Goal: Transaction & Acquisition: Download file/media

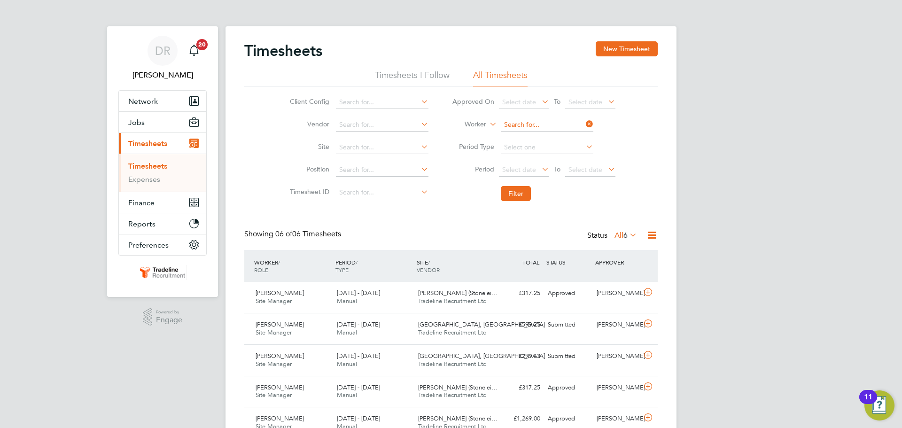
click at [541, 125] on input at bounding box center [547, 124] width 93 height 13
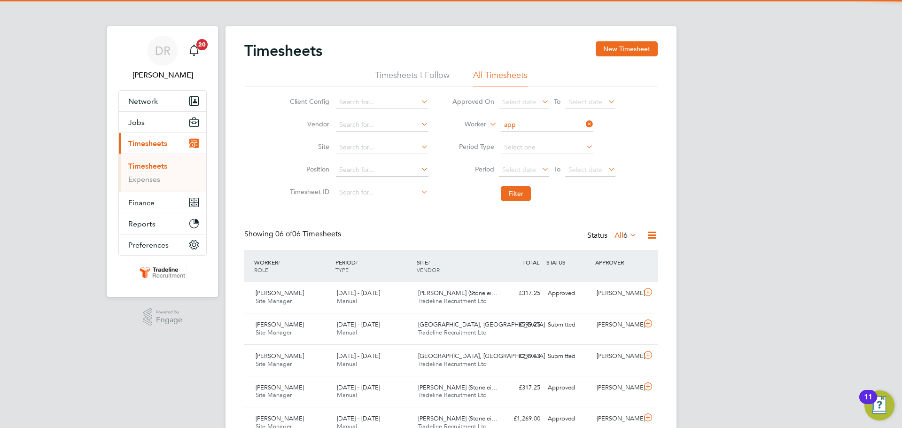
click at [558, 135] on b "App" at bounding box center [564, 138] width 13 height 8
type input "[PERSON_NAME]"
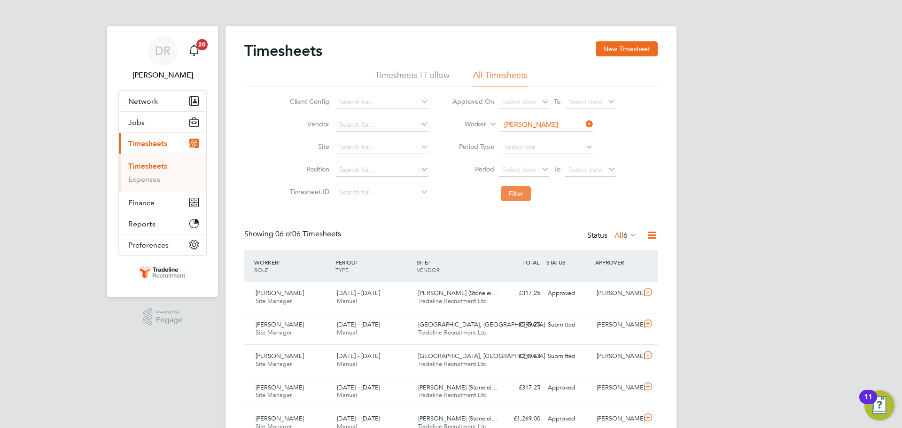
click at [516, 201] on button "Filter" at bounding box center [516, 193] width 30 height 15
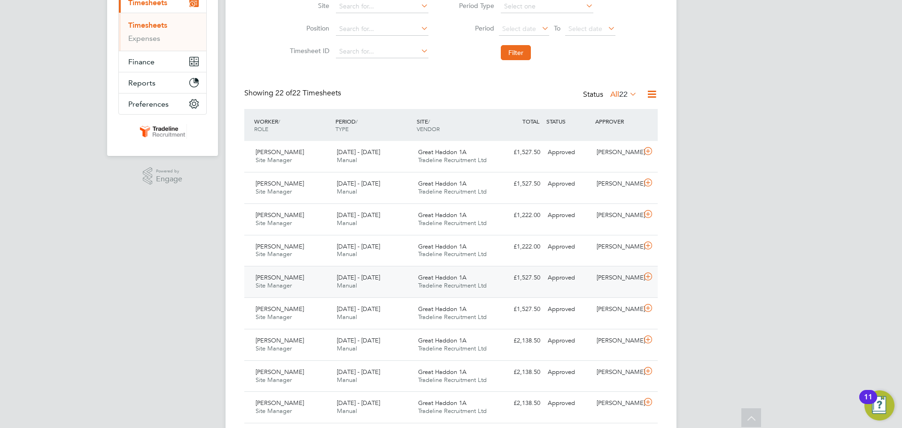
click at [647, 276] on icon at bounding box center [649, 277] width 12 height 8
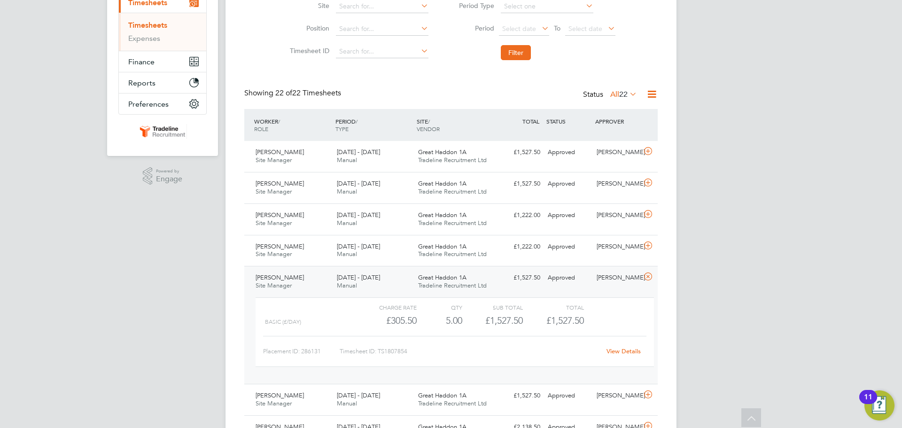
drag, startPoint x: 614, startPoint y: 344, endPoint x: 615, endPoint y: 348, distance: 4.9
click at [614, 344] on div "Placement ID: 286131 Timesheet ID: TS1807854 View Details" at bounding box center [455, 347] width 384 height 23
click at [615, 348] on link "View Details" at bounding box center [624, 351] width 34 height 8
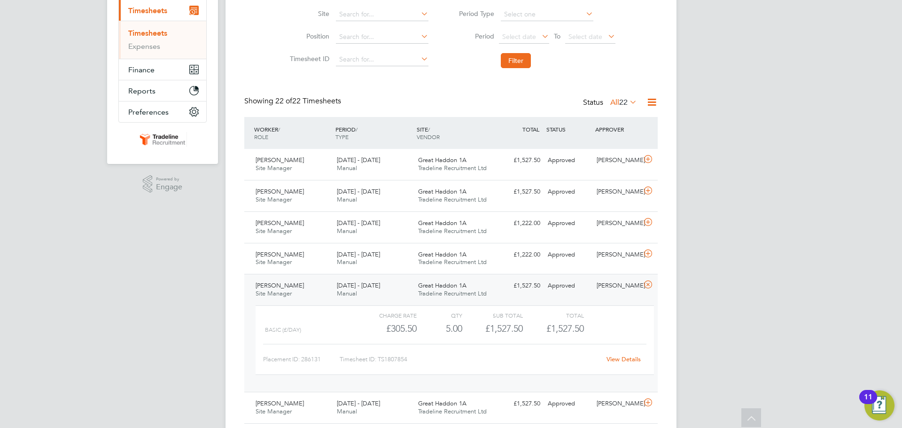
click at [651, 284] on icon at bounding box center [649, 285] width 12 height 8
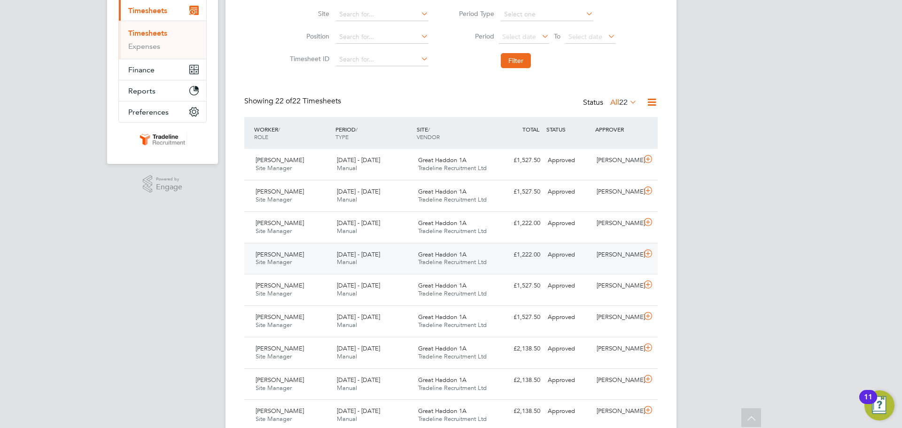
click at [645, 260] on div at bounding box center [650, 254] width 16 height 15
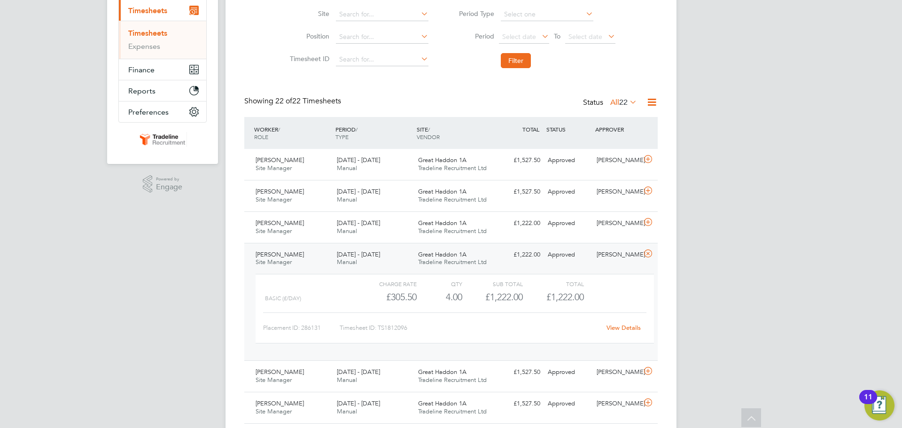
click at [614, 325] on link "View Details" at bounding box center [624, 328] width 34 height 8
click at [646, 254] on icon at bounding box center [649, 254] width 12 height 8
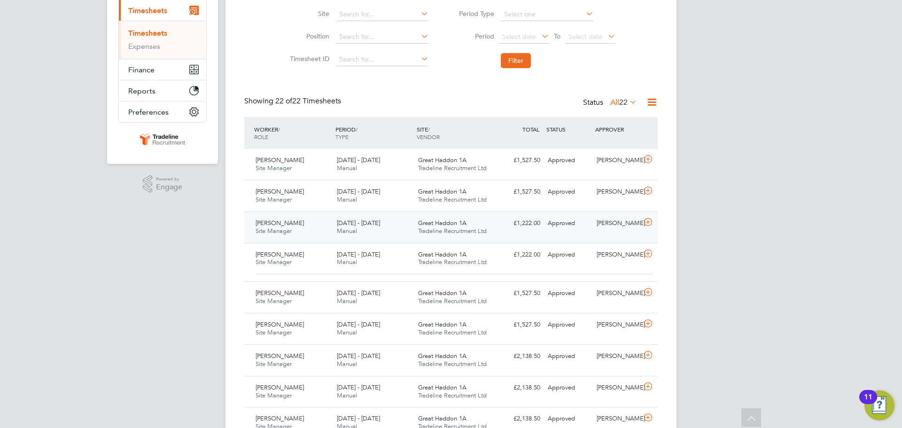
click at [644, 226] on icon at bounding box center [649, 223] width 12 height 8
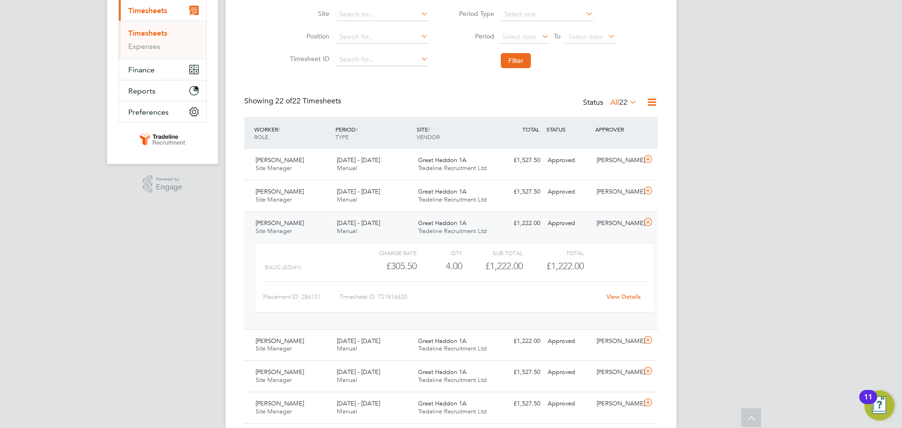
click at [624, 297] on link "View Details" at bounding box center [624, 297] width 34 height 8
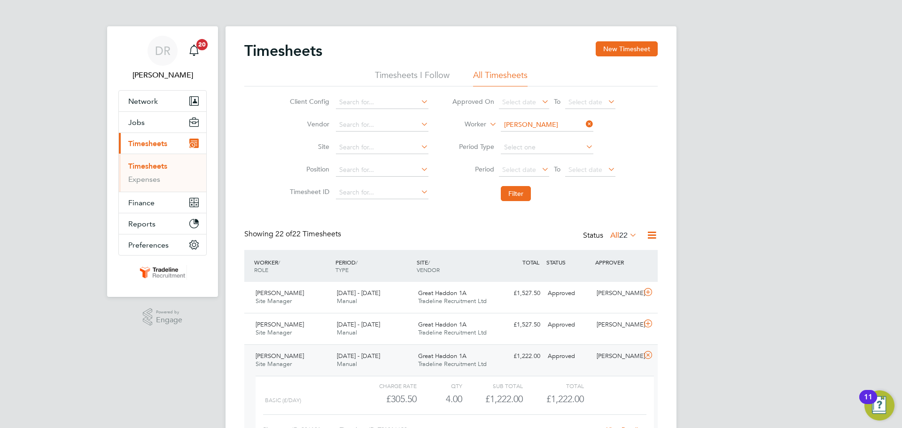
click at [544, 123] on input "Daniel Appleton" at bounding box center [547, 124] width 93 height 13
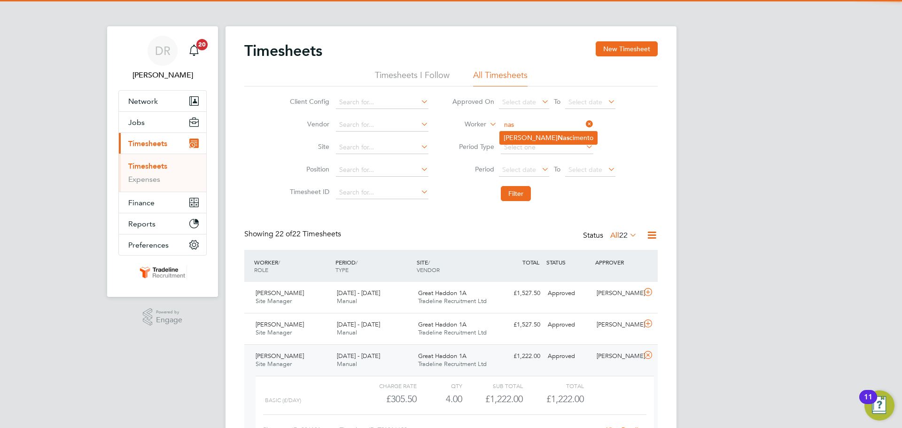
click at [555, 140] on li "Ivan Nas cimento" at bounding box center [548, 138] width 97 height 13
type input "Ivan Nascimento"
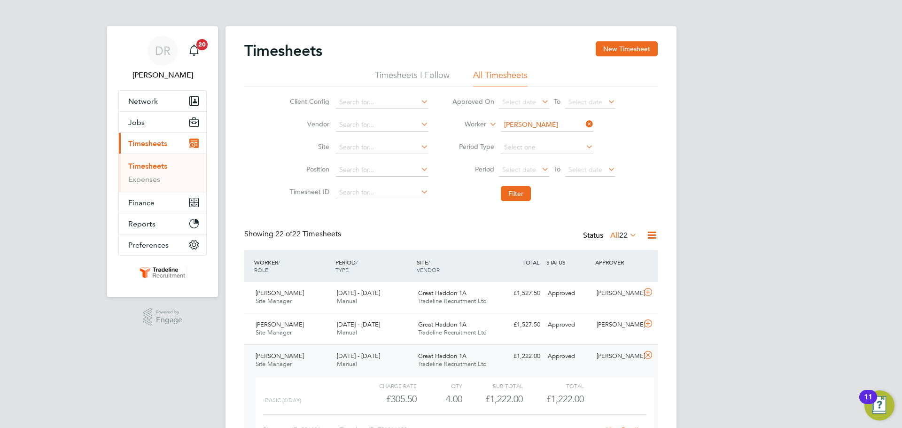
click at [518, 185] on li "Filter" at bounding box center [533, 193] width 187 height 24
click at [518, 196] on button "Filter" at bounding box center [516, 193] width 30 height 15
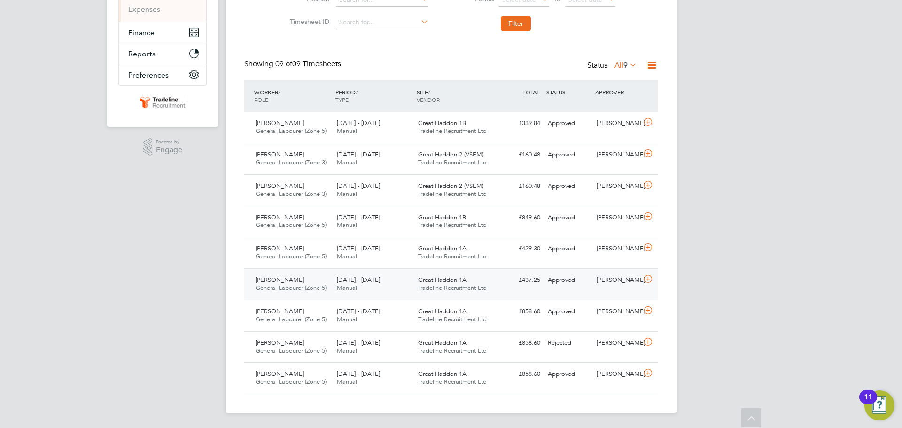
click at [650, 281] on icon at bounding box center [649, 279] width 12 height 8
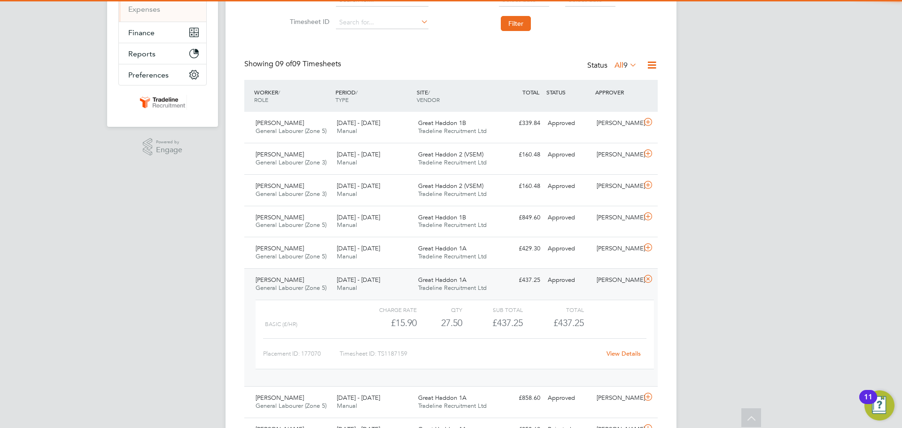
drag, startPoint x: 627, startPoint y: 362, endPoint x: 626, endPoint y: 355, distance: 6.6
click at [627, 362] on div "Charge rate QTY Sub Total Total Basic (£/HR) £15.90 27.5 27.50 28 £437.25 £437.…" at bounding box center [455, 335] width 399 height 70
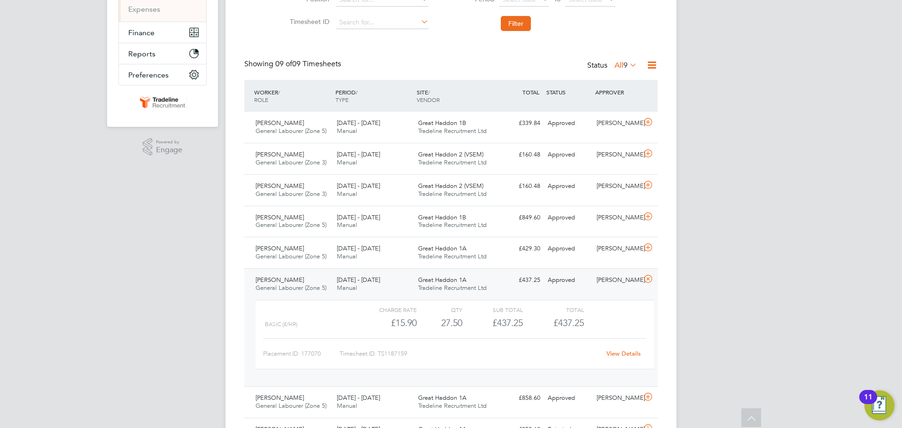
click at [626, 355] on link "View Details" at bounding box center [624, 354] width 34 height 8
click at [645, 277] on icon at bounding box center [649, 279] width 12 height 8
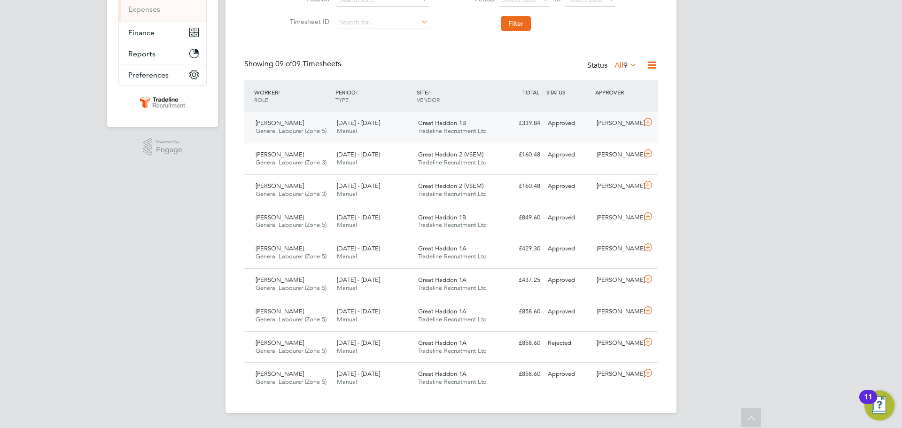
click at [646, 124] on icon at bounding box center [649, 122] width 12 height 8
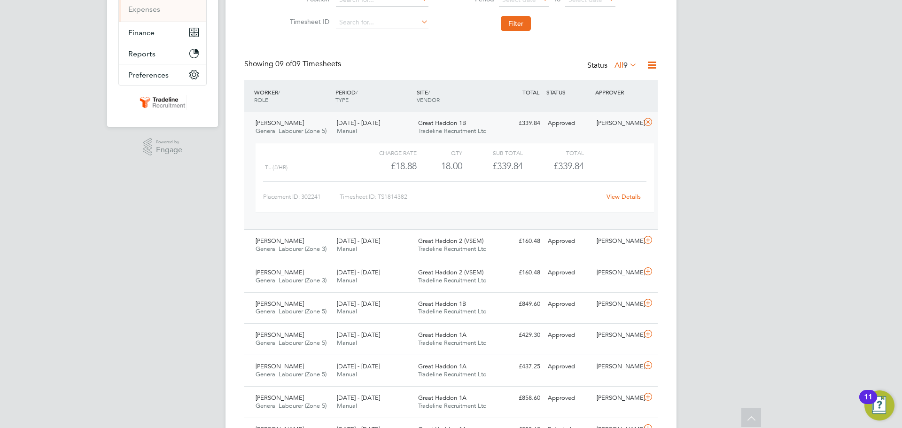
click at [633, 197] on link "View Details" at bounding box center [624, 197] width 34 height 8
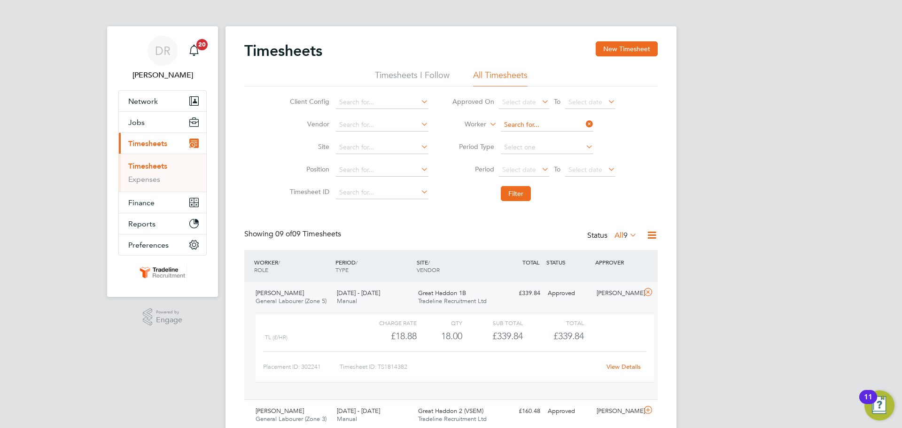
click at [530, 123] on input at bounding box center [547, 124] width 93 height 13
click at [533, 140] on li "Jacek Bie lski" at bounding box center [547, 138] width 94 height 13
type input "Jacek Bielski"
click at [511, 198] on button "Filter" at bounding box center [516, 193] width 30 height 15
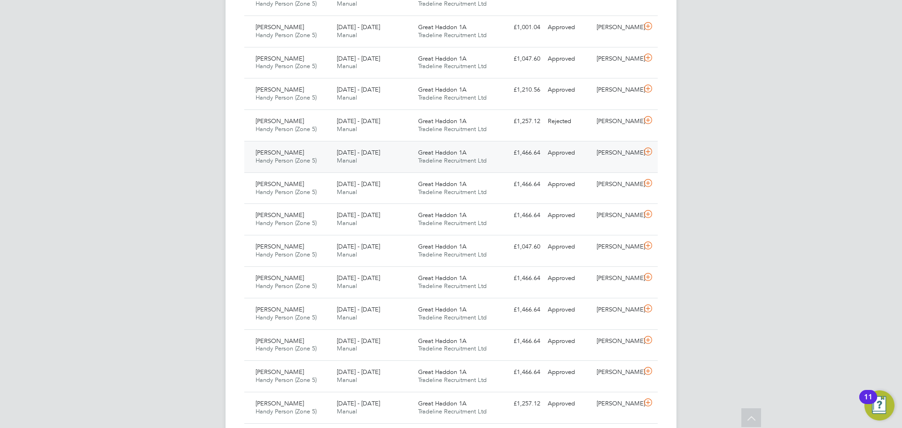
click at [652, 151] on icon at bounding box center [649, 152] width 12 height 8
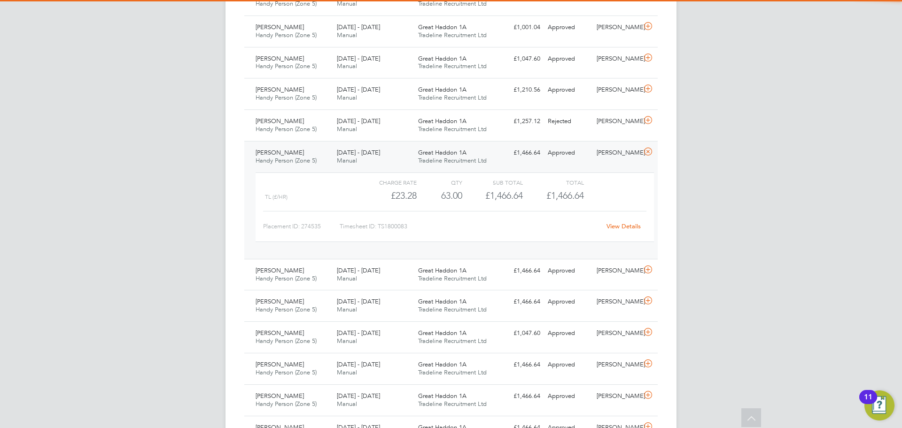
click at [628, 226] on link "View Details" at bounding box center [624, 226] width 34 height 8
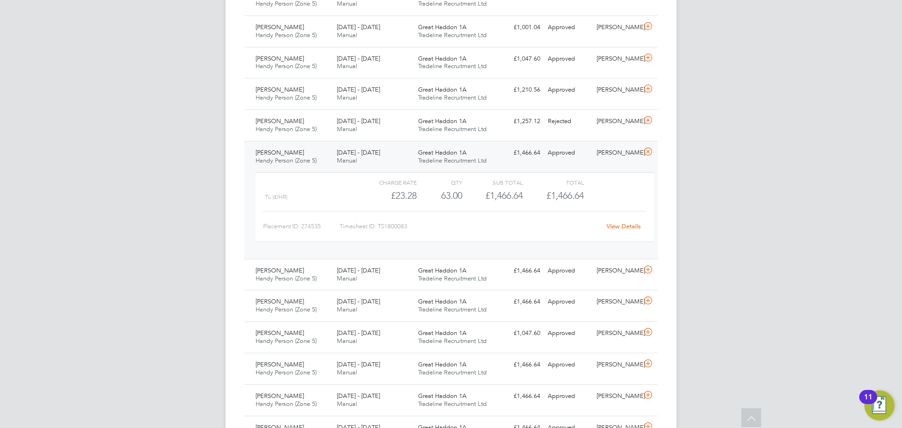
click at [645, 149] on icon at bounding box center [649, 152] width 12 height 8
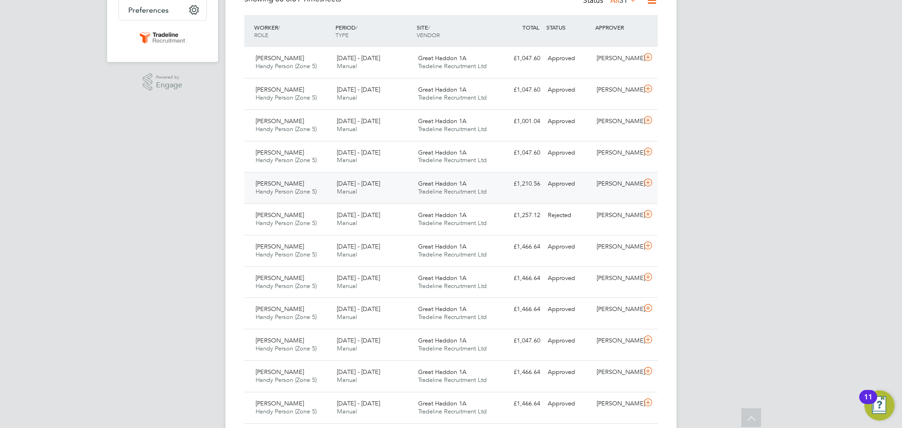
click at [647, 180] on icon at bounding box center [649, 183] width 12 height 8
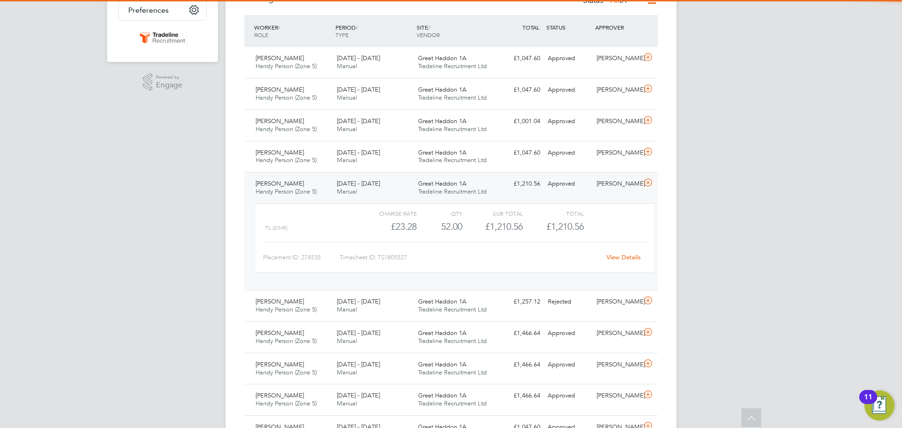
click at [629, 257] on link "View Details" at bounding box center [624, 257] width 34 height 8
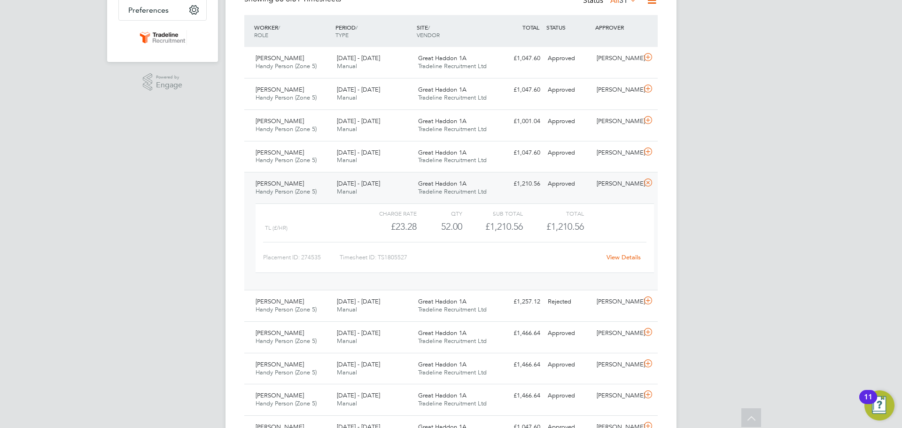
click at [647, 183] on icon at bounding box center [649, 183] width 12 height 8
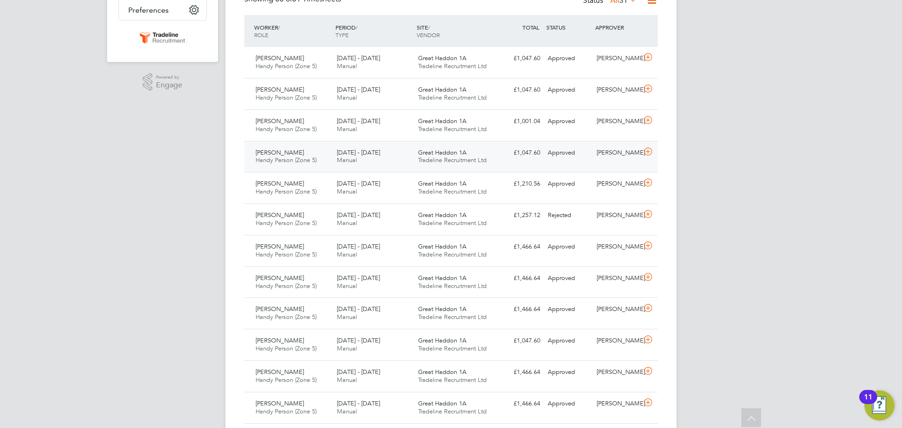
click at [650, 161] on div "Jacek Bielski Handy Person (Zone 5) 18 - 24 Aug 2025 18 - 24 Aug 2025 Manual Gr…" at bounding box center [451, 156] width 414 height 31
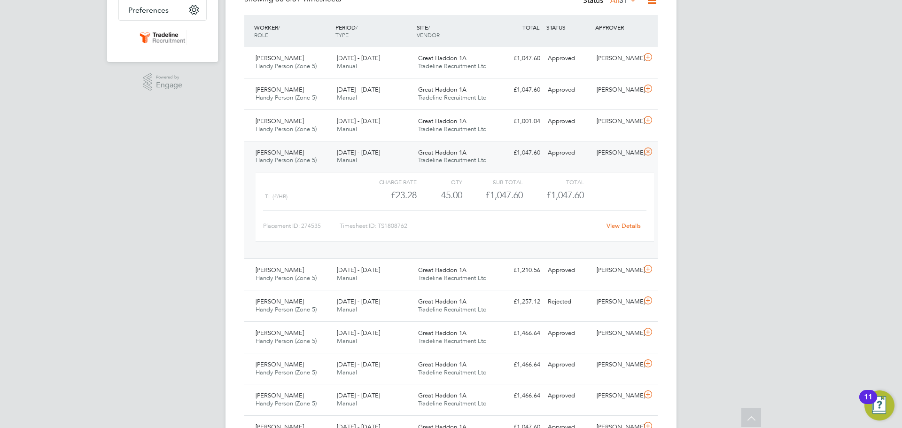
click at [643, 226] on div "View Details" at bounding box center [624, 226] width 46 height 15
click at [632, 226] on link "View Details" at bounding box center [624, 226] width 34 height 8
click at [645, 153] on icon at bounding box center [649, 152] width 12 height 8
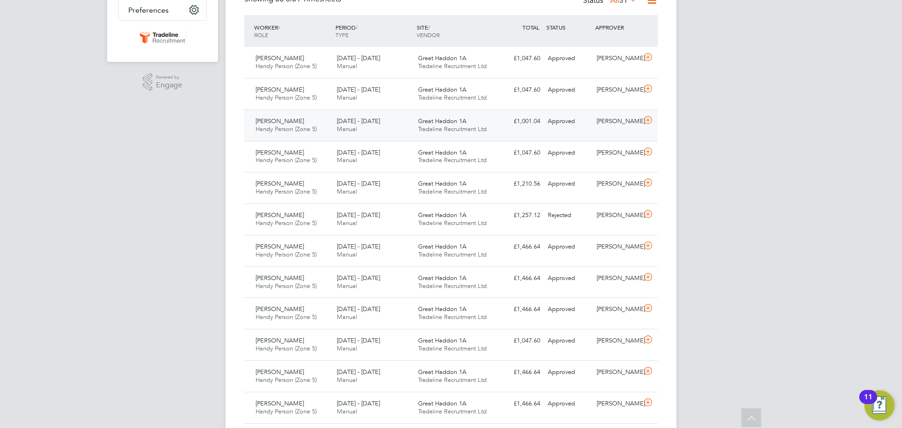
click at [649, 121] on icon at bounding box center [649, 121] width 12 height 8
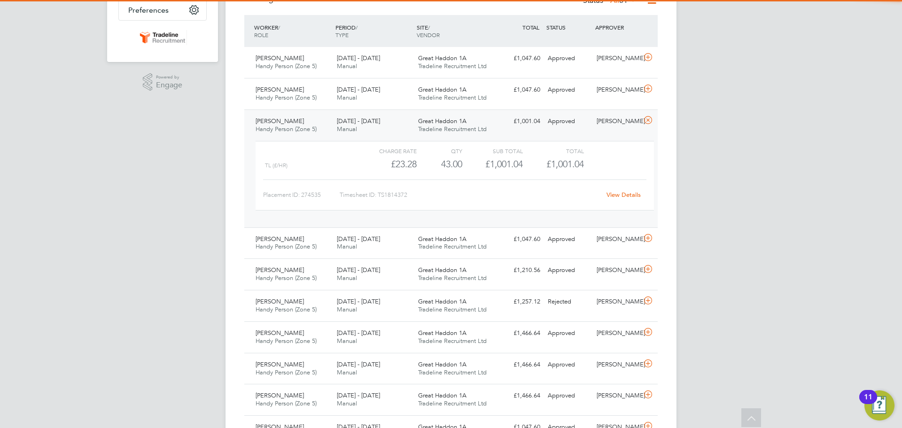
click at [627, 196] on link "View Details" at bounding box center [624, 195] width 34 height 8
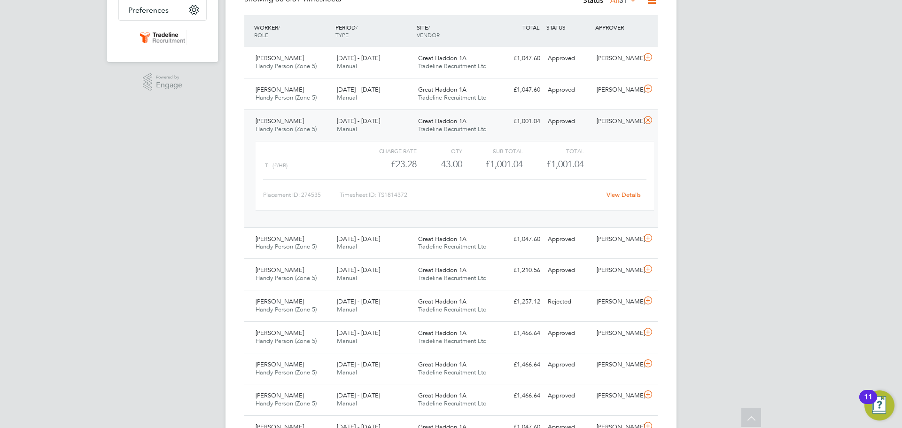
scroll to position [0, 0]
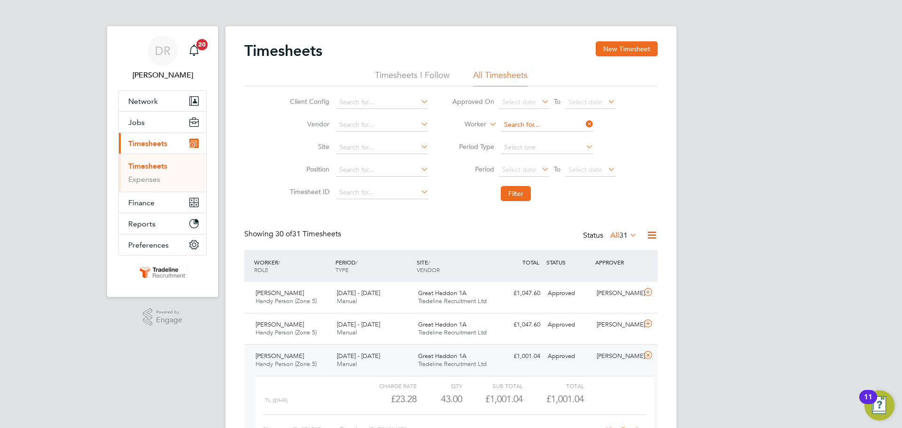
click at [526, 123] on input at bounding box center [547, 124] width 93 height 13
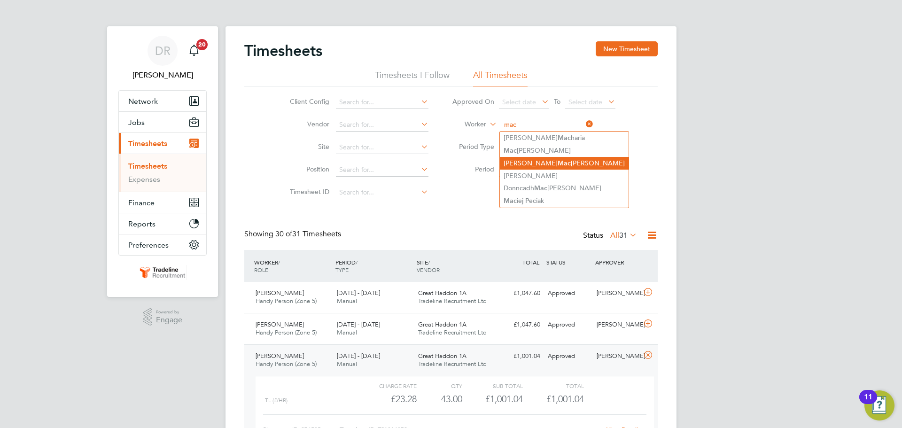
click at [558, 165] on b "Mac" at bounding box center [564, 163] width 13 height 8
type input "James Macdonald"
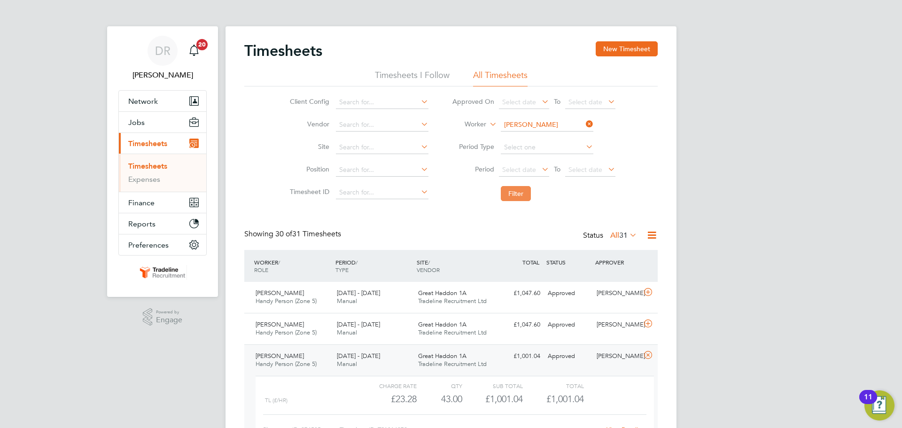
click at [526, 200] on button "Filter" at bounding box center [516, 193] width 30 height 15
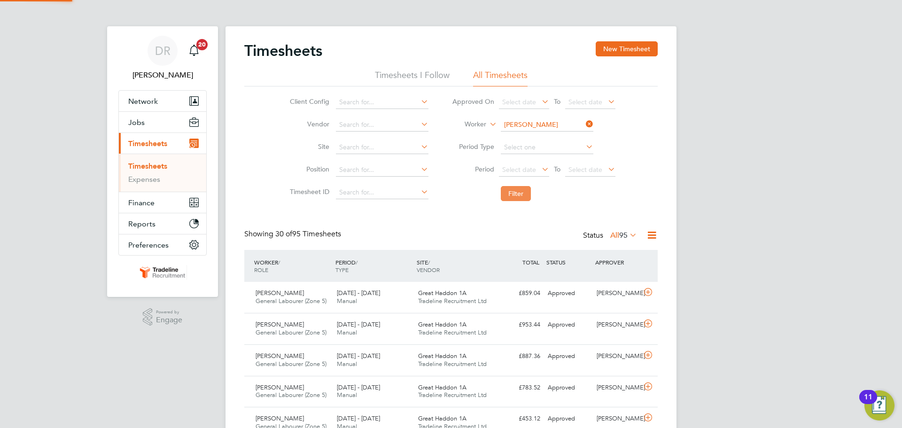
scroll to position [24, 82]
click at [521, 125] on input "James Macdonald" at bounding box center [547, 124] width 93 height 13
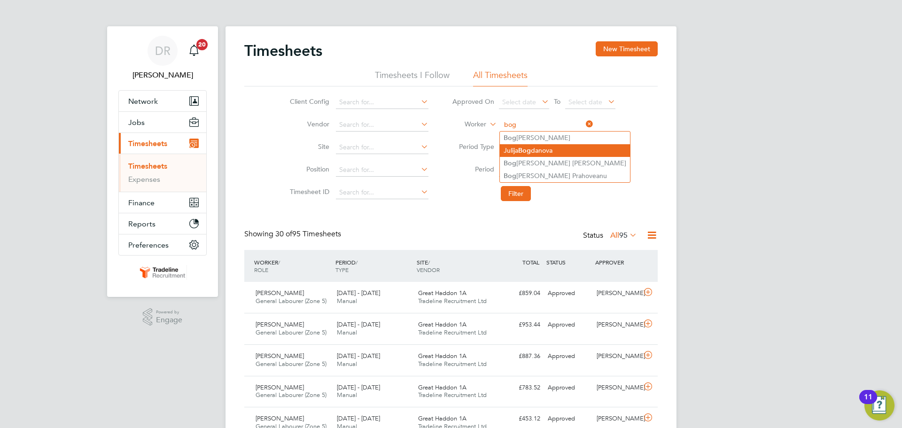
click at [538, 149] on li "Julija Bog danova" at bounding box center [565, 150] width 130 height 13
type input "Julija Bogdanova"
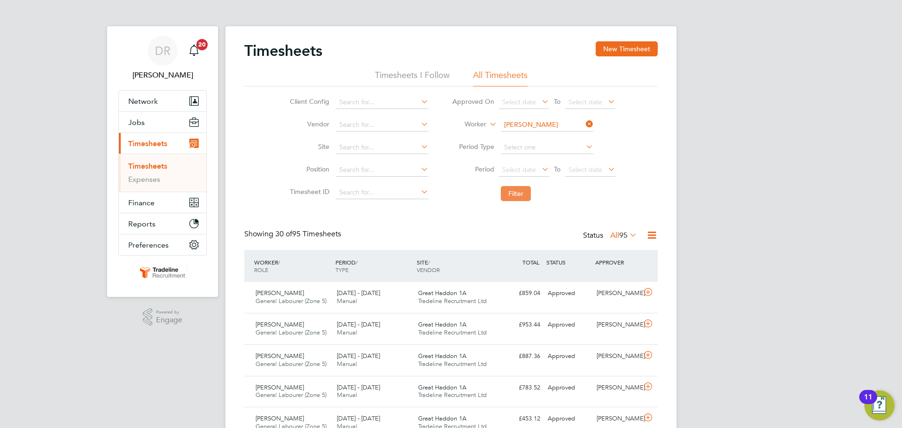
click at [530, 193] on button "Filter" at bounding box center [516, 193] width 30 height 15
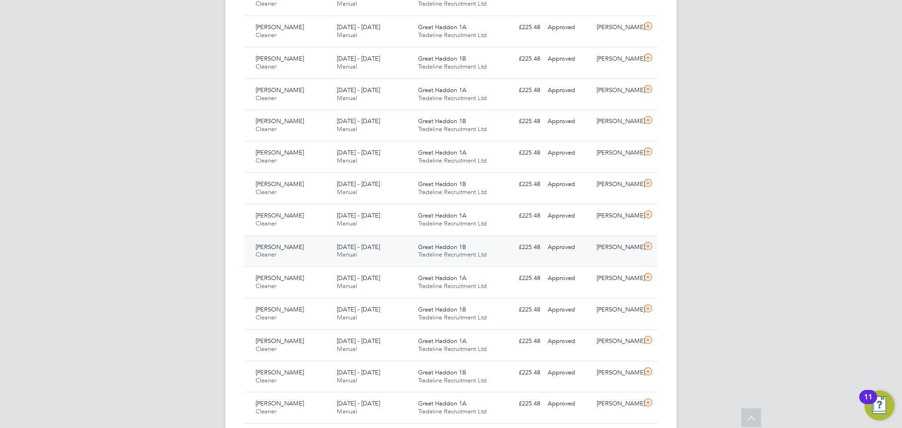
click at [654, 245] on icon at bounding box center [649, 247] width 12 height 8
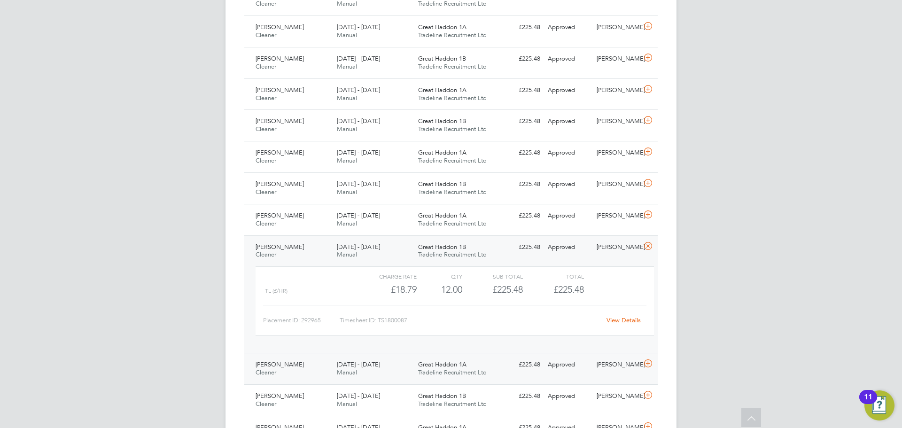
click at [646, 361] on icon at bounding box center [649, 364] width 12 height 8
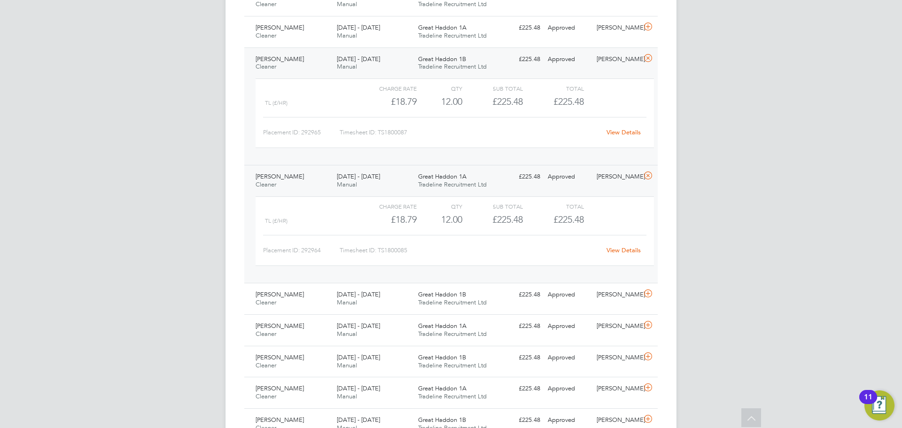
drag, startPoint x: 620, startPoint y: 243, endPoint x: 622, endPoint y: 252, distance: 9.2
click at [621, 249] on div "View Details" at bounding box center [624, 250] width 46 height 15
click at [622, 252] on link "View Details" at bounding box center [624, 250] width 34 height 8
click at [653, 178] on icon at bounding box center [649, 176] width 12 height 8
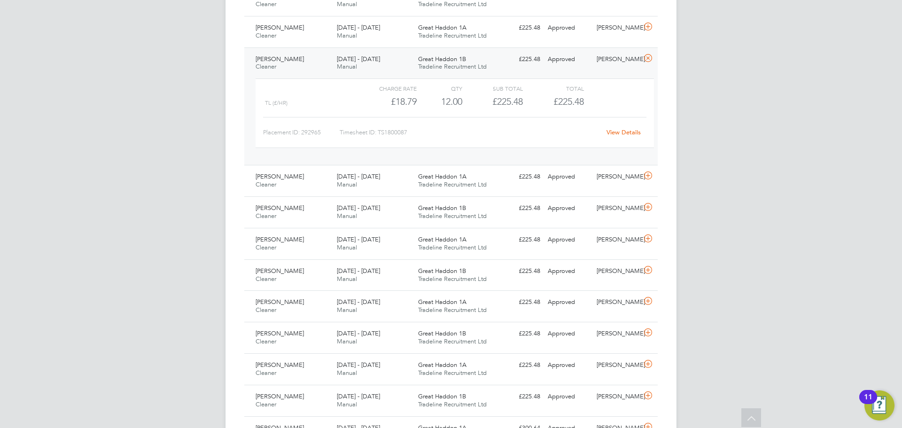
click at [639, 131] on link "View Details" at bounding box center [624, 132] width 34 height 8
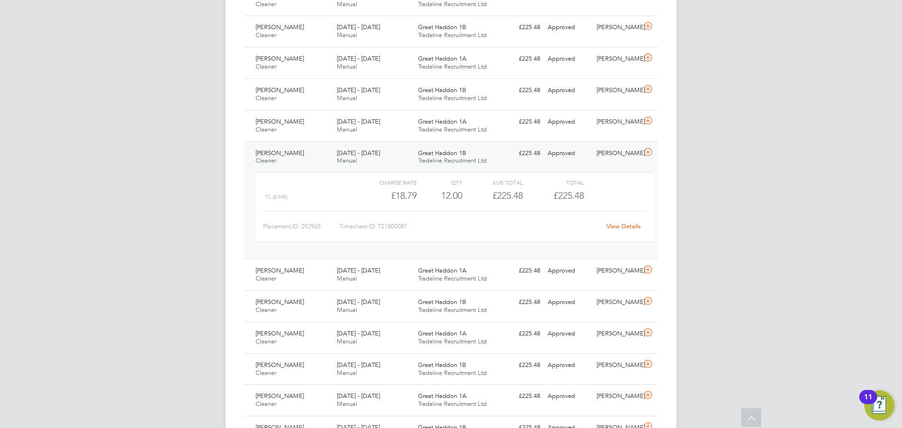
click at [648, 153] on icon at bounding box center [649, 153] width 12 height 8
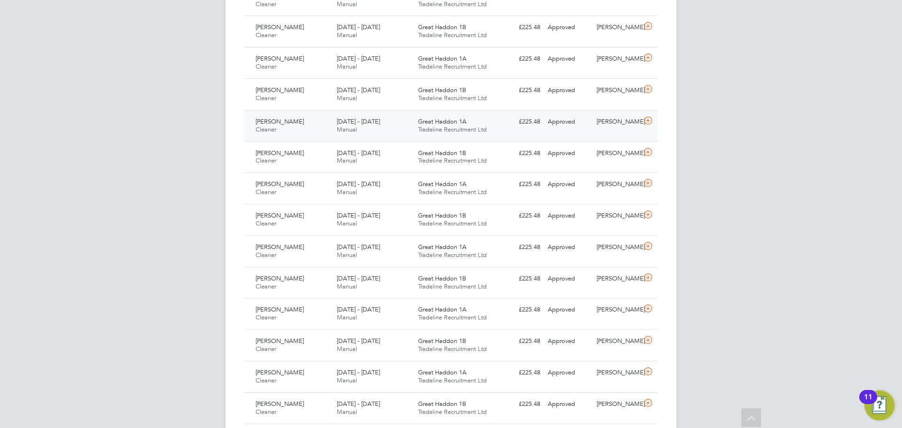
click at [648, 128] on div at bounding box center [650, 121] width 16 height 15
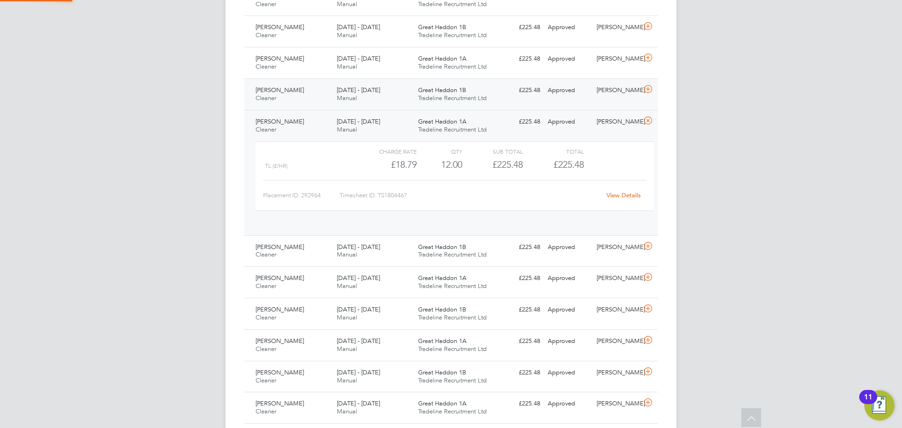
scroll to position [16, 92]
click at [651, 90] on icon at bounding box center [649, 90] width 12 height 8
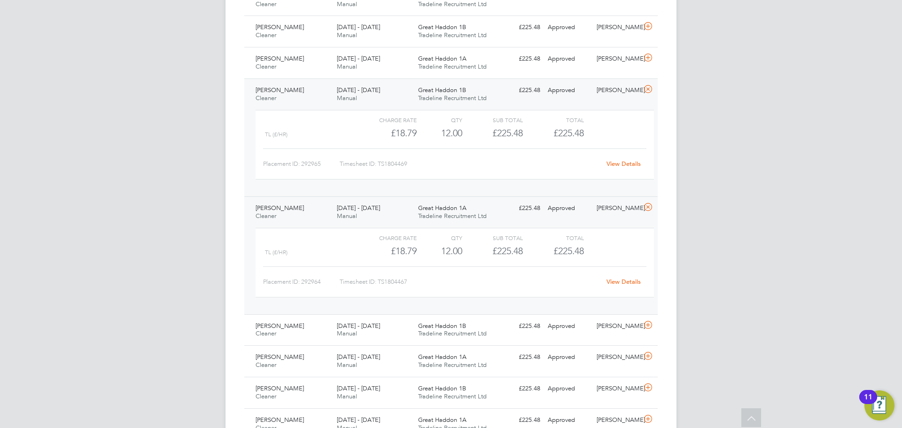
click at [625, 278] on link "View Details" at bounding box center [624, 282] width 34 height 8
click at [651, 211] on icon at bounding box center [649, 208] width 12 height 8
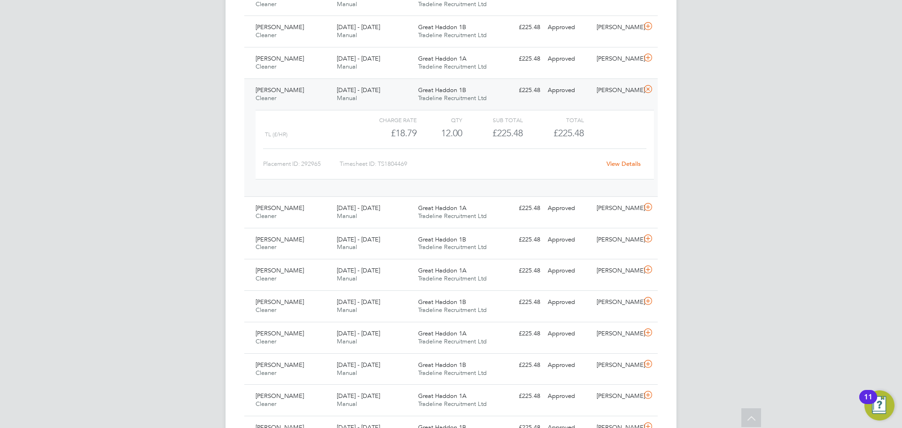
click at [629, 167] on link "View Details" at bounding box center [624, 164] width 34 height 8
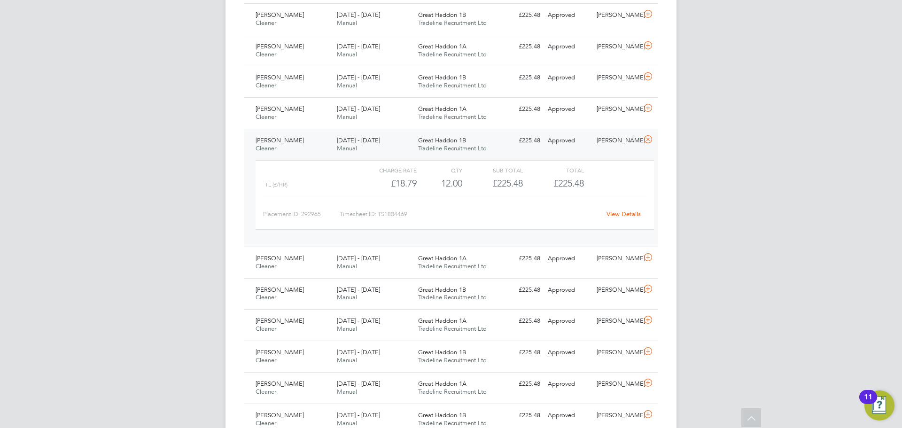
scroll to position [423, 0]
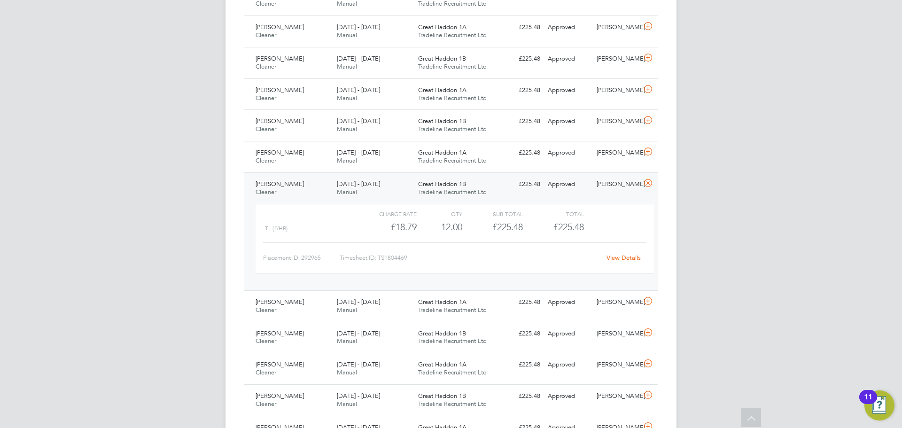
click at [650, 185] on icon at bounding box center [649, 184] width 12 height 8
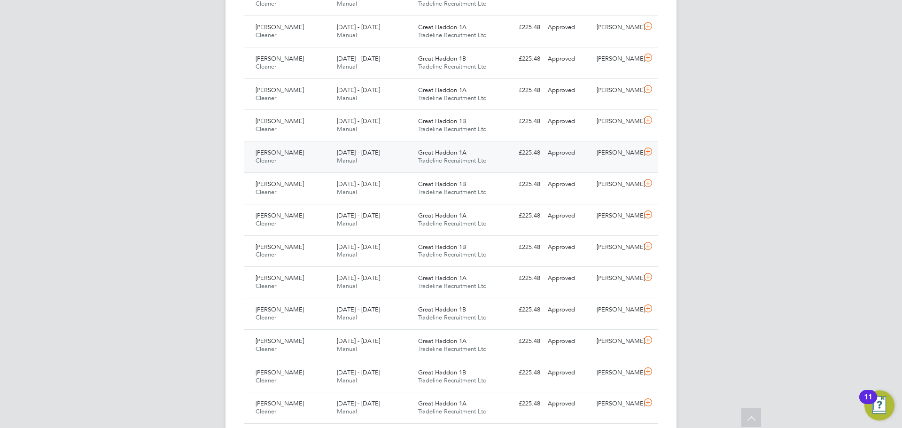
click at [650, 163] on div "Julija Bogdanova Cleaner 18 - 24 Aug 2025 18 - 24 Aug 2025 Manual Great Haddon …" at bounding box center [451, 156] width 414 height 31
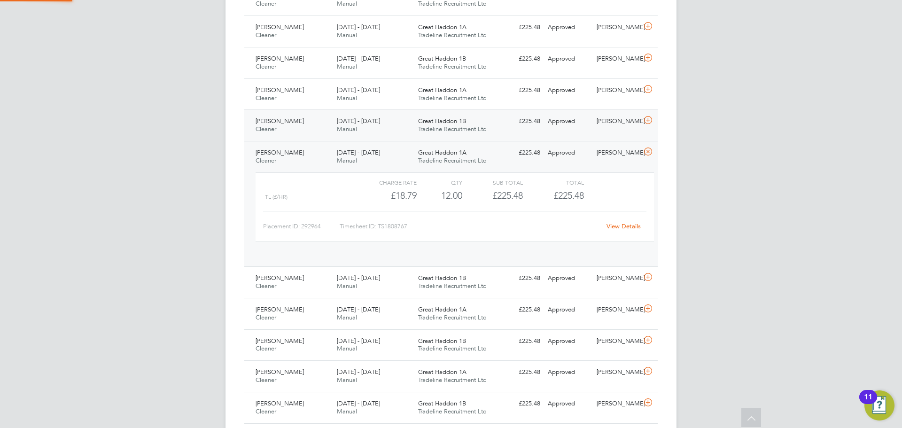
scroll to position [16, 92]
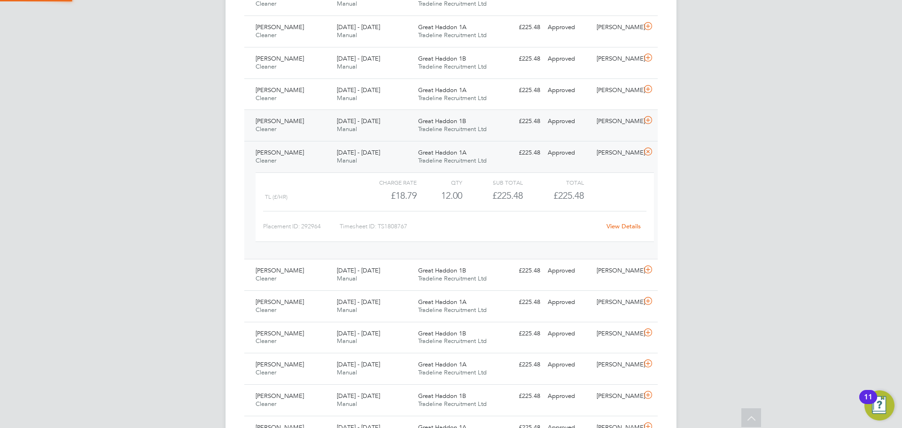
click at [647, 121] on icon at bounding box center [649, 121] width 12 height 8
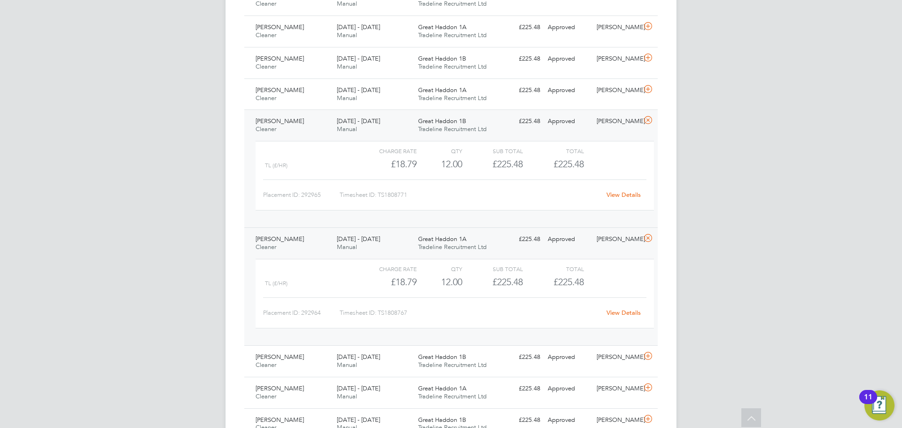
click at [628, 311] on link "View Details" at bounding box center [624, 313] width 34 height 8
click at [650, 238] on icon at bounding box center [649, 239] width 12 height 8
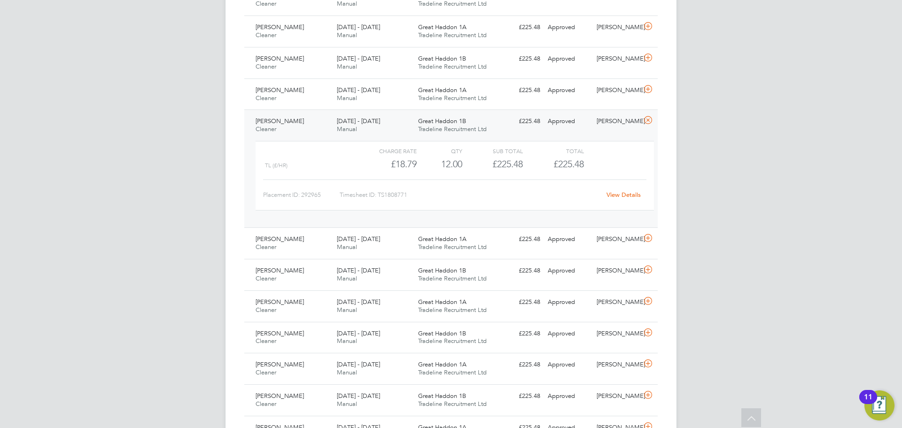
click at [636, 196] on link "View Details" at bounding box center [624, 195] width 34 height 8
click at [650, 120] on icon at bounding box center [649, 121] width 12 height 8
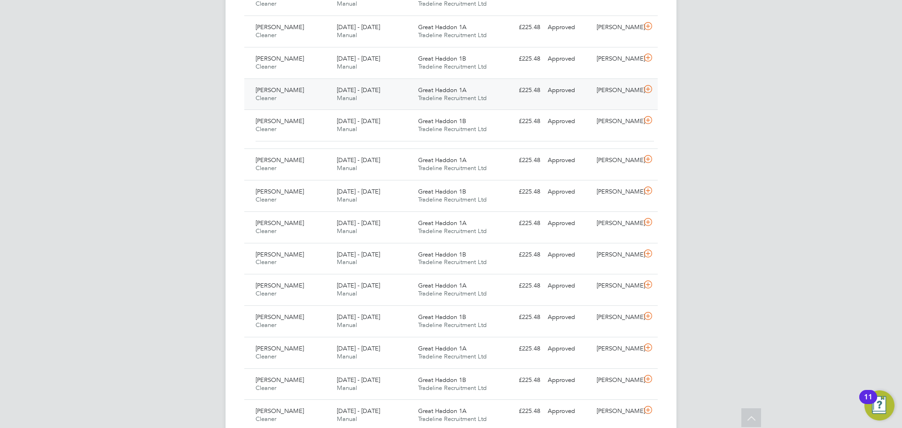
click at [652, 98] on div "Julija Bogdanova Cleaner 25 - 31 Aug 2025 25 - 31 Aug 2025 Manual Great Haddon …" at bounding box center [451, 93] width 414 height 31
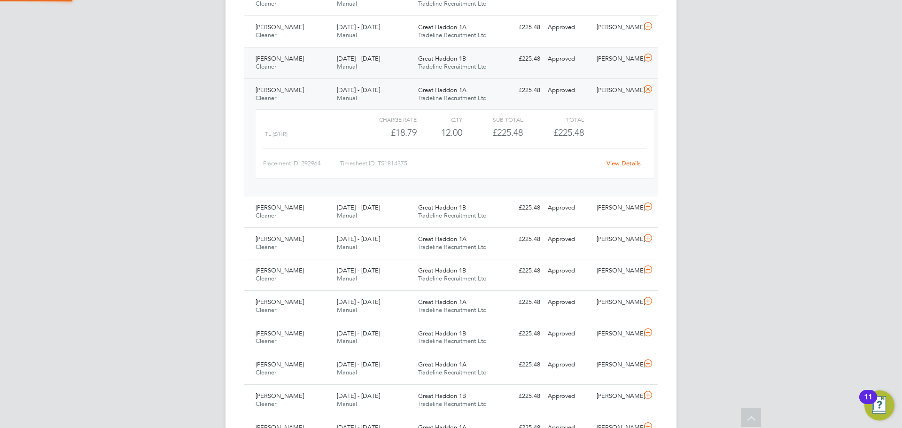
click at [648, 58] on icon at bounding box center [649, 58] width 12 height 8
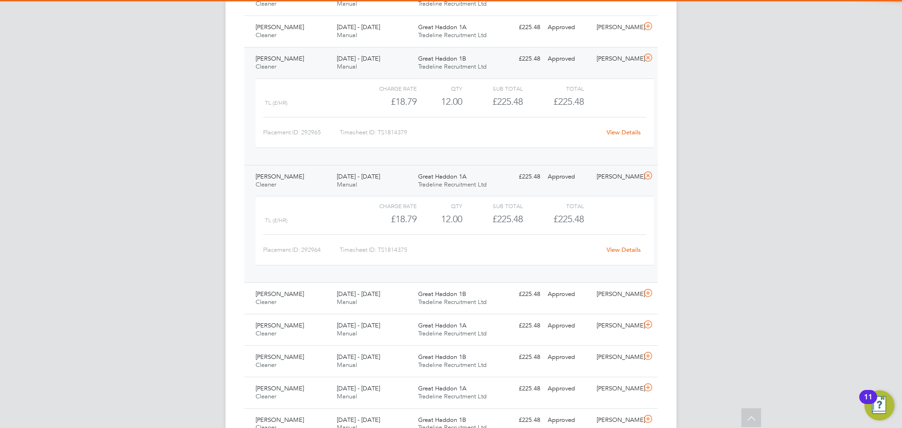
click at [629, 250] on link "View Details" at bounding box center [624, 250] width 34 height 8
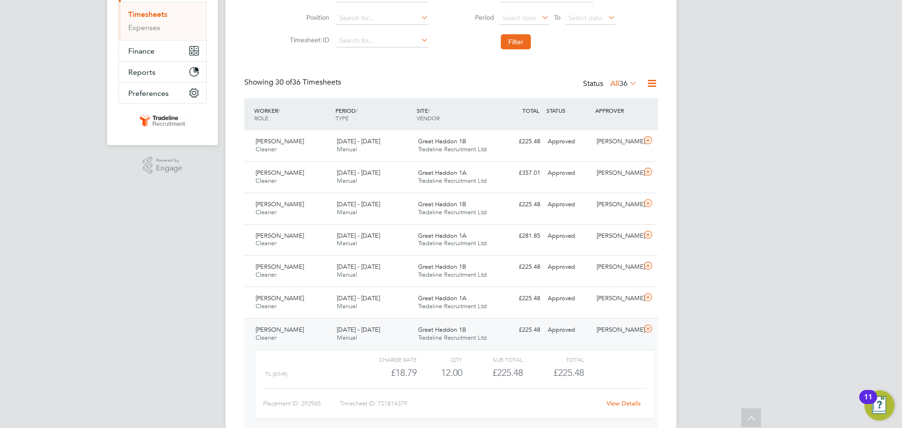
scroll to position [0, 0]
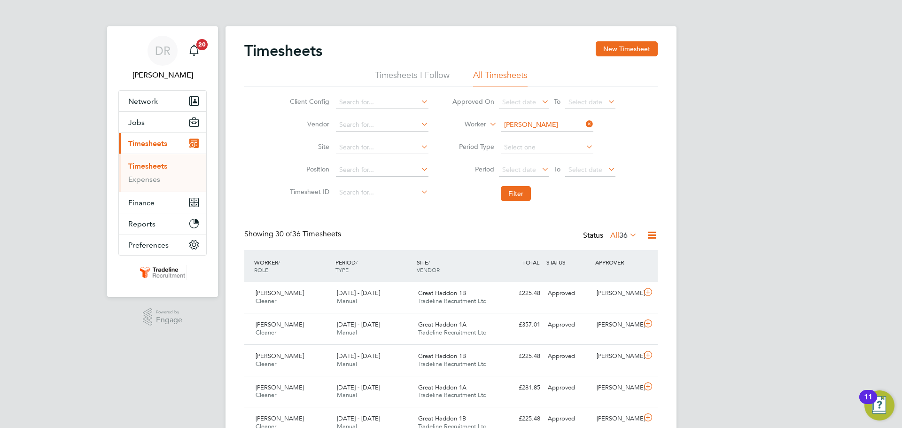
click at [529, 122] on input "Julija Bogdanova" at bounding box center [547, 124] width 93 height 13
click at [558, 138] on b "New" at bounding box center [565, 138] width 14 height 8
type input "Kathryn Newton"
click at [510, 192] on button "Filter" at bounding box center [516, 193] width 30 height 15
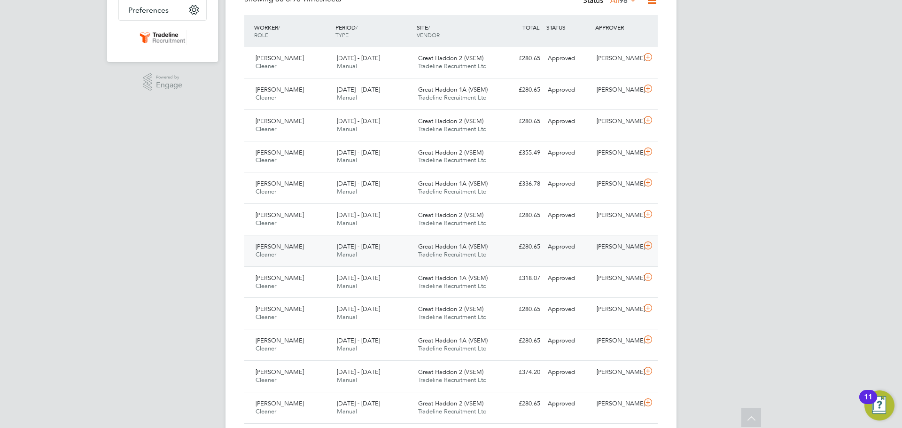
click at [653, 246] on icon at bounding box center [649, 246] width 12 height 8
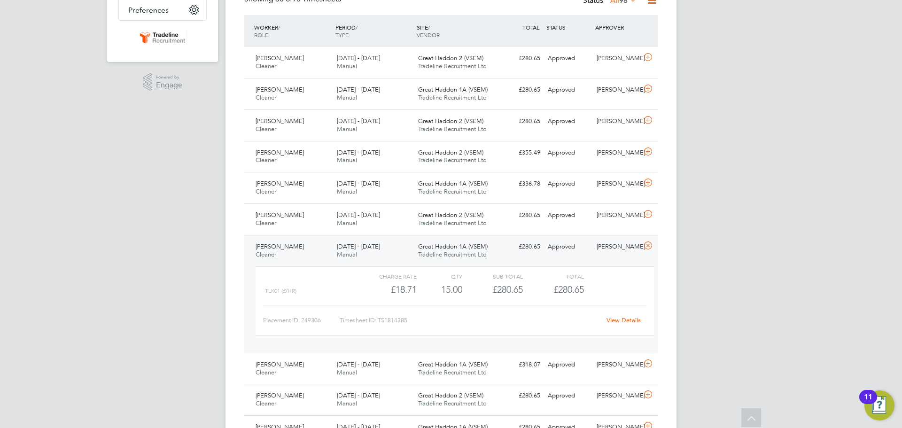
click at [636, 326] on div "View Details" at bounding box center [624, 320] width 46 height 15
click at [632, 320] on link "View Details" at bounding box center [624, 320] width 34 height 8
click at [648, 247] on icon at bounding box center [649, 246] width 12 height 8
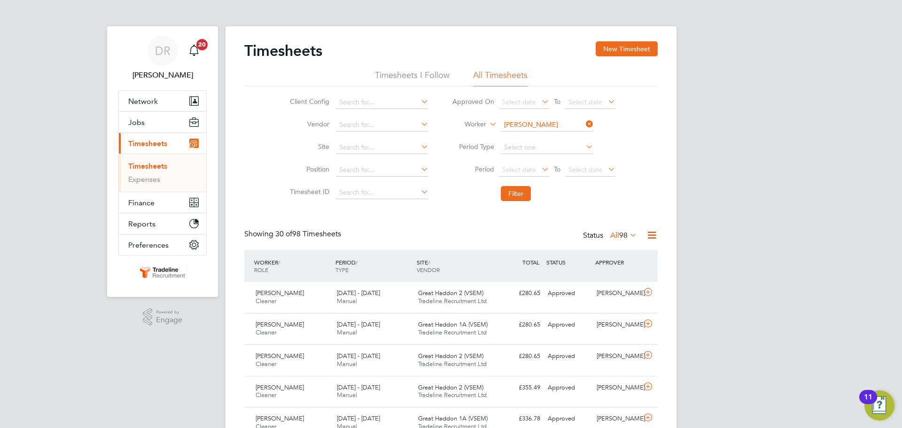
click at [533, 126] on input "[PERSON_NAME]" at bounding box center [547, 124] width 93 height 13
click at [538, 149] on li "Lukasz Kac zmarek" at bounding box center [547, 150] width 95 height 13
type input "Lukasz Kaczmarek"
click at [521, 193] on button "Filter" at bounding box center [516, 193] width 30 height 15
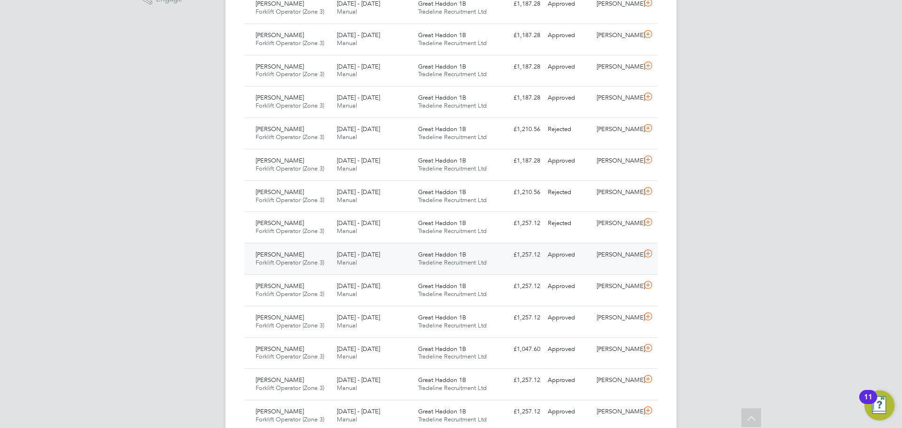
click at [648, 258] on icon at bounding box center [649, 254] width 12 height 8
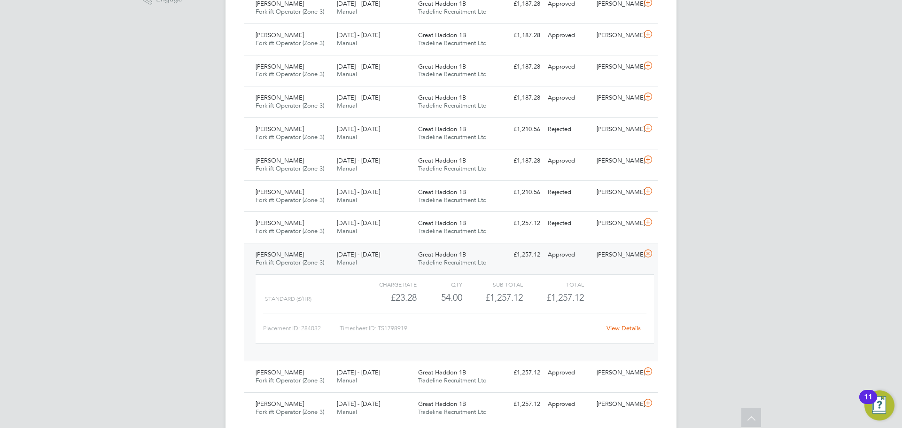
click at [622, 335] on div "View Details" at bounding box center [624, 328] width 46 height 15
click at [622, 330] on link "View Details" at bounding box center [624, 328] width 34 height 8
click at [655, 257] on div at bounding box center [650, 254] width 16 height 15
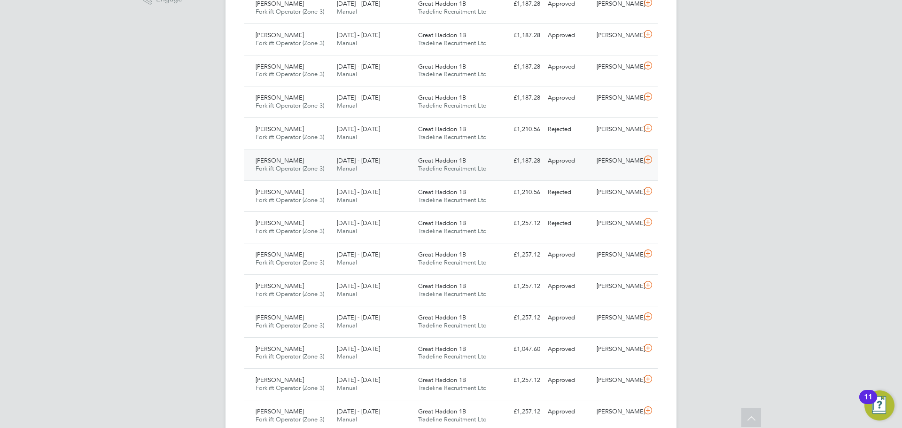
click at [650, 159] on icon at bounding box center [649, 160] width 12 height 8
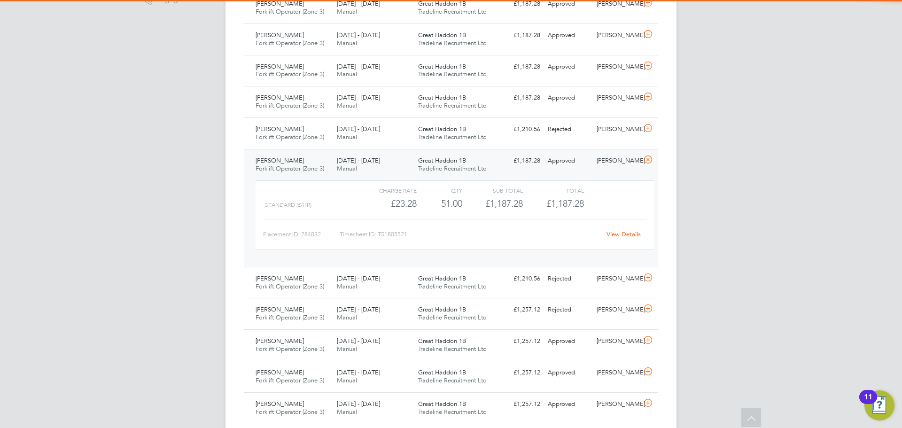
click at [627, 236] on link "View Details" at bounding box center [624, 234] width 34 height 8
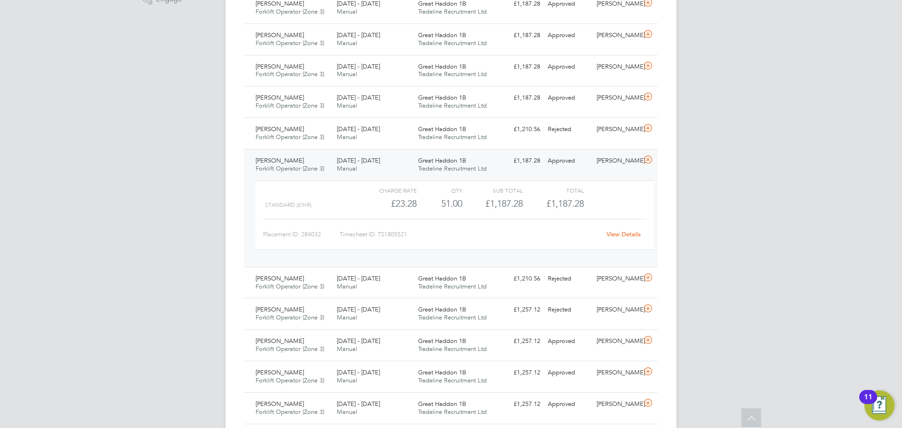
click at [645, 161] on icon at bounding box center [649, 160] width 12 height 8
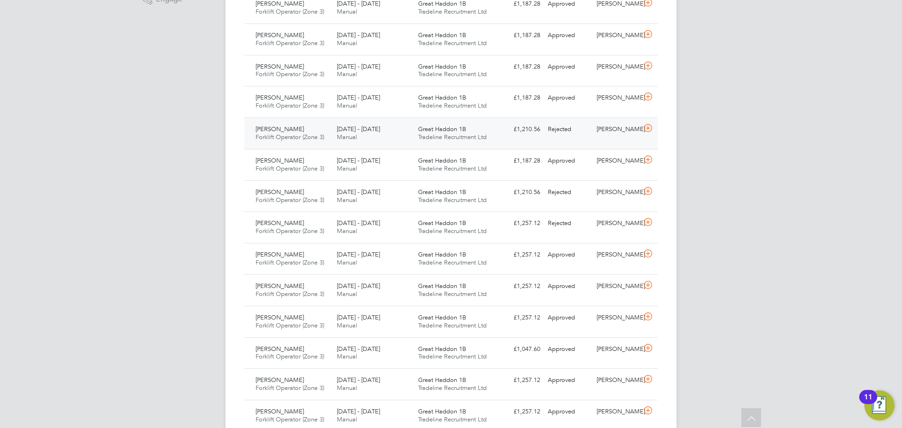
click at [652, 130] on icon at bounding box center [649, 129] width 12 height 8
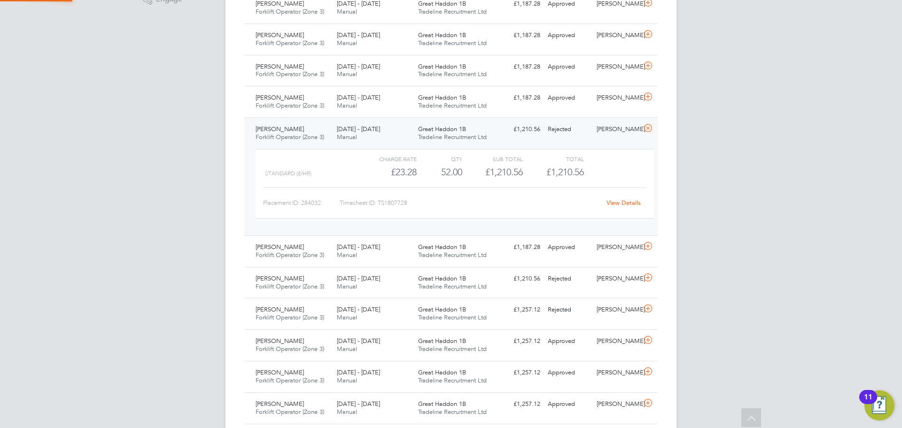
click at [652, 130] on icon at bounding box center [649, 129] width 12 height 8
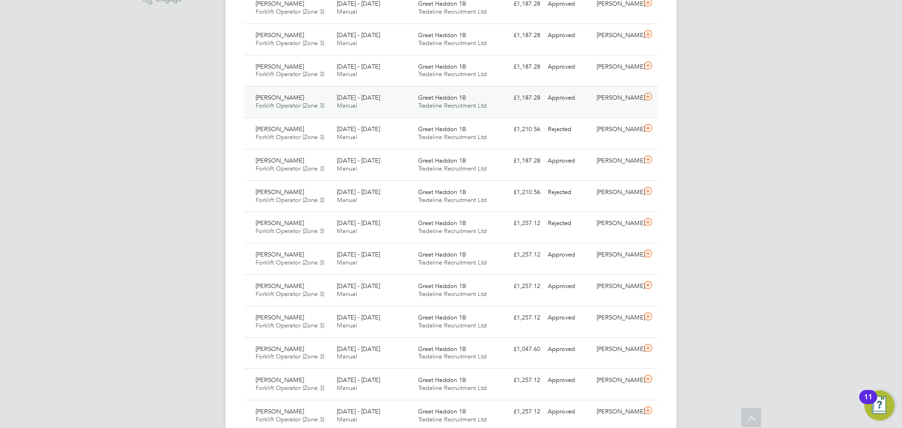
click at [652, 107] on div "Lukasz Kaczmarek Forklift Operator (Zone 3) 18 - 24 Aug 2025 18 - 24 Aug 2025 M…" at bounding box center [451, 101] width 414 height 31
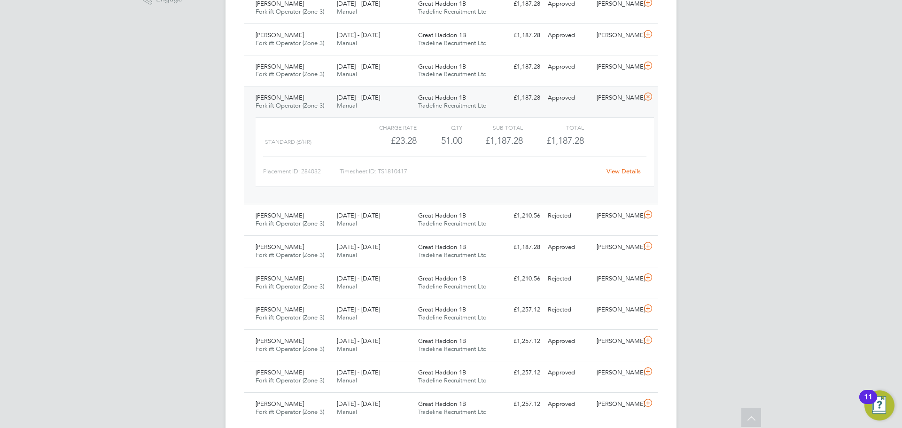
click at [634, 181] on div "Charge rate QTY Sub Total Total Standard (£/HR) £23.28 51 51.00 51 £1,187.28 £1…" at bounding box center [455, 153] width 399 height 70
click at [634, 175] on link "View Details" at bounding box center [624, 171] width 34 height 8
click at [648, 97] on icon at bounding box center [649, 97] width 12 height 8
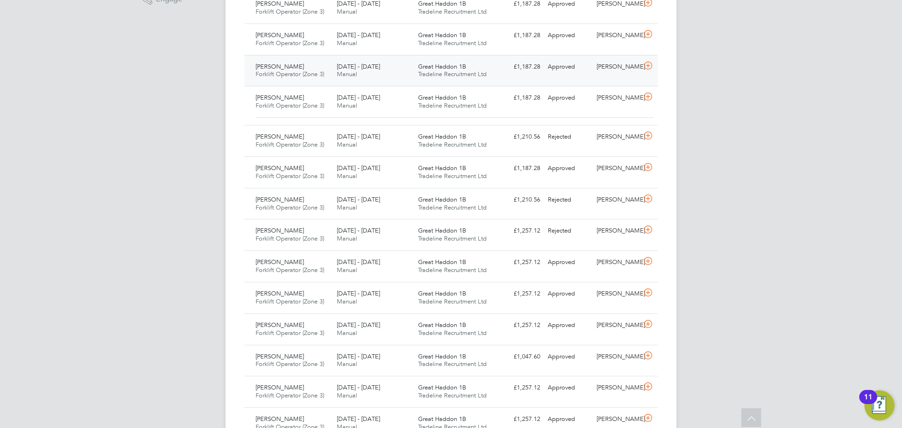
click at [644, 75] on div "Lukasz Kaczmarek Forklift Operator (Zone 3) 25 - 31 Aug 2025 25 - 31 Aug 2025 M…" at bounding box center [451, 70] width 414 height 31
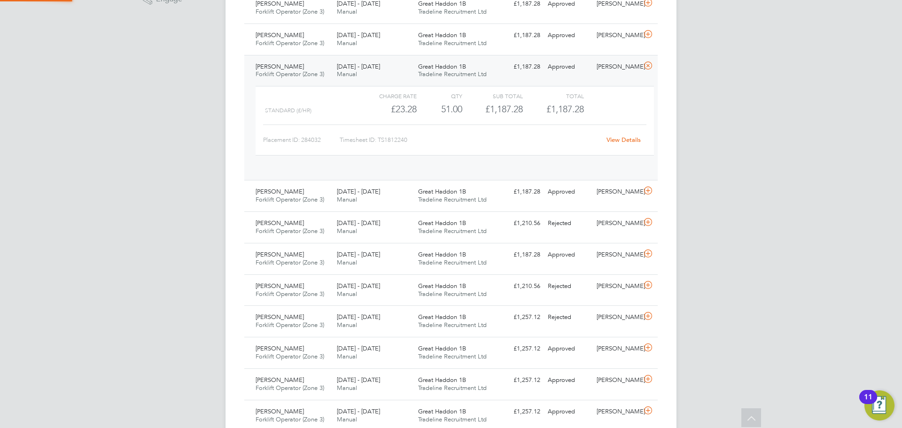
scroll to position [16, 92]
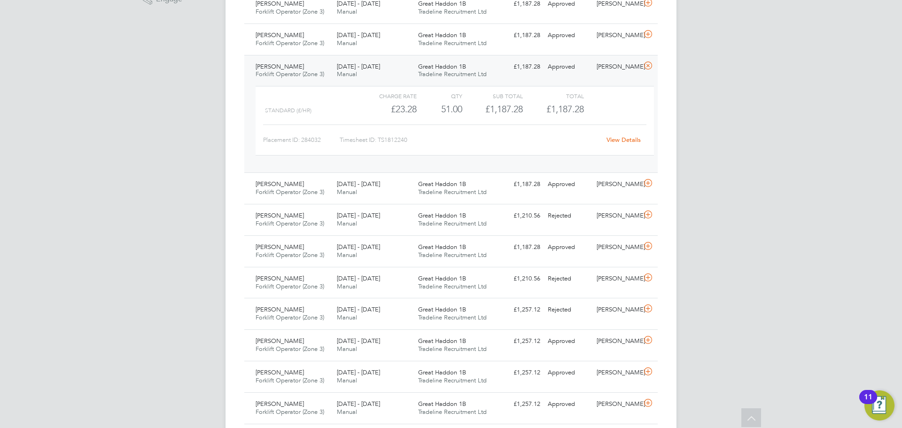
click at [624, 143] on link "View Details" at bounding box center [624, 140] width 34 height 8
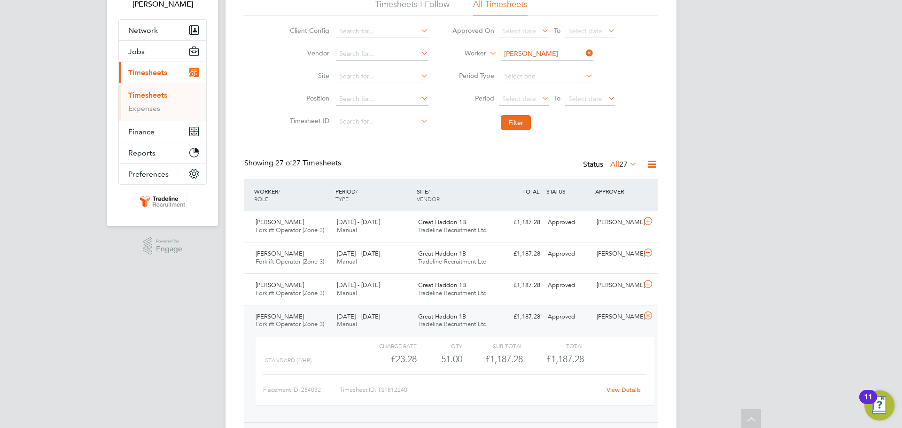
scroll to position [0, 0]
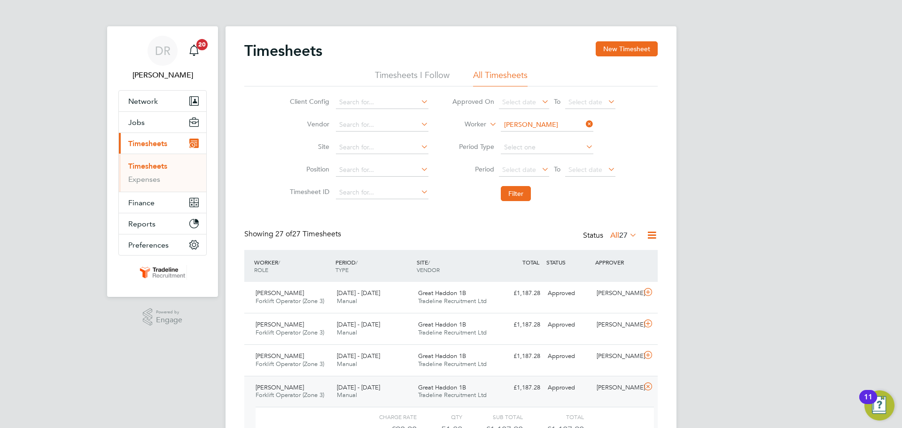
click at [519, 122] on input "Lukasz Kaczmarek" at bounding box center [547, 124] width 93 height 13
click at [558, 137] on b "Cost" at bounding box center [565, 138] width 14 height 8
type input "Marius Costin"
click at [511, 195] on button "Filter" at bounding box center [516, 193] width 30 height 15
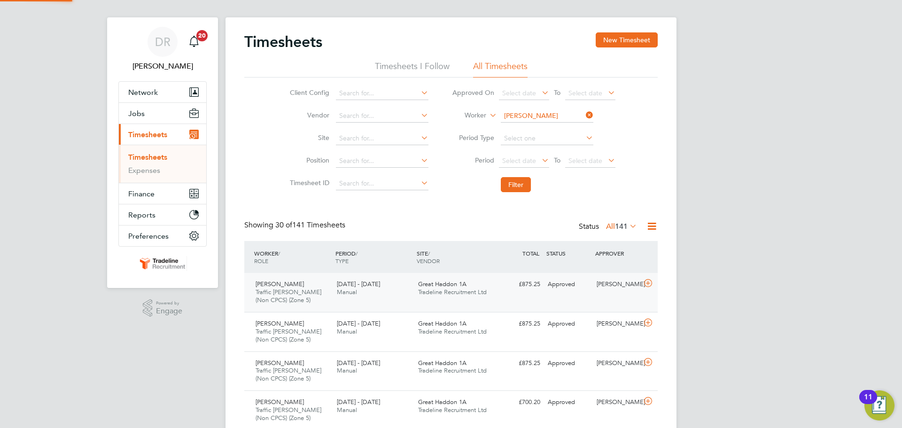
scroll to position [5, 5]
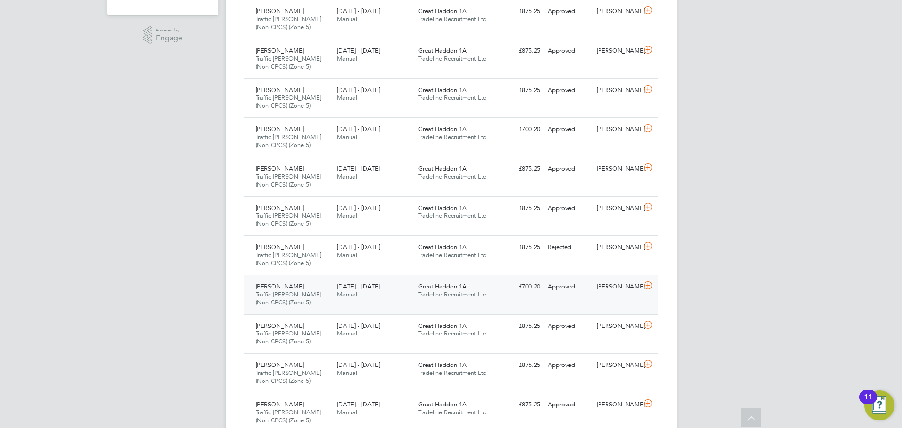
click at [651, 284] on icon at bounding box center [649, 286] width 12 height 8
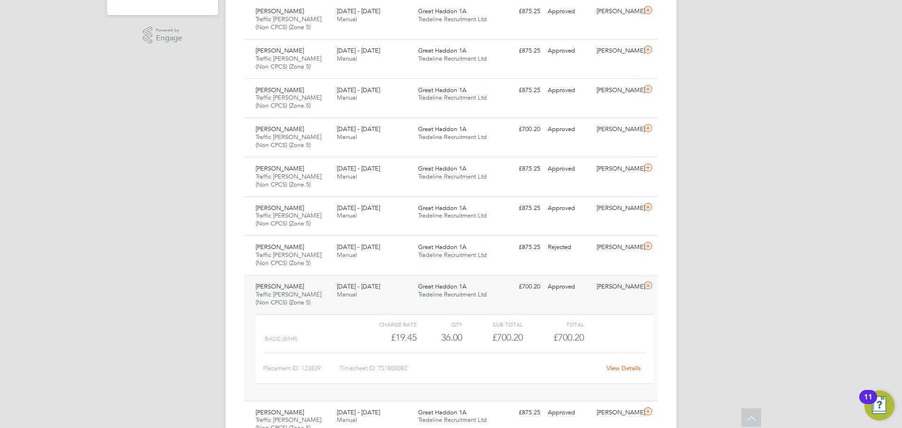
click at [624, 371] on link "View Details" at bounding box center [624, 368] width 34 height 8
click at [647, 286] on icon at bounding box center [649, 286] width 12 height 8
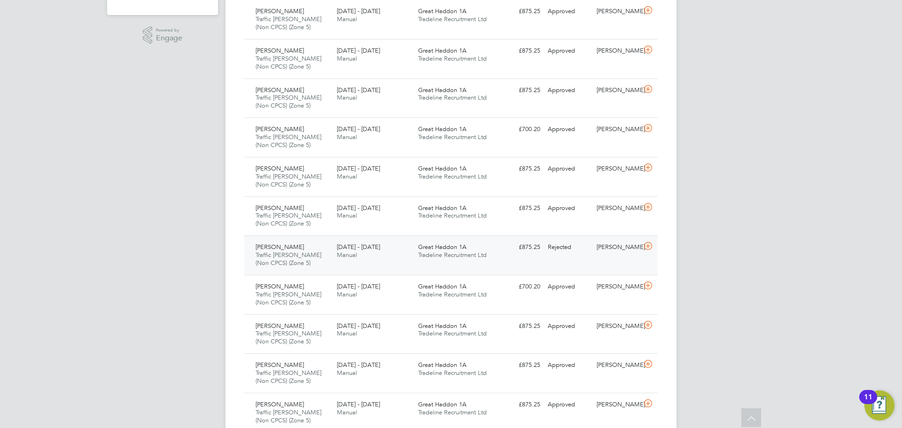
click at [647, 257] on div "Marius Costin Traffic Marshall (Non CPCS) (Zone 5) 11 - 17 Aug 2025 11 - 17 Aug…" at bounding box center [451, 254] width 414 height 39
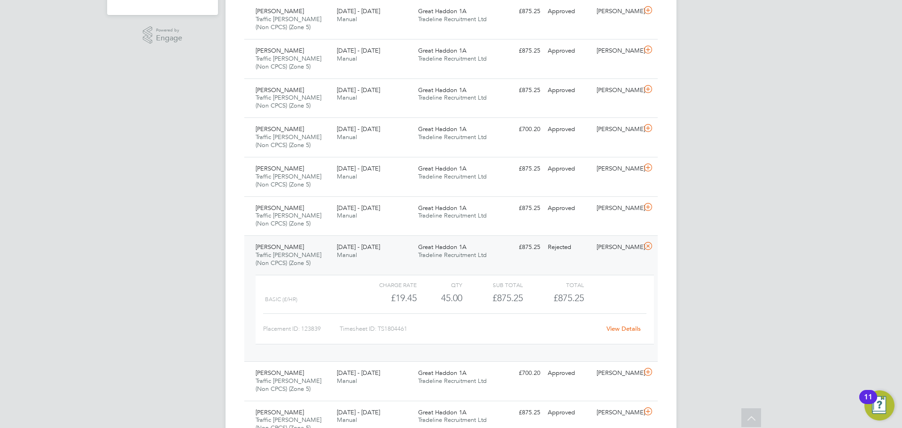
click at [647, 253] on div at bounding box center [650, 247] width 16 height 15
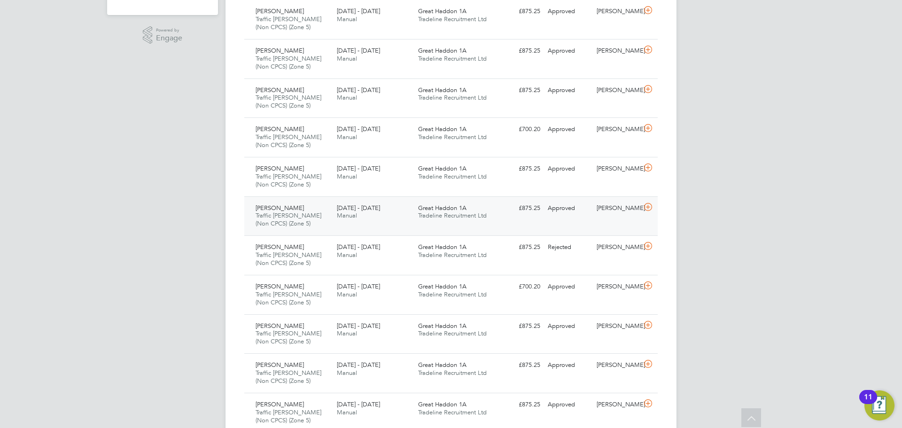
click at [649, 214] on div at bounding box center [650, 208] width 16 height 15
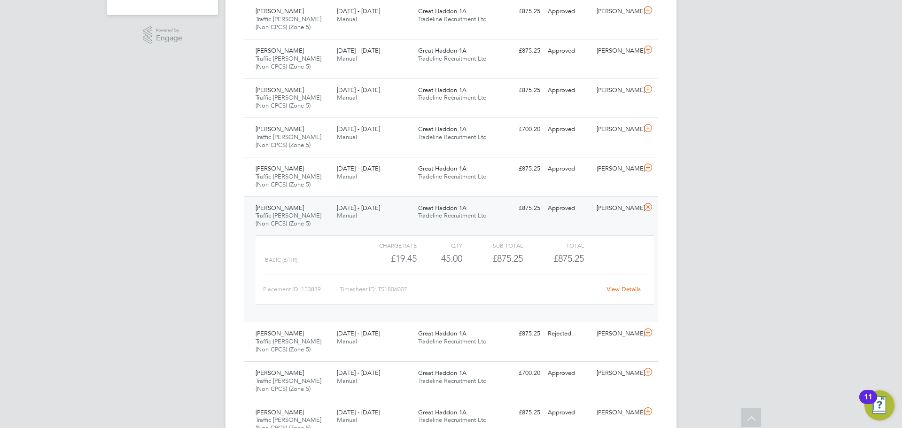
click at [631, 292] on link "View Details" at bounding box center [624, 289] width 34 height 8
click at [649, 207] on icon at bounding box center [649, 208] width 12 height 8
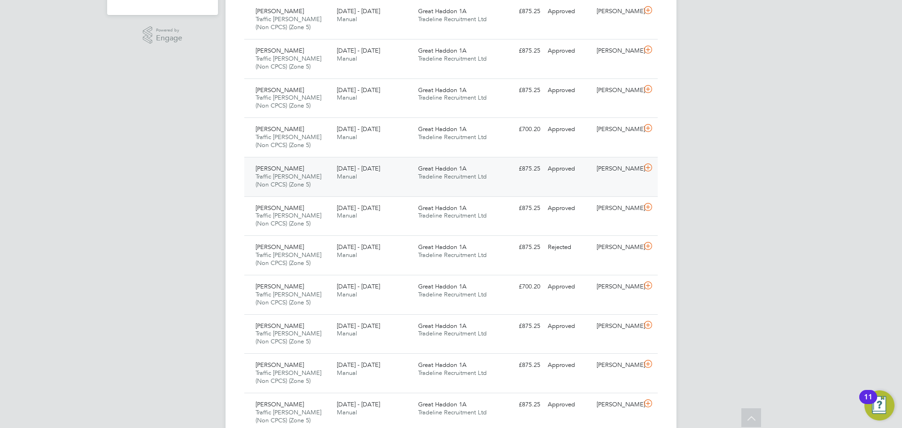
click at [646, 171] on icon at bounding box center [649, 168] width 12 height 8
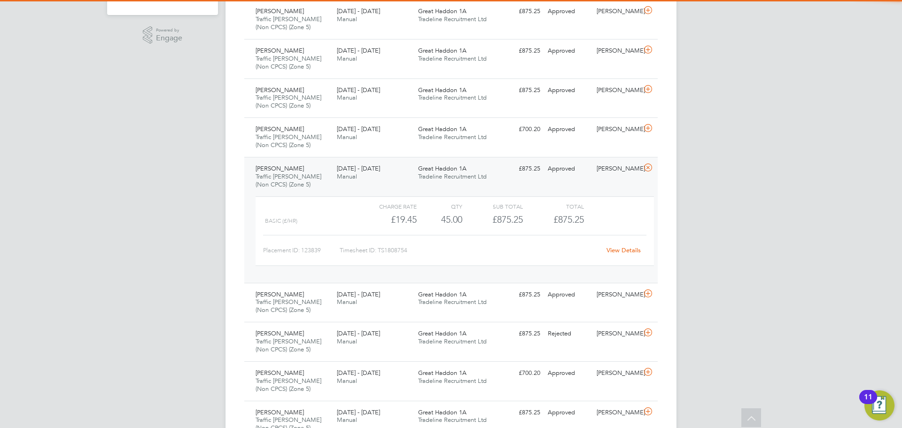
click at [621, 251] on link "View Details" at bounding box center [624, 250] width 34 height 8
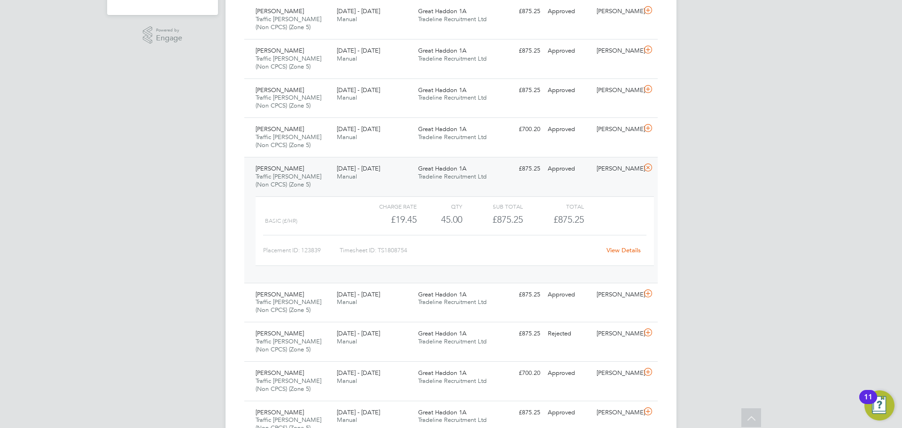
click at [647, 168] on icon at bounding box center [649, 168] width 12 height 8
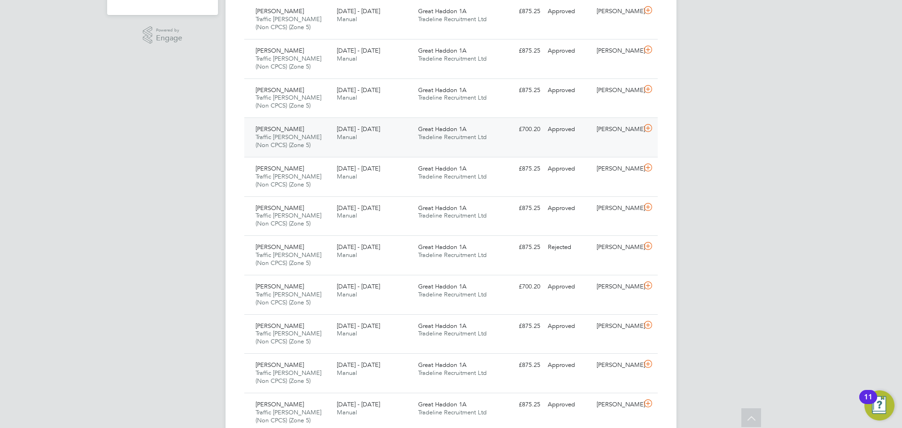
click at [653, 134] on div at bounding box center [650, 129] width 16 height 15
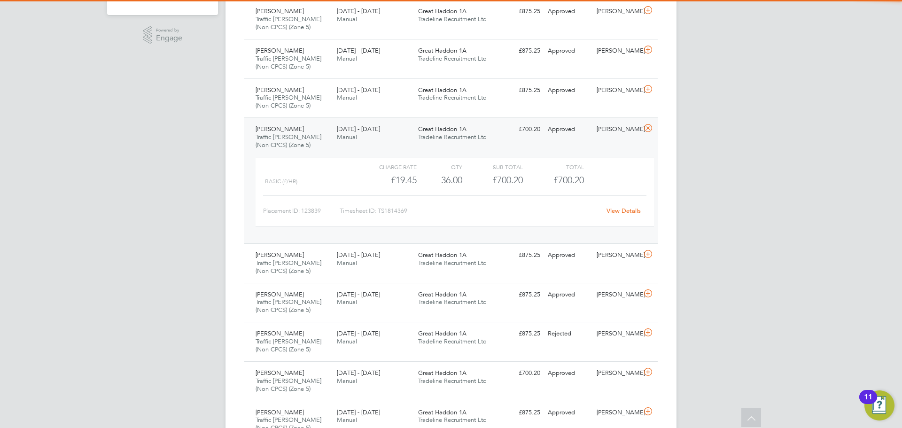
click at [628, 200] on div "Placement ID: 123839 Timesheet ID: TS1814369 View Details" at bounding box center [455, 207] width 384 height 23
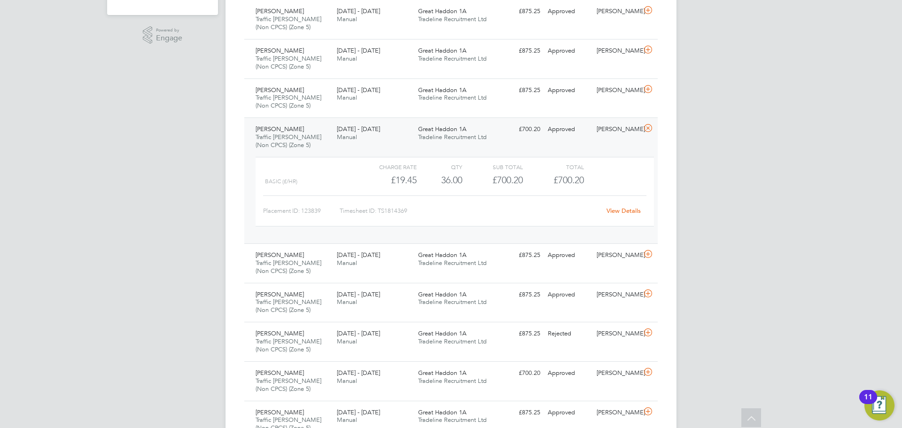
click at [627, 210] on link "View Details" at bounding box center [624, 211] width 34 height 8
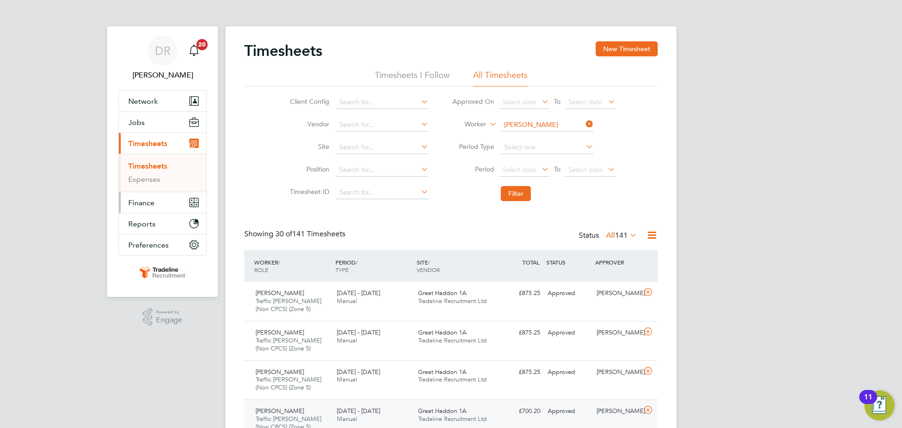
click at [153, 203] on span "Finance" at bounding box center [141, 202] width 26 height 9
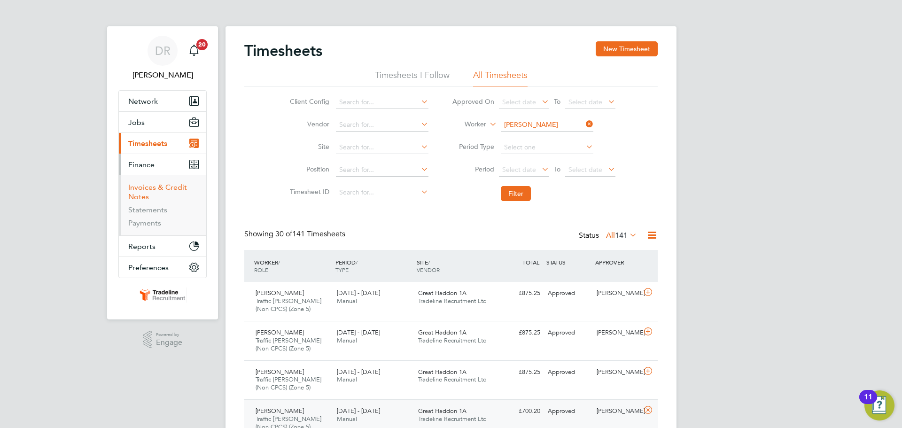
click at [157, 190] on link "Invoices & Credit Notes" at bounding box center [157, 192] width 59 height 18
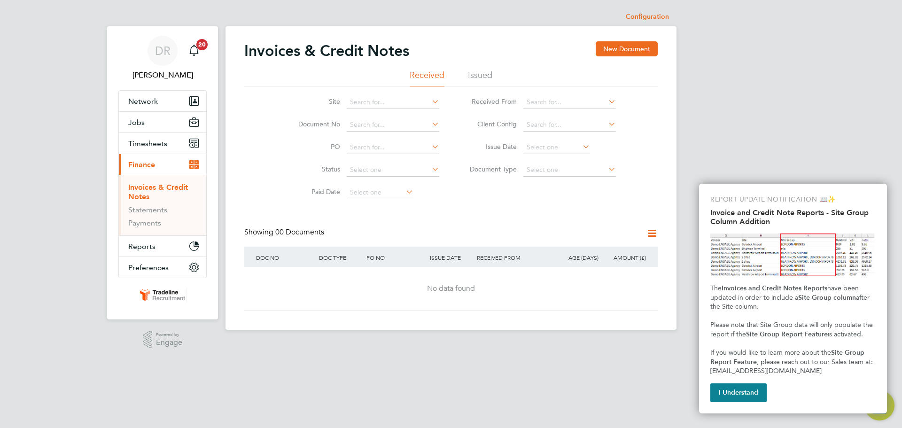
click at [502, 71] on ul "Received Issued" at bounding box center [451, 78] width 414 height 17
click at [486, 74] on li "Issued" at bounding box center [480, 78] width 24 height 17
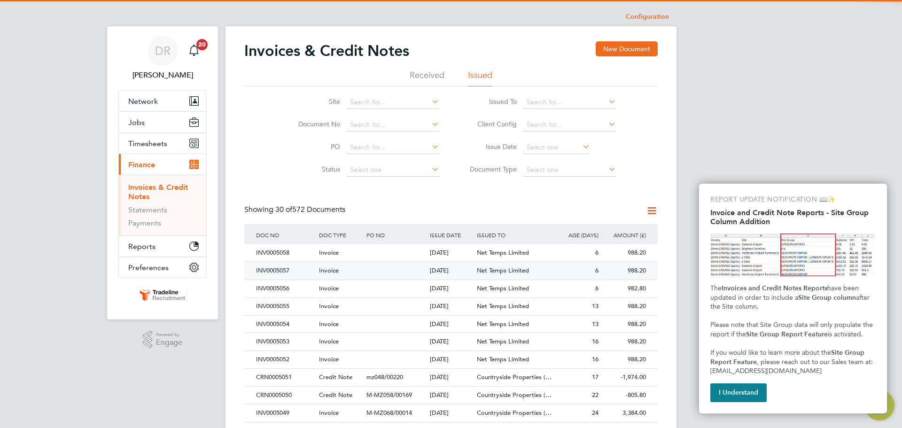
scroll to position [18, 64]
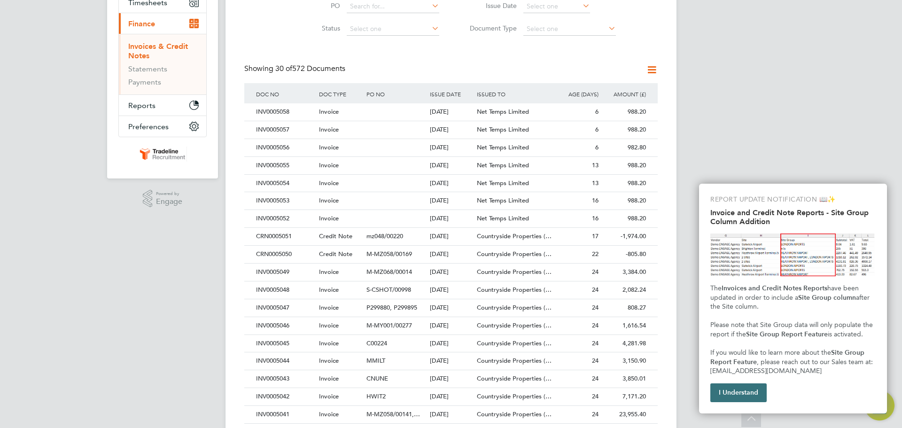
click at [743, 392] on button "I Understand" at bounding box center [739, 393] width 56 height 19
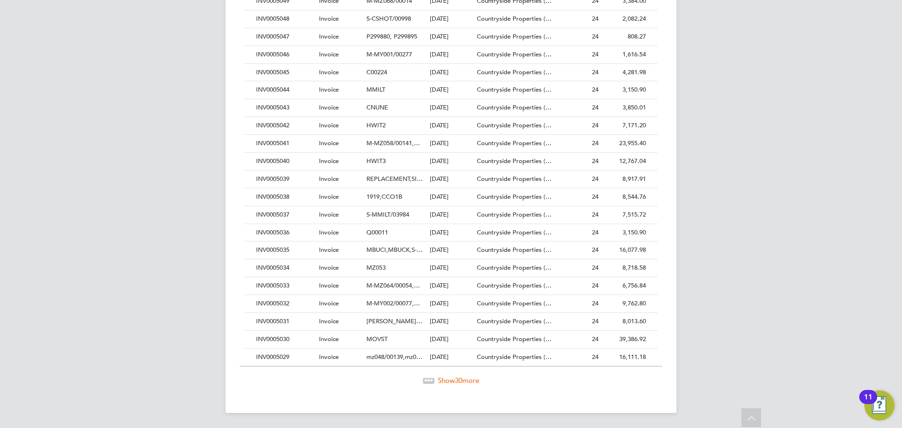
click at [456, 381] on span "30" at bounding box center [459, 380] width 8 height 9
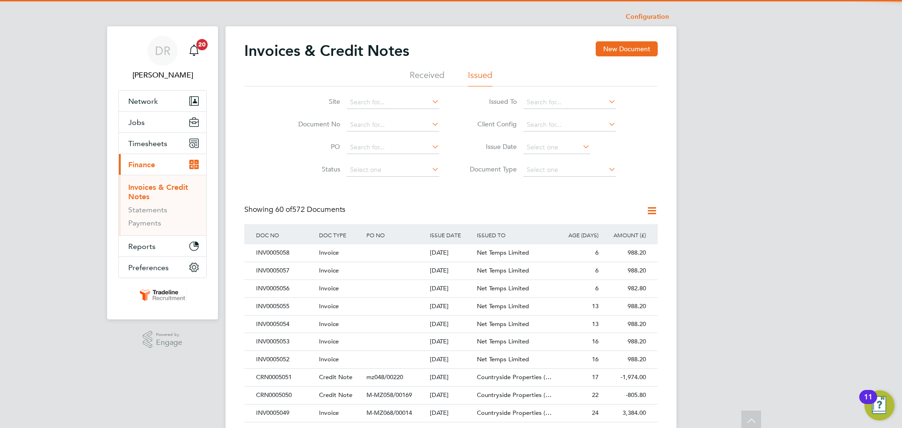
scroll to position [5, 5]
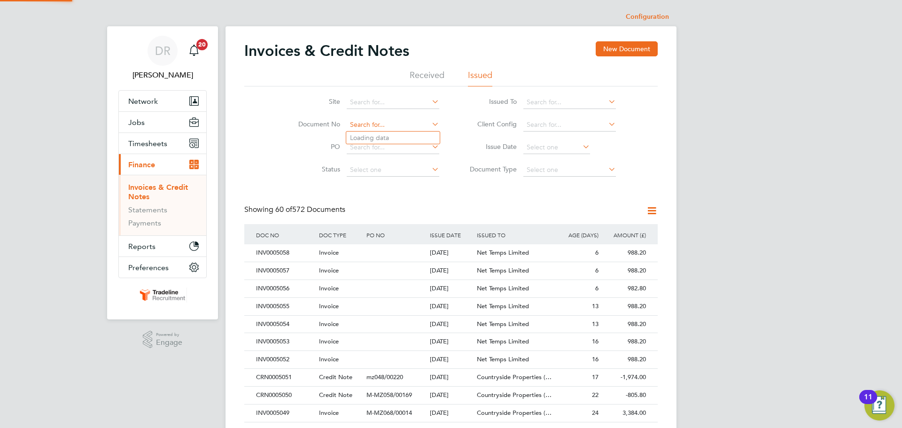
click at [377, 124] on input at bounding box center [393, 124] width 93 height 13
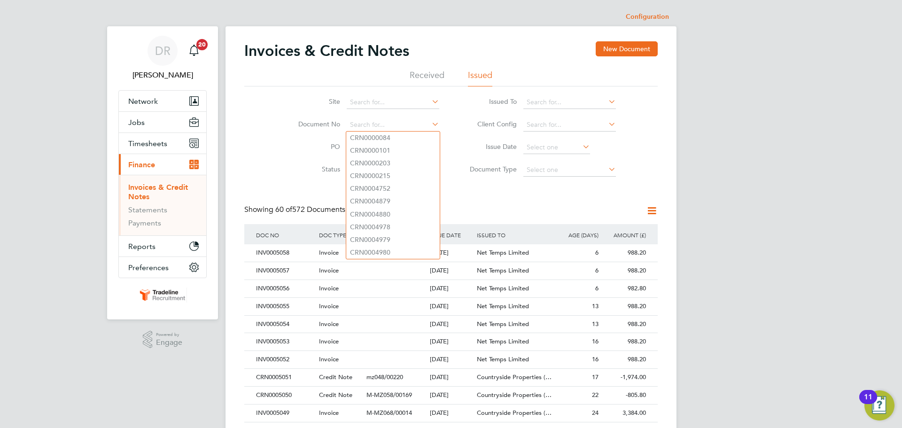
click at [330, 141] on li "PO" at bounding box center [363, 147] width 177 height 23
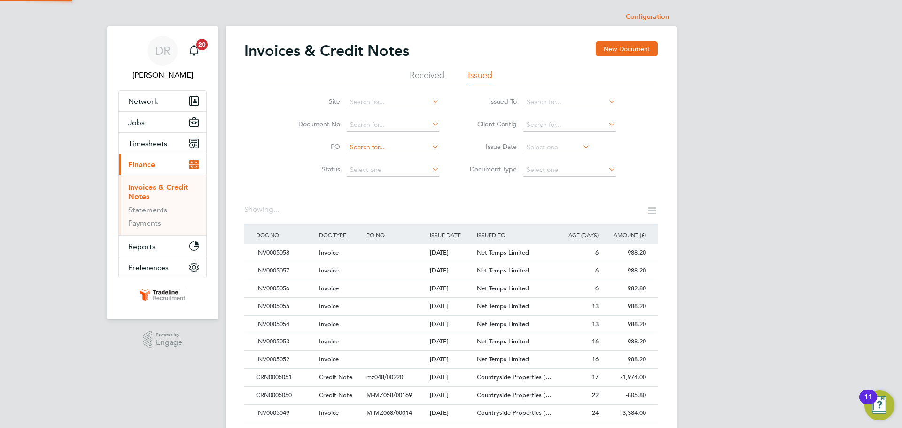
click at [380, 143] on input at bounding box center [393, 147] width 93 height 13
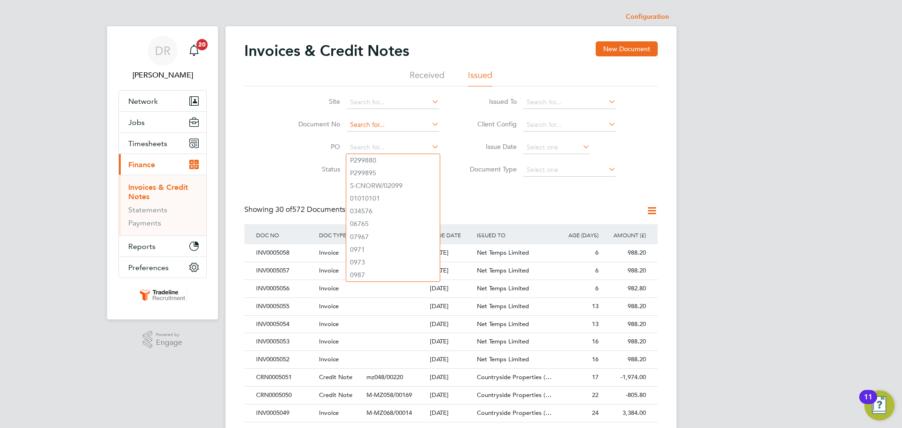
click at [374, 122] on input at bounding box center [393, 124] width 93 height 13
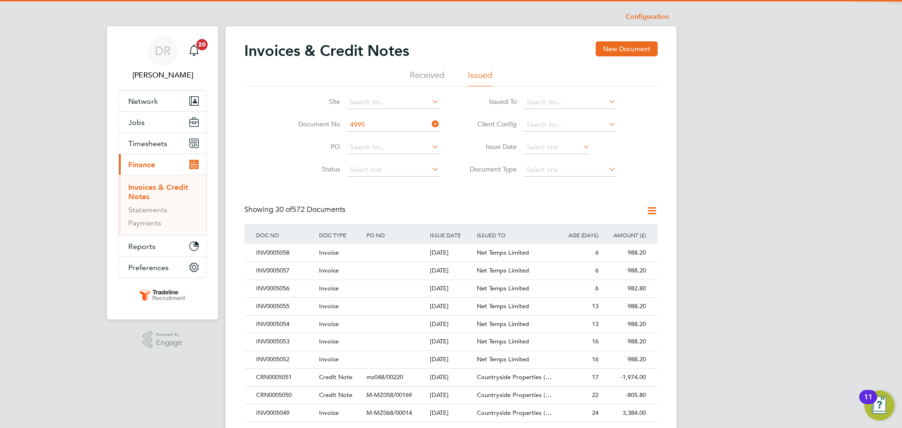
click at [381, 135] on b "4995" at bounding box center [380, 138] width 15 height 8
type input "INV0004995"
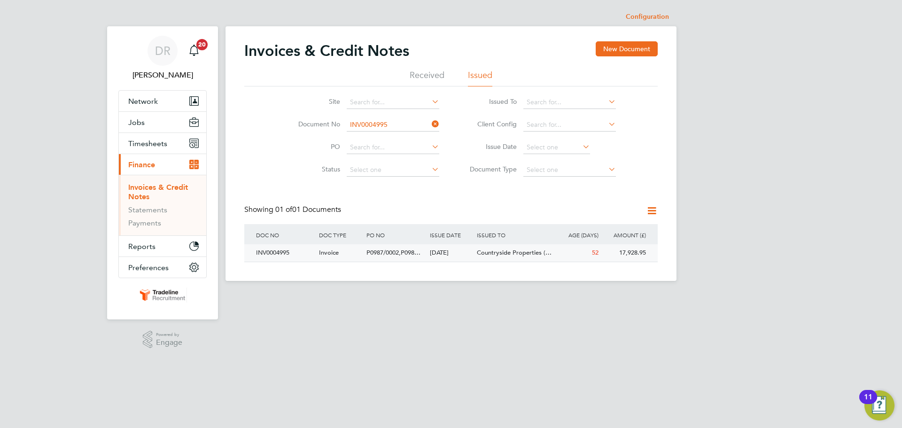
click at [624, 249] on div "17,928.95" at bounding box center [624, 252] width 47 height 17
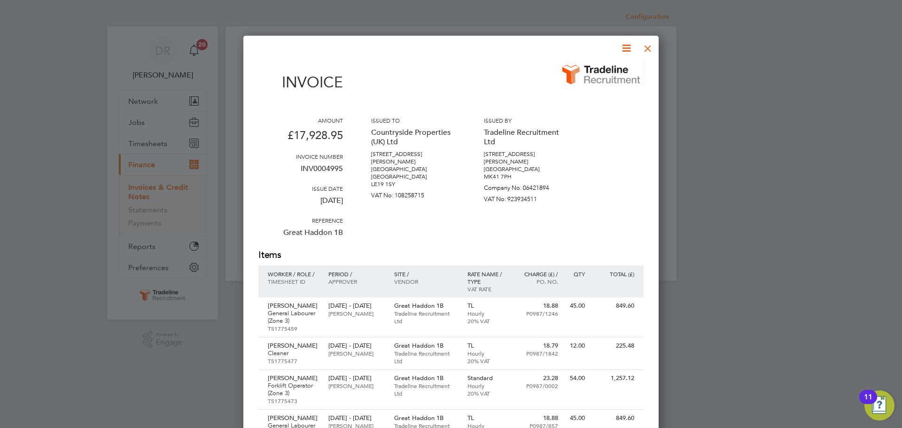
click at [623, 52] on icon at bounding box center [627, 48] width 12 height 12
click at [609, 71] on li "Download Invoice" at bounding box center [598, 70] width 65 height 13
click at [648, 53] on div at bounding box center [648, 46] width 17 height 17
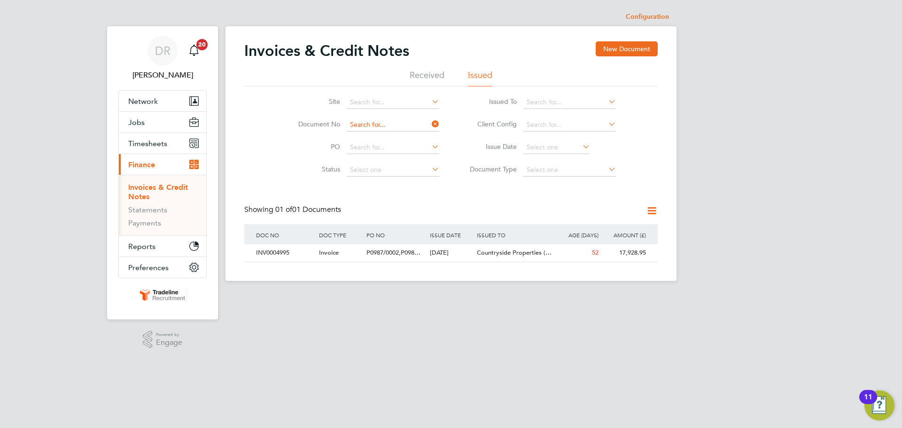
click at [373, 126] on input at bounding box center [393, 124] width 93 height 13
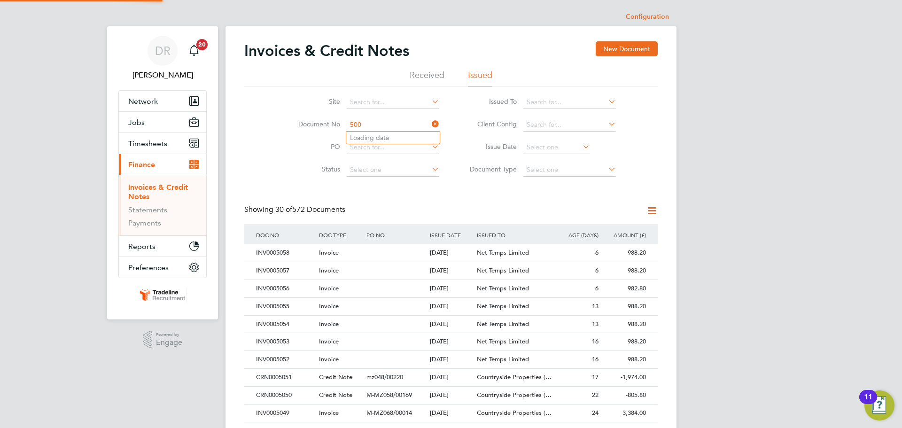
scroll to position [18, 64]
click at [379, 134] on b "5009" at bounding box center [380, 138] width 15 height 8
type input "INV0005009"
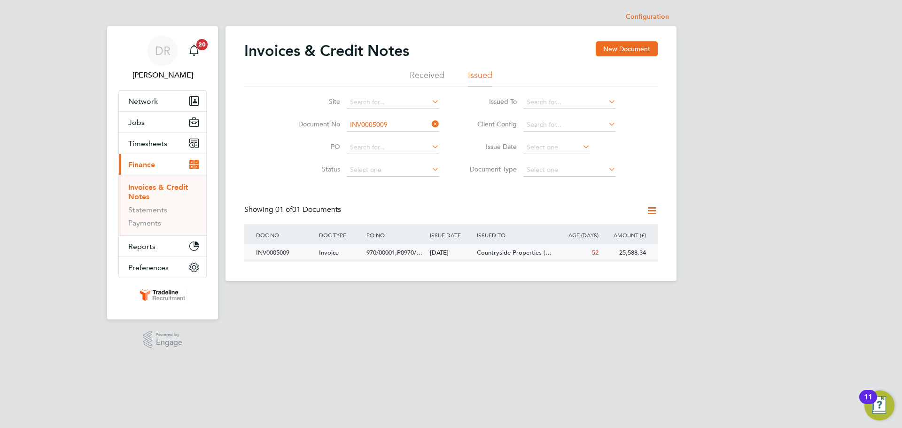
click at [594, 256] on span "52" at bounding box center [595, 253] width 7 height 8
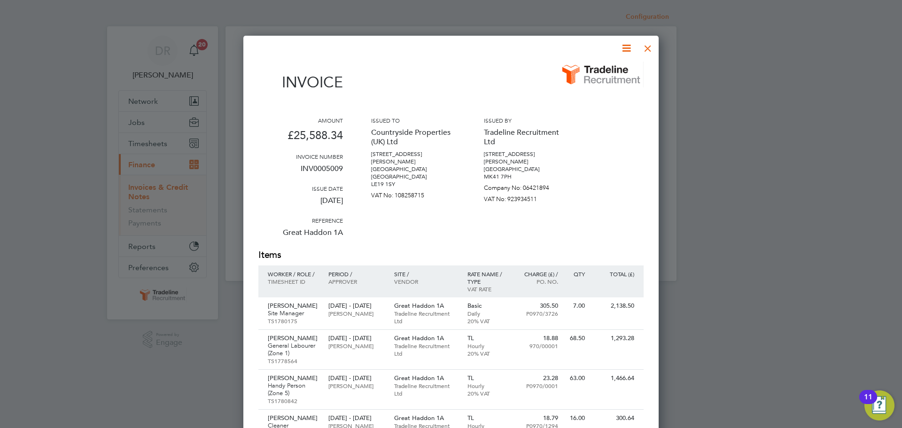
click at [651, 52] on div at bounding box center [648, 46] width 17 height 17
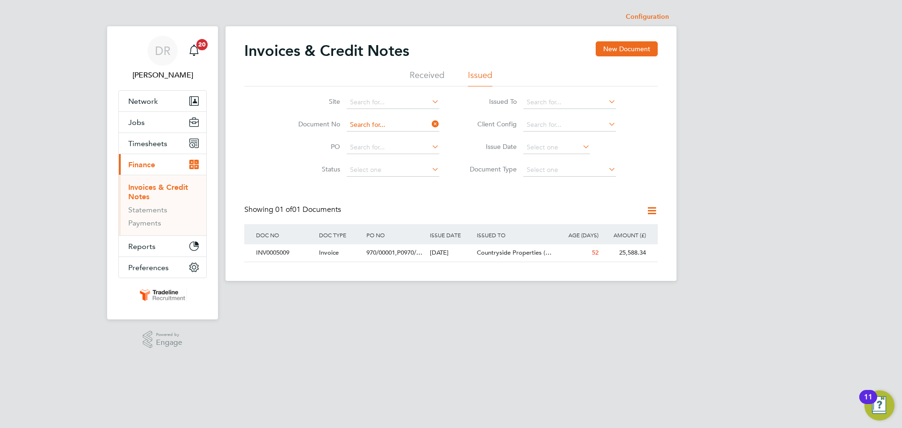
click at [377, 126] on input at bounding box center [393, 124] width 93 height 13
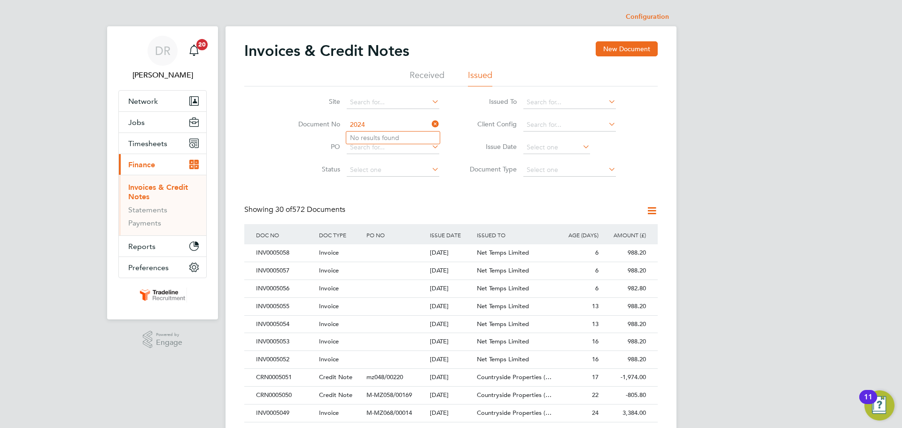
drag, startPoint x: 376, startPoint y: 121, endPoint x: 334, endPoint y: 122, distance: 41.8
click at [334, 122] on li "Document No 2024" at bounding box center [363, 125] width 177 height 23
click at [363, 137] on li "INV000 5024" at bounding box center [393, 138] width 94 height 13
type input "INV0005024"
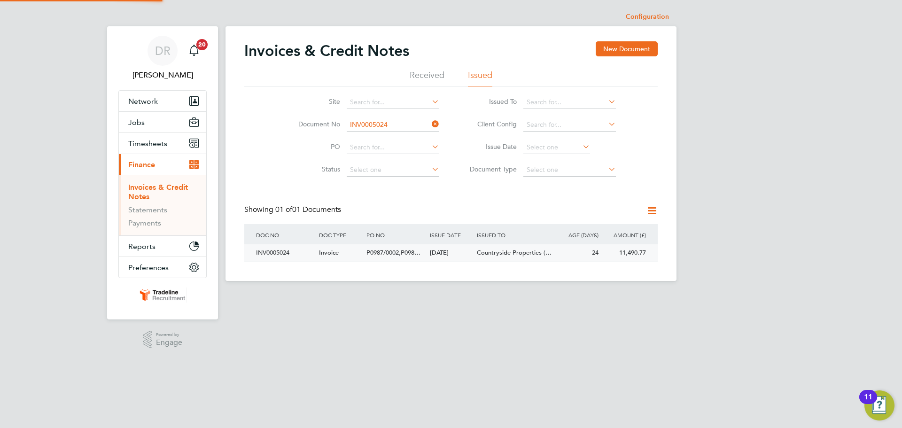
click at [607, 258] on div "11,490.77" at bounding box center [624, 252] width 47 height 17
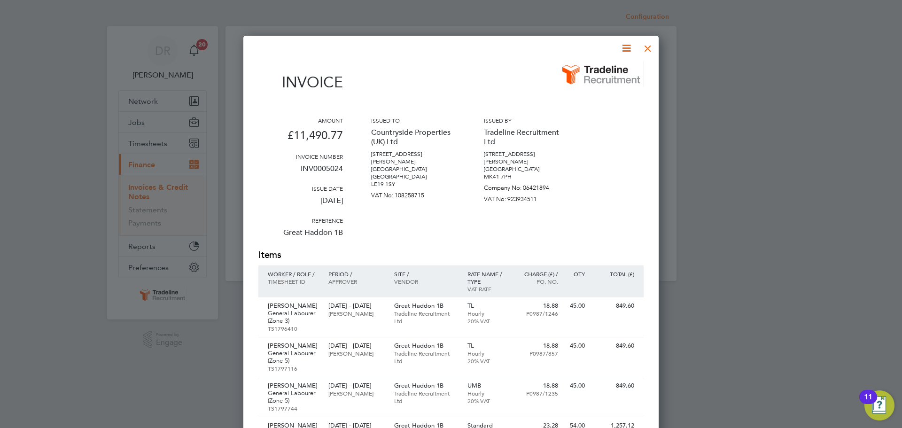
click at [628, 47] on icon at bounding box center [627, 48] width 12 height 12
click at [603, 71] on li "Download Invoice" at bounding box center [598, 70] width 65 height 13
click at [650, 49] on div at bounding box center [648, 46] width 17 height 17
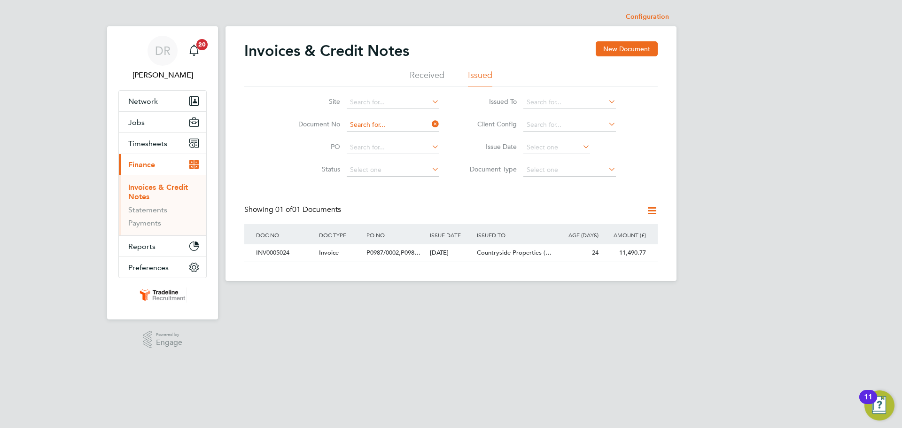
click at [361, 126] on input at bounding box center [393, 124] width 93 height 13
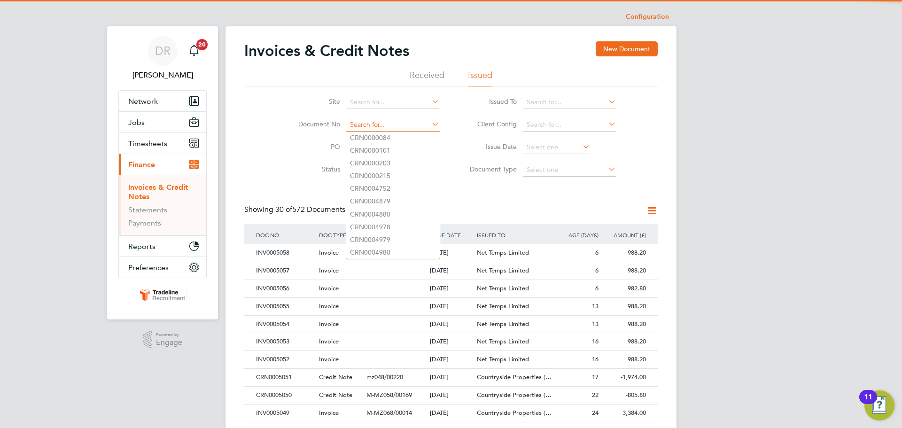
scroll to position [18, 64]
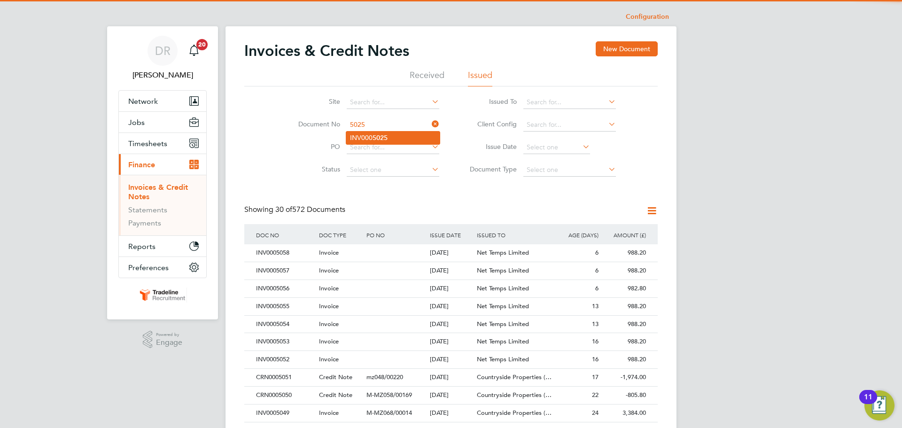
click at [404, 134] on li "INV000 5025" at bounding box center [393, 138] width 94 height 13
type input "INV0005025"
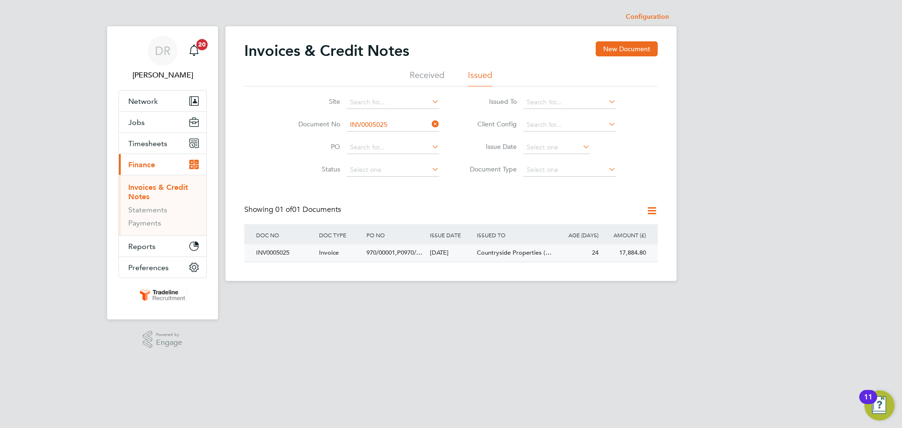
click at [565, 252] on div "24" at bounding box center [577, 252] width 47 height 17
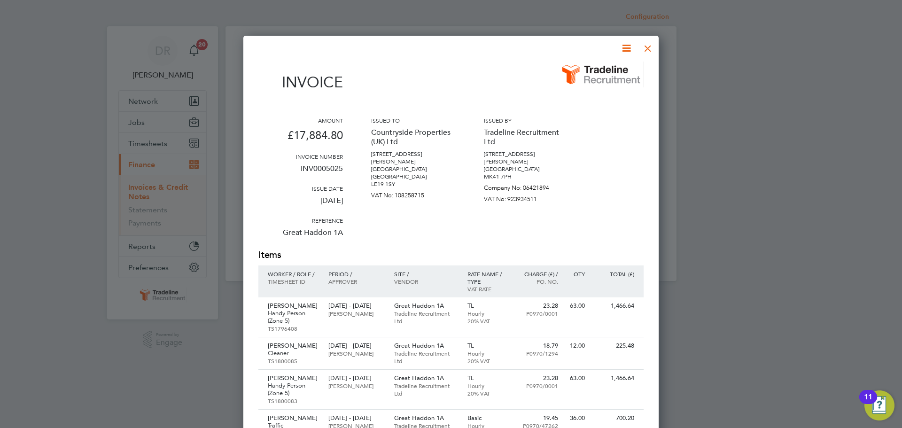
click at [628, 49] on icon at bounding box center [627, 48] width 12 height 12
click at [607, 71] on li "Download Invoice" at bounding box center [598, 70] width 65 height 13
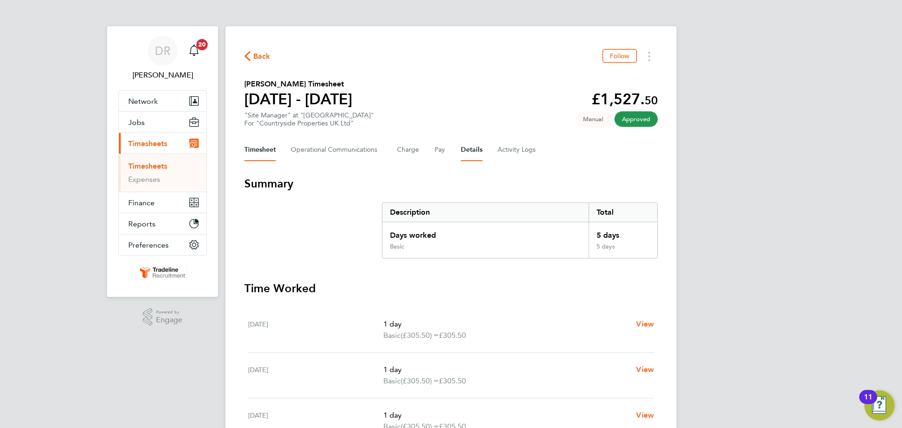
click at [475, 157] on button "Details" at bounding box center [472, 150] width 22 height 23
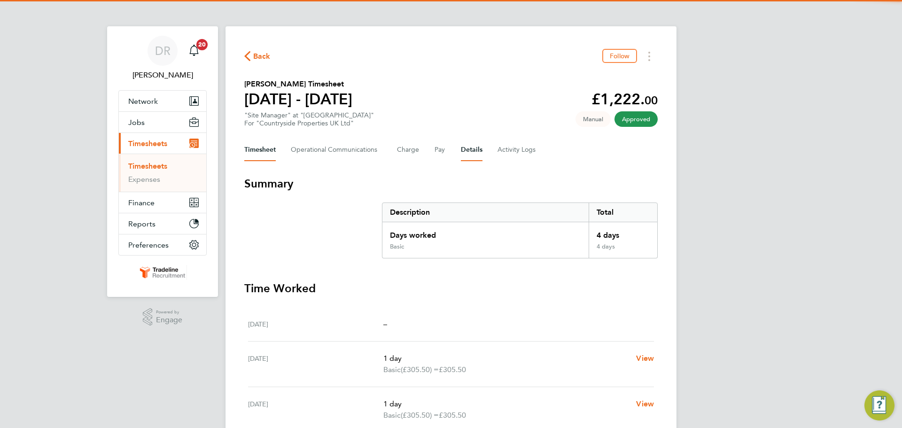
click at [475, 152] on button "Details" at bounding box center [472, 150] width 22 height 23
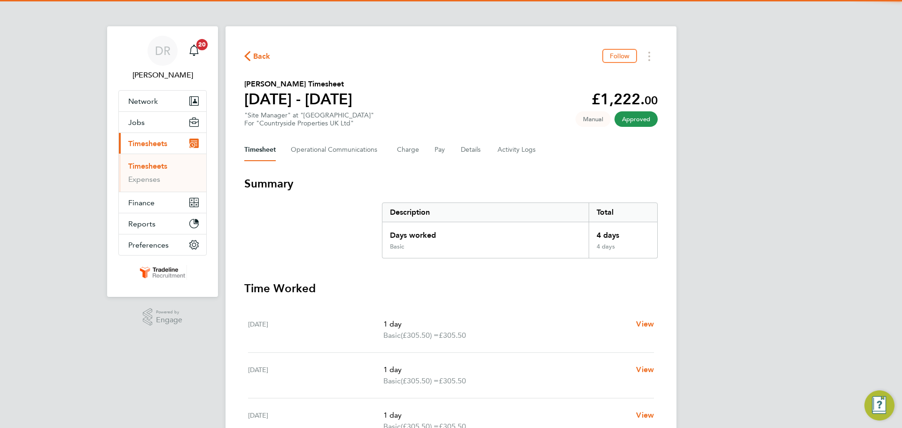
click at [484, 153] on div "Timesheet Operational Communications Charge Pay Details Activity Logs" at bounding box center [451, 150] width 414 height 23
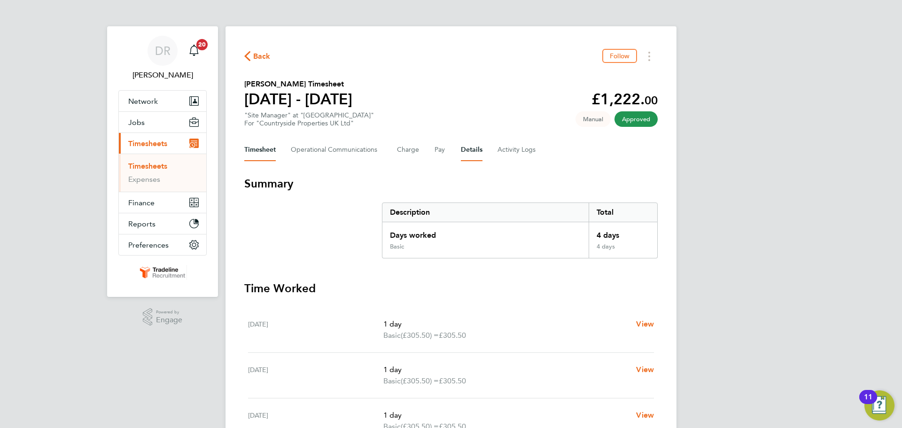
drag, startPoint x: 467, startPoint y: 151, endPoint x: 432, endPoint y: 142, distance: 36.5
click at [466, 151] on button "Details" at bounding box center [472, 150] width 22 height 23
click at [461, 157] on button "Details" at bounding box center [472, 150] width 22 height 23
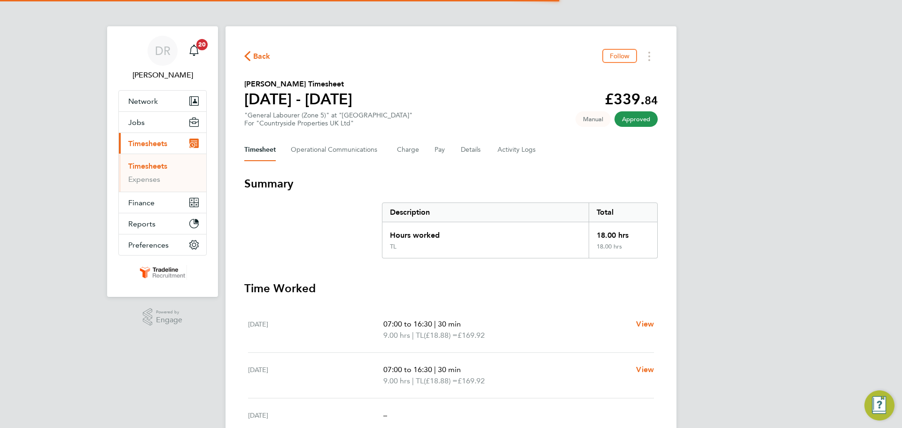
click at [451, 149] on div "Timesheet Operational Communications Charge Pay Details Activity Logs" at bounding box center [451, 150] width 414 height 23
click at [475, 150] on button "Details" at bounding box center [472, 150] width 22 height 23
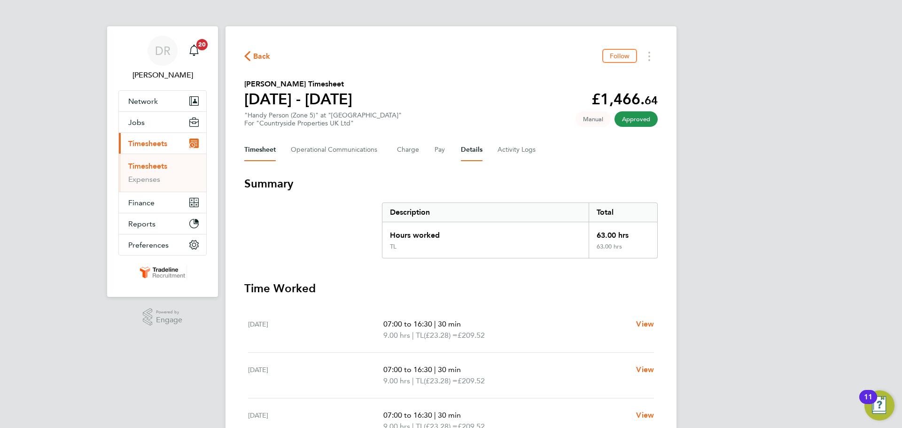
click at [471, 148] on button "Details" at bounding box center [472, 150] width 22 height 23
click at [454, 149] on div "Timesheet Operational Communications Charge Pay Details Activity Logs" at bounding box center [451, 150] width 414 height 23
click at [466, 150] on button "Details" at bounding box center [472, 150] width 22 height 23
drag, startPoint x: 457, startPoint y: 147, endPoint x: 465, endPoint y: 149, distance: 8.0
click at [457, 147] on div "Timesheet Operational Communications Charge Pay Details Activity Logs" at bounding box center [451, 150] width 414 height 23
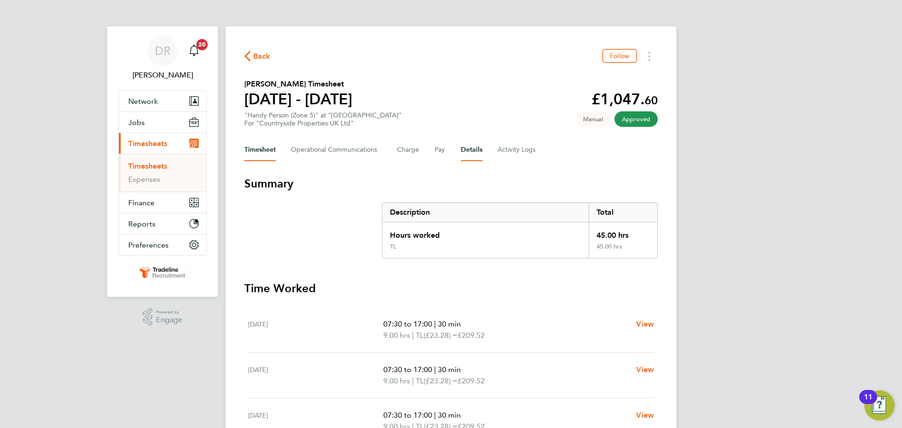
click at [468, 150] on button "Details" at bounding box center [472, 150] width 22 height 23
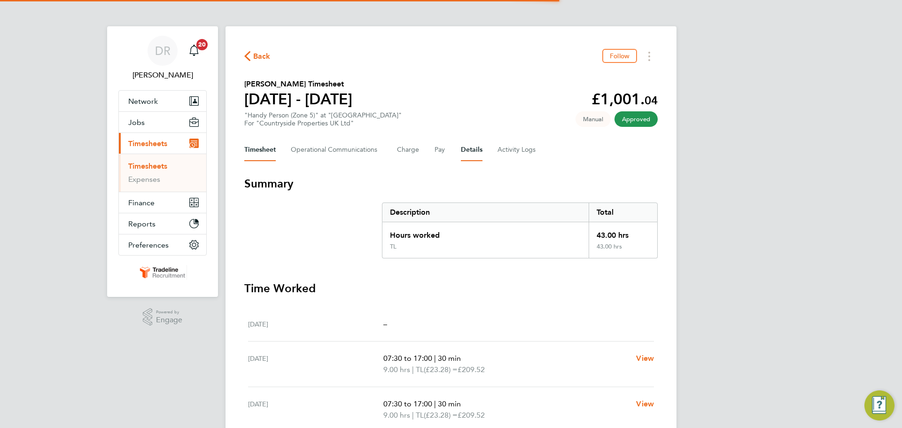
click at [467, 151] on button "Details" at bounding box center [472, 150] width 22 height 23
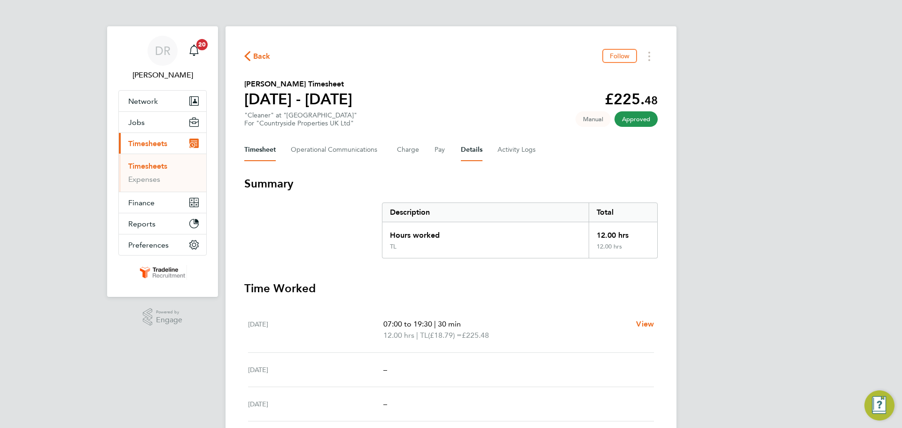
click at [475, 151] on button "Details" at bounding box center [472, 150] width 22 height 23
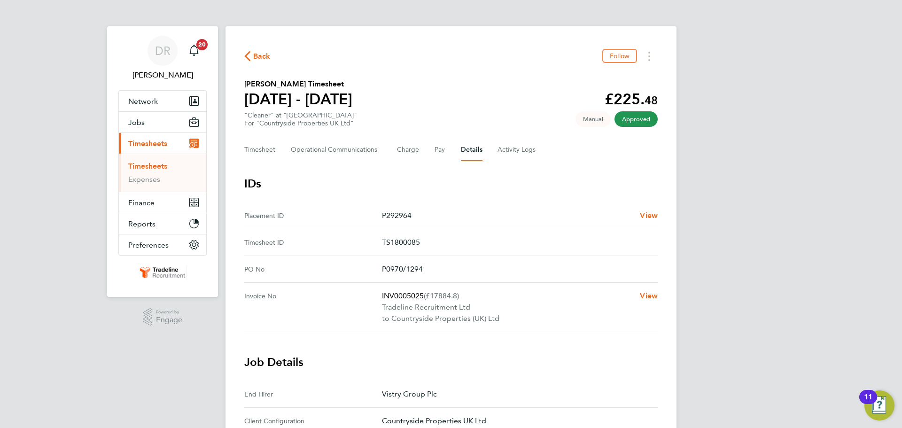
scroll to position [94, 0]
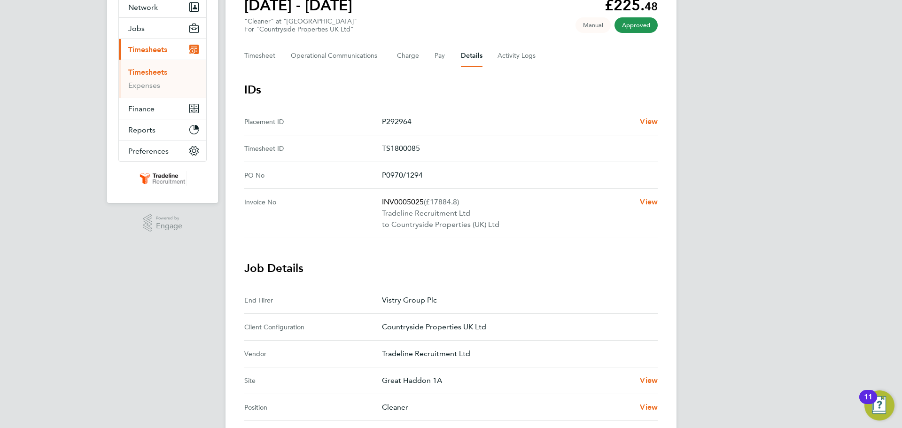
click at [416, 208] on p "Tradeline Recruitment Ltd" at bounding box center [507, 213] width 251 height 11
drag, startPoint x: 425, startPoint y: 202, endPoint x: 377, endPoint y: 204, distance: 47.5
click at [377, 204] on No "Invoice No INV0005025 (£17884.8) Tradeline Recruitment Ltd to Countryside Prope…" at bounding box center [451, 213] width 414 height 49
copy No "INV0005025"
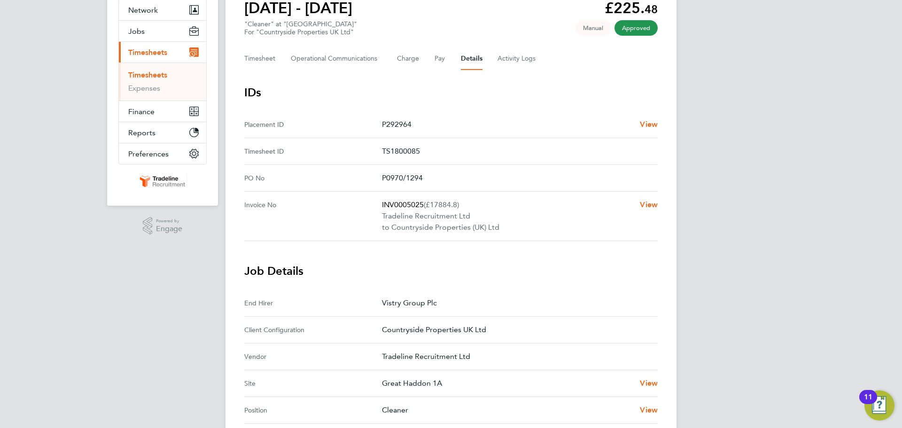
scroll to position [0, 0]
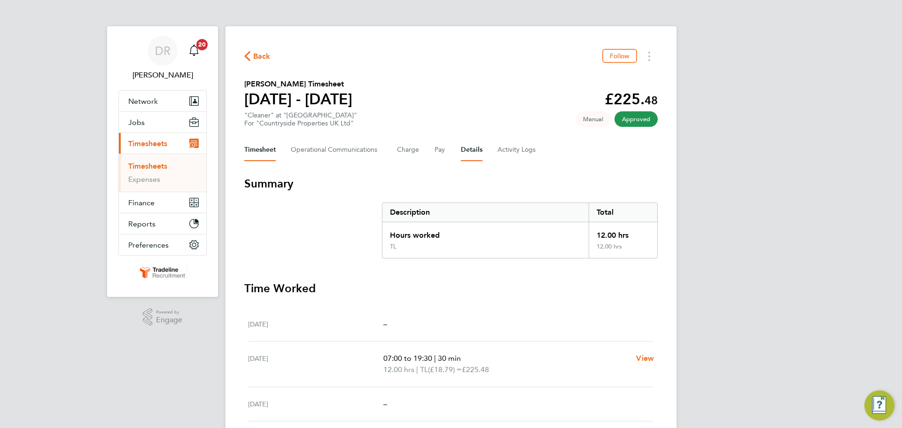
click at [476, 149] on button "Details" at bounding box center [472, 150] width 22 height 23
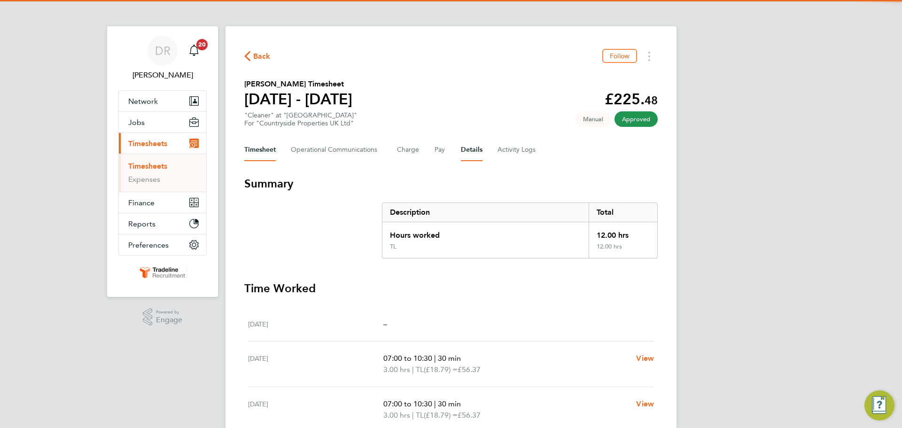
click at [465, 152] on button "Details" at bounding box center [472, 150] width 22 height 23
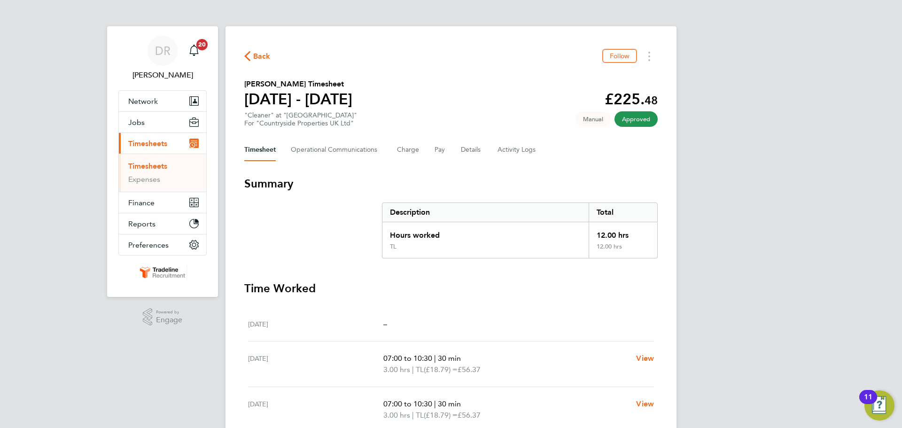
click at [486, 148] on div "Timesheet Operational Communications Charge Pay Details Activity Logs" at bounding box center [451, 150] width 414 height 23
click at [479, 150] on button "Details" at bounding box center [472, 150] width 22 height 23
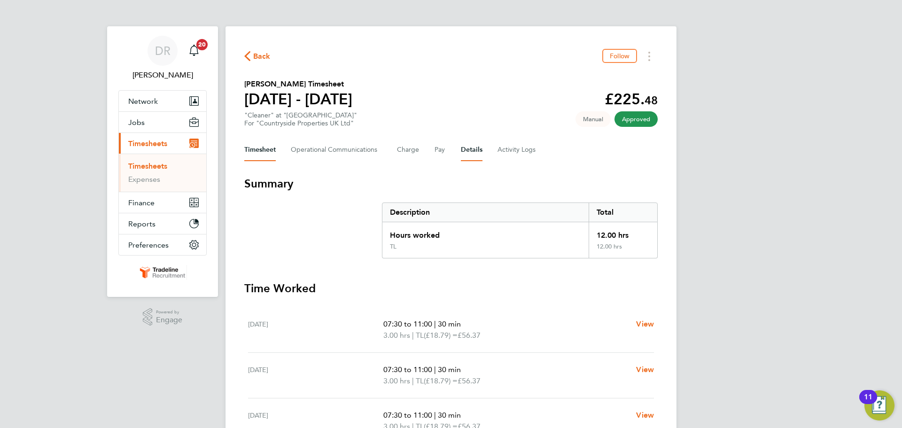
click at [474, 153] on button "Details" at bounding box center [472, 150] width 22 height 23
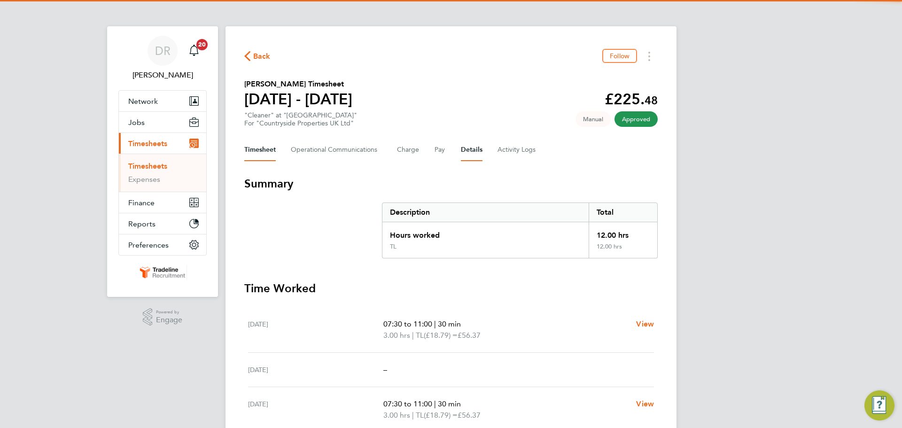
click at [467, 153] on button "Details" at bounding box center [472, 150] width 22 height 23
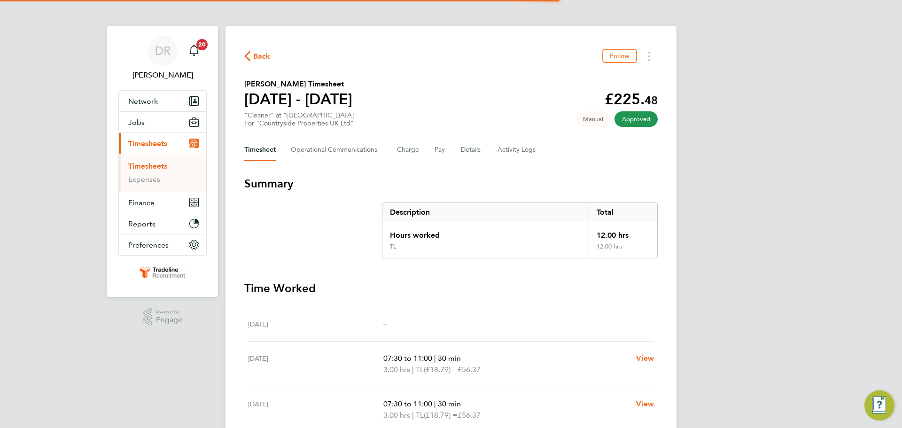
click at [487, 153] on div "Timesheet Operational Communications Charge Pay Details Activity Logs" at bounding box center [451, 150] width 414 height 23
click at [480, 153] on button "Details" at bounding box center [472, 150] width 22 height 23
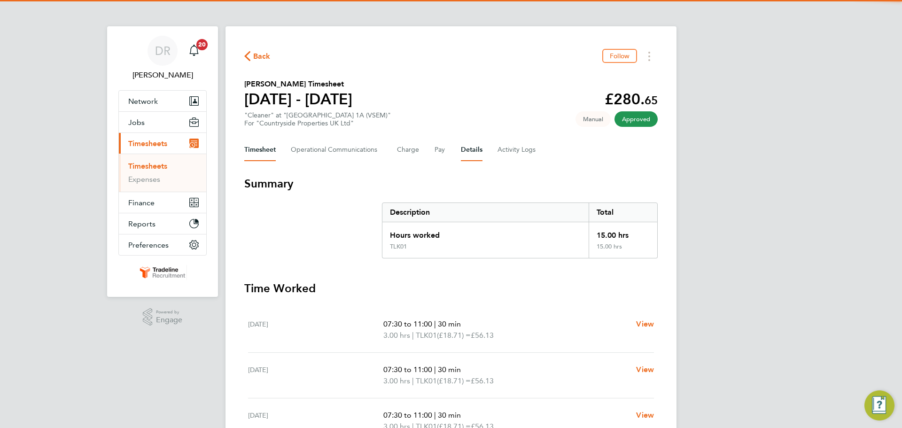
click at [470, 150] on button "Details" at bounding box center [472, 150] width 22 height 23
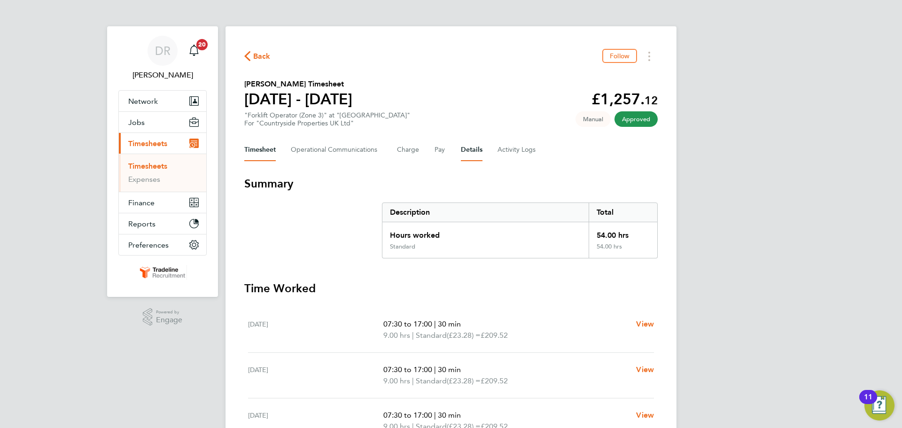
click at [468, 148] on button "Details" at bounding box center [472, 150] width 22 height 23
click at [459, 151] on div "Timesheet Operational Communications Charge Pay Details Activity Logs" at bounding box center [451, 150] width 414 height 23
click at [470, 153] on button "Details" at bounding box center [472, 150] width 22 height 23
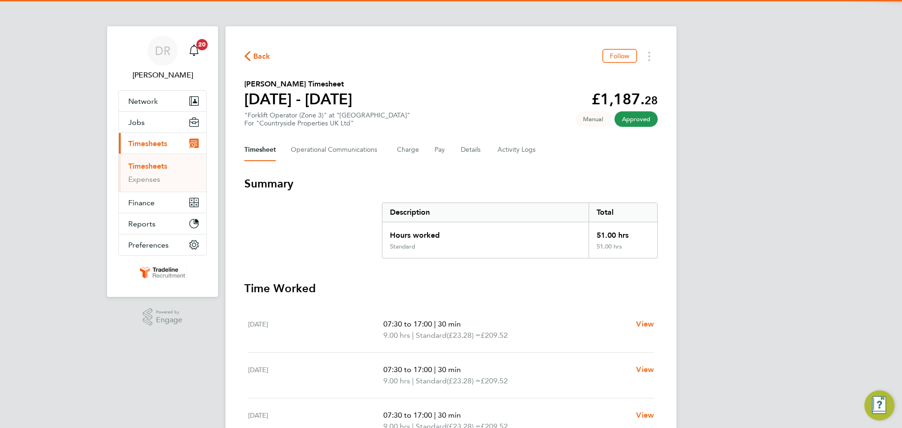
click at [481, 153] on div "Timesheet Operational Communications Charge Pay Details Activity Logs" at bounding box center [451, 150] width 414 height 23
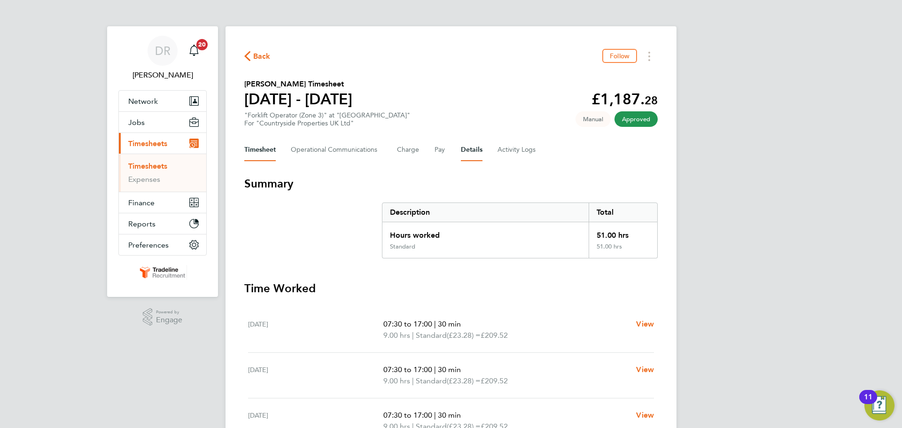
click at [477, 151] on button "Details" at bounding box center [472, 150] width 22 height 23
click at [464, 149] on button "Details" at bounding box center [472, 150] width 22 height 23
click at [467, 147] on button "Details" at bounding box center [472, 150] width 22 height 23
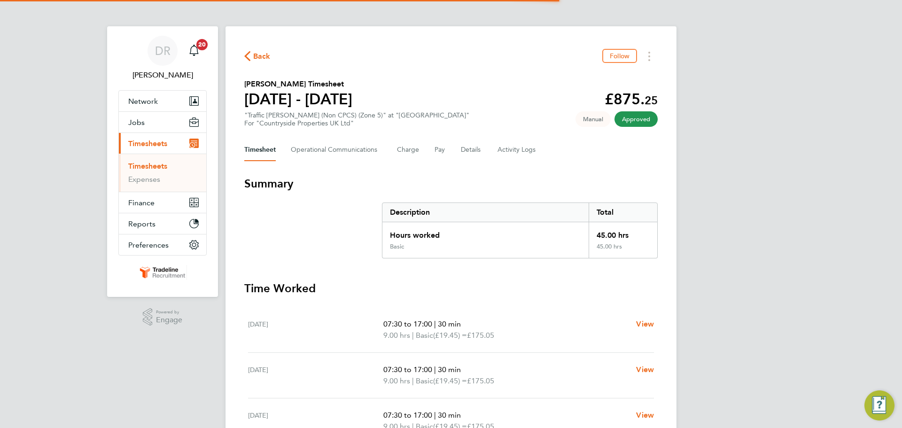
click at [457, 153] on div "Timesheet Operational Communications Charge Pay Details Activity Logs" at bounding box center [451, 150] width 414 height 23
click at [476, 153] on button "Details" at bounding box center [472, 150] width 22 height 23
click at [474, 145] on button "Details" at bounding box center [472, 150] width 22 height 23
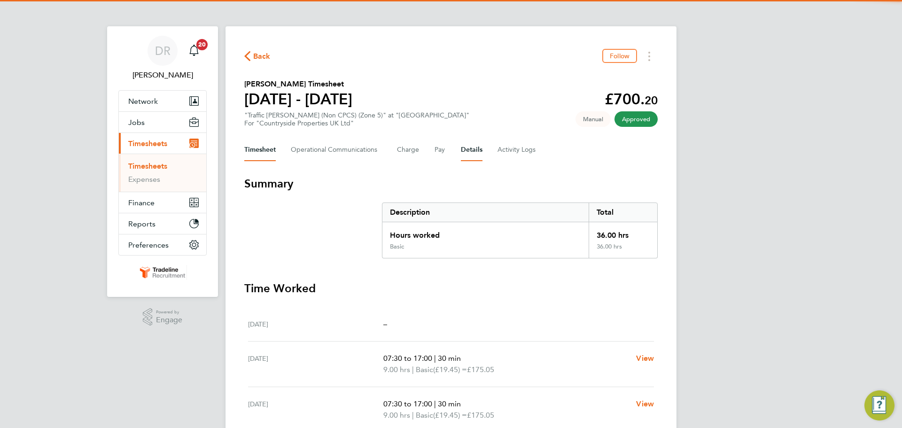
click at [469, 153] on button "Details" at bounding box center [472, 150] width 22 height 23
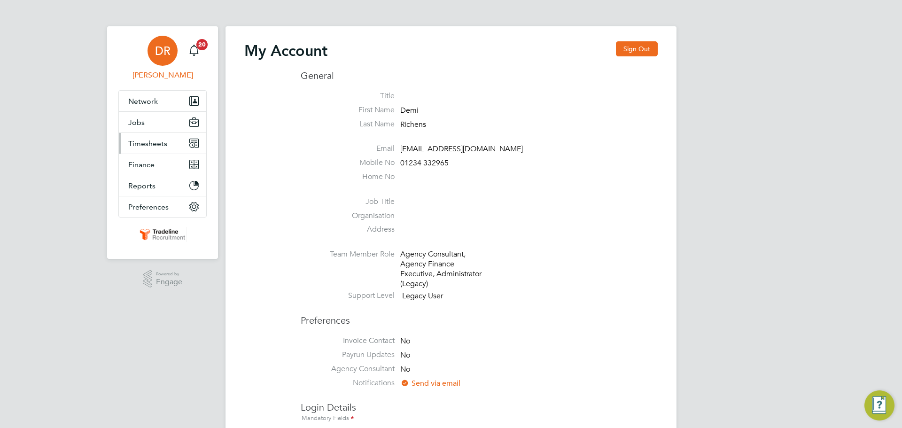
click at [149, 143] on span "Timesheets" at bounding box center [147, 143] width 39 height 9
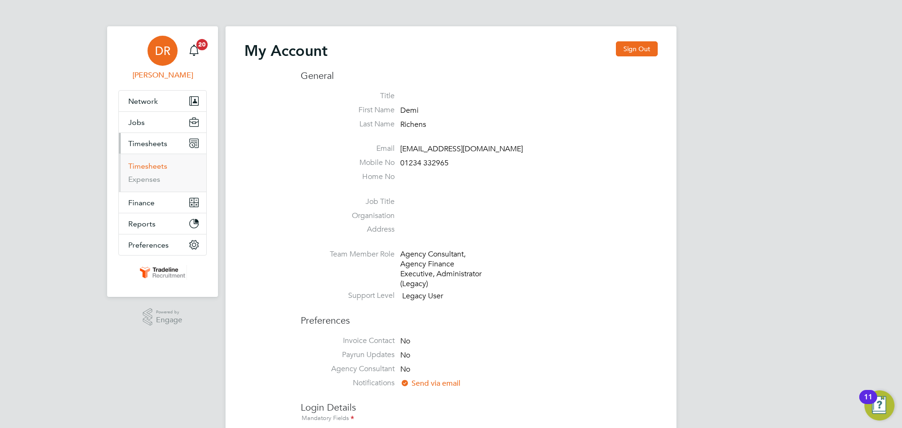
click at [144, 165] on link "Timesheets" at bounding box center [147, 166] width 39 height 9
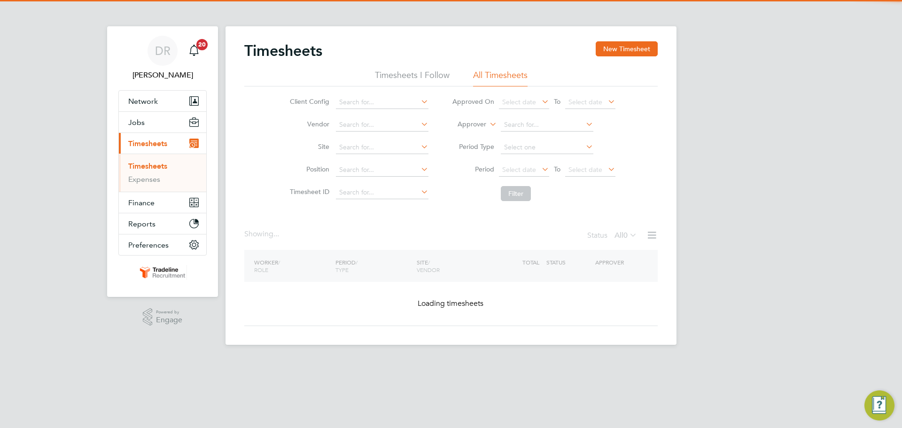
click at [482, 125] on label "Approver" at bounding box center [465, 124] width 42 height 9
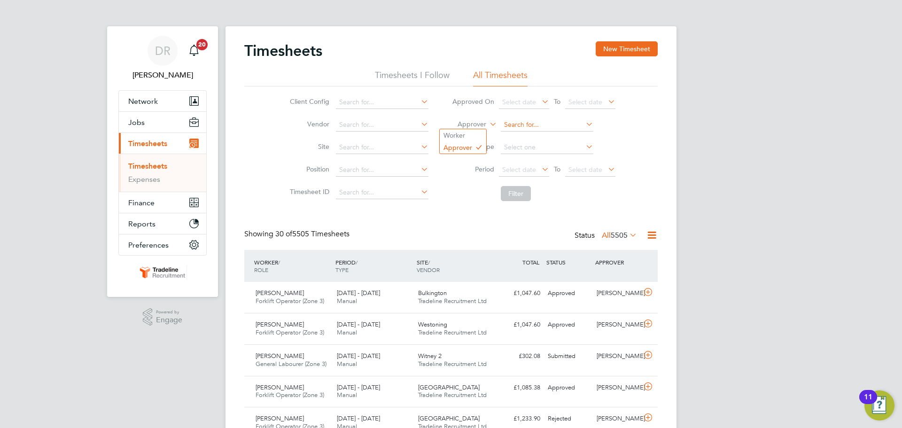
click at [521, 126] on input at bounding box center [547, 124] width 93 height 13
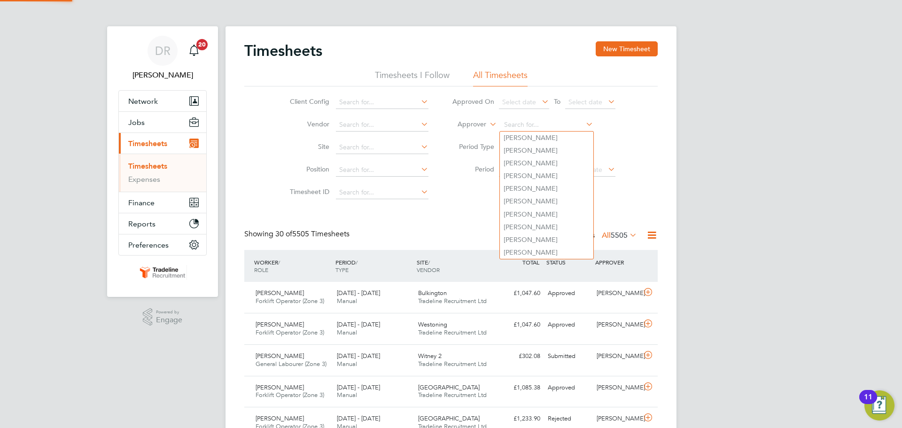
click at [455, 127] on label "Approver" at bounding box center [465, 124] width 42 height 9
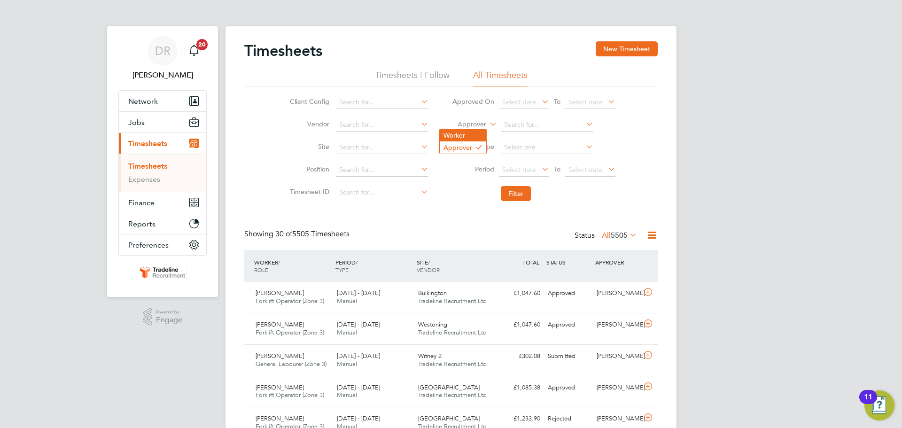
click at [463, 138] on li "Worker" at bounding box center [463, 135] width 47 height 12
click at [512, 124] on input at bounding box center [547, 124] width 93 height 13
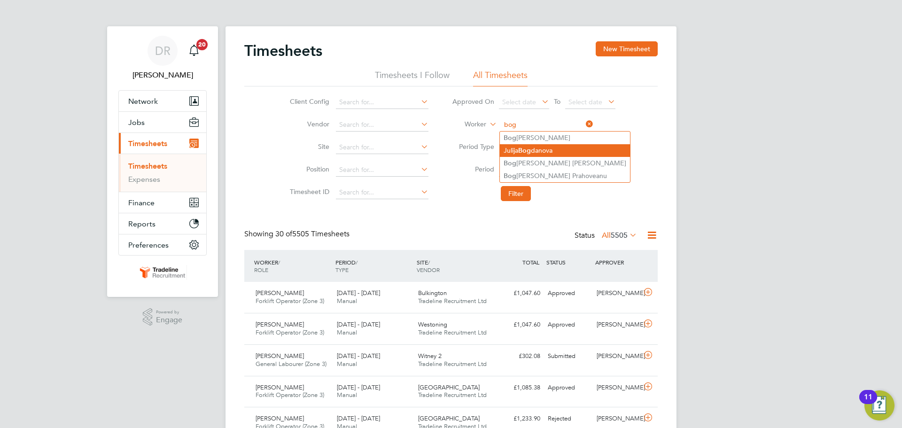
click at [549, 147] on li "Julija Bog danova" at bounding box center [565, 150] width 130 height 13
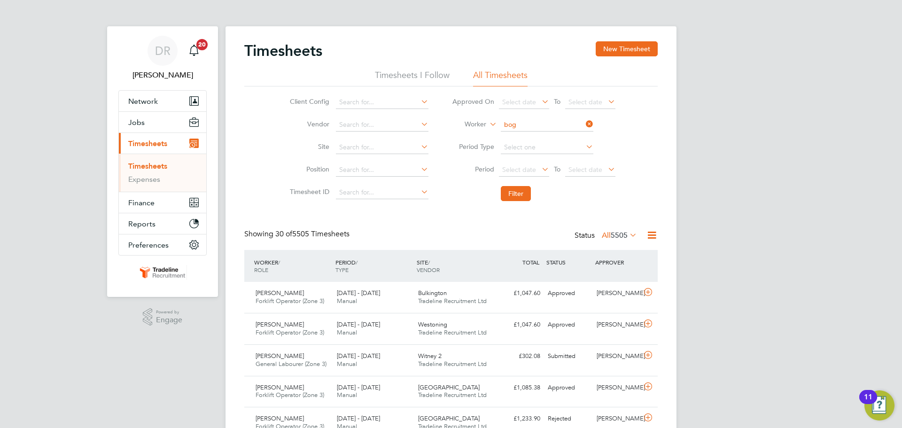
type input "Julija Bogdanova"
click at [528, 188] on button "Filter" at bounding box center [516, 193] width 30 height 15
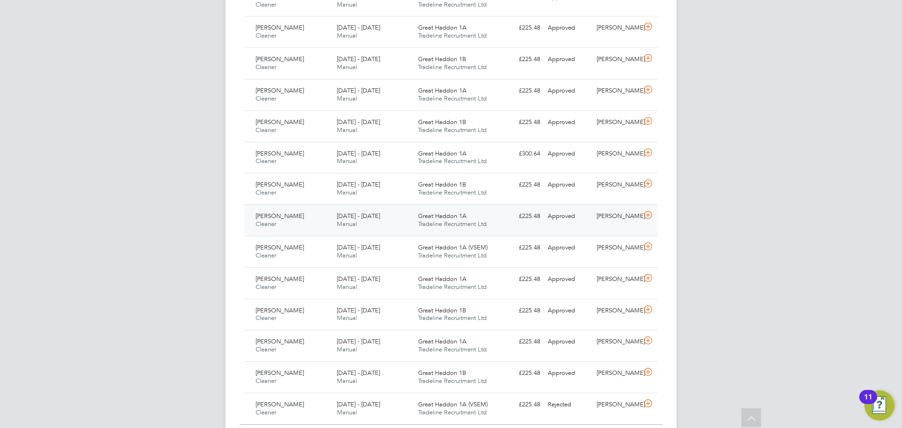
click at [643, 219] on icon at bounding box center [649, 216] width 12 height 8
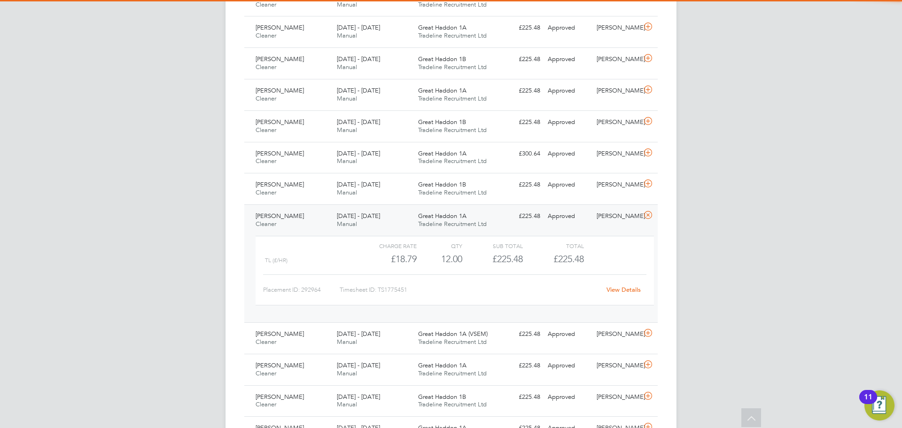
click at [615, 290] on link "View Details" at bounding box center [624, 290] width 34 height 8
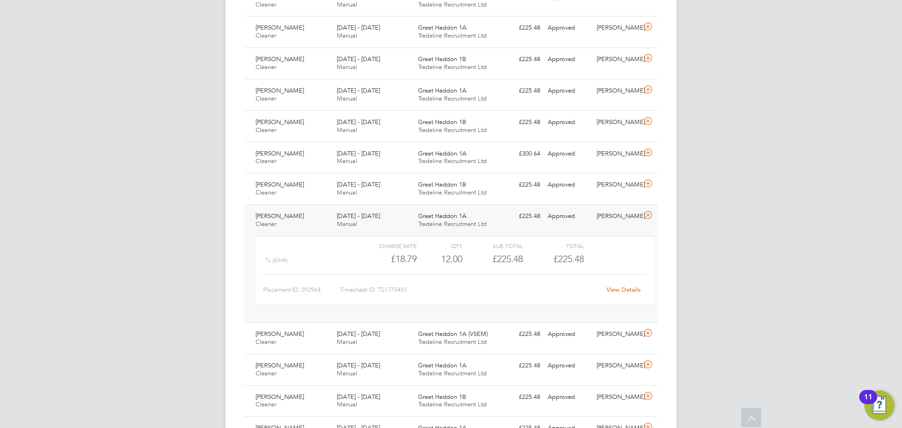
click at [649, 212] on icon at bounding box center [649, 216] width 12 height 8
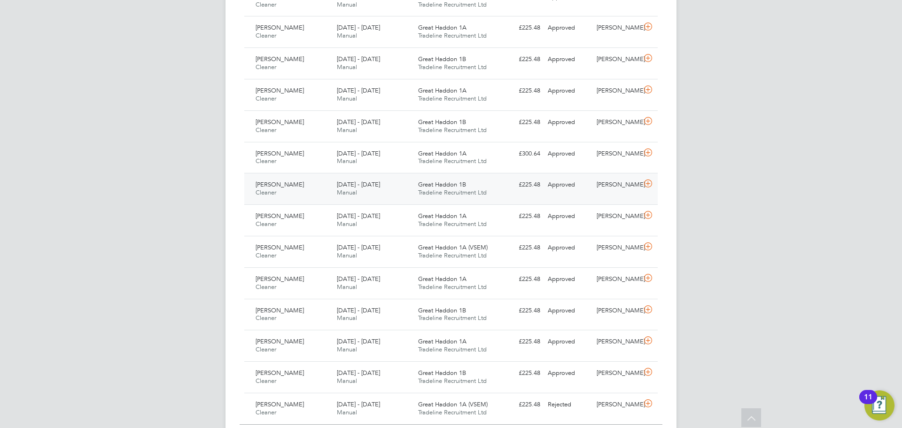
click at [652, 185] on icon at bounding box center [649, 184] width 12 height 8
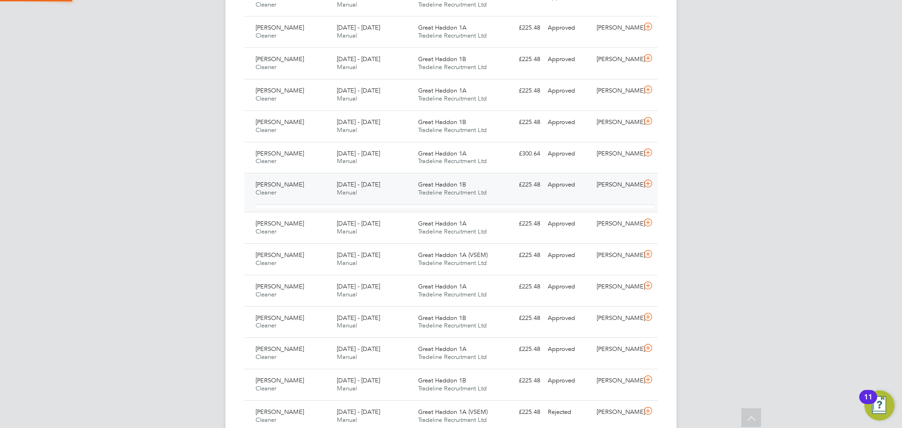
scroll to position [16, 92]
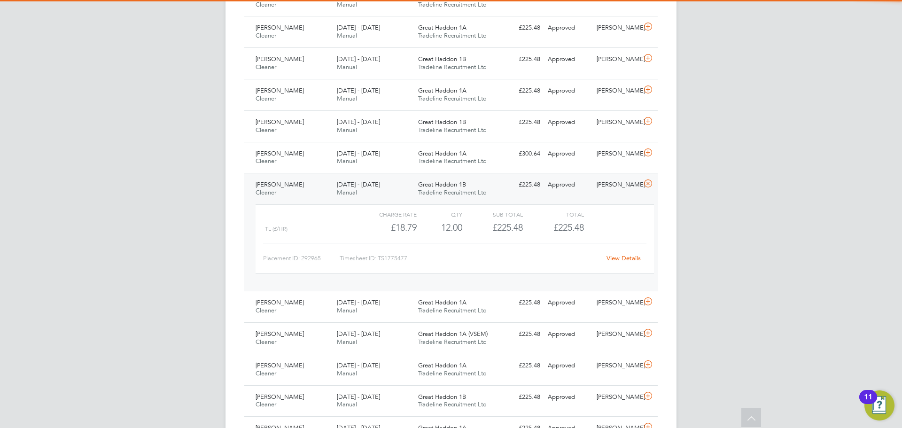
click at [636, 255] on link "View Details" at bounding box center [624, 258] width 34 height 8
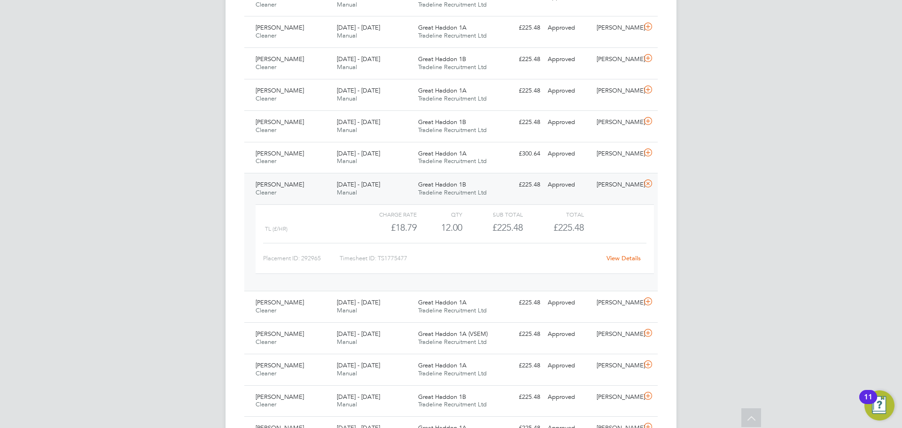
click at [653, 180] on icon at bounding box center [649, 184] width 12 height 8
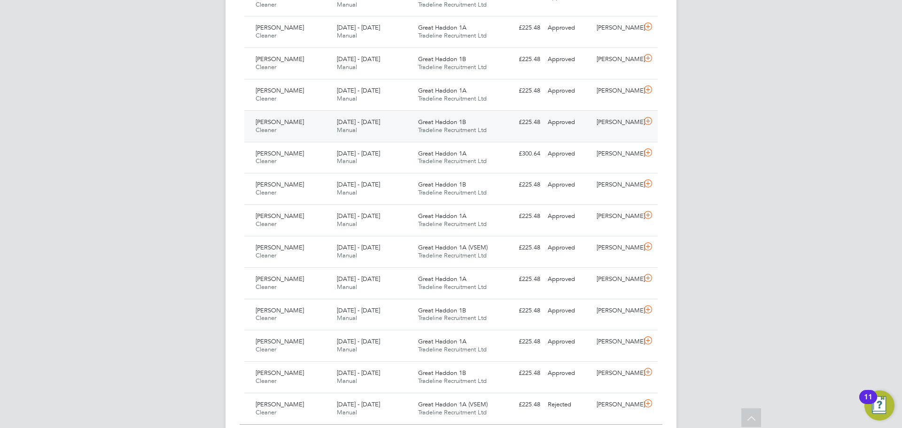
click at [653, 125] on icon at bounding box center [649, 122] width 12 height 8
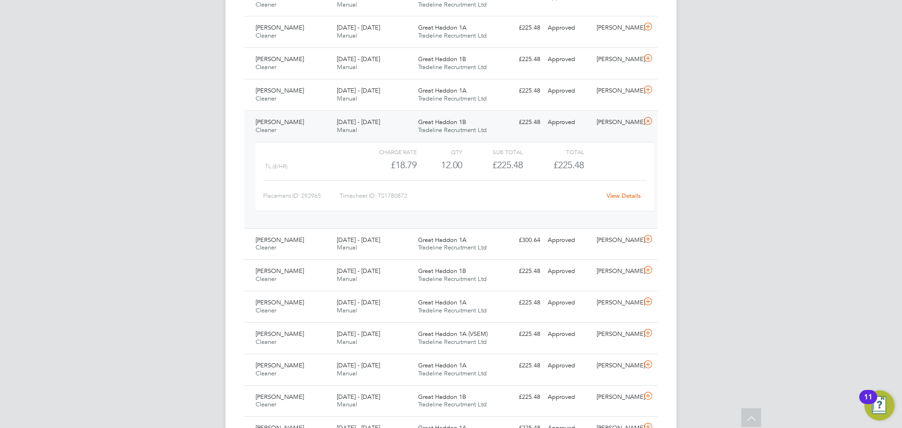
click at [623, 197] on link "View Details" at bounding box center [624, 196] width 34 height 8
click at [651, 118] on icon at bounding box center [649, 122] width 12 height 8
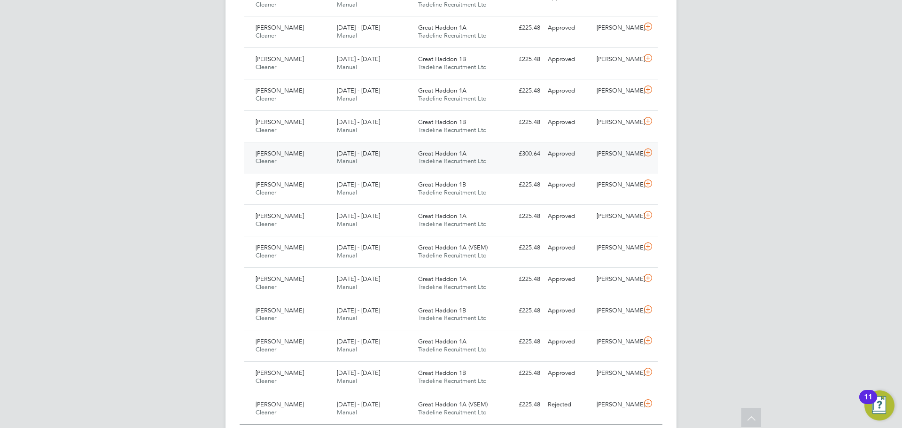
click at [648, 156] on icon at bounding box center [649, 153] width 12 height 8
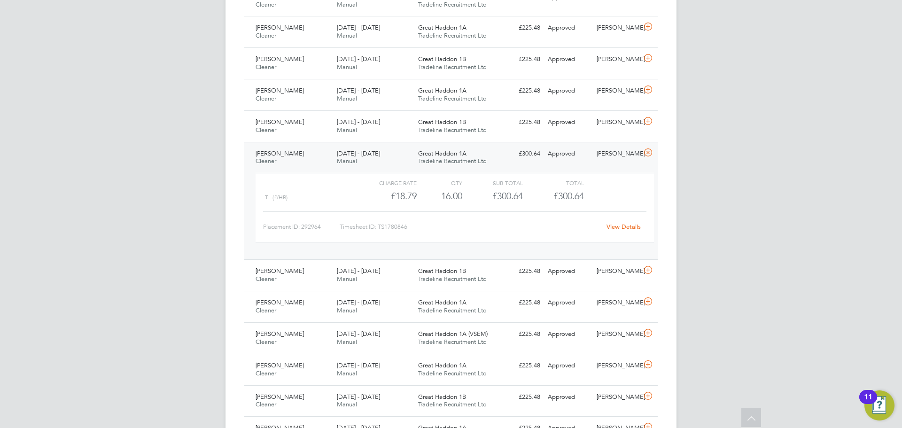
click at [627, 229] on link "View Details" at bounding box center [624, 227] width 34 height 8
click at [655, 151] on div at bounding box center [650, 153] width 16 height 15
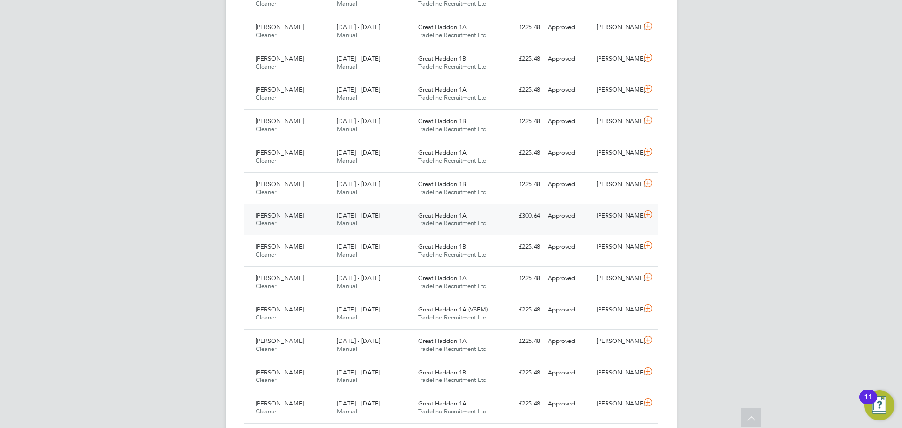
scroll to position [658, 0]
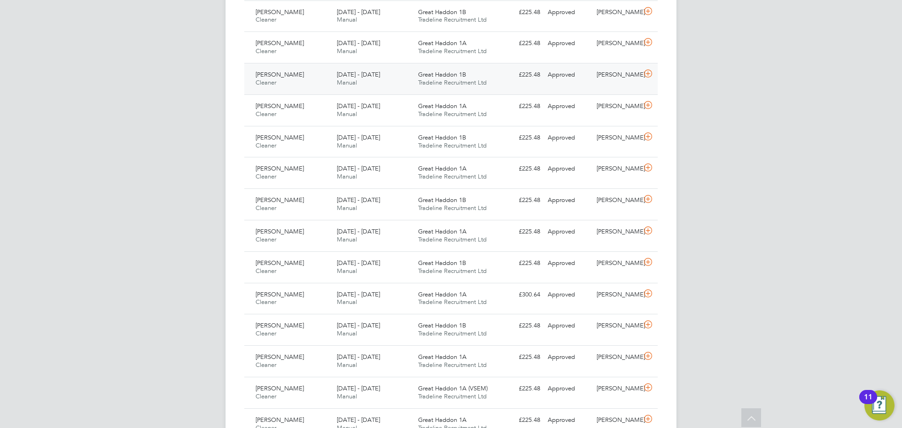
click at [649, 80] on div at bounding box center [650, 74] width 16 height 15
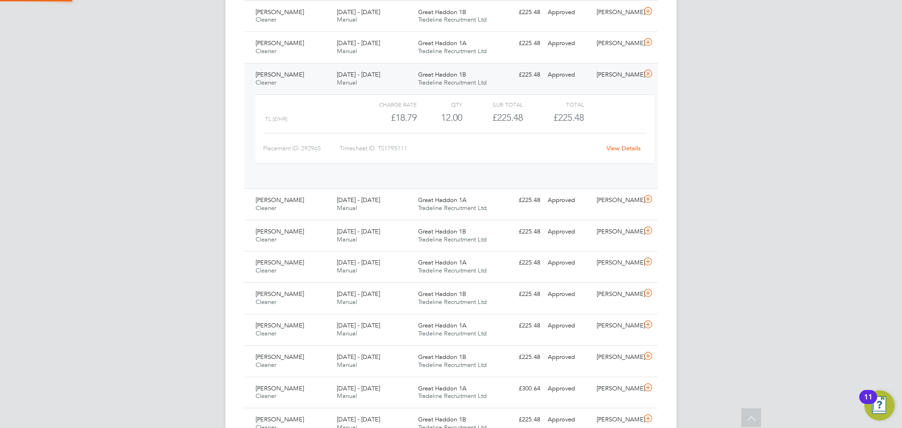
scroll to position [16, 92]
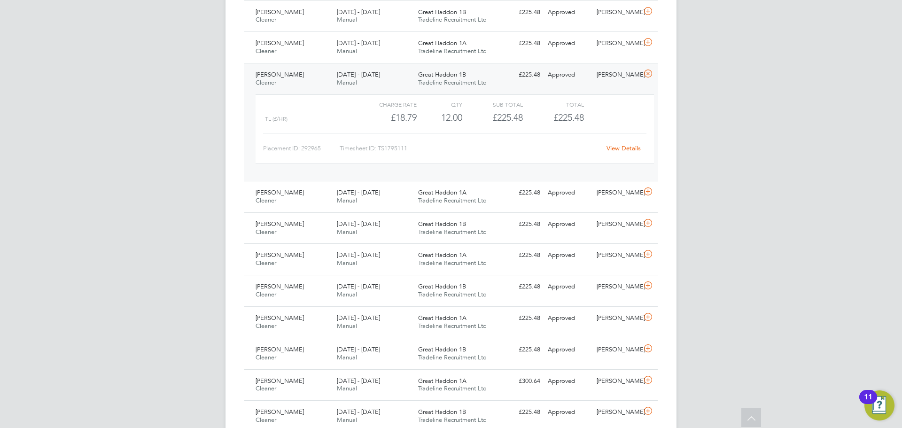
click at [620, 147] on link "View Details" at bounding box center [624, 148] width 34 height 8
click at [651, 194] on icon at bounding box center [649, 192] width 12 height 8
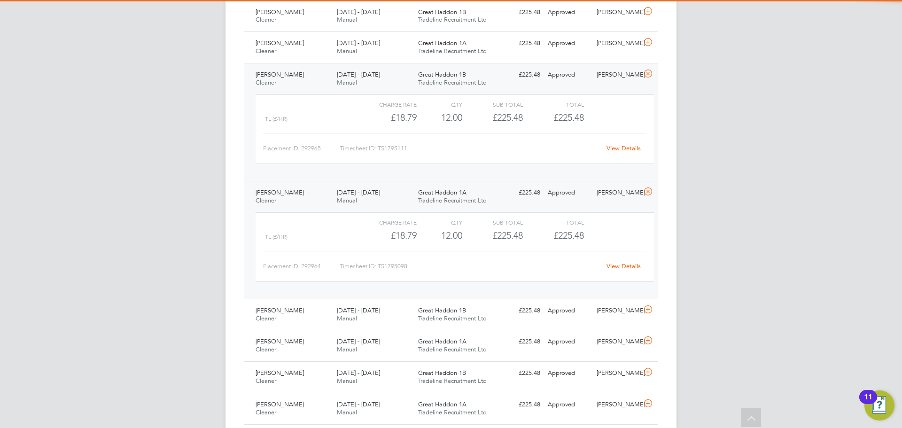
click at [630, 266] on link "View Details" at bounding box center [624, 266] width 34 height 8
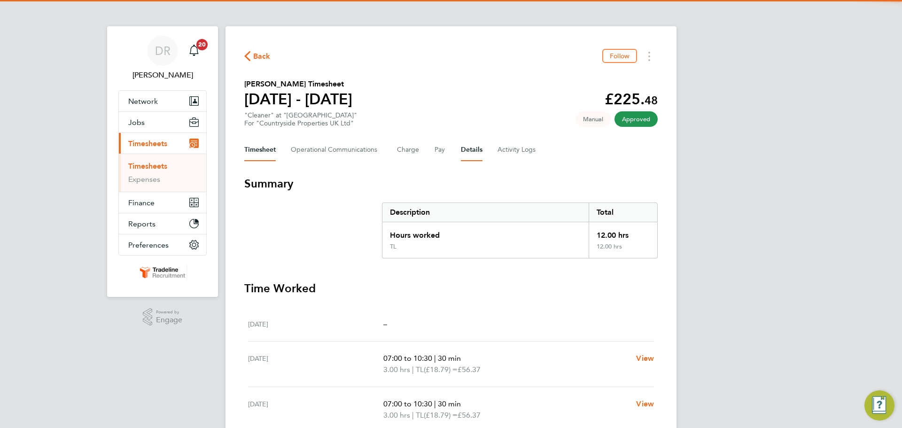
click at [476, 151] on button "Details" at bounding box center [472, 150] width 22 height 23
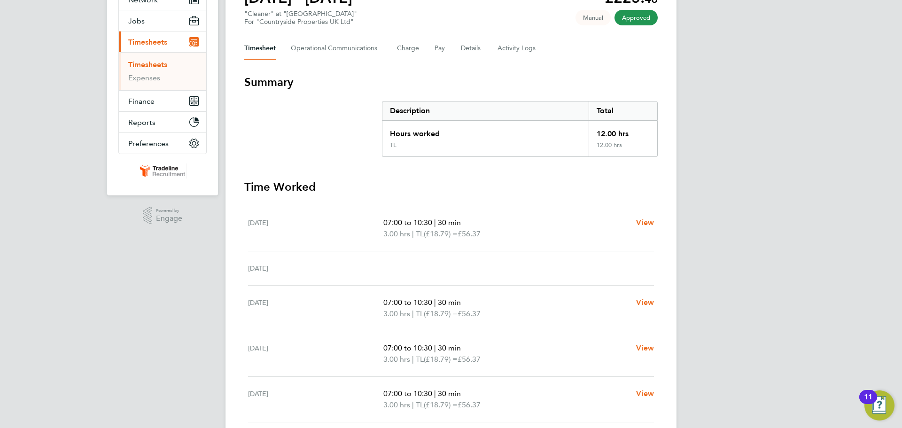
scroll to position [47, 0]
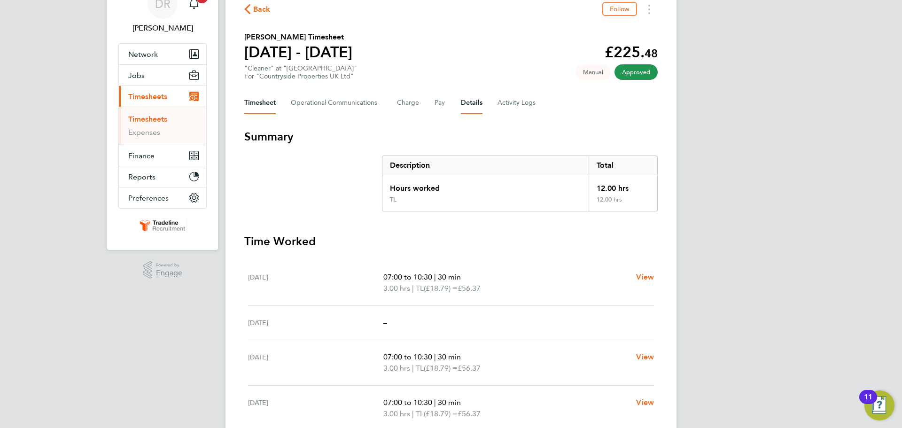
click at [470, 102] on button "Details" at bounding box center [472, 103] width 22 height 23
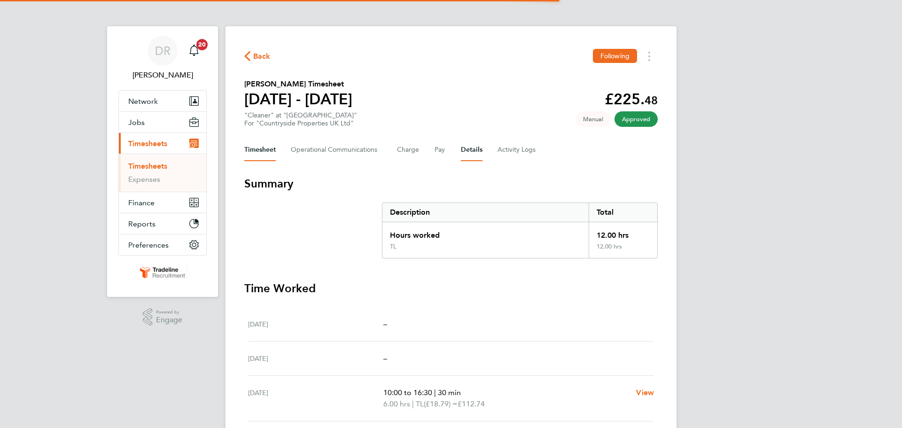
click at [467, 147] on button "Details" at bounding box center [472, 150] width 22 height 23
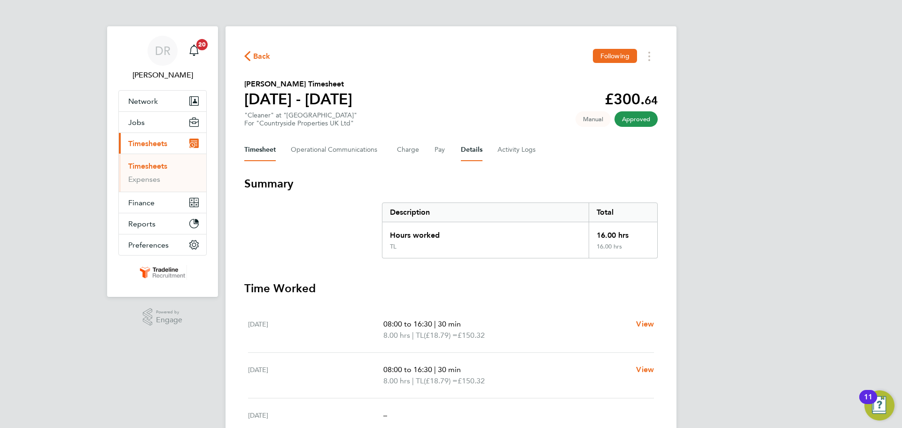
click at [470, 152] on button "Details" at bounding box center [472, 150] width 22 height 23
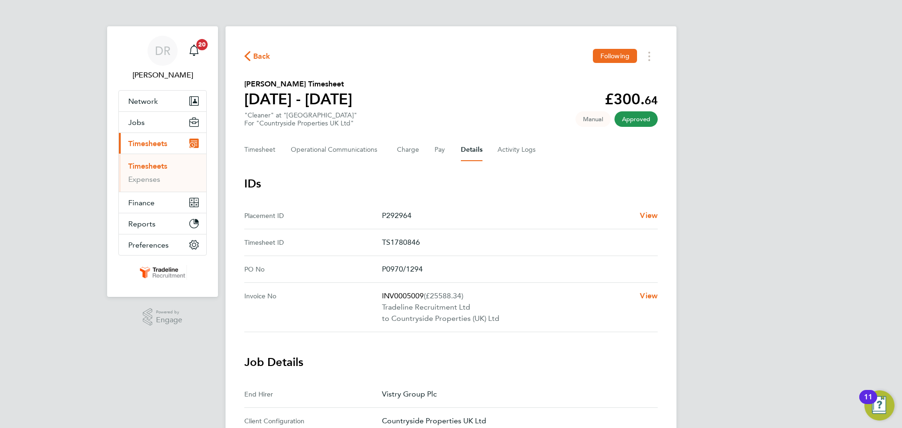
click at [475, 149] on button "Details" at bounding box center [472, 150] width 22 height 23
click at [167, 161] on ul "Timesheets Expenses" at bounding box center [162, 173] width 87 height 38
click at [166, 163] on link "Timesheets" at bounding box center [147, 166] width 39 height 9
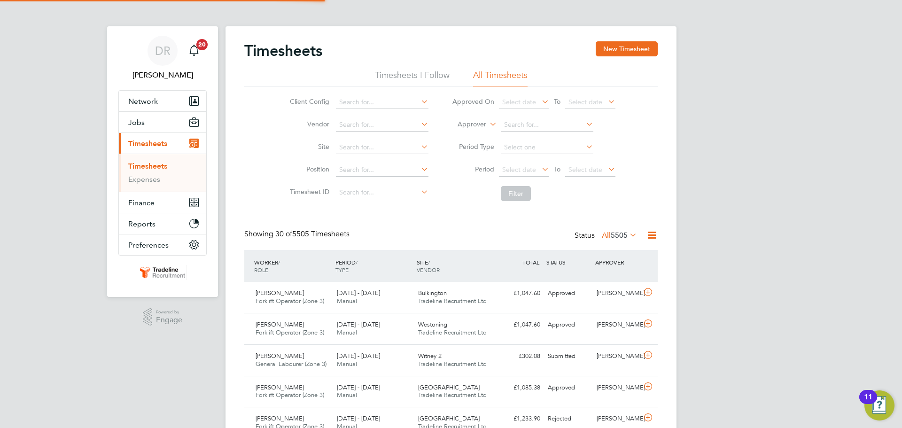
click at [487, 123] on li "Approver" at bounding box center [533, 125] width 187 height 23
click at [475, 126] on label "Approver" at bounding box center [465, 124] width 42 height 9
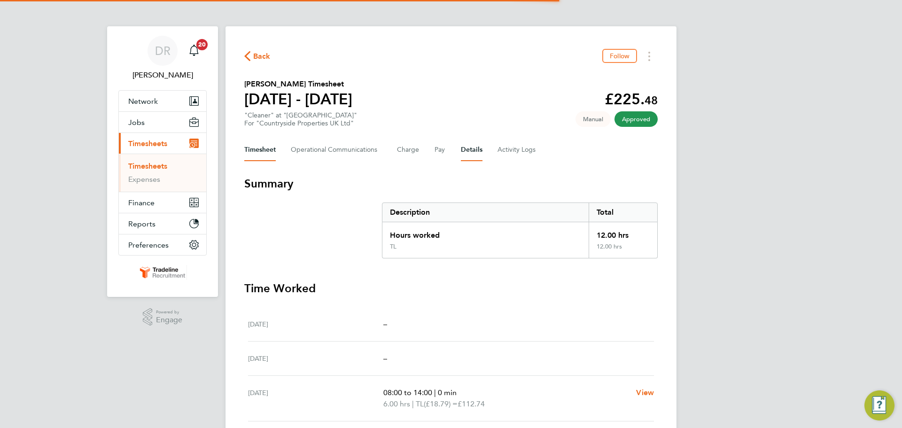
click at [468, 147] on button "Details" at bounding box center [472, 150] width 22 height 23
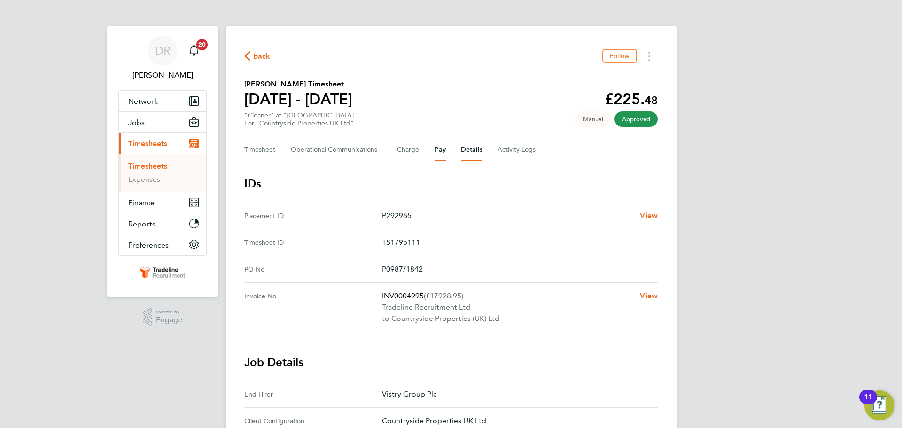
click at [435, 148] on button "Pay" at bounding box center [440, 150] width 11 height 23
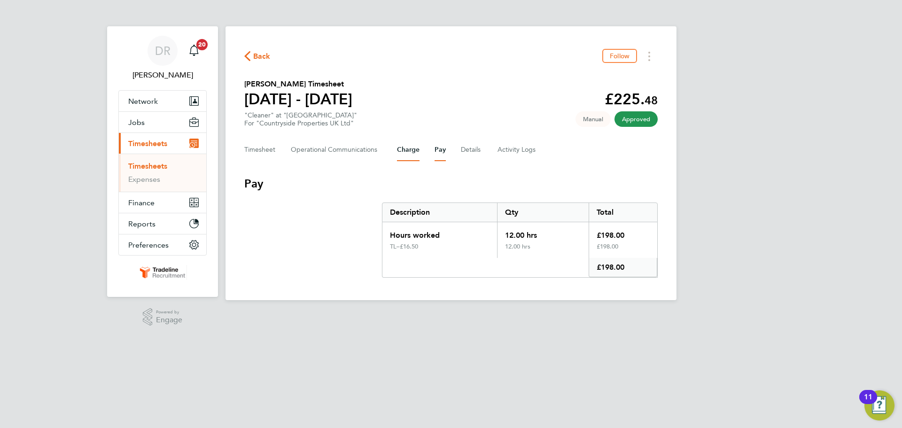
click at [397, 152] on button "Charge" at bounding box center [408, 150] width 23 height 23
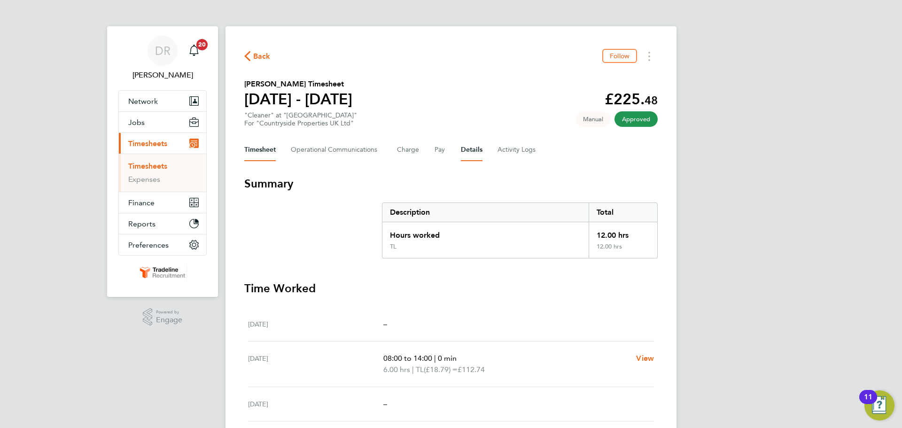
click at [463, 155] on button "Details" at bounding box center [472, 150] width 22 height 23
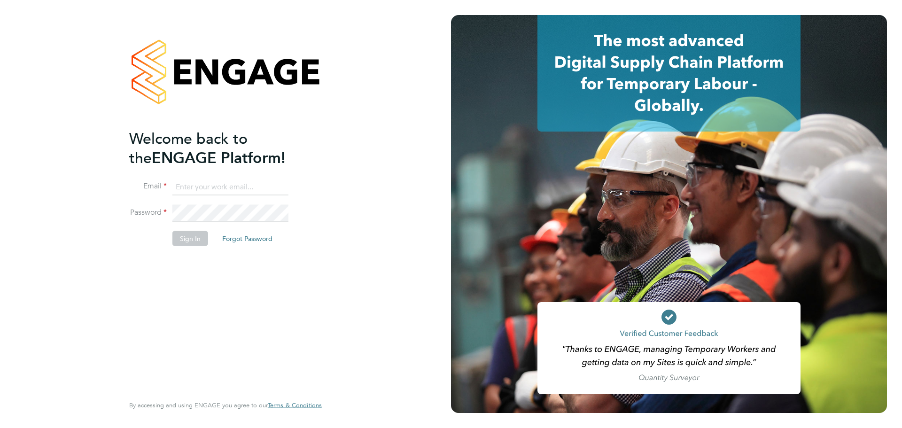
click at [230, 190] on input at bounding box center [231, 187] width 116 height 17
type input "[EMAIL_ADDRESS][DOMAIN_NAME]"
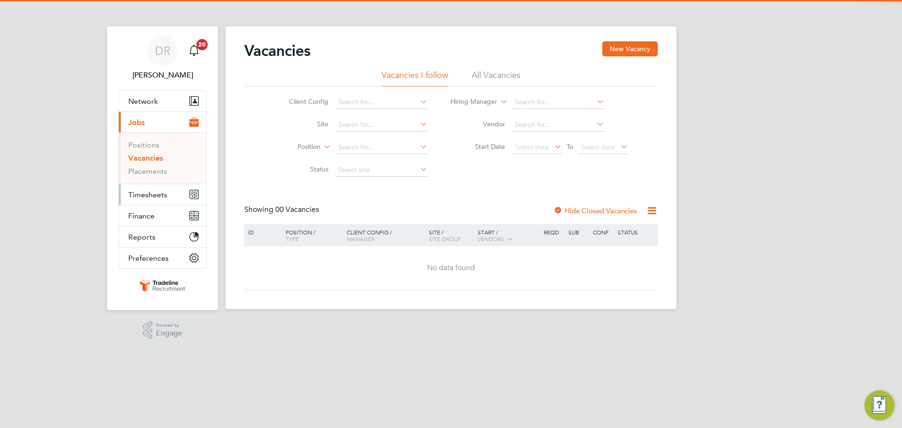
click at [150, 192] on span "Timesheets" at bounding box center [147, 194] width 39 height 9
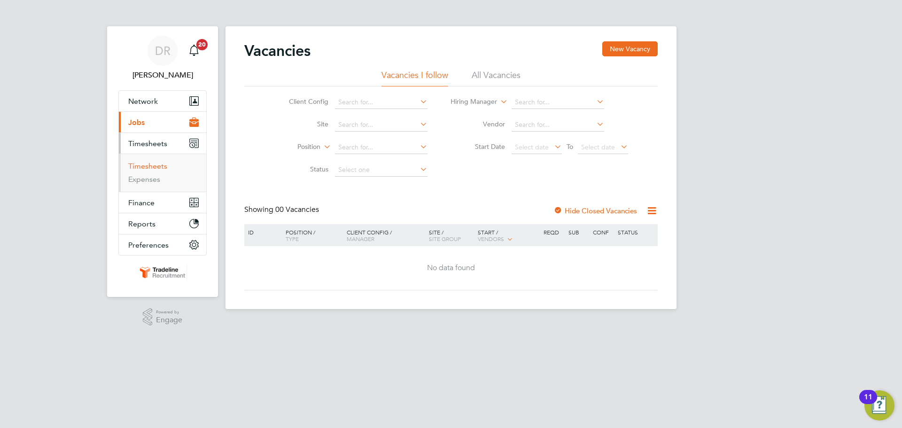
click at [150, 165] on link "Timesheets" at bounding box center [147, 166] width 39 height 9
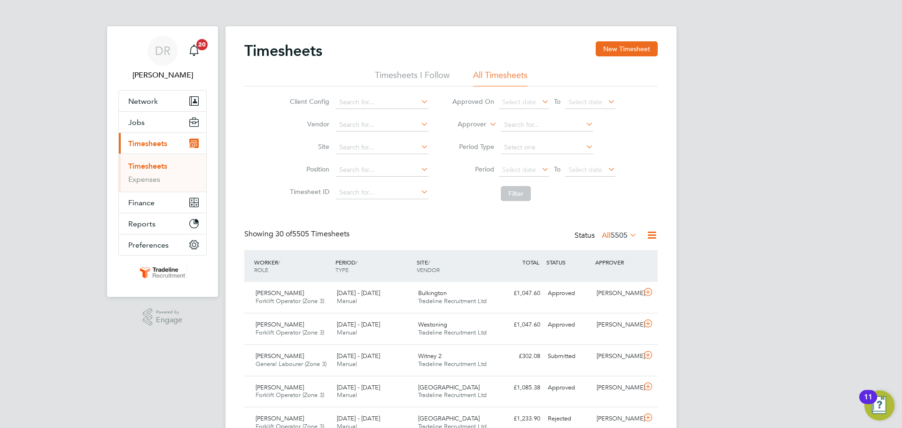
click at [476, 124] on label "Approver" at bounding box center [465, 124] width 42 height 9
click at [463, 130] on li "Worker" at bounding box center [463, 135] width 47 height 12
click at [539, 121] on input at bounding box center [547, 124] width 93 height 13
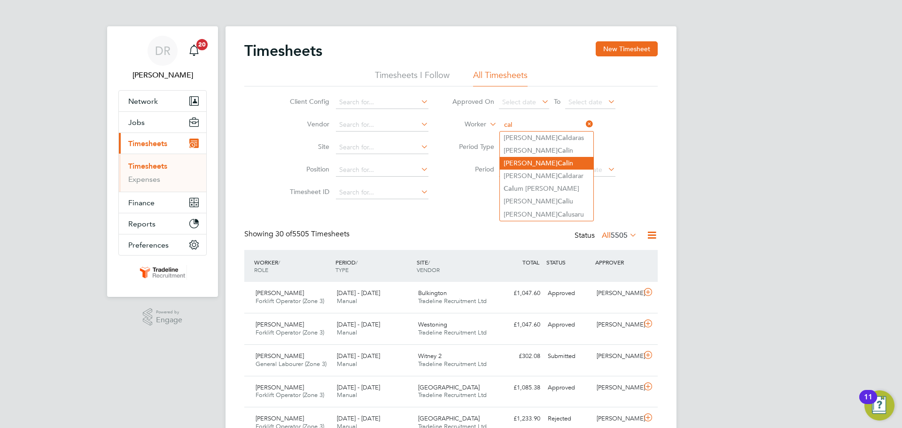
click at [546, 161] on li "Alexandru-Catalin Cal in" at bounding box center [547, 163] width 94 height 13
type input "Alexandru-Catalin Calin"
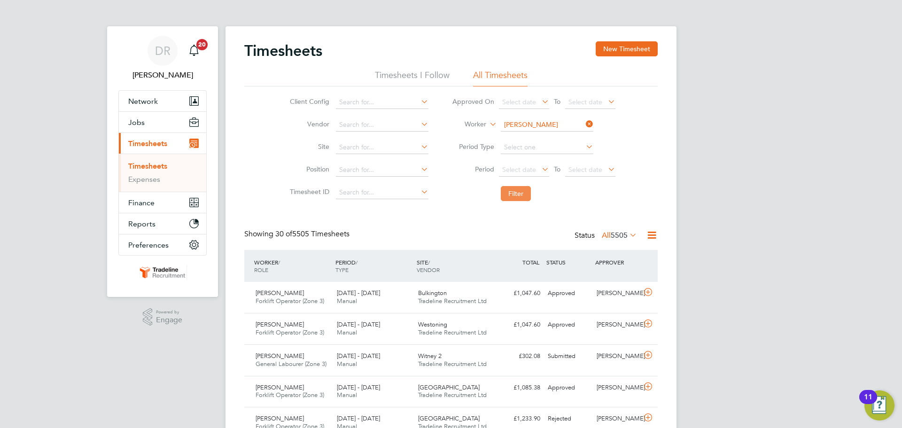
click at [513, 195] on button "Filter" at bounding box center [516, 193] width 30 height 15
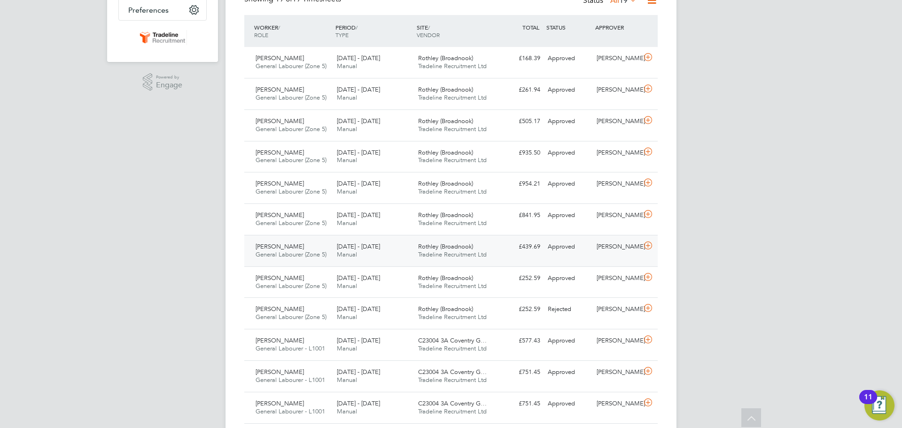
click at [651, 246] on icon at bounding box center [649, 246] width 12 height 8
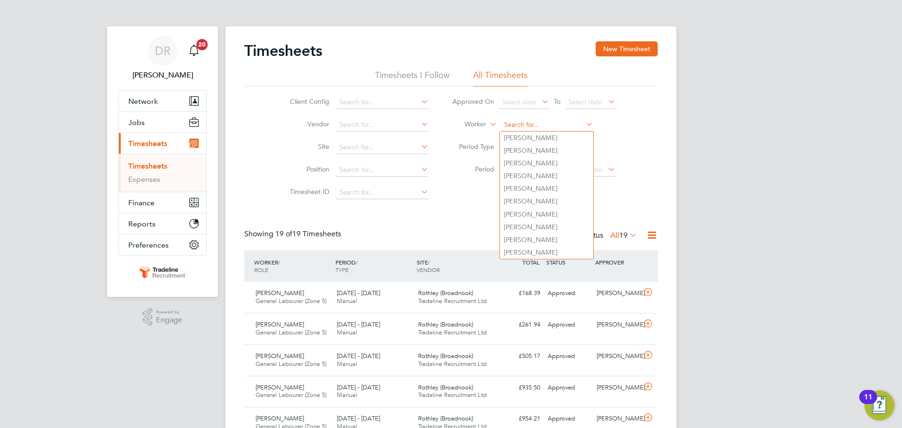
click at [526, 124] on input at bounding box center [547, 124] width 93 height 13
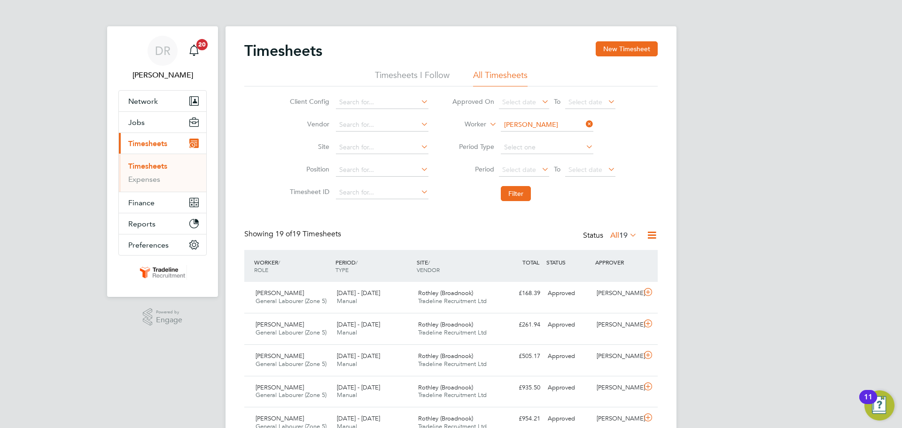
click at [535, 141] on li "[PERSON_NAME]" at bounding box center [563, 138] width 126 height 13
type input "[PERSON_NAME]"
click at [526, 189] on button "Filter" at bounding box center [516, 193] width 30 height 15
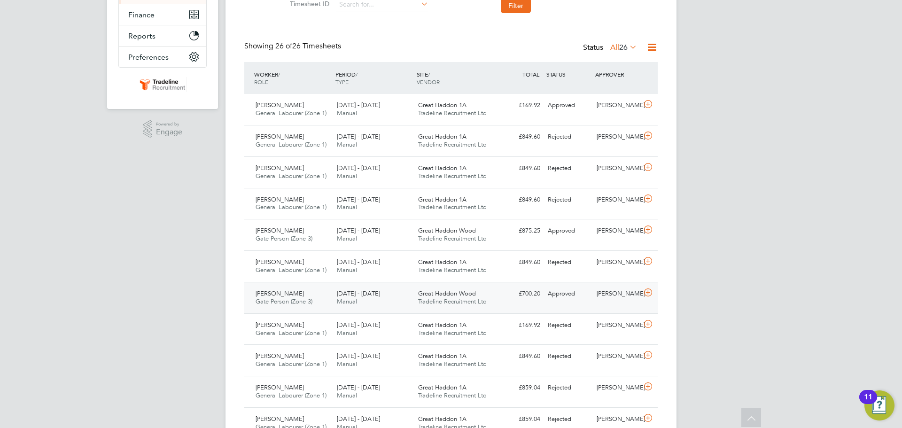
click at [648, 296] on icon at bounding box center [649, 293] width 12 height 8
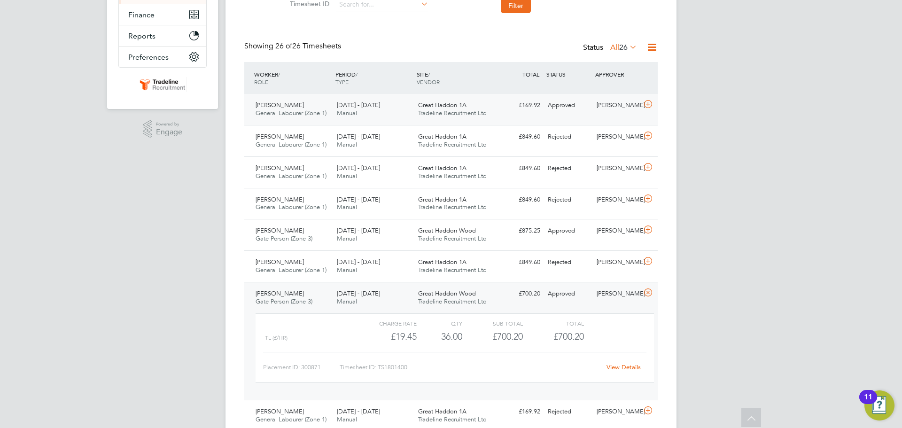
click at [650, 101] on icon at bounding box center [649, 105] width 12 height 8
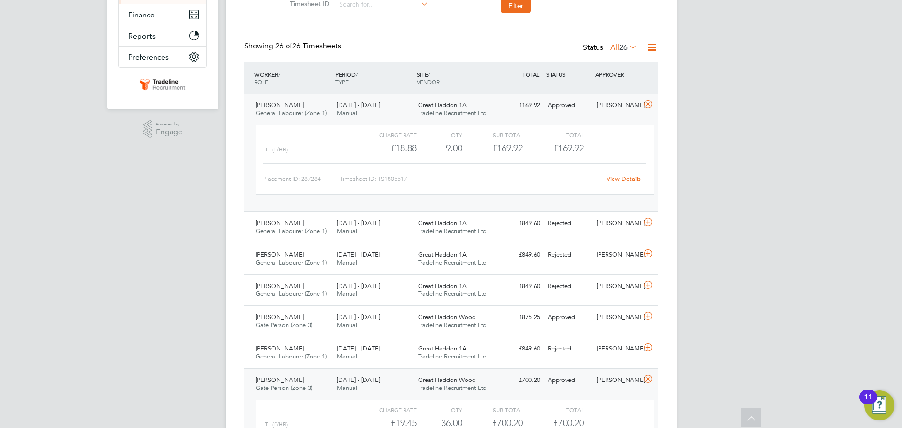
click at [621, 179] on link "View Details" at bounding box center [624, 179] width 34 height 8
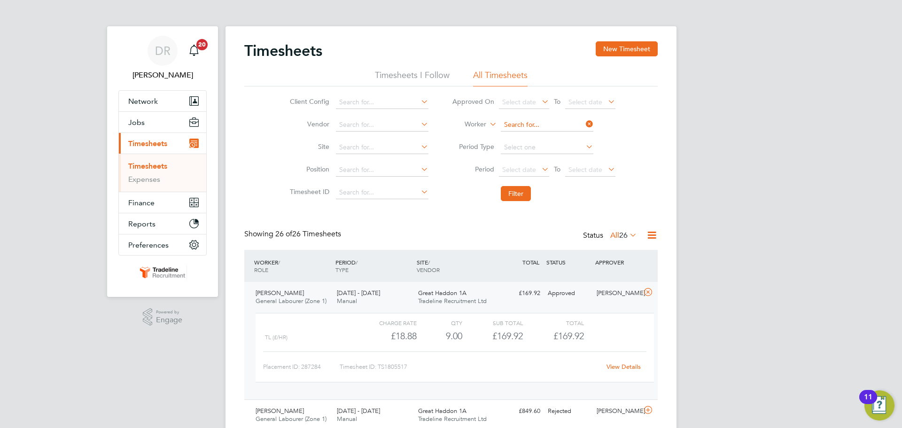
click at [549, 126] on input at bounding box center [547, 124] width 93 height 13
click at [510, 130] on input at bounding box center [547, 124] width 93 height 13
click at [512, 129] on input at bounding box center [547, 124] width 93 height 13
click at [522, 126] on input "5046" at bounding box center [547, 124] width 93 height 13
type input "5046"
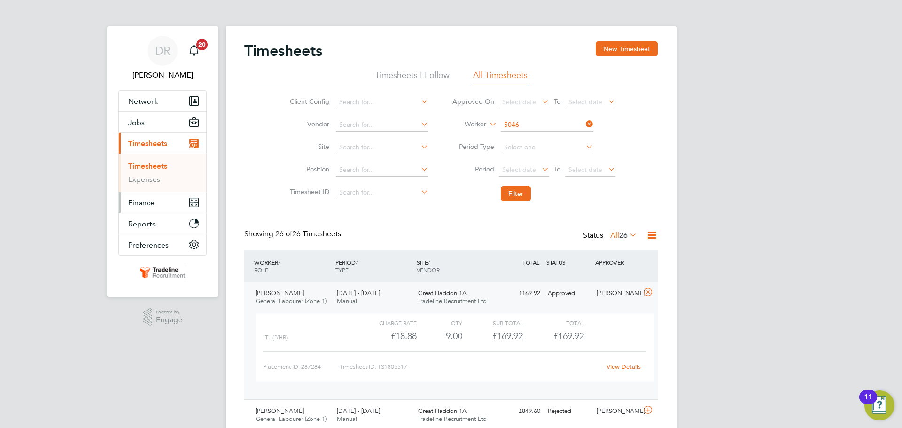
click at [151, 205] on span "Finance" at bounding box center [141, 202] width 26 height 9
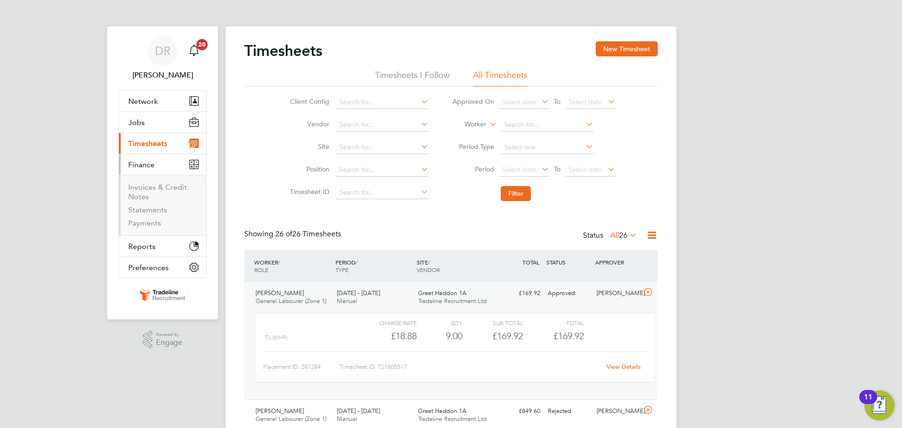
click at [154, 192] on li "Invoices & Credit Notes" at bounding box center [163, 194] width 71 height 23
click at [154, 187] on link "Invoices & Credit Notes" at bounding box center [157, 192] width 59 height 18
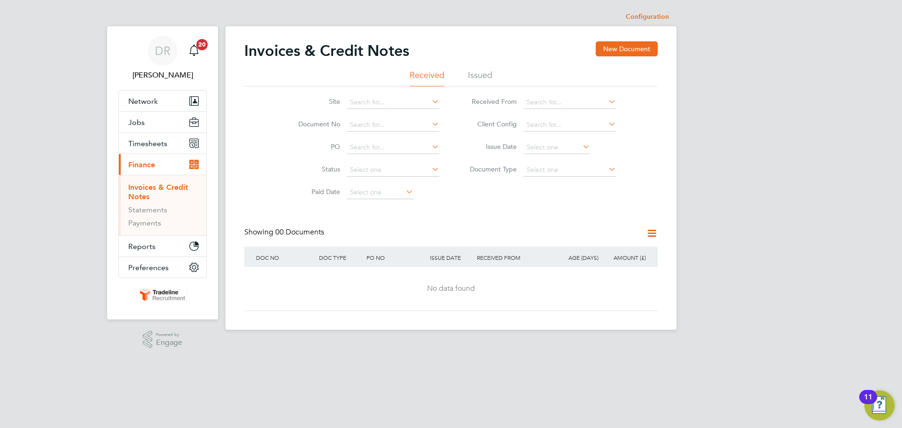
click at [500, 72] on ul "Received Issued" at bounding box center [451, 78] width 414 height 17
click at [476, 71] on li "Issued" at bounding box center [480, 78] width 24 height 17
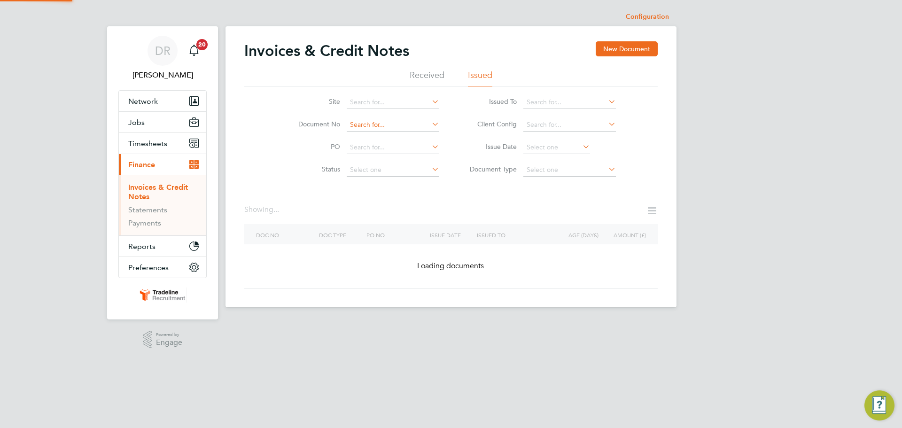
click at [375, 125] on input at bounding box center [393, 124] width 93 height 13
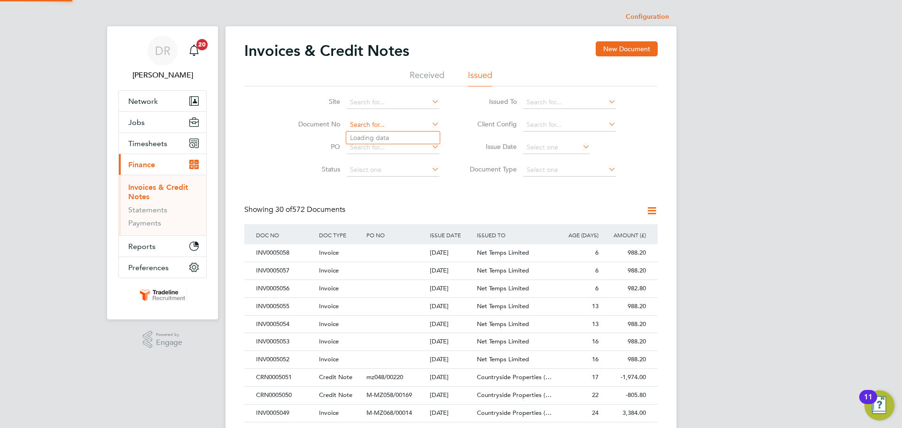
scroll to position [18, 64]
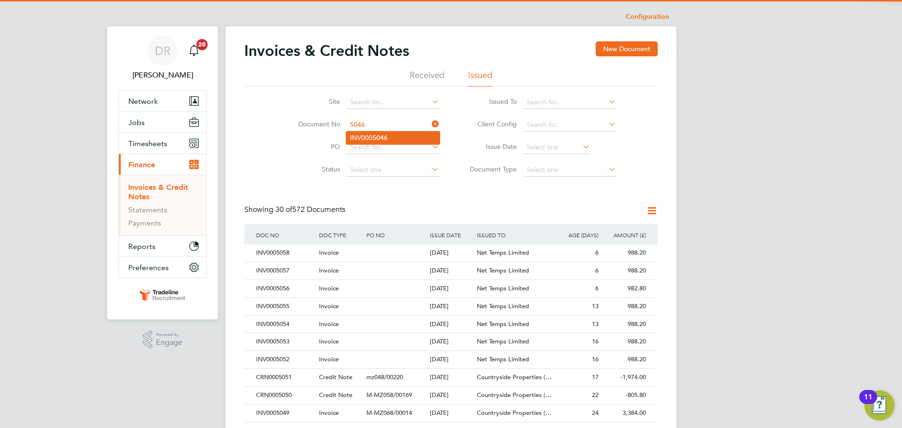
click at [380, 136] on b "5046" at bounding box center [380, 138] width 15 height 8
type input "INV0005046"
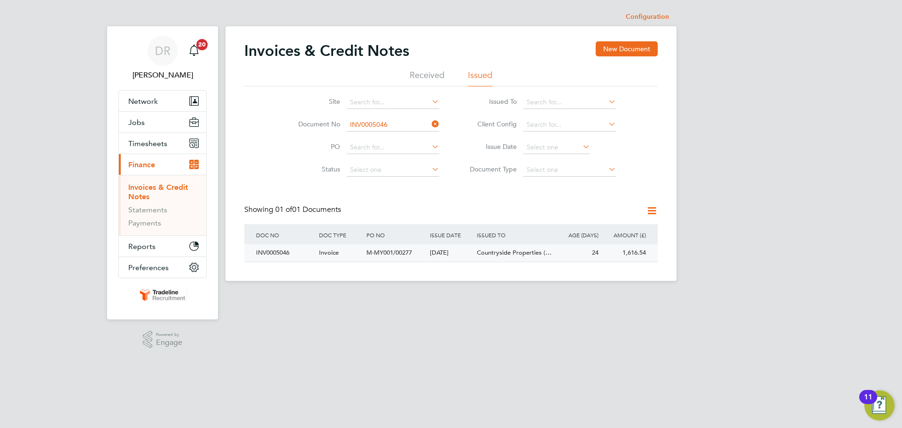
click at [575, 253] on div "24" at bounding box center [577, 252] width 47 height 17
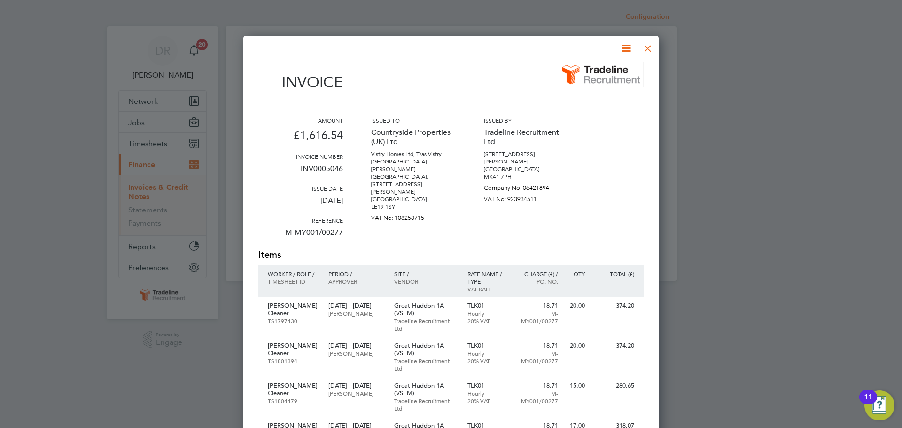
drag, startPoint x: 648, startPoint y: 50, endPoint x: 408, endPoint y: 92, distance: 243.0
click at [648, 50] on div at bounding box center [648, 46] width 17 height 17
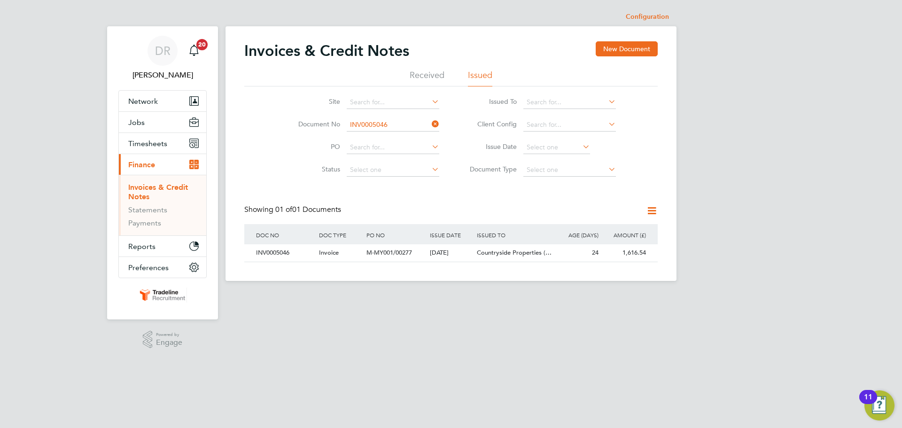
click at [430, 126] on icon at bounding box center [430, 124] width 0 height 13
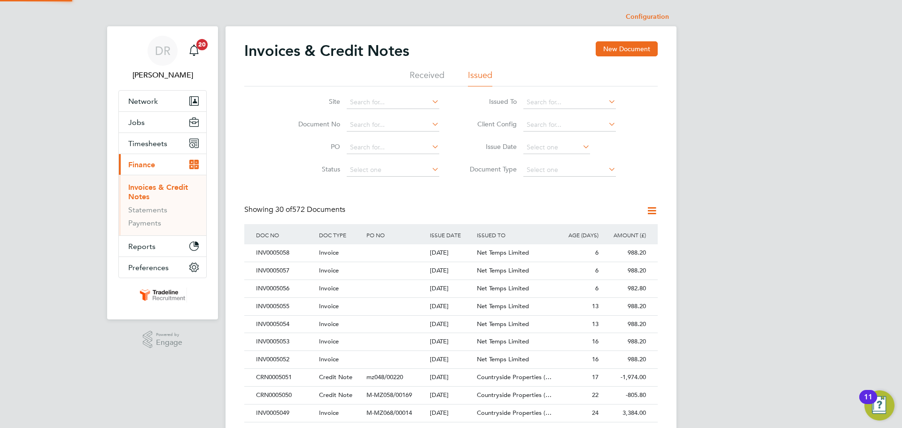
click at [137, 189] on link "Invoices & Credit Notes" at bounding box center [158, 192] width 60 height 18
click at [164, 138] on button "Timesheets" at bounding box center [162, 143] width 87 height 21
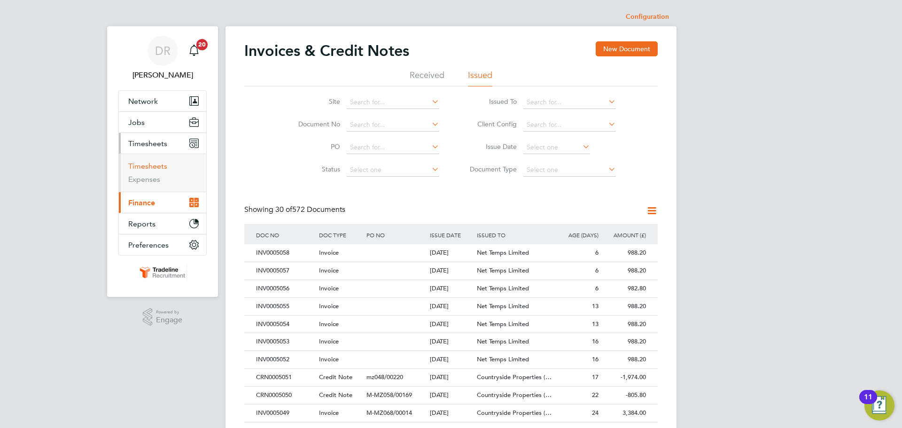
click at [155, 167] on link "Timesheets" at bounding box center [147, 166] width 39 height 9
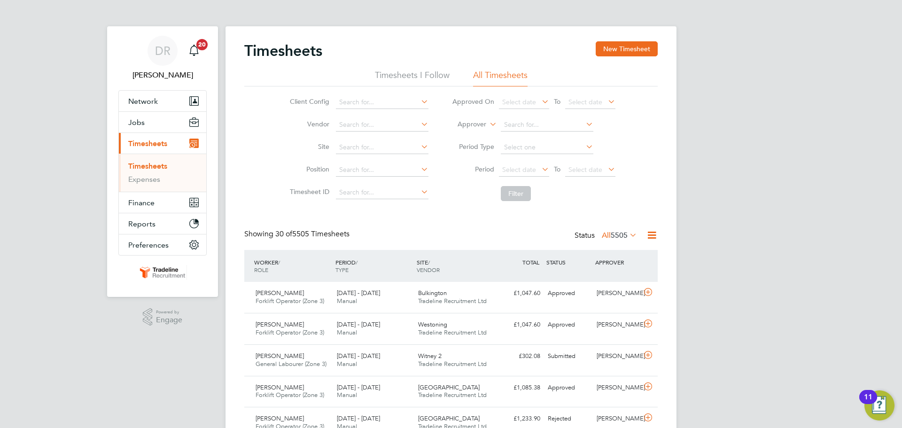
click at [477, 124] on label "Approver" at bounding box center [465, 124] width 42 height 9
click at [465, 139] on li "Worker" at bounding box center [463, 135] width 47 height 12
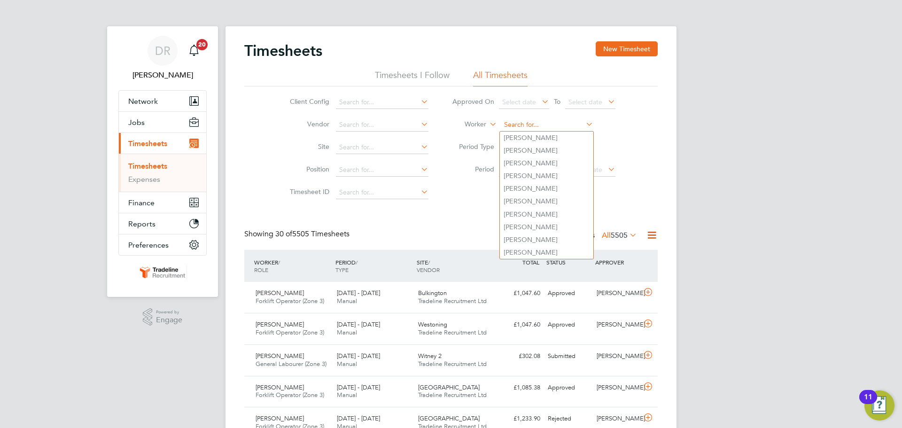
click at [527, 126] on input at bounding box center [547, 124] width 93 height 13
type input "o"
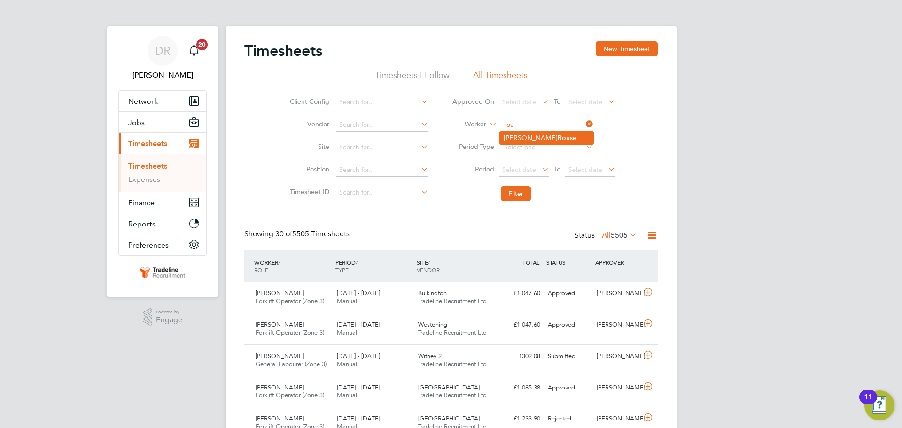
click at [558, 138] on b "Rou" at bounding box center [564, 138] width 12 height 8
type input "Luke Rouse"
click at [525, 196] on button "Filter" at bounding box center [516, 193] width 30 height 15
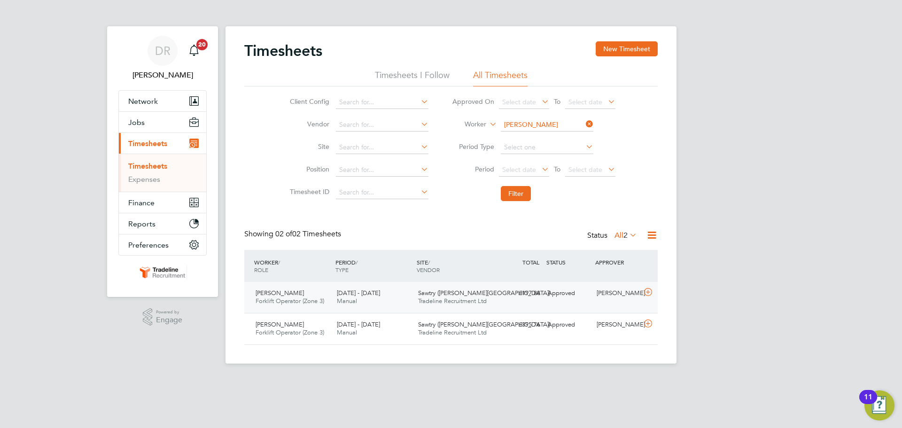
click at [650, 291] on icon at bounding box center [649, 293] width 12 height 8
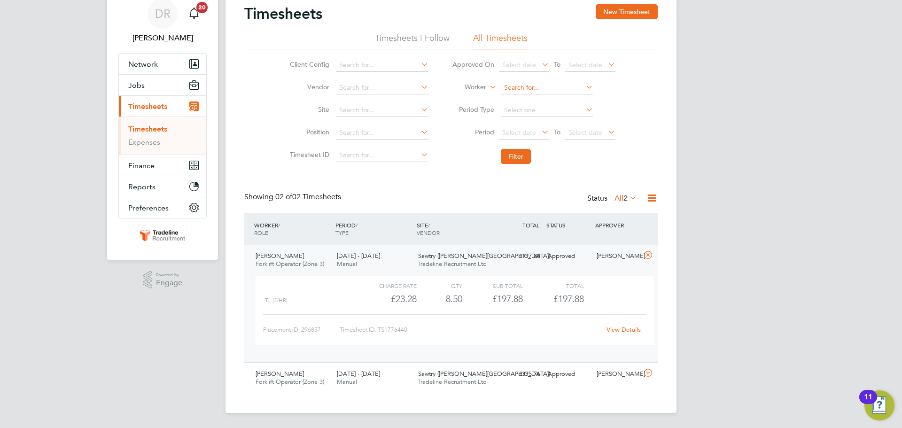
click at [536, 85] on input at bounding box center [547, 87] width 93 height 13
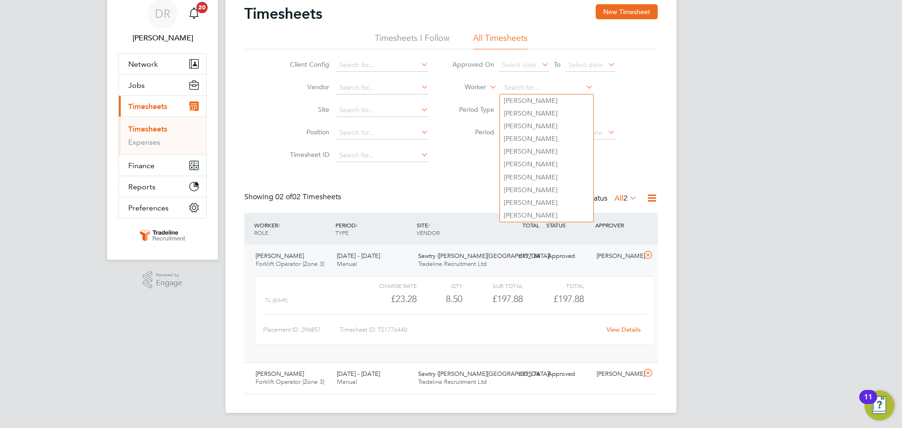
click at [792, 225] on div "DR Demi Richens Notifications 20 Applications: Network Team Members Businesses …" at bounding box center [451, 195] width 902 height 465
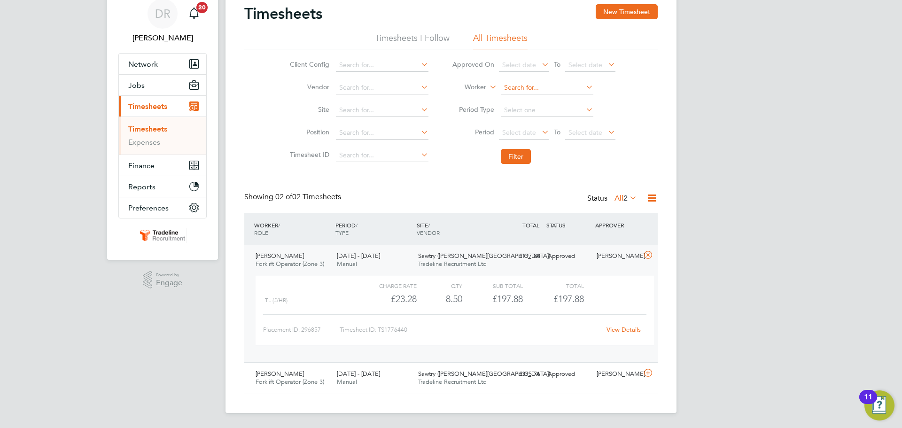
click at [530, 86] on input at bounding box center [547, 87] width 93 height 13
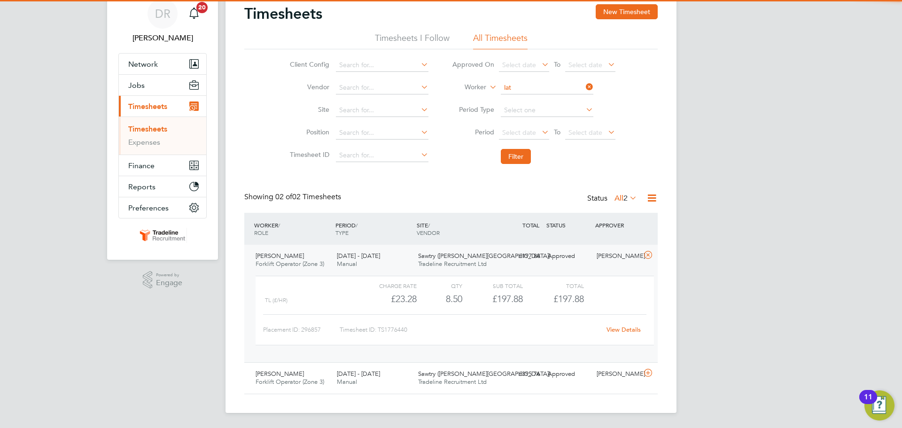
click at [535, 95] on li "Alanas Lat anos" at bounding box center [547, 100] width 94 height 13
type input "Alanas Latanos"
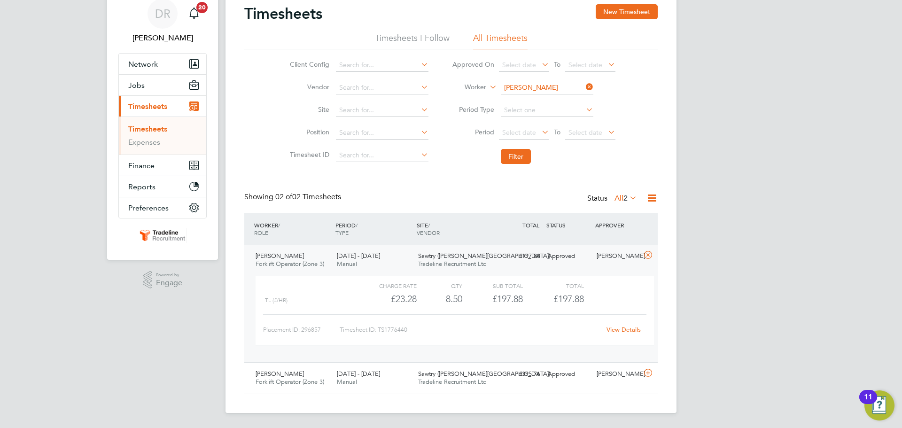
click at [504, 165] on li "Filter" at bounding box center [533, 156] width 187 height 24
click at [505, 161] on button "Filter" at bounding box center [516, 156] width 30 height 15
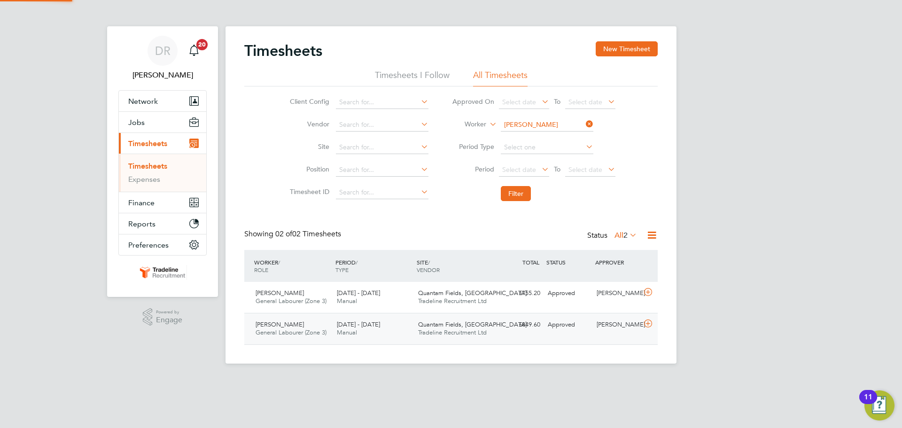
scroll to position [24, 82]
click at [650, 296] on icon at bounding box center [649, 293] width 12 height 8
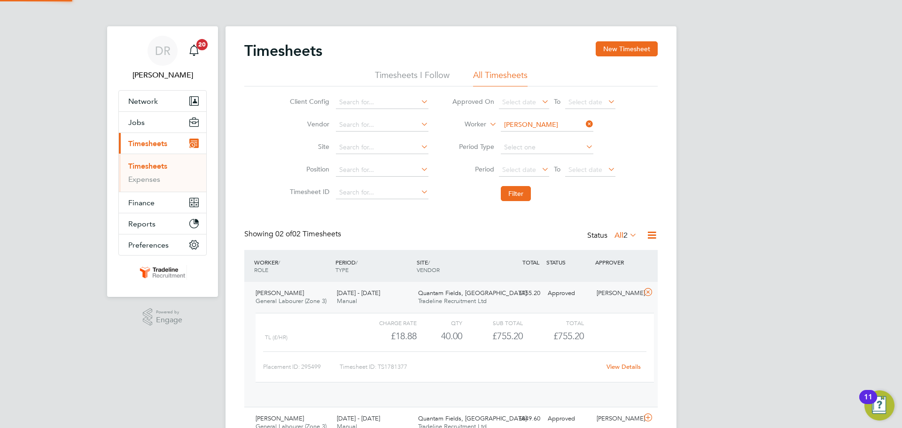
scroll to position [16, 92]
click at [620, 365] on link "View Details" at bounding box center [624, 367] width 34 height 8
click at [145, 196] on button "Finance" at bounding box center [162, 202] width 87 height 21
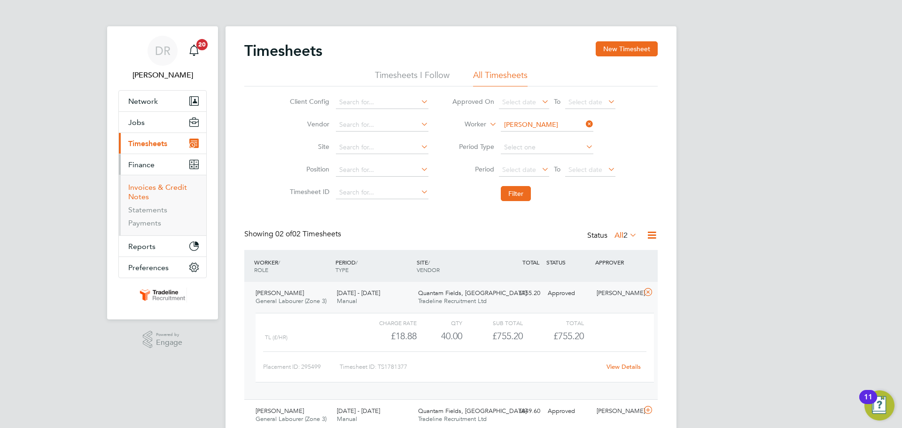
click at [158, 189] on link "Invoices & Credit Notes" at bounding box center [157, 192] width 59 height 18
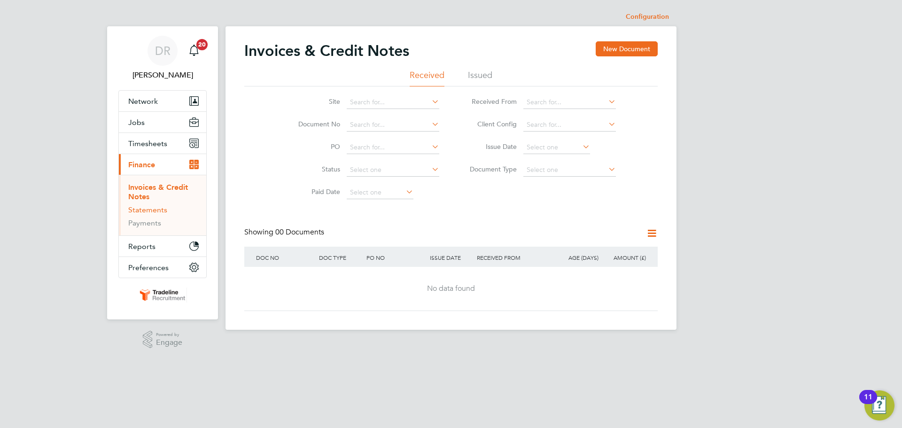
click at [149, 210] on link "Statements" at bounding box center [147, 209] width 39 height 9
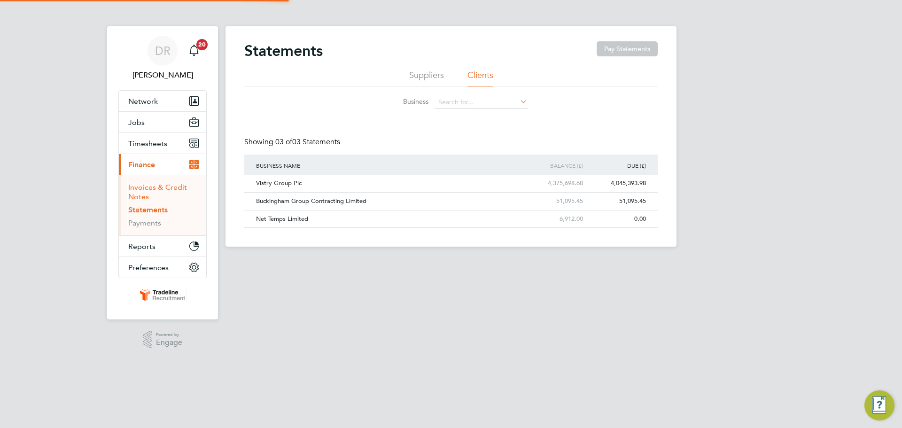
click at [156, 188] on link "Invoices & Credit Notes" at bounding box center [157, 192] width 59 height 18
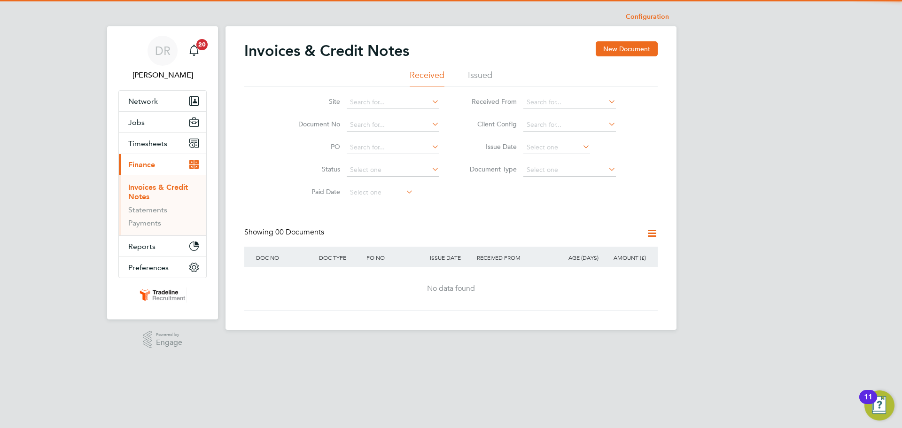
click at [481, 75] on li "Issued" at bounding box center [480, 78] width 24 height 17
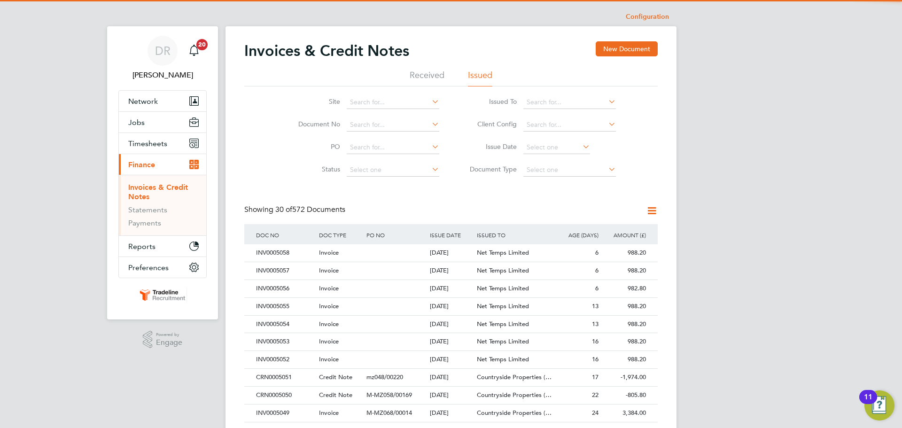
scroll to position [18, 64]
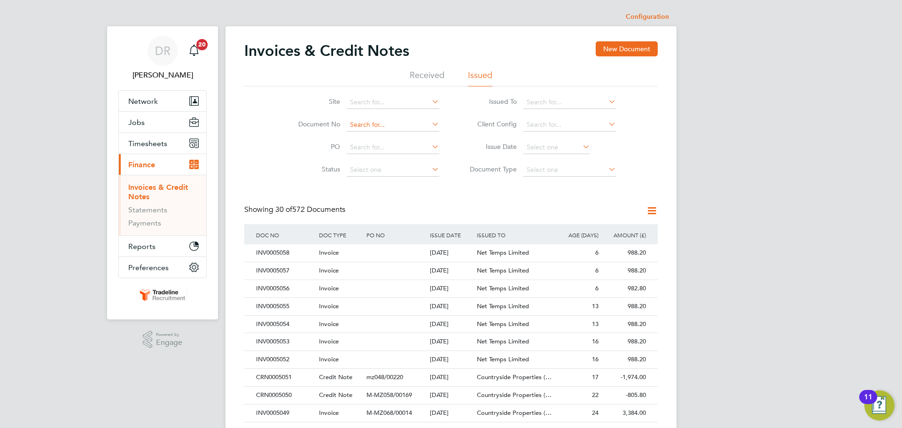
click at [372, 124] on input at bounding box center [393, 124] width 93 height 13
click at [377, 135] on b "5000" at bounding box center [380, 138] width 15 height 8
type input "INV0005000"
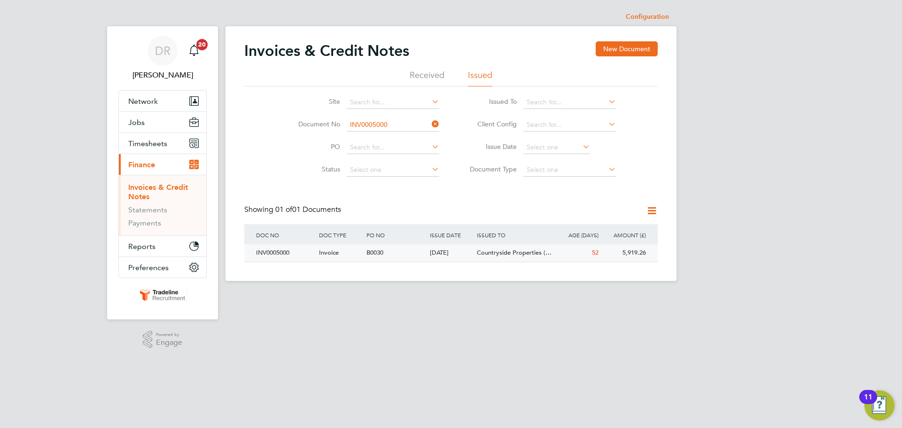
click at [538, 259] on div "Countryside Properties (…" at bounding box center [514, 252] width 79 height 17
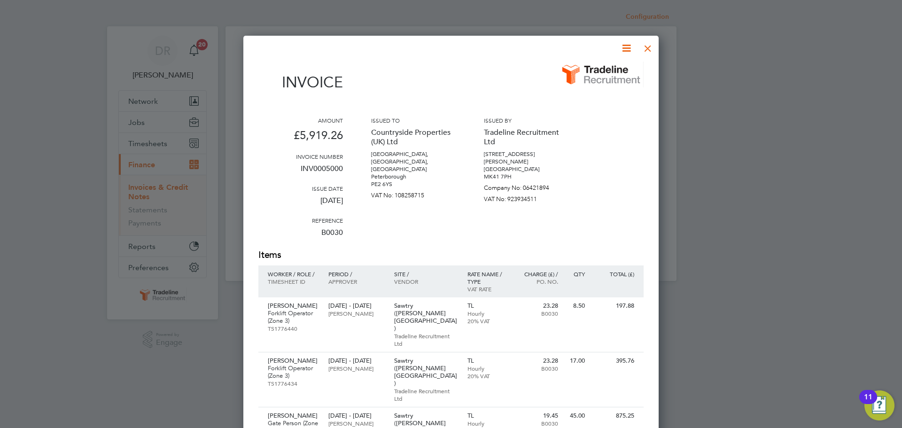
click at [648, 49] on div at bounding box center [648, 46] width 17 height 17
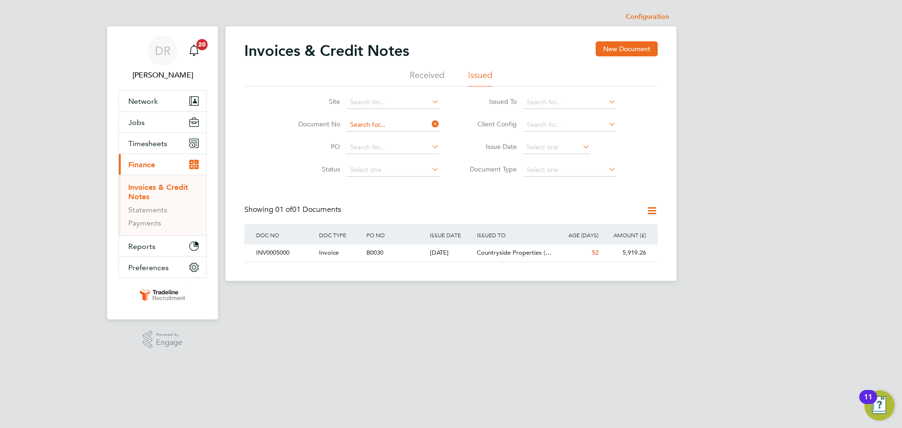
click at [387, 123] on input at bounding box center [393, 124] width 93 height 13
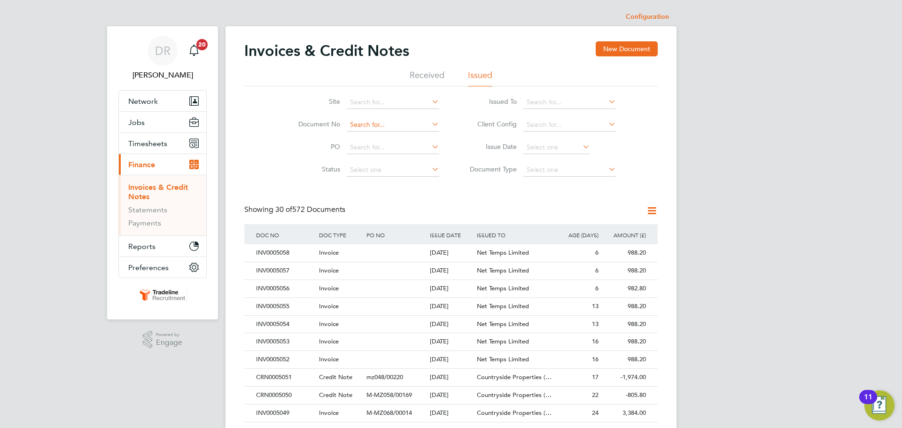
click at [369, 122] on input at bounding box center [393, 124] width 93 height 13
click at [373, 134] on b "5013" at bounding box center [380, 138] width 15 height 8
type input "INV0005013"
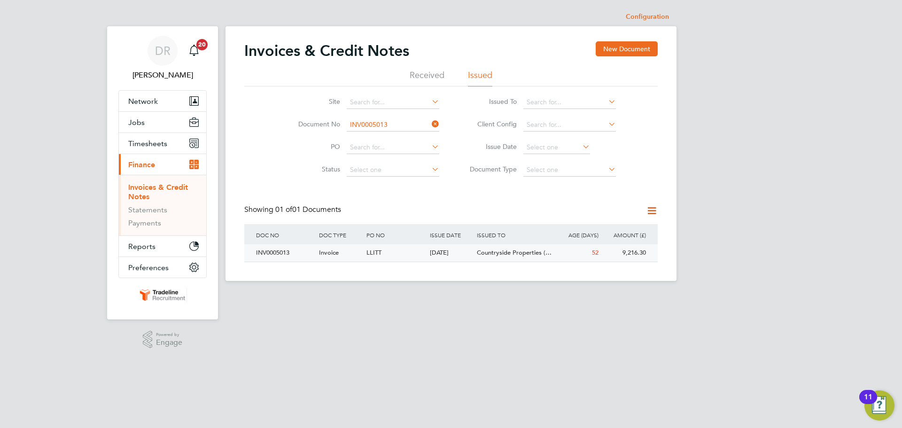
click at [580, 250] on div "52" at bounding box center [577, 252] width 47 height 17
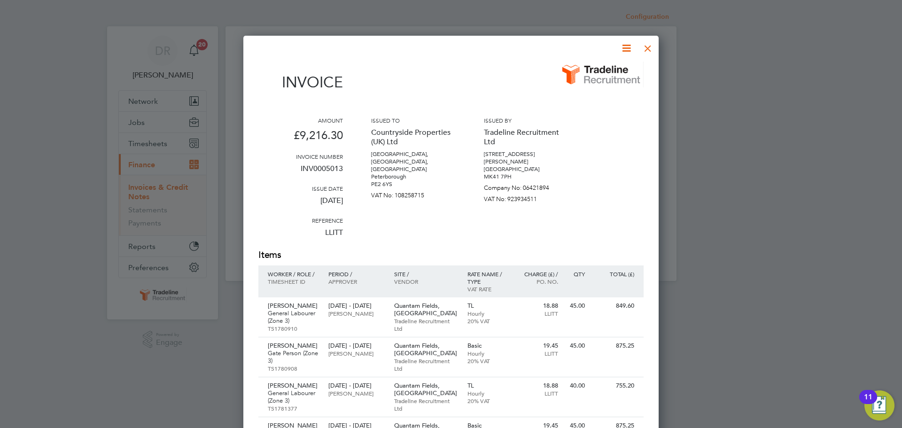
click at [652, 49] on div at bounding box center [648, 46] width 17 height 17
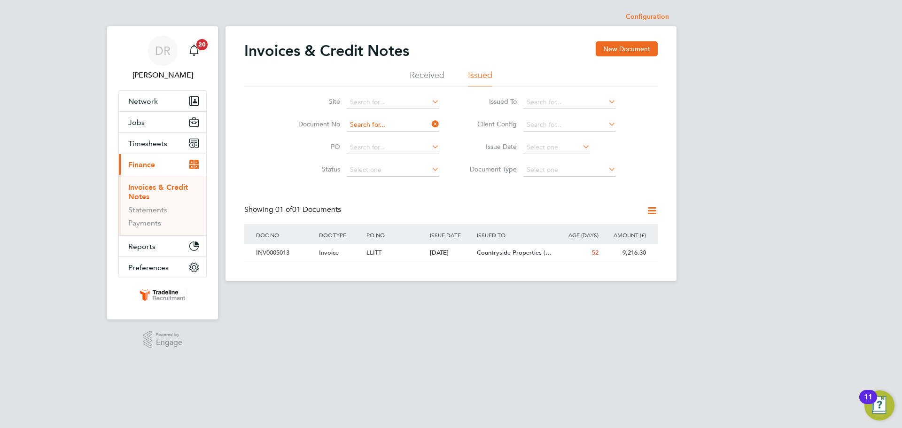
click at [399, 121] on input at bounding box center [393, 124] width 93 height 13
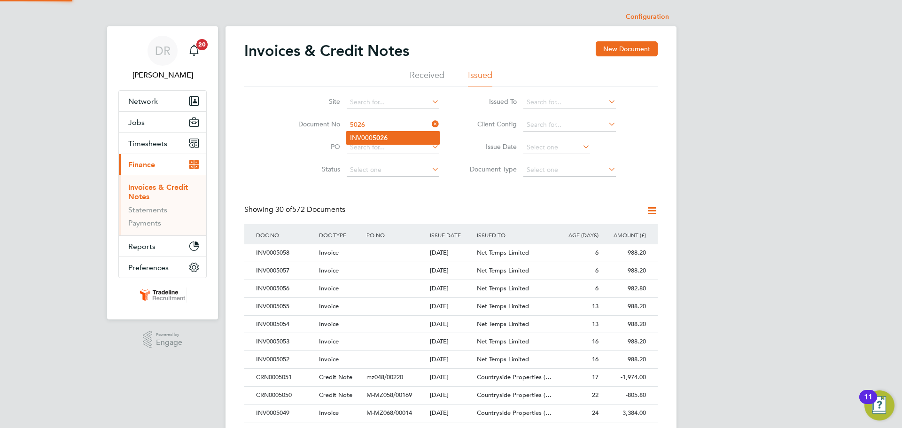
click at [390, 136] on li "INV000 5026" at bounding box center [393, 138] width 94 height 13
type input "INV0005026"
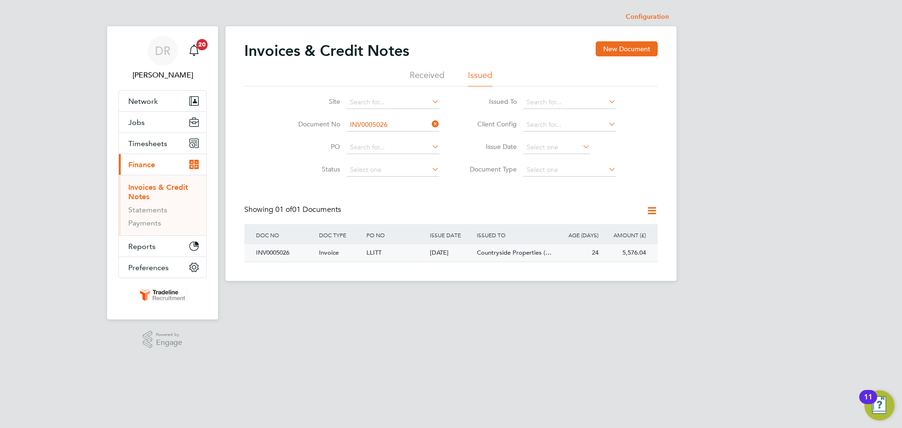
click at [565, 258] on div "24" at bounding box center [577, 252] width 47 height 17
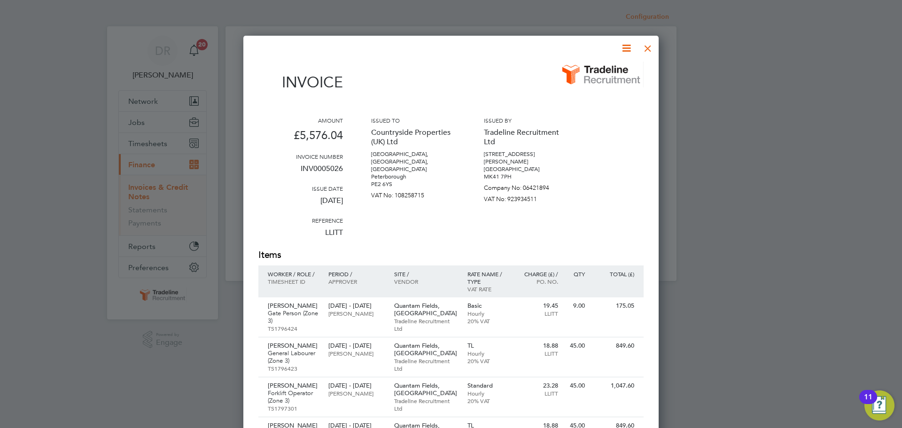
click at [648, 47] on div at bounding box center [648, 46] width 17 height 17
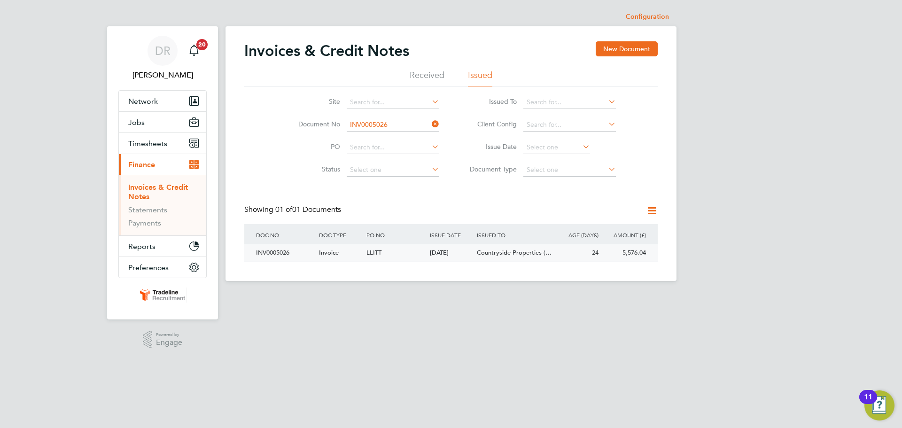
click at [526, 253] on span "Countryside Properties (…" at bounding box center [514, 253] width 75 height 8
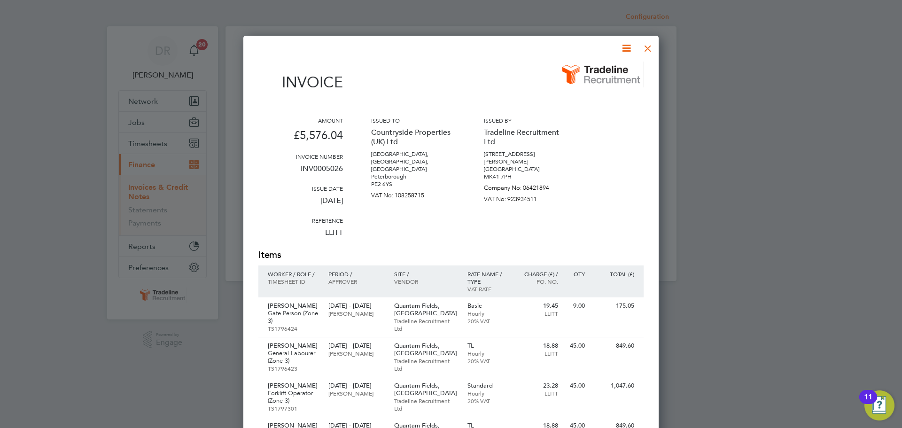
click at [645, 47] on div at bounding box center [648, 46] width 17 height 17
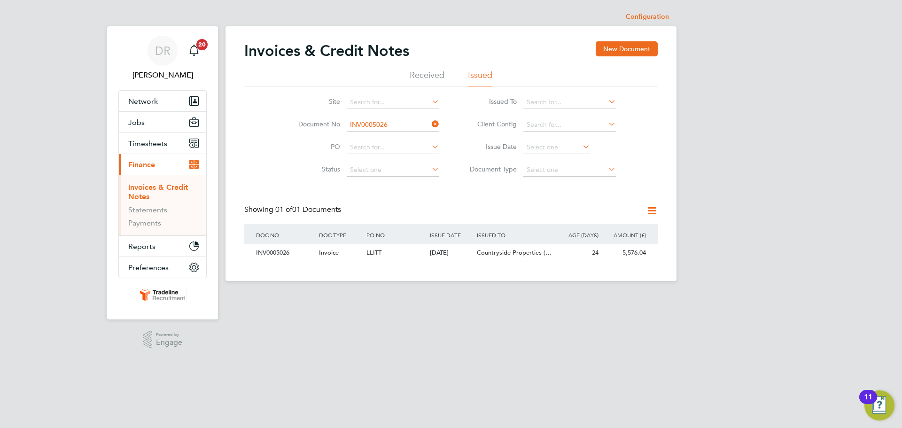
click at [374, 123] on input "INV0005026" at bounding box center [393, 124] width 93 height 13
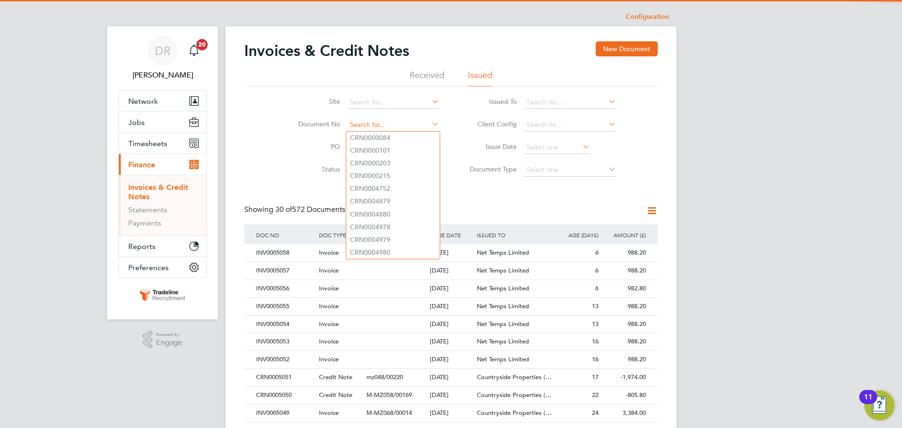
scroll to position [18, 64]
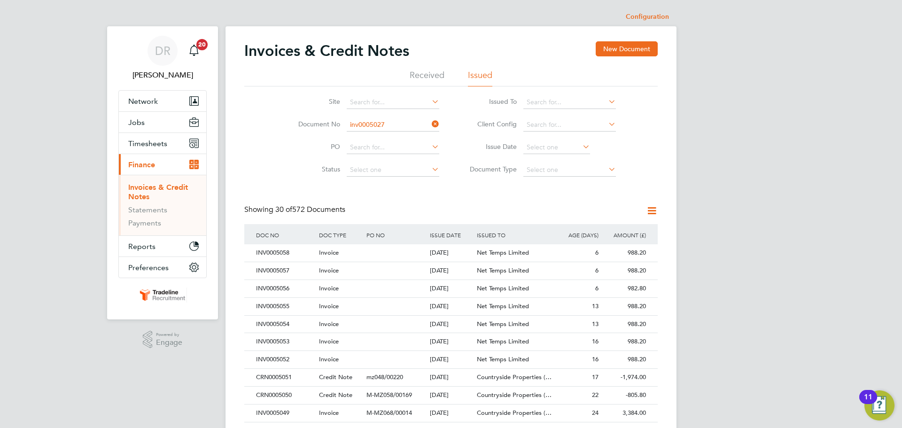
click at [377, 134] on b "INV0005027" at bounding box center [369, 138] width 38 height 8
type input "INV0005027"
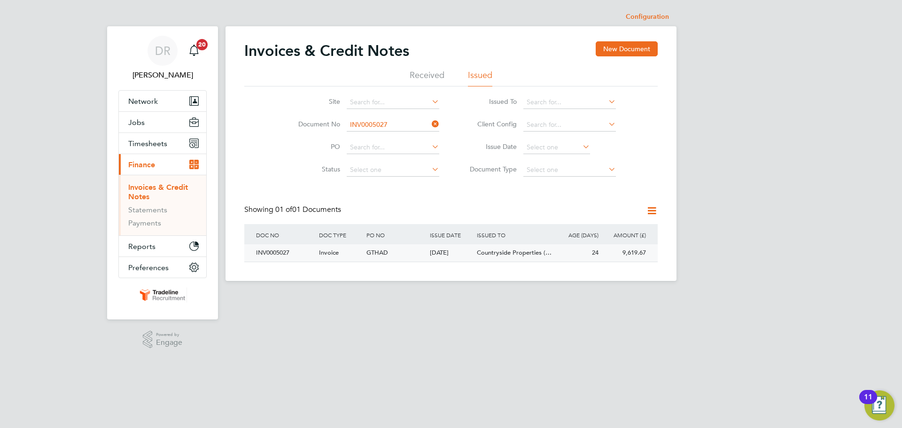
click at [457, 252] on div "01 Sep 2025" at bounding box center [451, 252] width 47 height 17
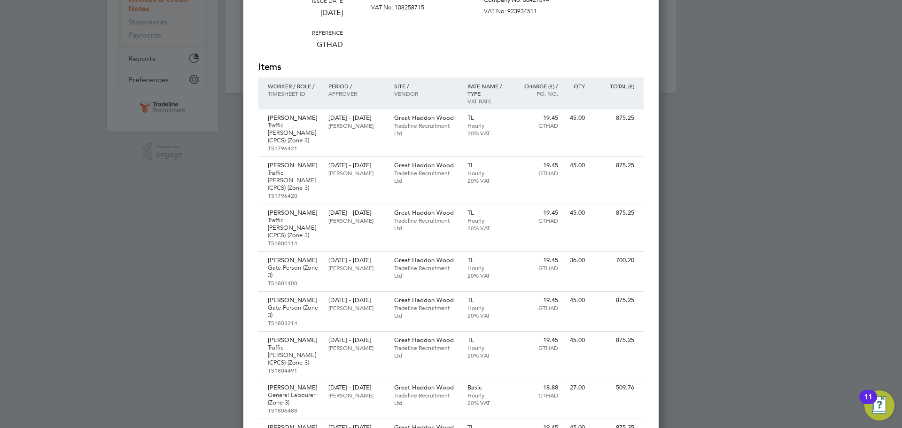
scroll to position [329, 0]
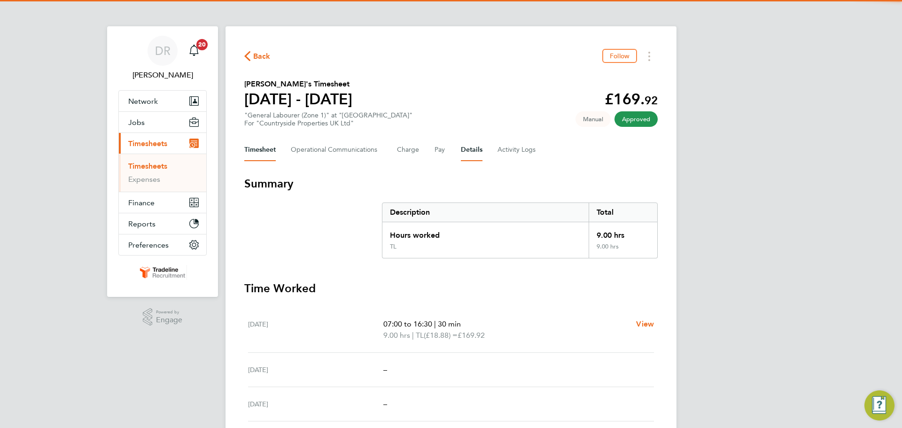
click at [467, 160] on button "Details" at bounding box center [472, 150] width 22 height 23
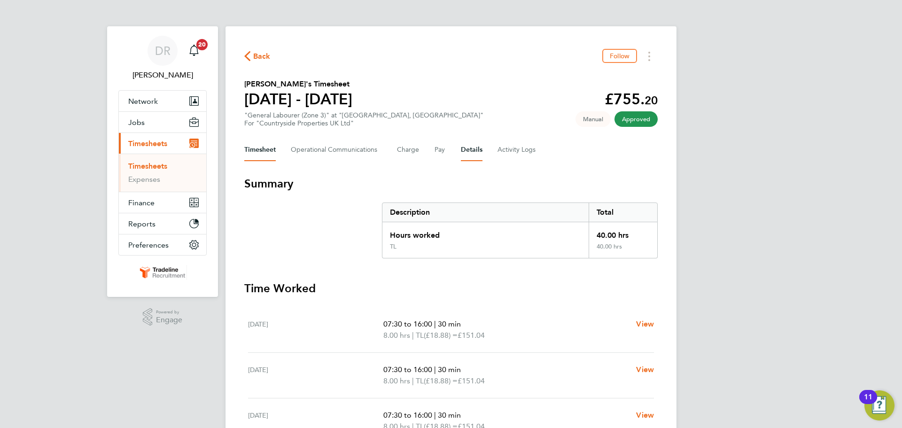
click at [469, 153] on button "Details" at bounding box center [472, 150] width 22 height 23
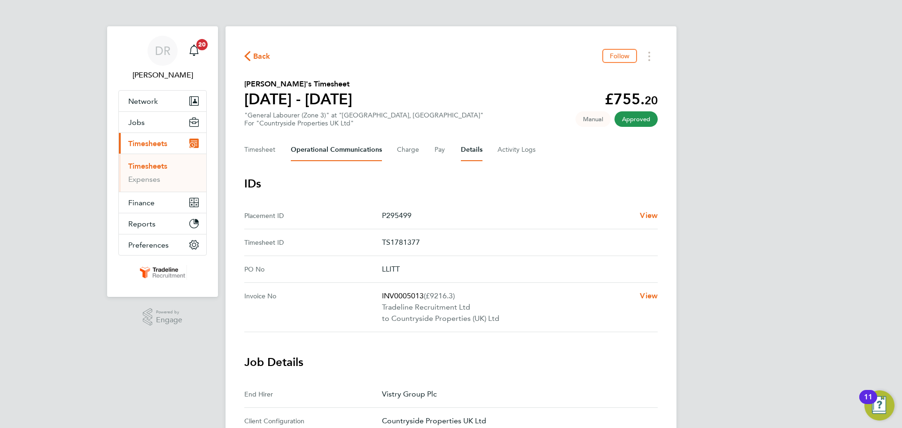
click at [330, 149] on Communications-tab "Operational Communications" at bounding box center [336, 150] width 91 height 23
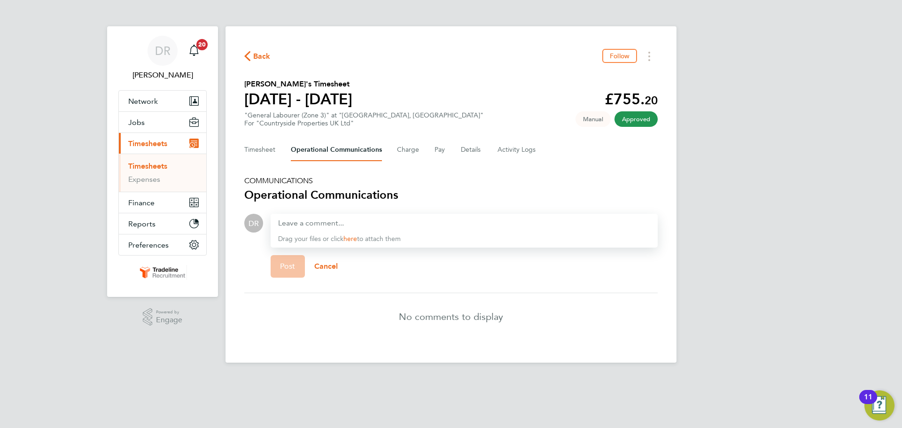
click at [494, 149] on div "Timesheet Operational Communications Charge Pay Details Activity Logs" at bounding box center [451, 150] width 414 height 23
click at [537, 153] on div "Timesheet Operational Communications Charge Pay Details Activity Logs" at bounding box center [451, 150] width 414 height 23
click at [534, 153] on Logs-tab "Activity Logs" at bounding box center [517, 150] width 39 height 23
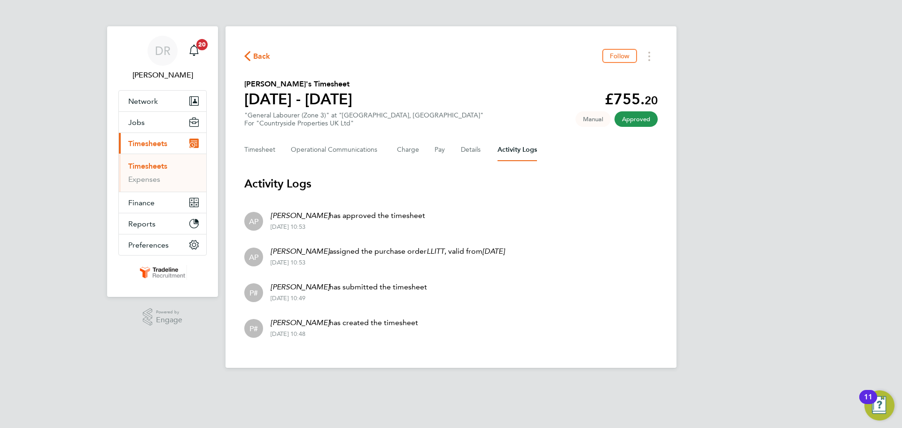
click at [156, 164] on link "Timesheets" at bounding box center [147, 166] width 39 height 9
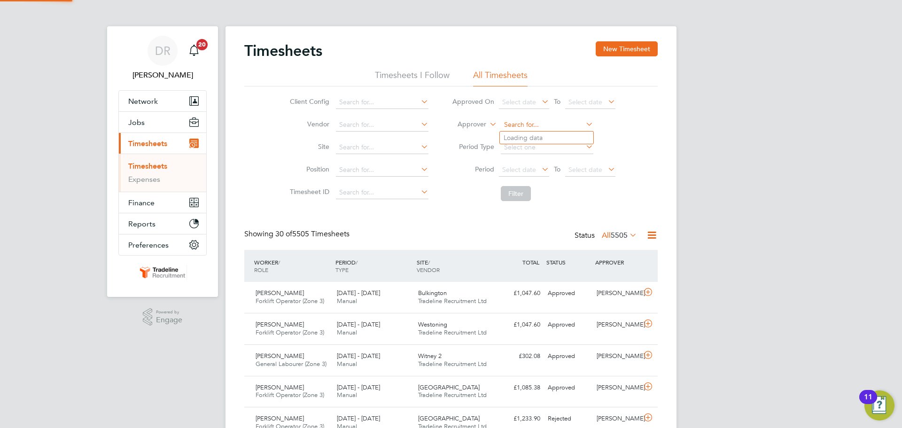
click at [518, 128] on input at bounding box center [547, 124] width 93 height 13
drag, startPoint x: 526, startPoint y: 124, endPoint x: 471, endPoint y: 124, distance: 55.0
click at [471, 124] on li "Approver klo" at bounding box center [533, 125] width 187 height 23
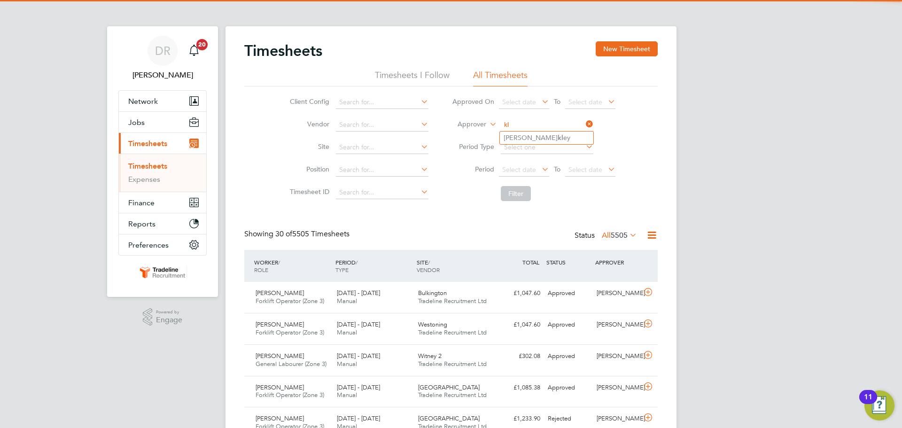
type input "kl"
click at [484, 122] on label "Approver" at bounding box center [465, 124] width 42 height 9
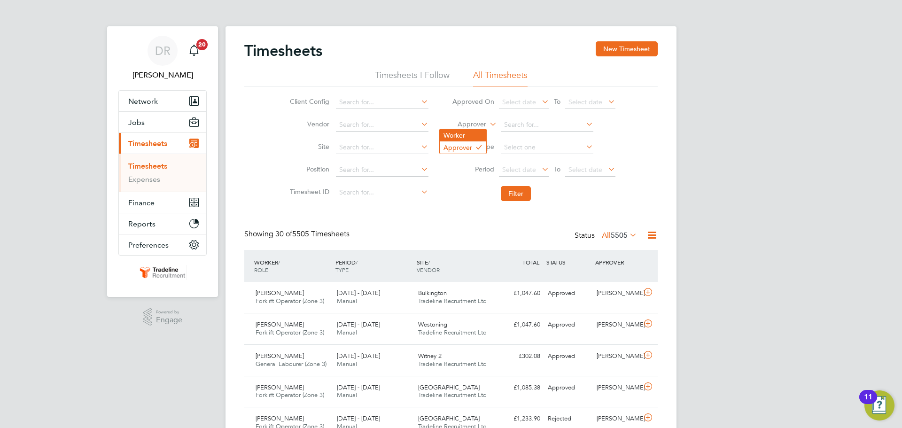
click at [473, 133] on li "Worker" at bounding box center [463, 135] width 47 height 12
click at [518, 126] on input at bounding box center [547, 124] width 93 height 13
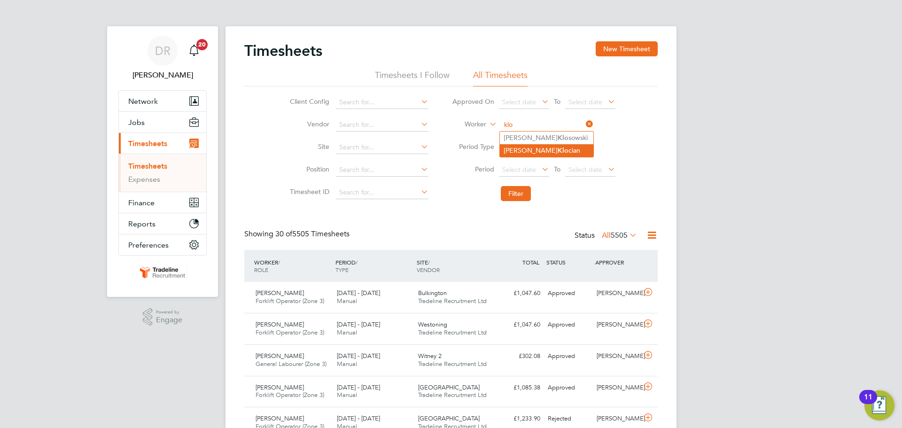
click at [526, 149] on li "Aleksandr Klo cian" at bounding box center [547, 150] width 94 height 13
type input "Aleksandr Klocian"
click at [515, 192] on button "Filter" at bounding box center [516, 193] width 30 height 15
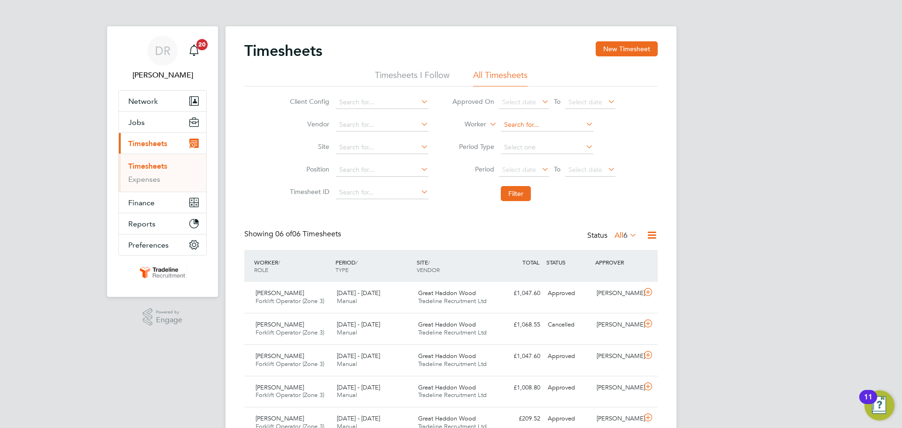
click at [551, 125] on input at bounding box center [547, 124] width 93 height 13
click at [558, 137] on b "[PERSON_NAME]" at bounding box center [585, 138] width 55 height 8
type input "[PERSON_NAME]"
click at [521, 196] on button "Filter" at bounding box center [516, 193] width 30 height 15
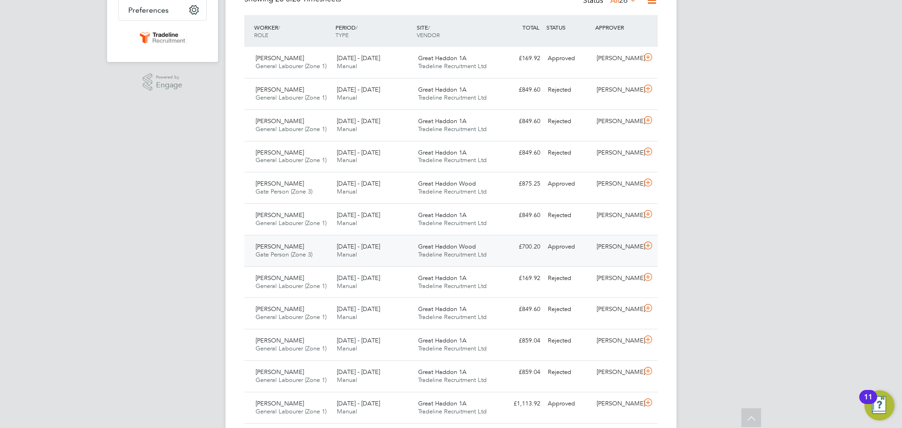
click at [656, 248] on div at bounding box center [650, 246] width 16 height 15
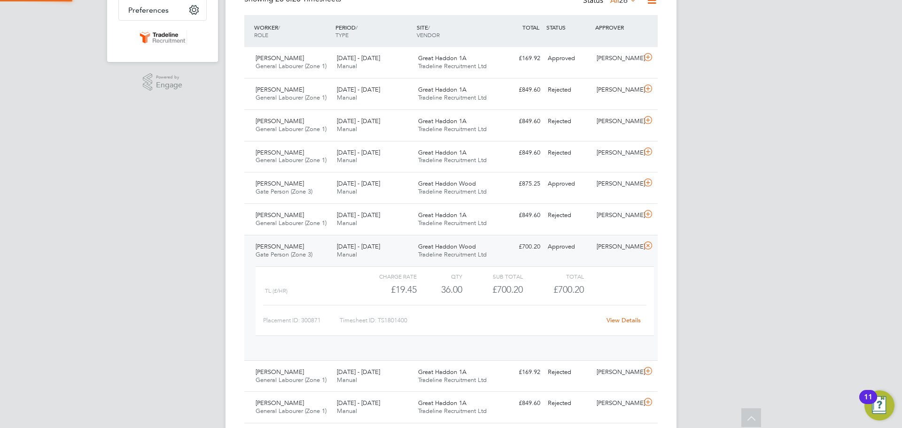
click at [653, 248] on icon at bounding box center [649, 246] width 12 height 8
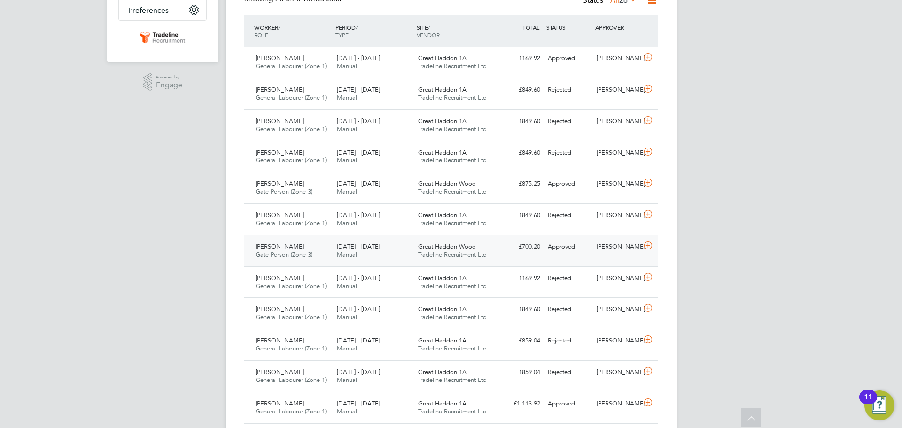
click at [653, 248] on icon at bounding box center [649, 246] width 12 height 8
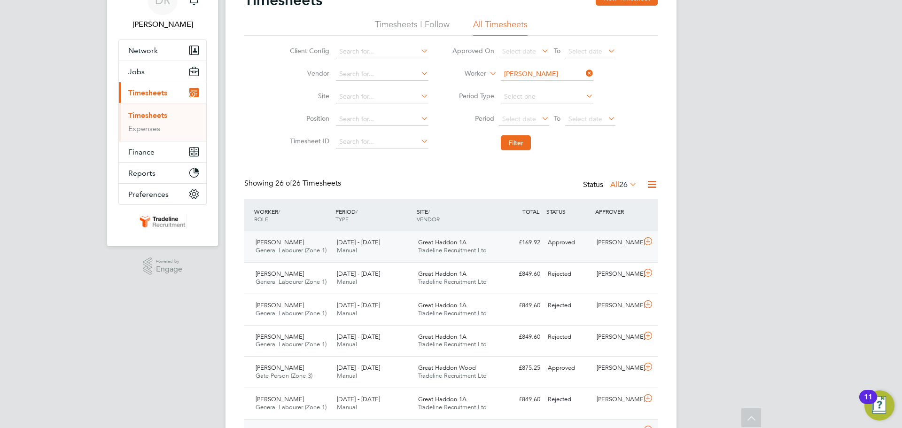
scroll to position [0, 0]
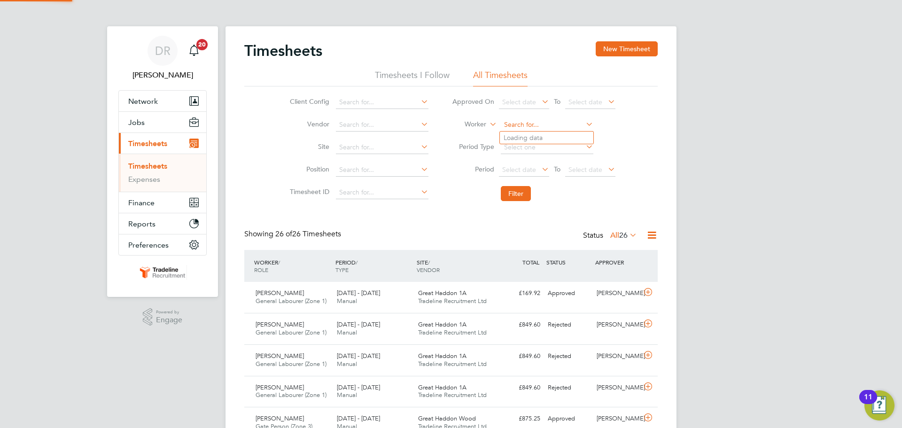
click at [538, 123] on input at bounding box center [547, 124] width 93 height 13
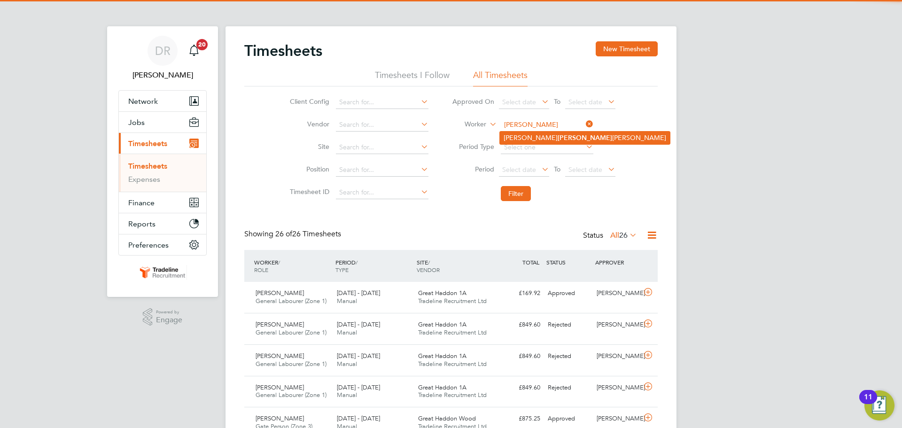
click at [558, 134] on b "Kloc" at bounding box center [585, 138] width 55 height 8
type input "Aleksandr Klocian"
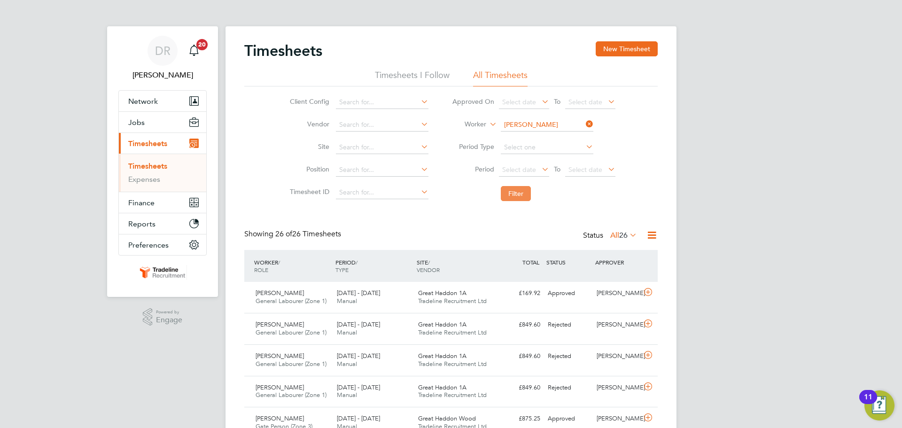
click at [519, 192] on button "Filter" at bounding box center [516, 193] width 30 height 15
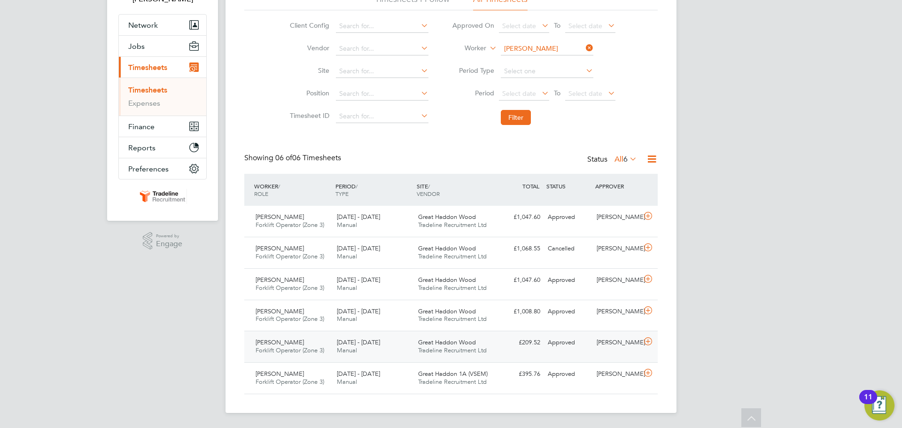
click at [648, 345] on icon at bounding box center [649, 342] width 12 height 8
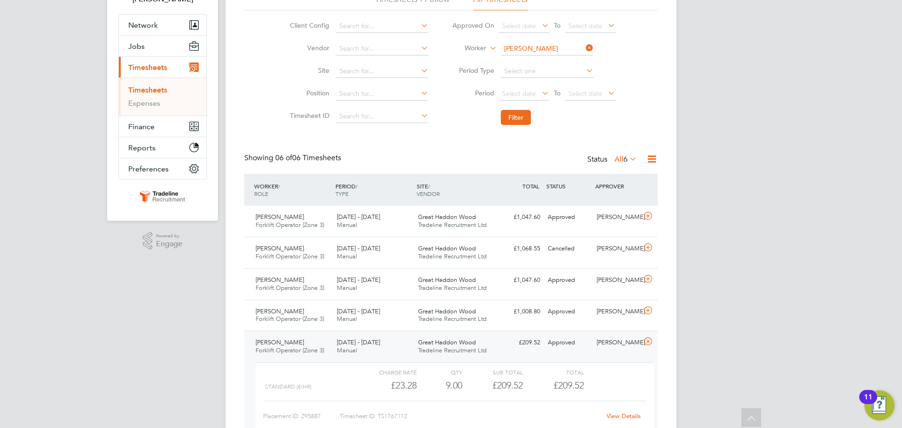
scroll to position [163, 0]
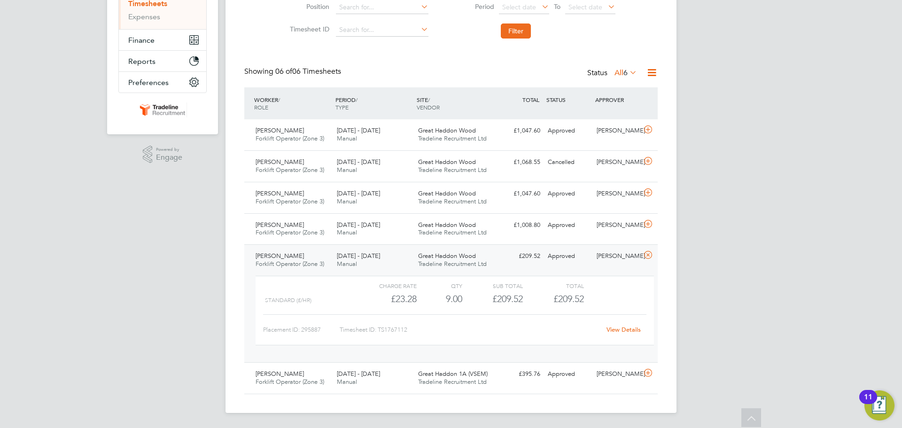
click at [635, 330] on link "View Details" at bounding box center [624, 330] width 34 height 8
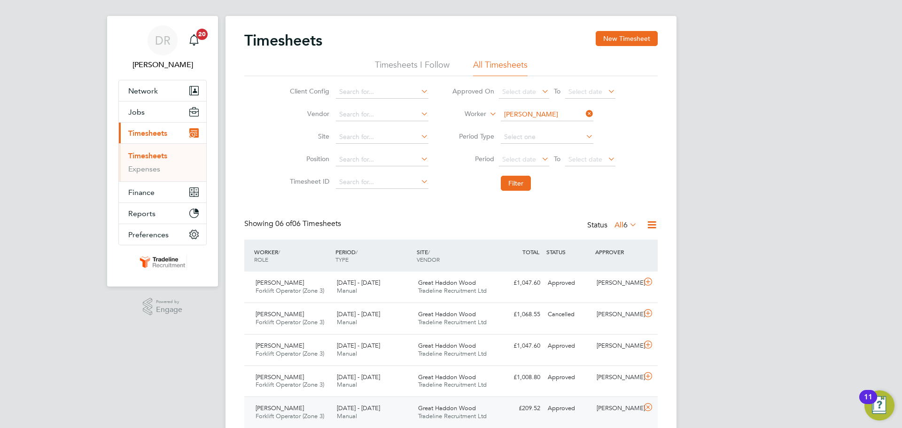
scroll to position [0, 0]
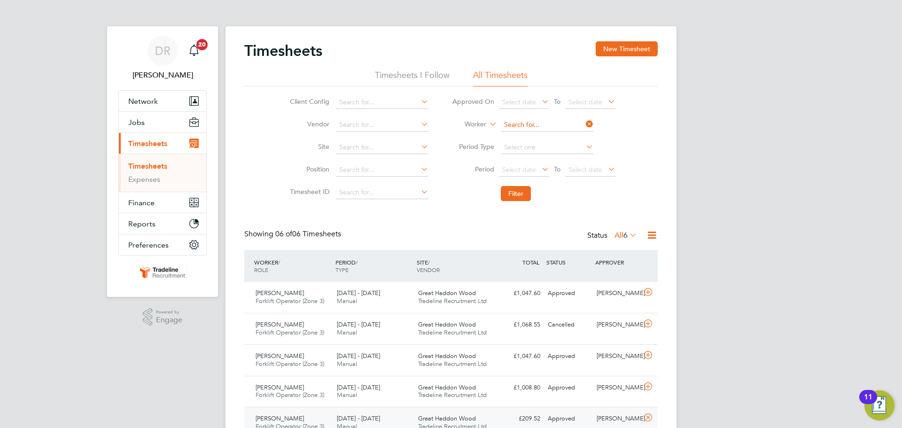
click at [552, 120] on input at bounding box center [547, 124] width 93 height 13
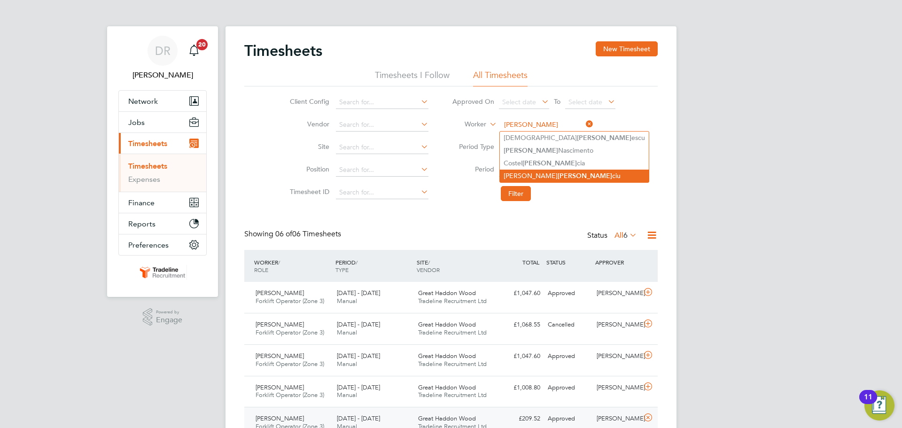
click at [537, 170] on li "Alexandru Ivan ciu" at bounding box center [574, 176] width 149 height 13
type input "Alexandru Ivanciu"
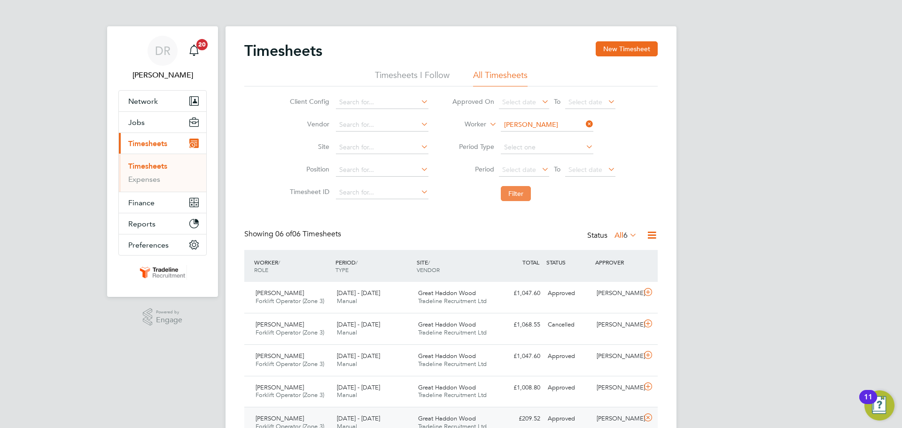
click at [527, 187] on button "Filter" at bounding box center [516, 193] width 30 height 15
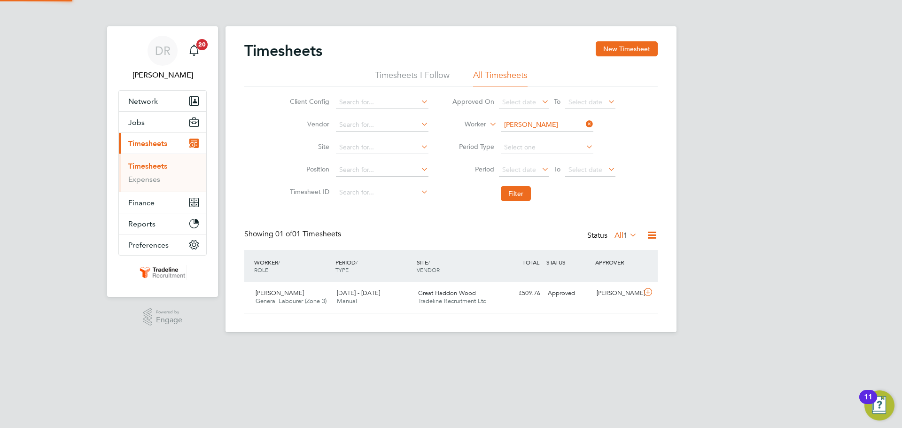
scroll to position [24, 82]
click at [645, 296] on icon at bounding box center [649, 293] width 12 height 8
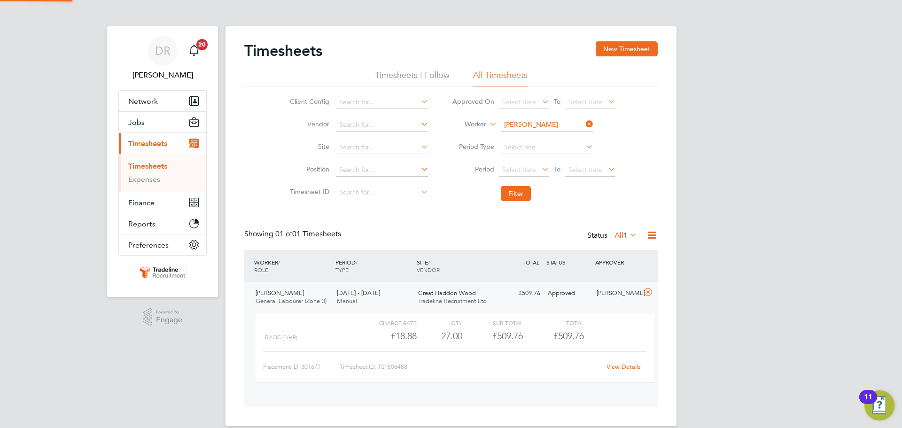
scroll to position [16, 92]
click at [623, 368] on link "View Details" at bounding box center [624, 367] width 34 height 8
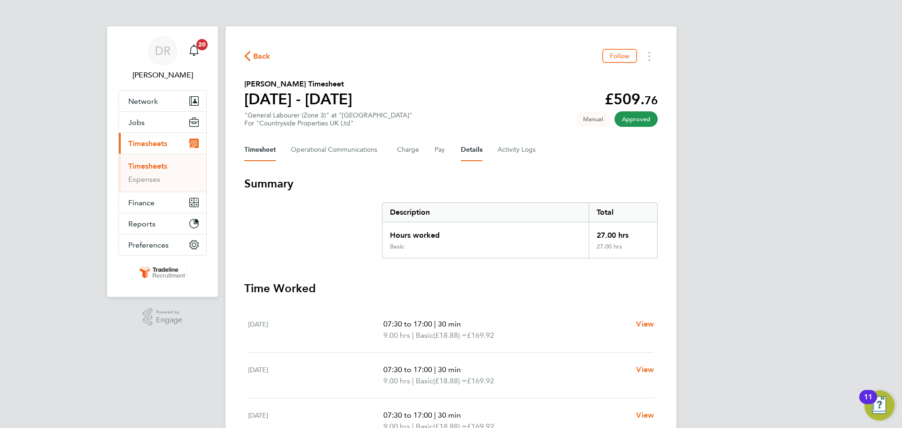
click at [471, 153] on button "Details" at bounding box center [472, 150] width 22 height 23
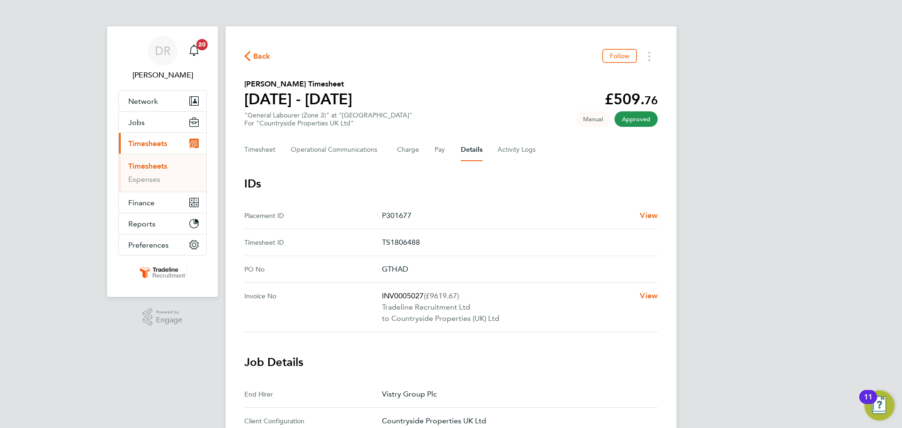
click at [151, 165] on link "Timesheets" at bounding box center [147, 166] width 39 height 9
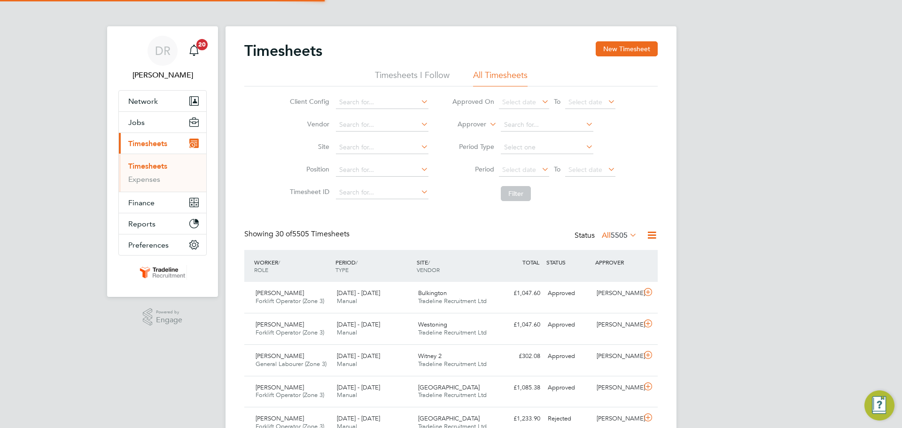
click at [482, 126] on label "Approver" at bounding box center [465, 124] width 42 height 9
click at [475, 135] on li "Worker" at bounding box center [463, 135] width 47 height 12
click at [567, 128] on input at bounding box center [547, 124] width 93 height 13
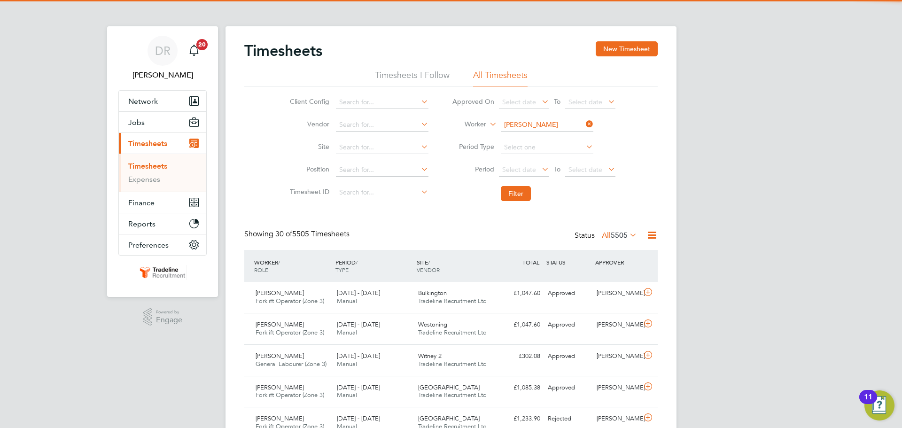
click at [559, 137] on li "Alexandru Calus aru" at bounding box center [563, 138] width 126 height 13
type input "Alexandru Calusaru"
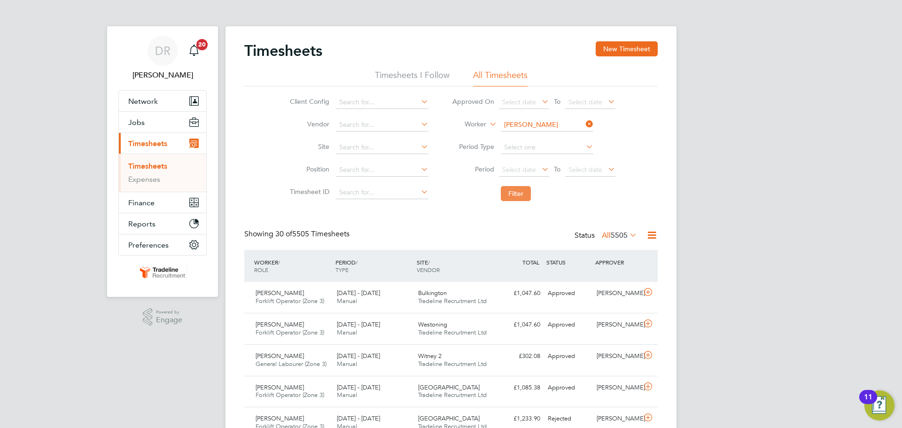
click at [512, 195] on button "Filter" at bounding box center [516, 193] width 30 height 15
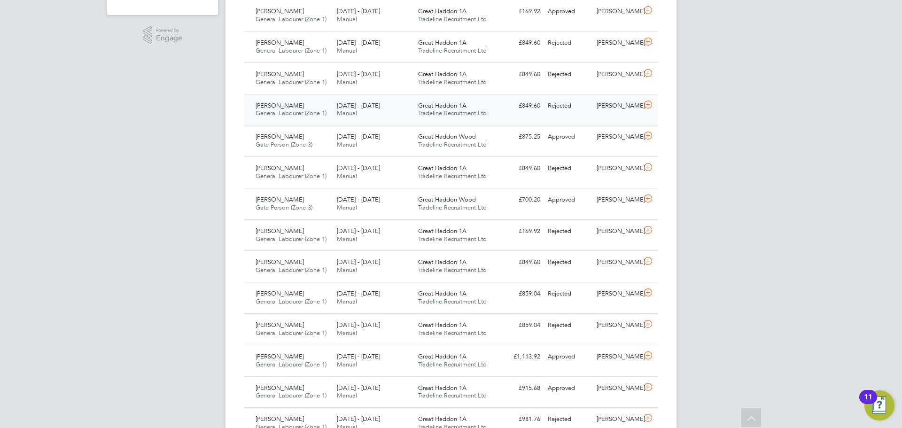
click at [647, 111] on div at bounding box center [650, 105] width 16 height 15
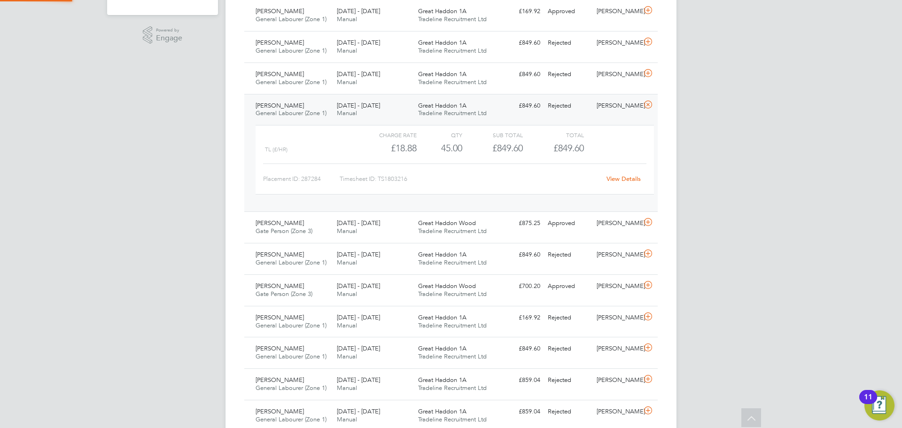
click at [647, 111] on div at bounding box center [650, 105] width 16 height 15
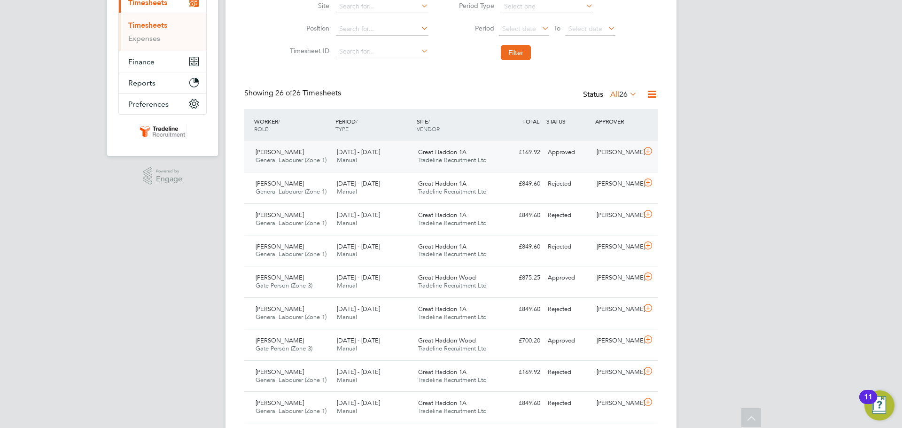
click at [645, 151] on icon at bounding box center [649, 152] width 12 height 8
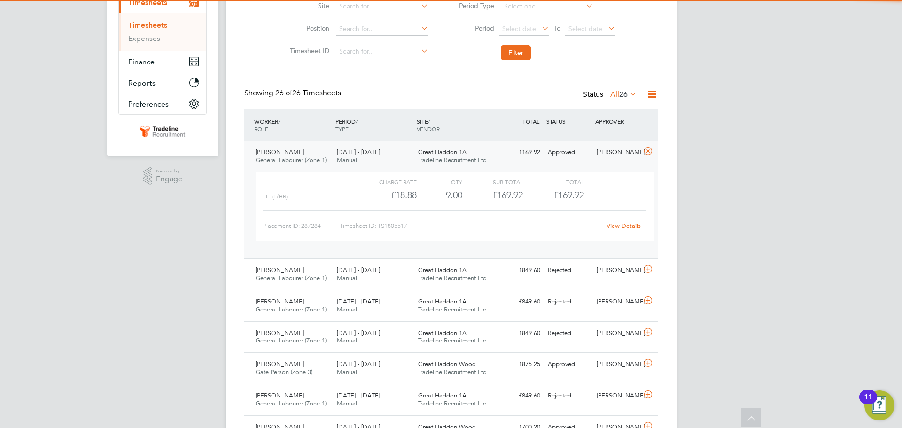
drag, startPoint x: 619, startPoint y: 233, endPoint x: 619, endPoint y: 222, distance: 10.3
click at [619, 231] on div "Charge rate QTY Sub Total Total TL (£/HR) £18.88 9 9.00 9 £169.92 £169.92 Place…" at bounding box center [455, 207] width 399 height 70
click at [619, 222] on link "View Details" at bounding box center [624, 226] width 34 height 8
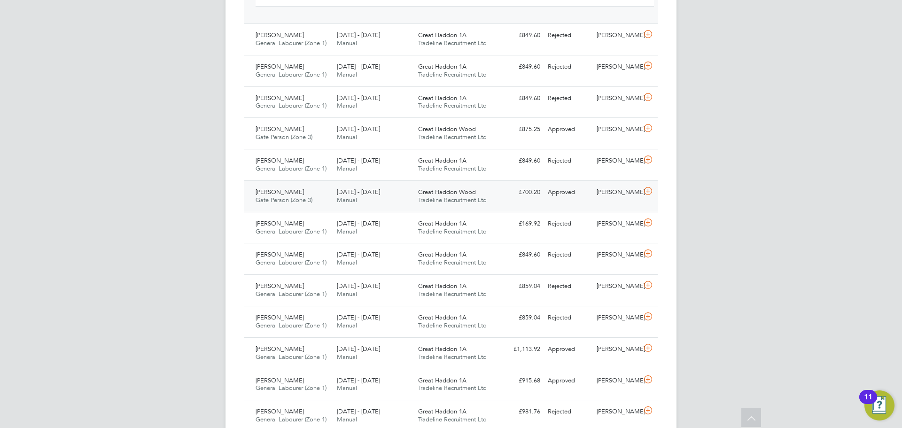
click at [645, 192] on icon at bounding box center [649, 192] width 12 height 8
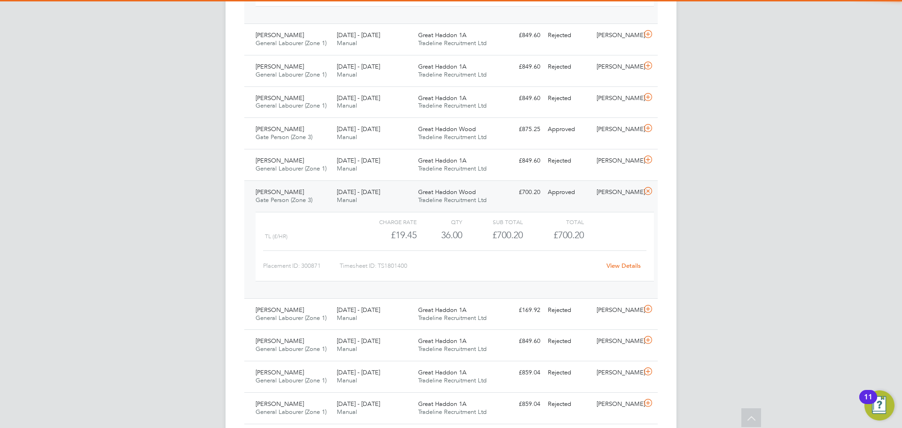
click at [618, 269] on link "View Details" at bounding box center [624, 266] width 34 height 8
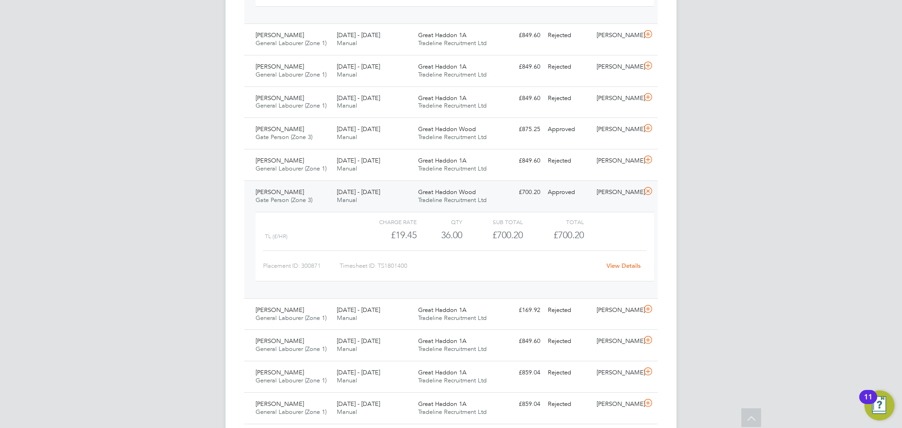
click at [649, 192] on icon at bounding box center [649, 192] width 12 height 8
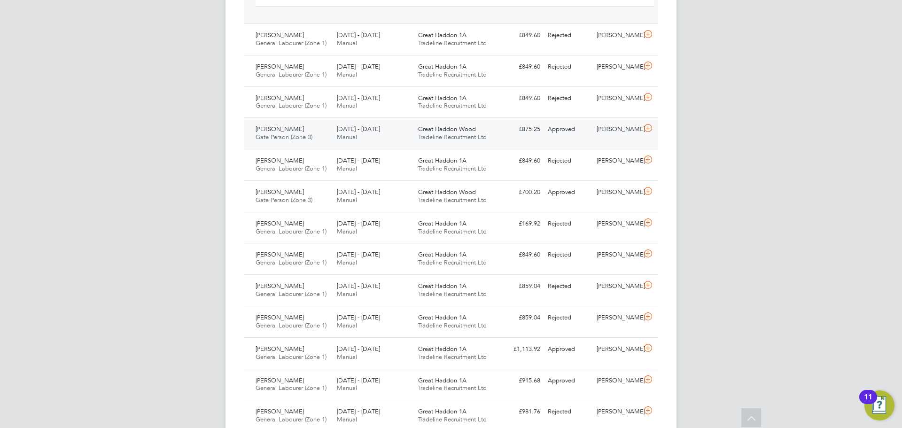
click at [650, 132] on icon at bounding box center [649, 129] width 12 height 8
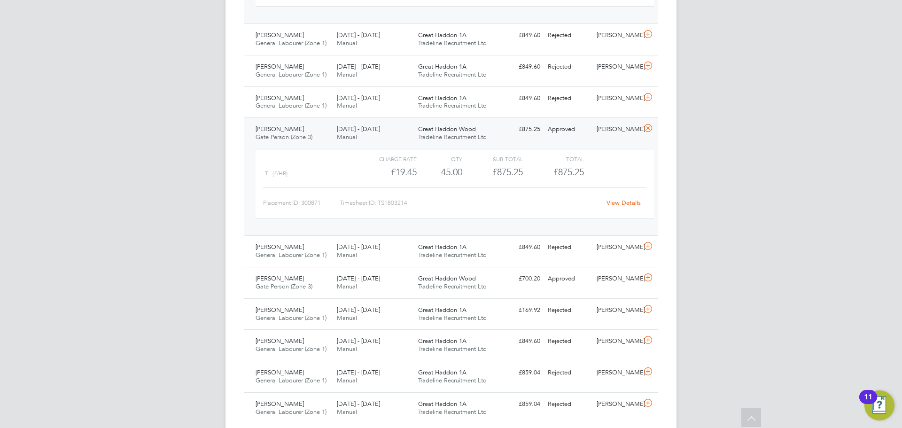
click at [626, 207] on div "View Details" at bounding box center [624, 203] width 46 height 15
click at [624, 201] on link "View Details" at bounding box center [624, 203] width 34 height 8
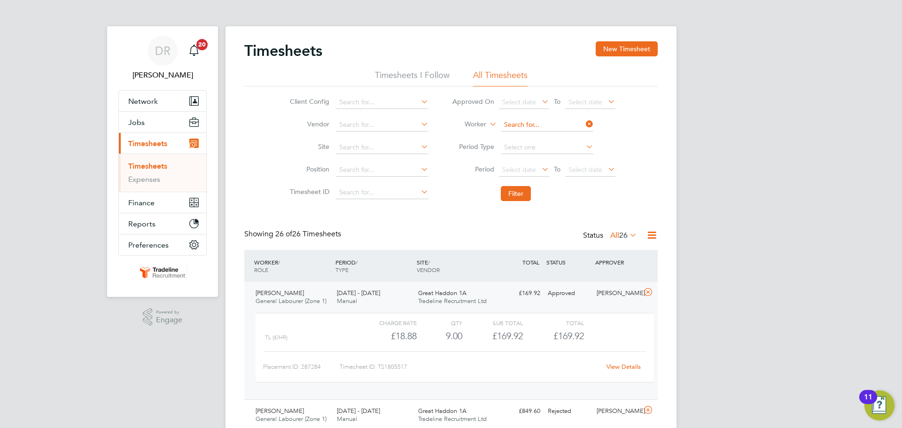
click at [550, 126] on input at bounding box center [547, 124] width 93 height 13
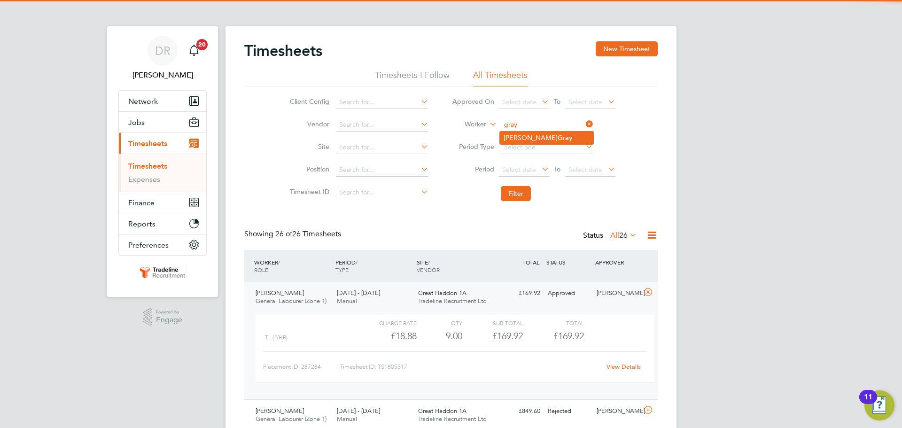
click at [558, 134] on b "Gray" at bounding box center [565, 138] width 15 height 8
type input "Dean Gray"
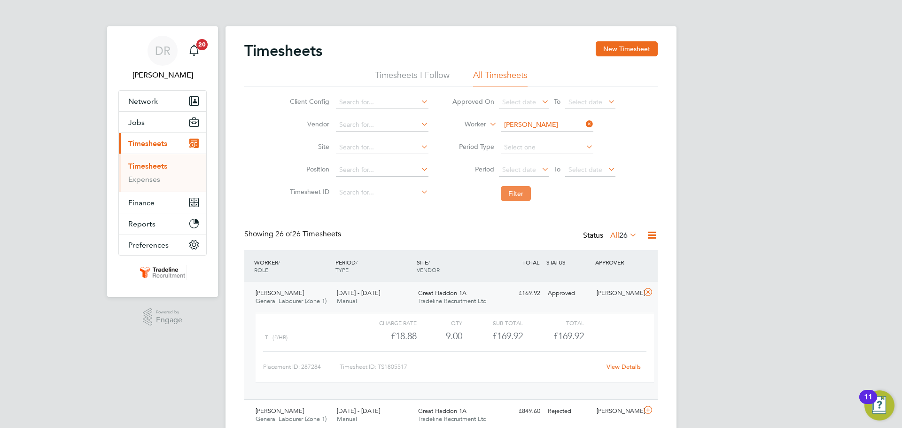
click at [514, 190] on button "Filter" at bounding box center [516, 193] width 30 height 15
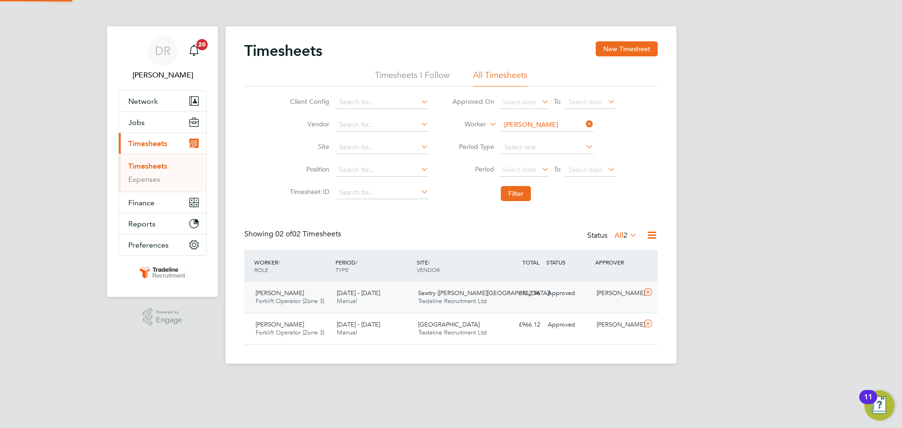
scroll to position [24, 82]
click at [638, 296] on div "[PERSON_NAME]" at bounding box center [617, 294] width 49 height 16
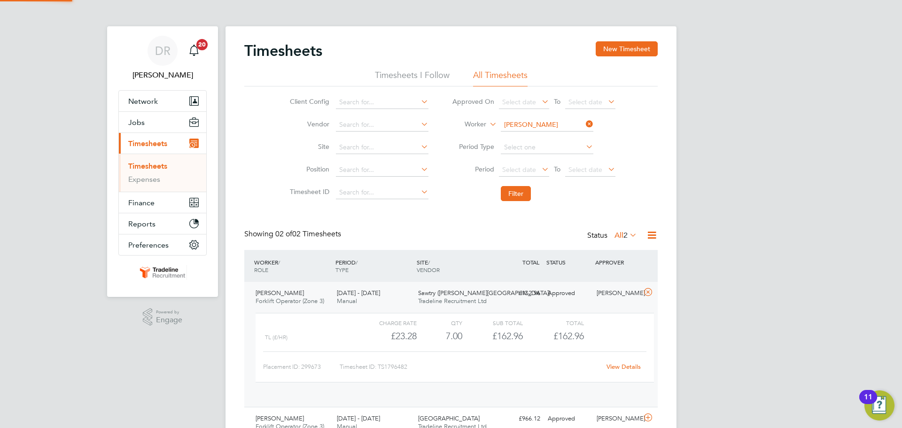
scroll to position [16, 92]
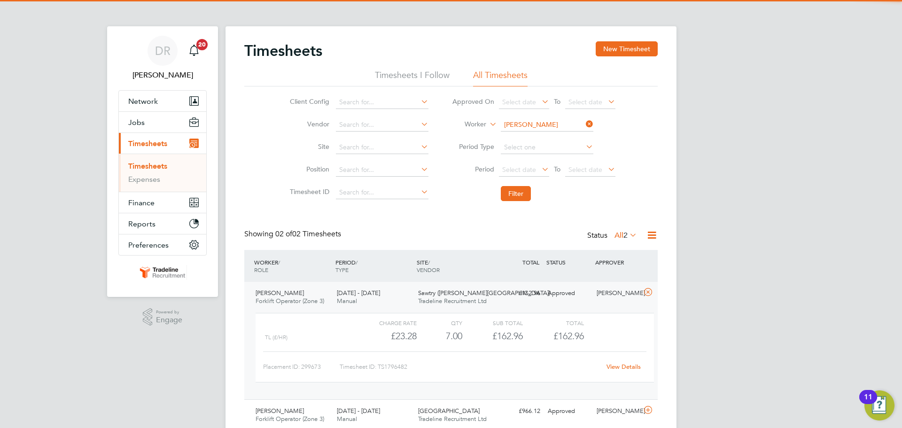
click at [608, 368] on link "View Details" at bounding box center [624, 367] width 34 height 8
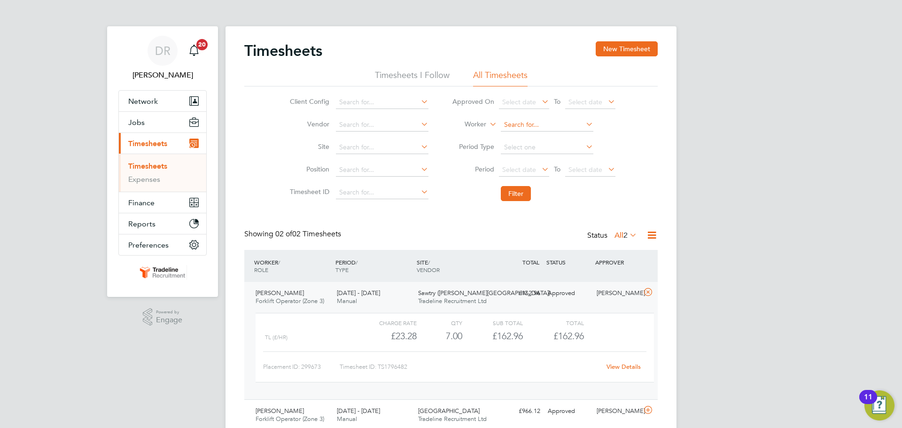
click at [536, 126] on input at bounding box center [547, 124] width 93 height 13
click at [540, 142] on li "Femi Omo lade" at bounding box center [547, 138] width 94 height 13
type input "Femi Omolade"
click at [511, 196] on button "Filter" at bounding box center [516, 193] width 30 height 15
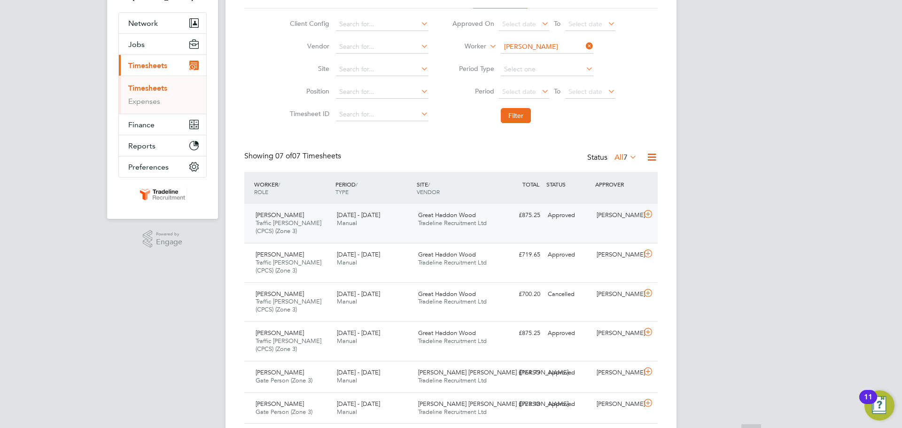
scroll to position [139, 0]
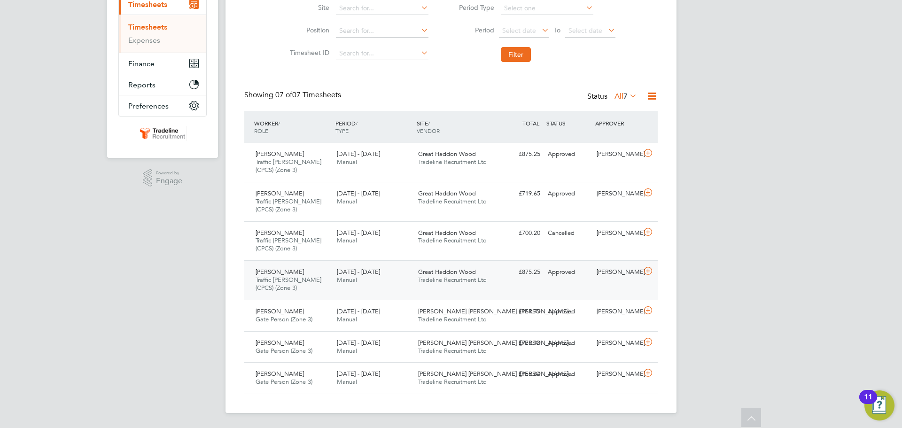
click at [651, 281] on div "Femi Omolade Traffic Marshall (CPCS) (Zone 3) 18 - 24 Aug 2025 18 - 24 Aug 2025…" at bounding box center [451, 279] width 414 height 39
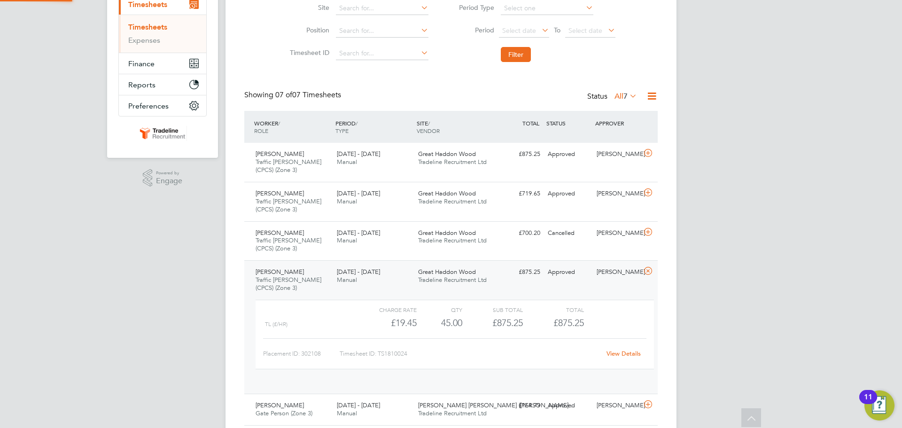
scroll to position [5, 5]
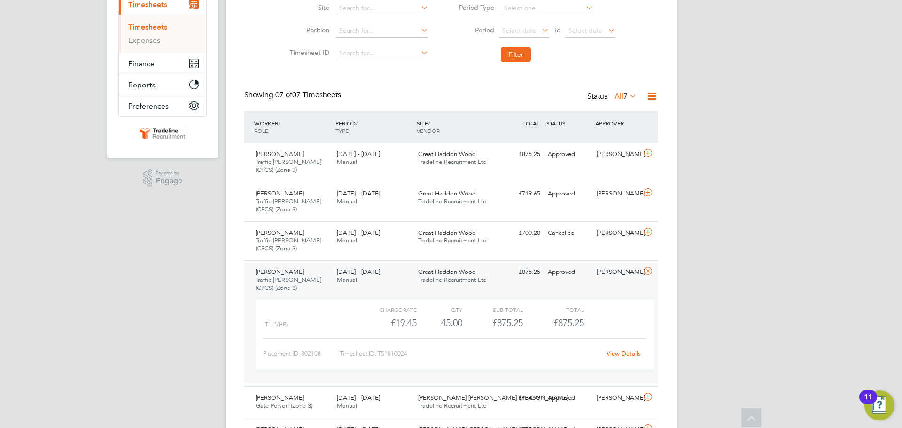
click at [621, 350] on link "View Details" at bounding box center [624, 354] width 34 height 8
click at [648, 274] on icon at bounding box center [649, 271] width 12 height 8
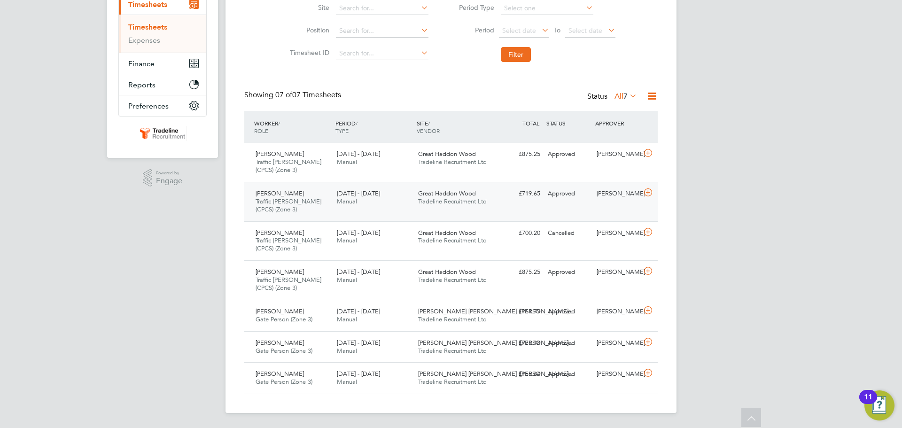
click at [653, 196] on icon at bounding box center [649, 193] width 12 height 8
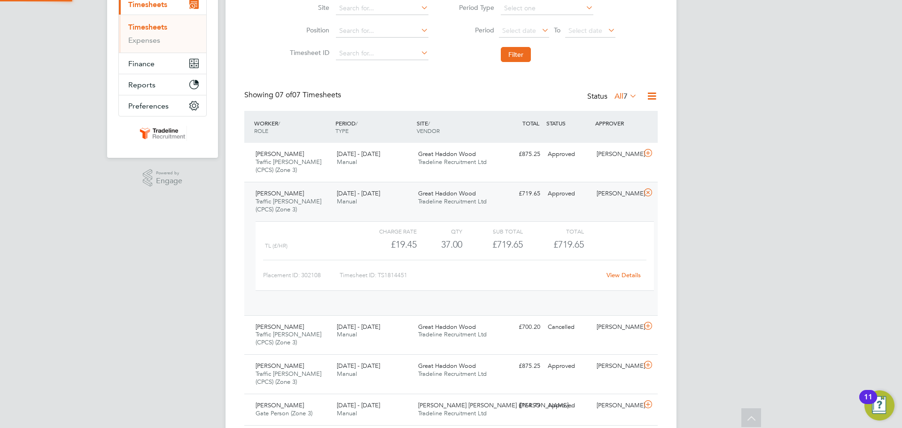
scroll to position [16, 92]
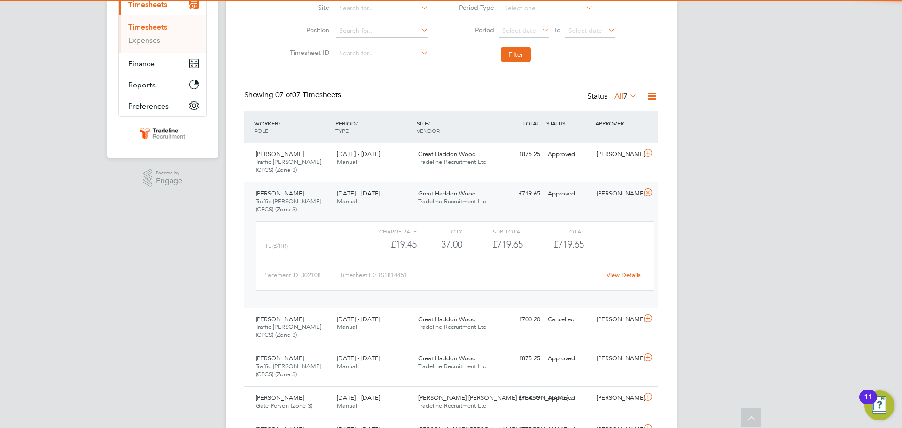
click at [628, 272] on link "View Details" at bounding box center [624, 275] width 34 height 8
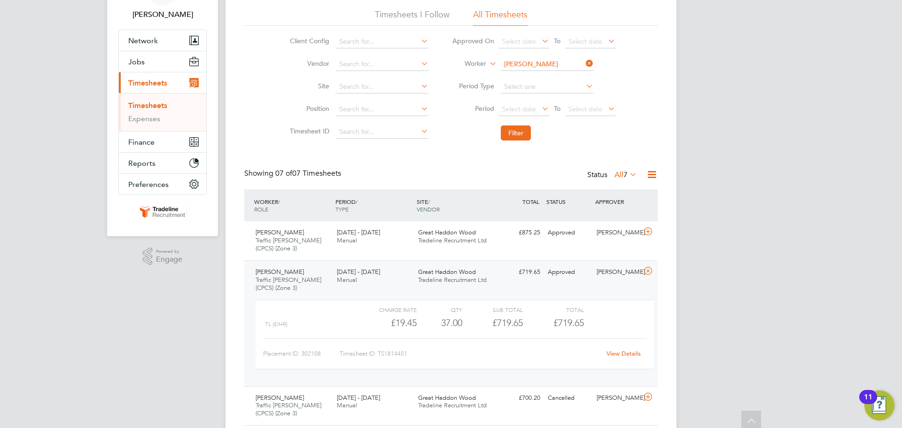
scroll to position [0, 0]
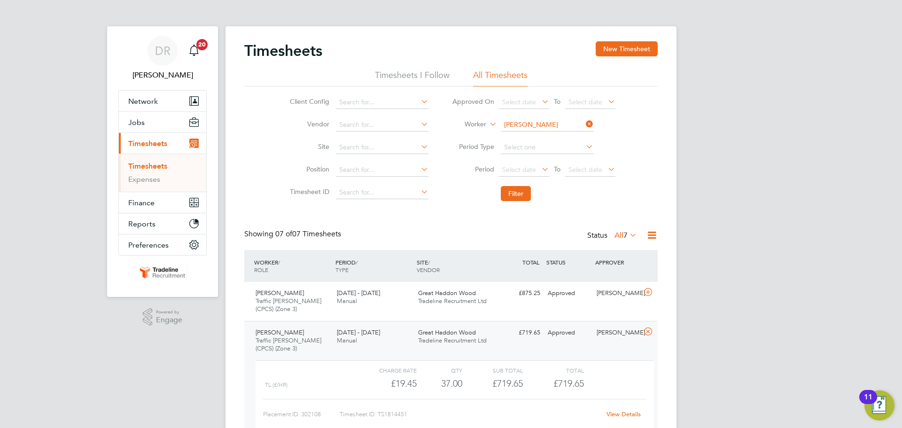
click at [526, 123] on input "Femi Omolade" at bounding box center [547, 124] width 93 height 13
click at [529, 137] on b "Horo" at bounding box center [527, 138] width 16 height 8
type input "Ionut Horobet"
click at [521, 192] on button "Filter" at bounding box center [516, 193] width 30 height 15
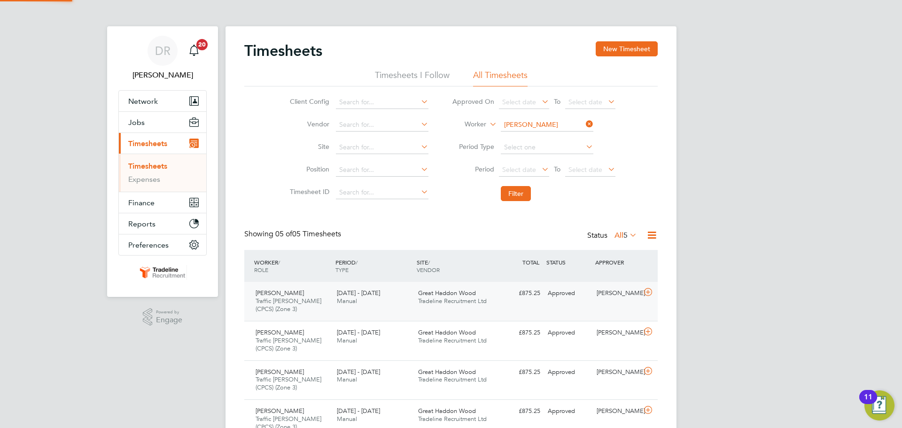
scroll to position [31, 82]
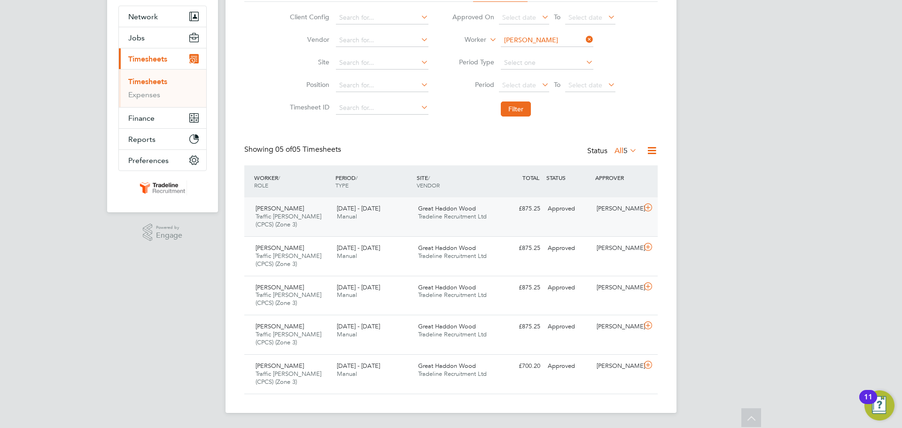
click at [643, 210] on icon at bounding box center [649, 208] width 12 height 8
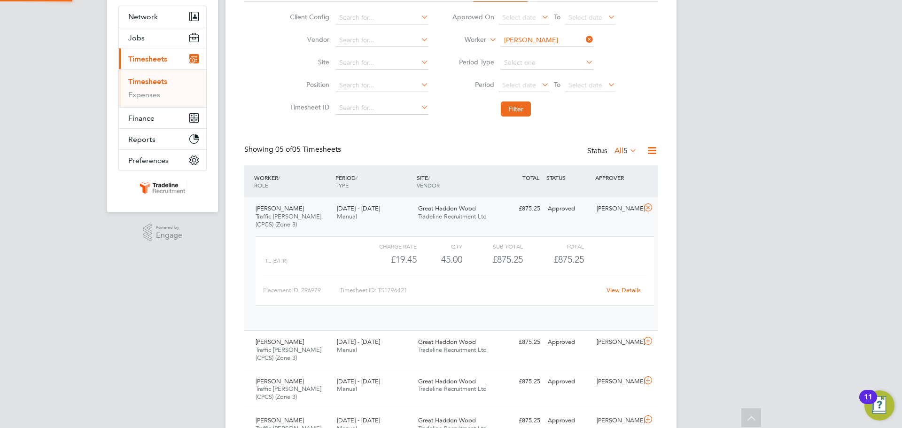
scroll to position [5, 5]
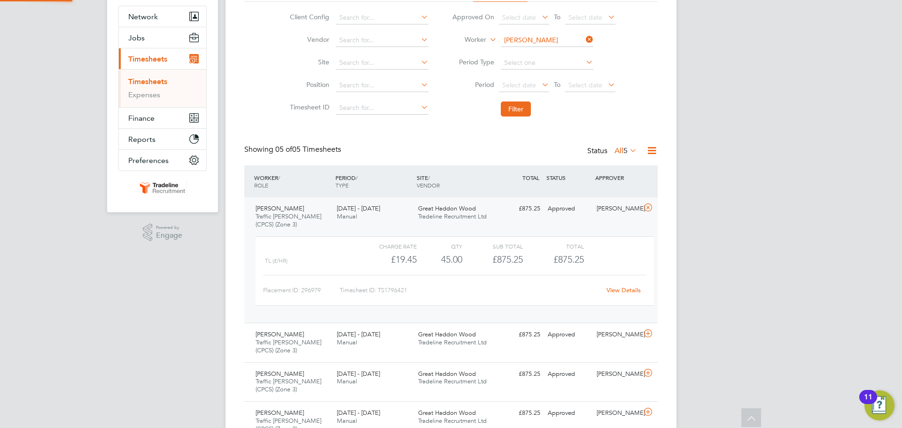
click at [627, 290] on link "View Details" at bounding box center [624, 290] width 34 height 8
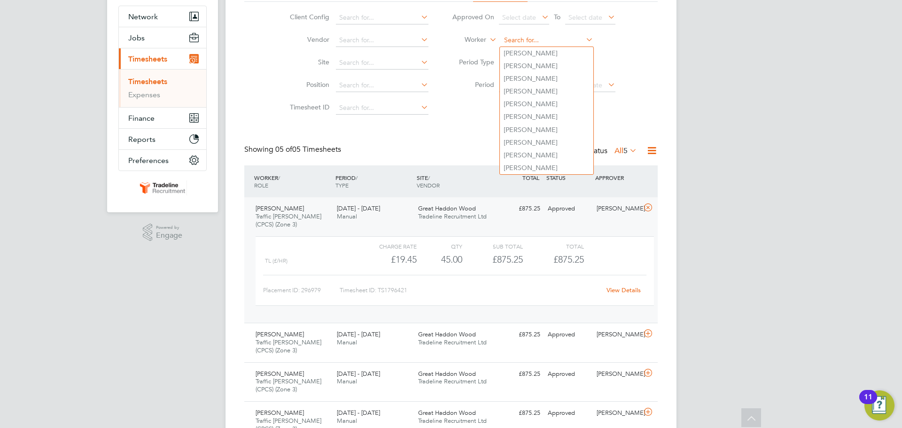
click at [526, 41] on input at bounding box center [547, 40] width 93 height 13
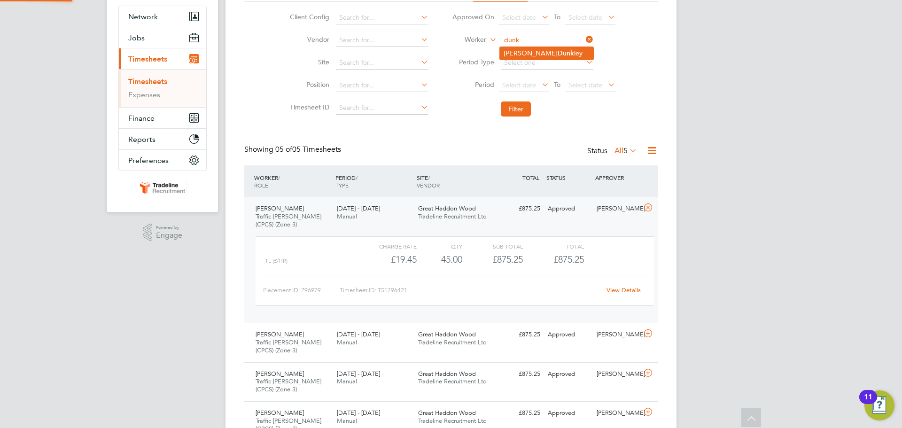
click at [558, 54] on b "Dunk" at bounding box center [566, 53] width 16 height 8
type input "Karl Dunkley"
click at [524, 116] on button "Filter" at bounding box center [516, 109] width 30 height 15
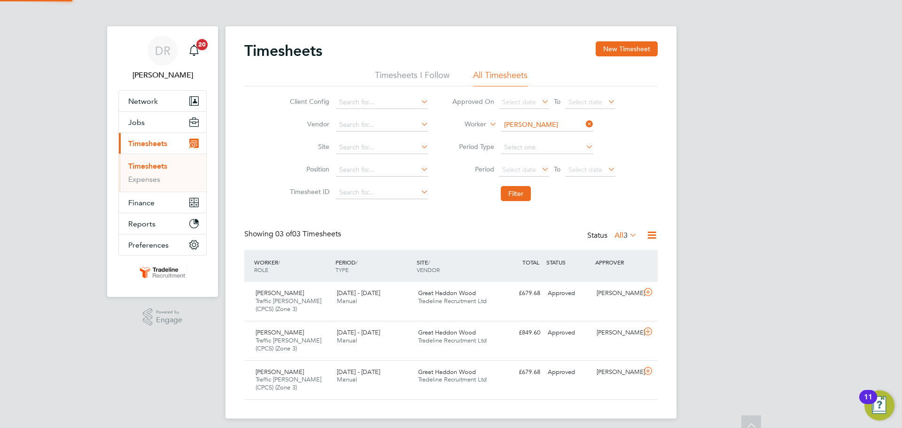
scroll to position [24, 82]
click at [647, 374] on icon at bounding box center [649, 372] width 12 height 8
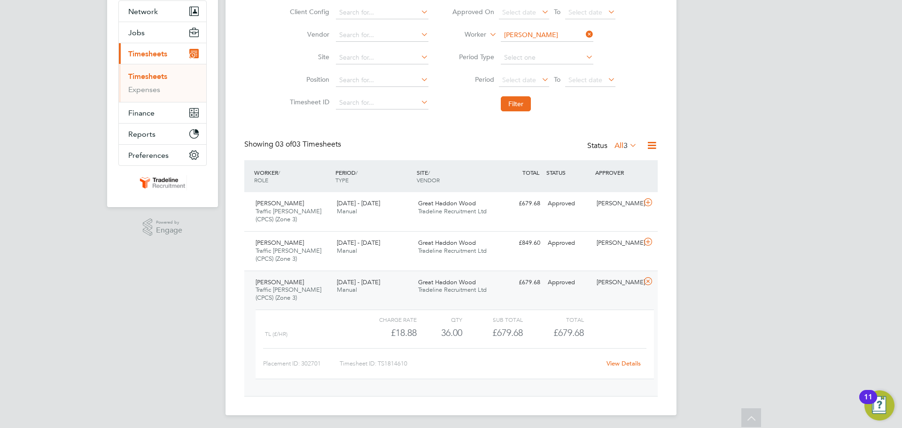
click at [634, 364] on link "View Details" at bounding box center [624, 364] width 34 height 8
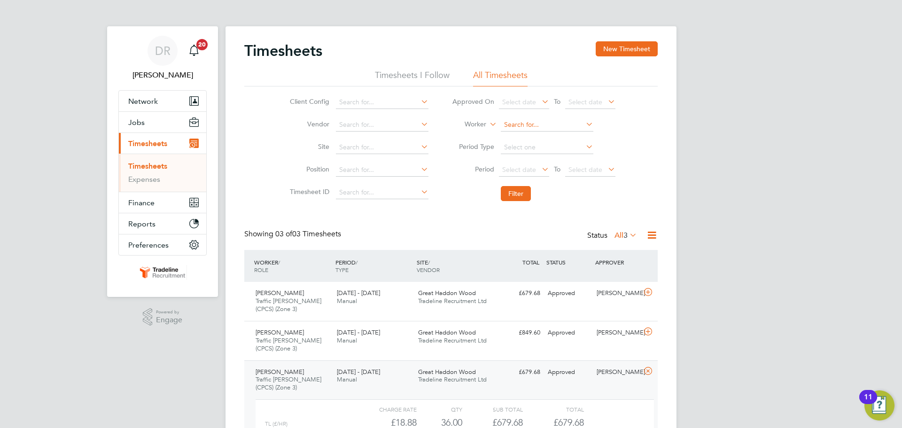
click at [512, 121] on input at bounding box center [547, 124] width 93 height 13
click at [570, 135] on li "Michal Grus zka" at bounding box center [547, 138] width 94 height 13
type input "Michal Gruszka"
click at [527, 191] on button "Filter" at bounding box center [516, 193] width 30 height 15
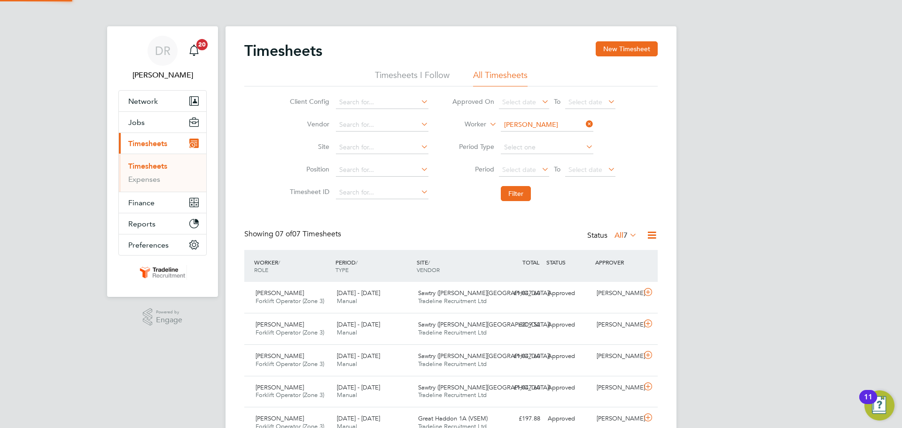
scroll to position [24, 82]
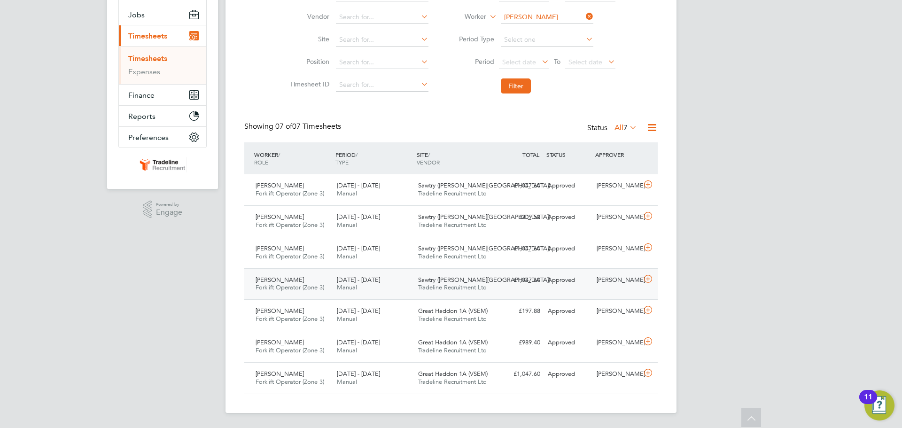
click at [648, 282] on icon at bounding box center [649, 279] width 12 height 8
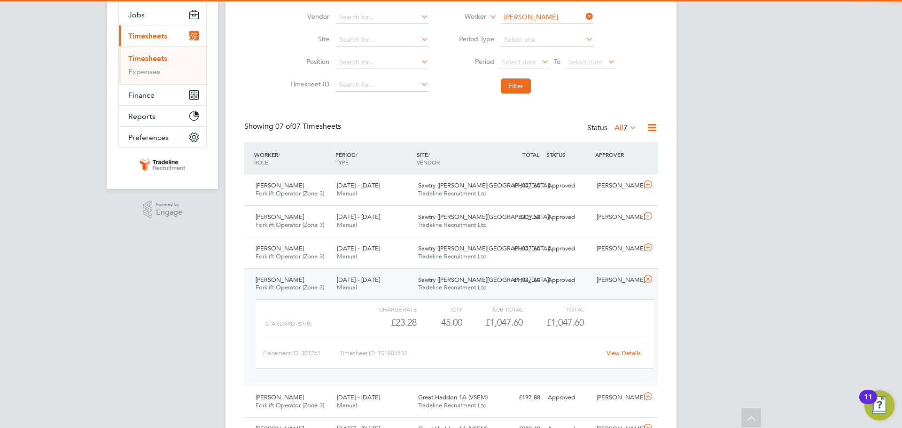
click at [619, 353] on link "View Details" at bounding box center [624, 353] width 34 height 8
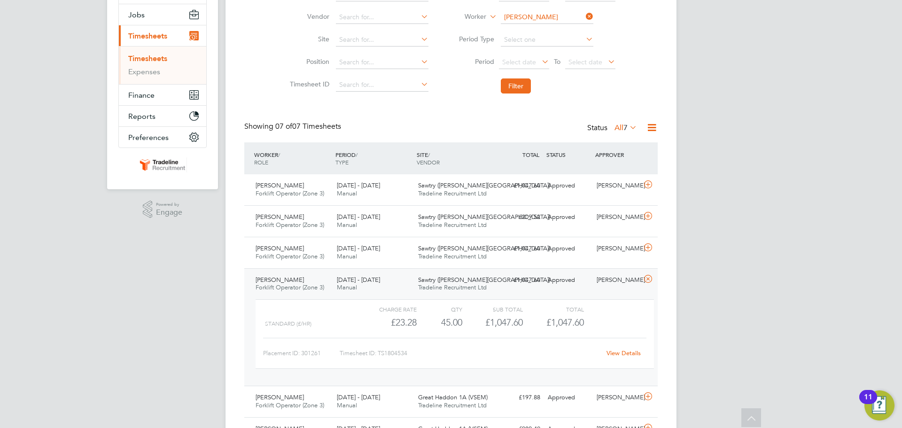
click at [647, 279] on icon at bounding box center [649, 279] width 12 height 8
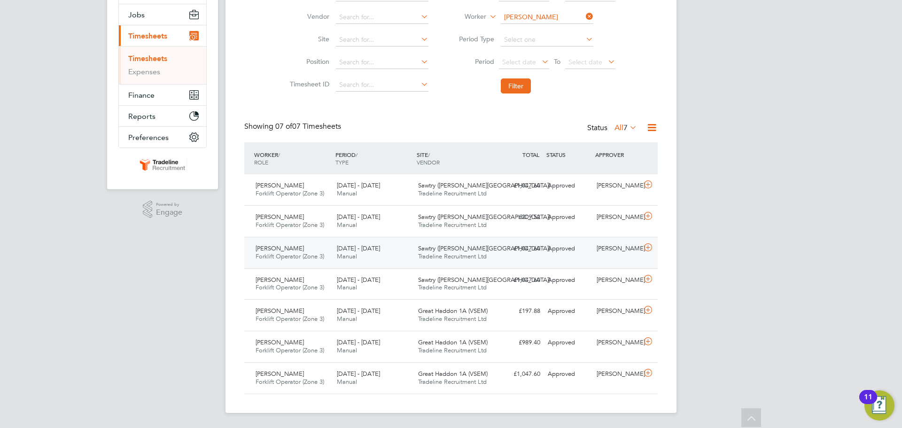
click at [646, 251] on icon at bounding box center [649, 248] width 12 height 8
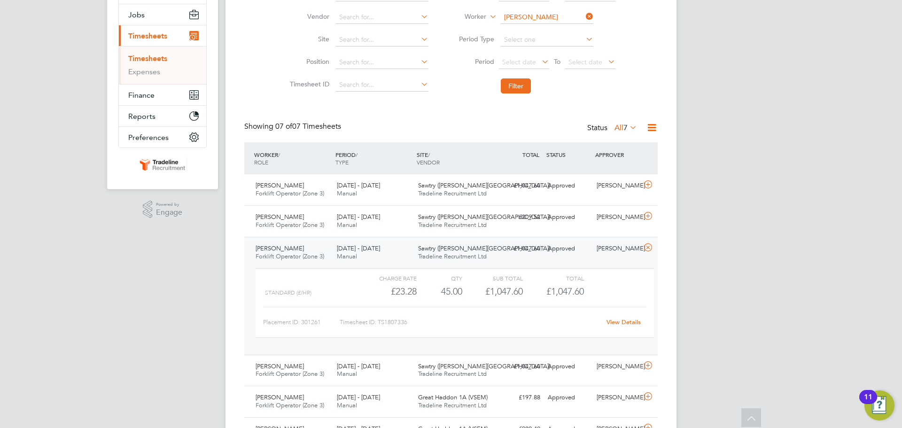
click at [633, 323] on link "View Details" at bounding box center [624, 322] width 34 height 8
click at [650, 240] on div "Michal Gruszka Forklift Operator (Zone 3) 18 - 24 Aug 2025 18 - 24 Aug 2025 Man…" at bounding box center [451, 296] width 414 height 118
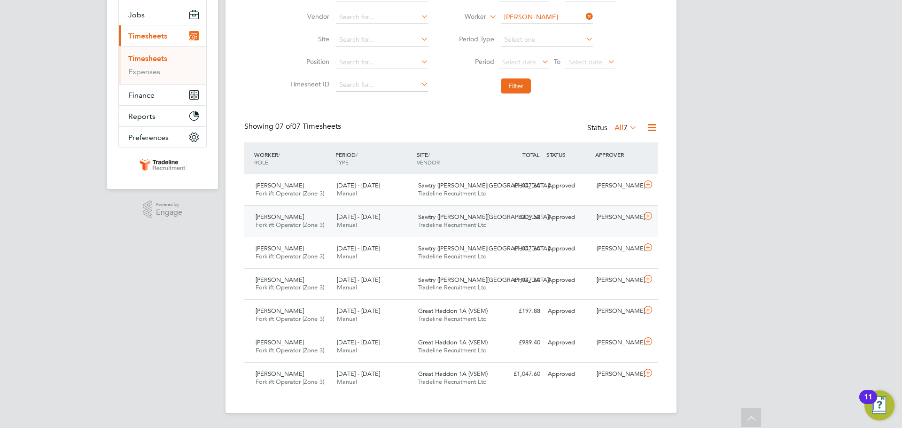
click at [647, 213] on icon at bounding box center [649, 216] width 12 height 8
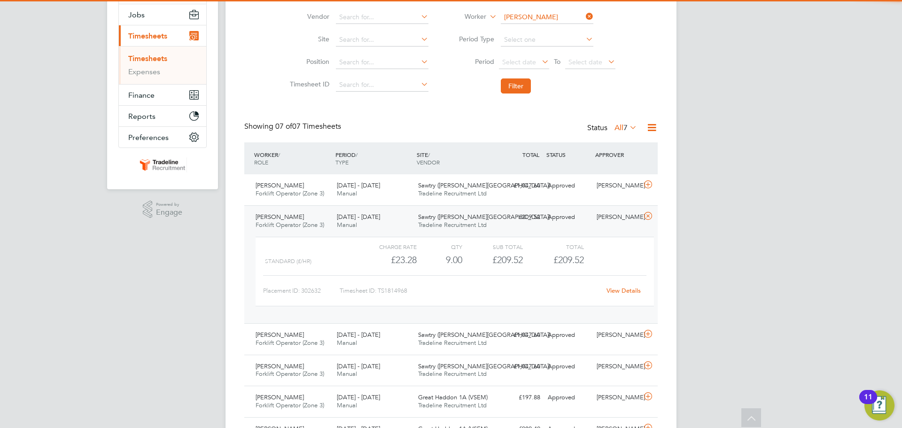
click at [634, 290] on link "View Details" at bounding box center [624, 291] width 34 height 8
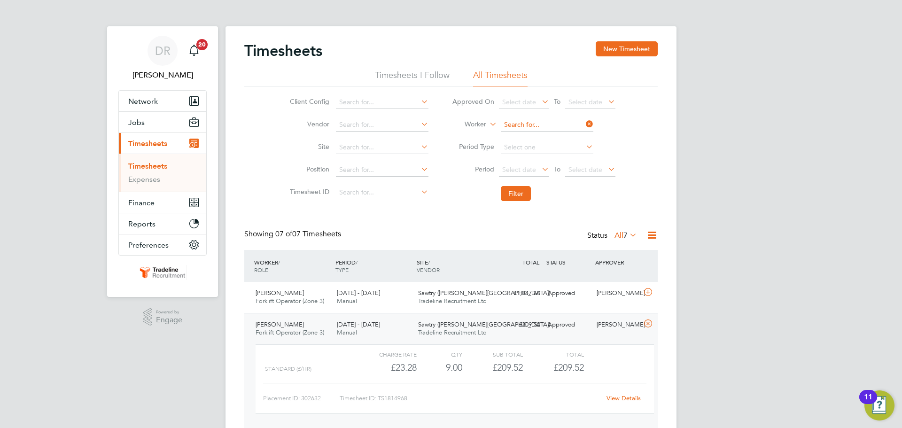
click at [526, 120] on input at bounding box center [547, 124] width 93 height 13
click at [541, 153] on li "Nathan Alle n" at bounding box center [547, 150] width 94 height 13
type input "Nathan Allen"
click at [522, 192] on button "Filter" at bounding box center [516, 193] width 30 height 15
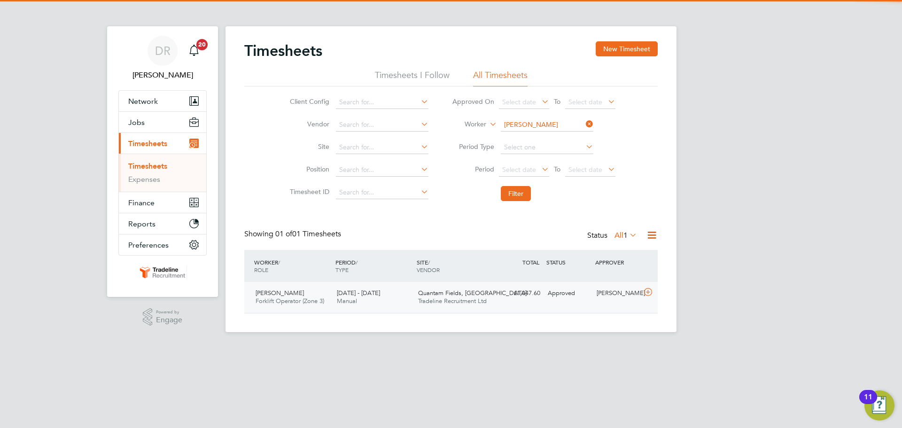
click at [653, 296] on icon at bounding box center [649, 293] width 12 height 8
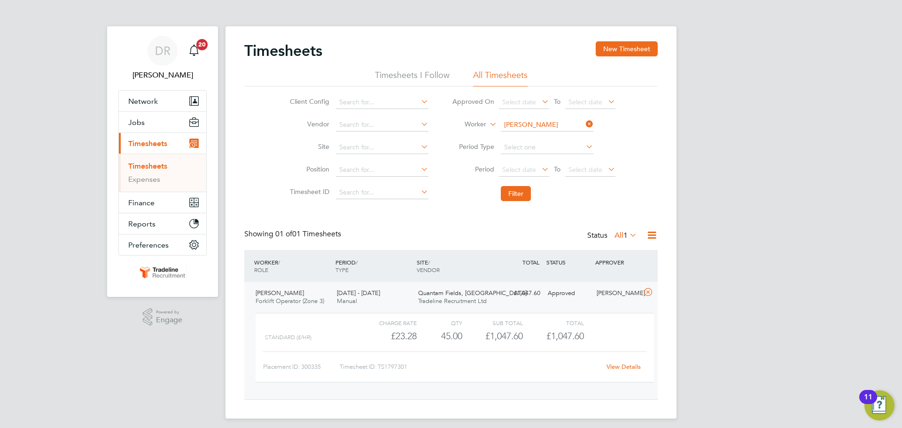
click at [622, 369] on link "View Details" at bounding box center [624, 367] width 34 height 8
click at [544, 124] on input at bounding box center [547, 124] width 93 height 13
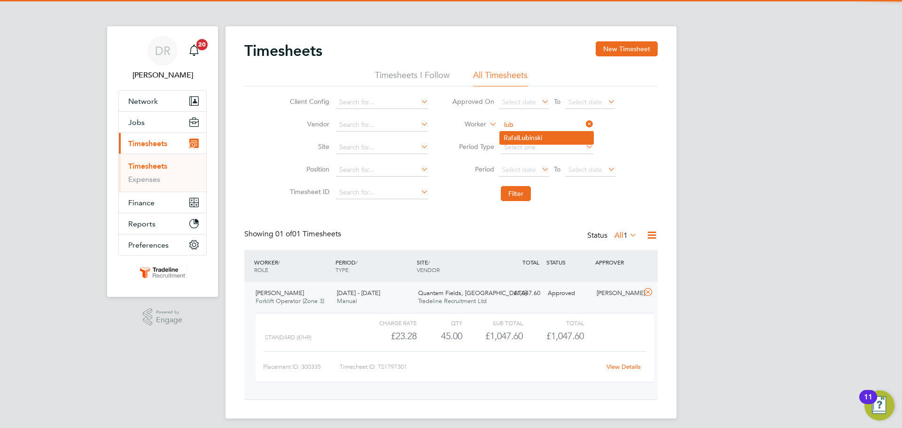
click at [534, 135] on li "Rafal Lub inski" at bounding box center [547, 138] width 94 height 13
type input "Rafal Lubinski"
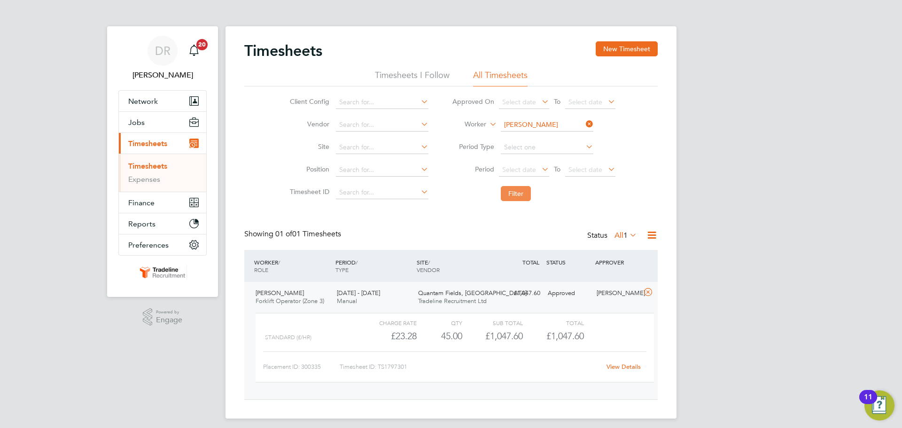
click at [514, 193] on button "Filter" at bounding box center [516, 193] width 30 height 15
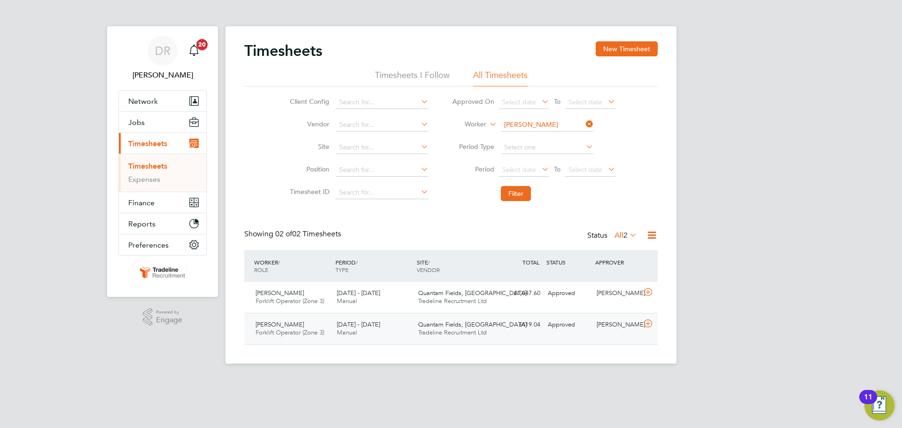
click at [650, 328] on icon at bounding box center [649, 324] width 12 height 8
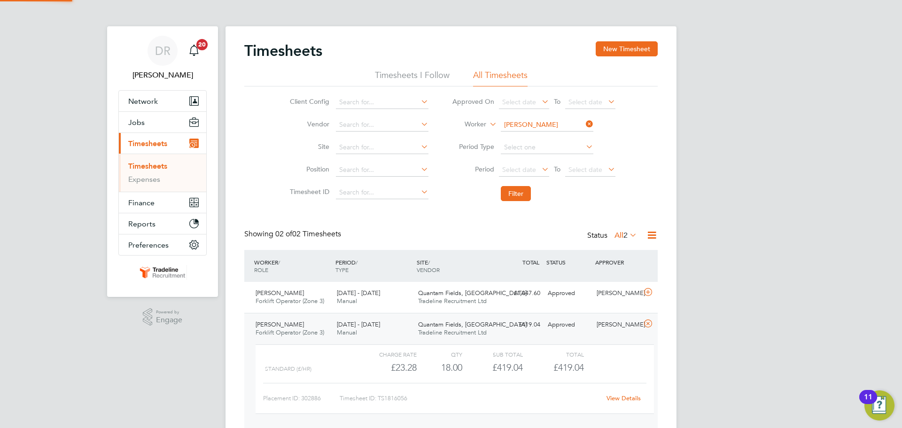
scroll to position [16, 92]
click at [623, 400] on link "View Details" at bounding box center [624, 398] width 34 height 8
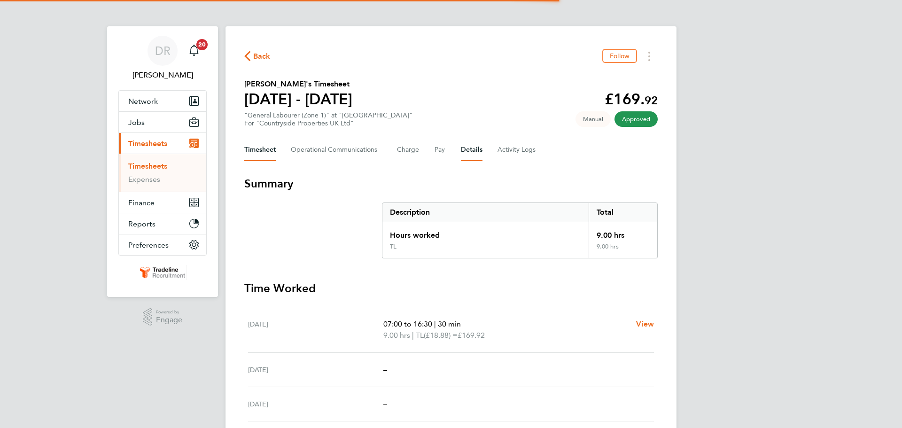
click at [467, 148] on button "Details" at bounding box center [472, 150] width 22 height 23
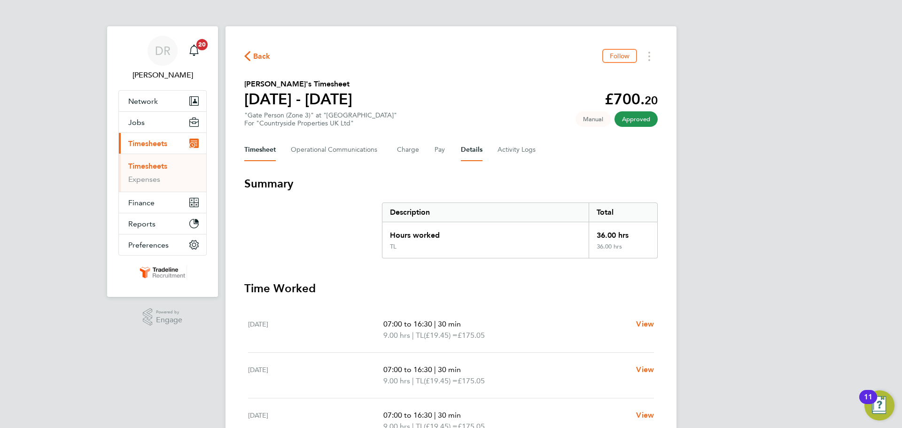
click at [476, 147] on button "Details" at bounding box center [472, 150] width 22 height 23
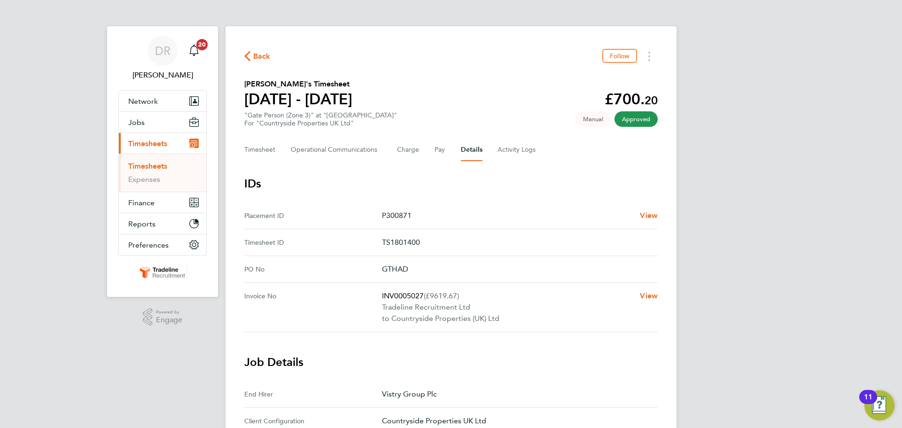
drag, startPoint x: 423, startPoint y: 292, endPoint x: 392, endPoint y: 291, distance: 30.1
click at [393, 292] on p "INV0005027 (£9619.67)" at bounding box center [507, 295] width 251 height 11
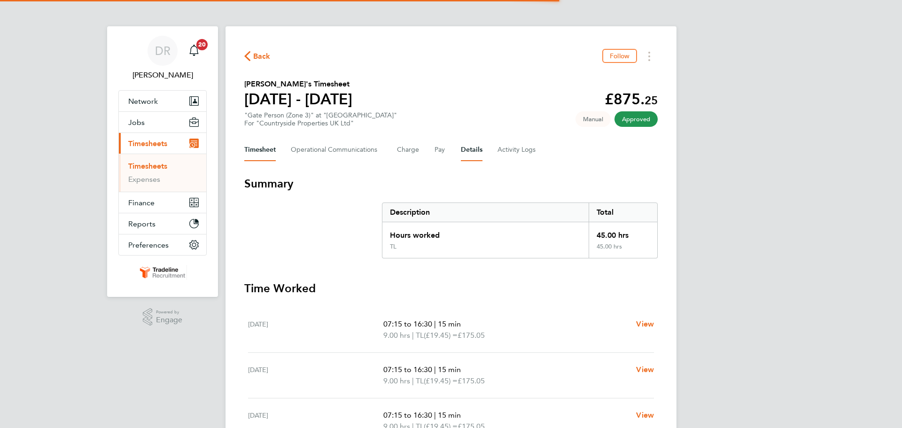
click at [469, 153] on button "Details" at bounding box center [472, 150] width 22 height 23
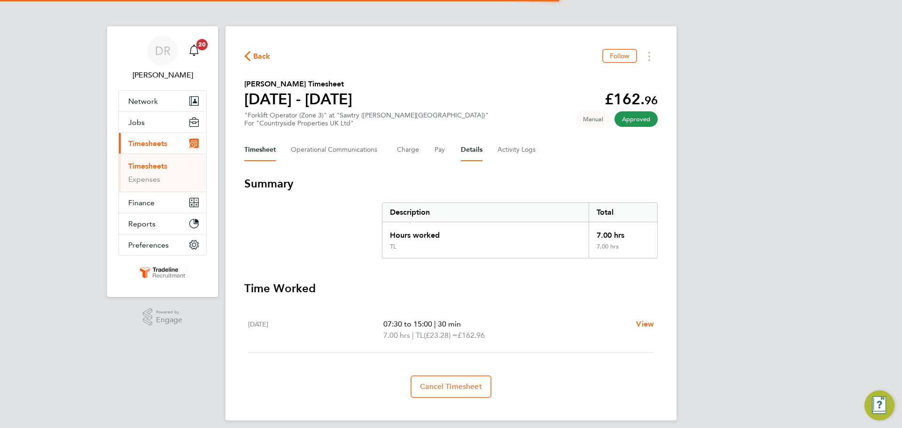
click at [465, 148] on button "Details" at bounding box center [472, 150] width 22 height 23
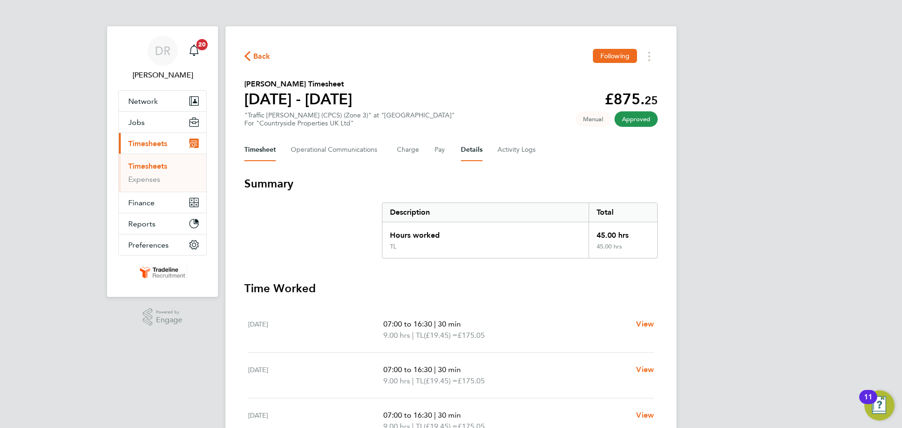
click at [466, 158] on button "Details" at bounding box center [472, 150] width 22 height 23
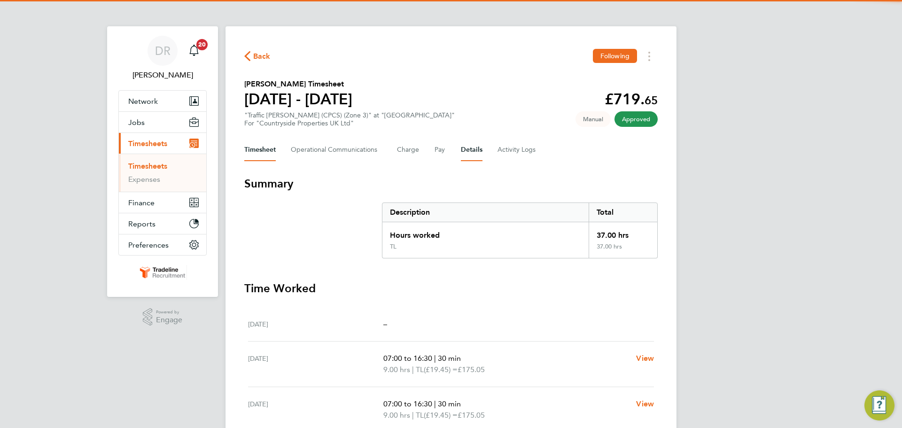
click at [464, 153] on button "Details" at bounding box center [472, 150] width 22 height 23
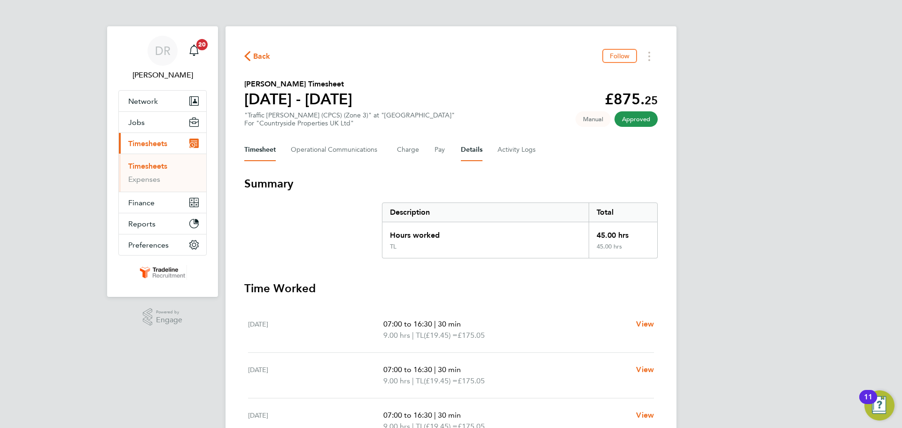
click at [472, 150] on button "Details" at bounding box center [472, 150] width 22 height 23
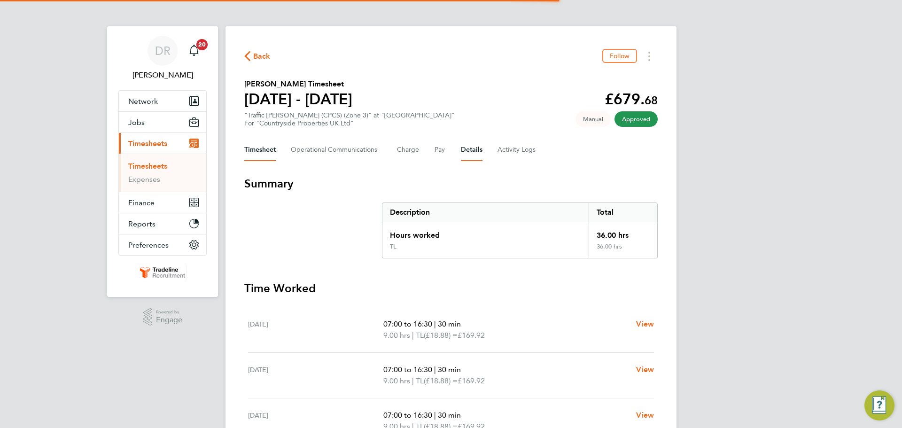
click at [468, 150] on button "Details" at bounding box center [472, 150] width 22 height 23
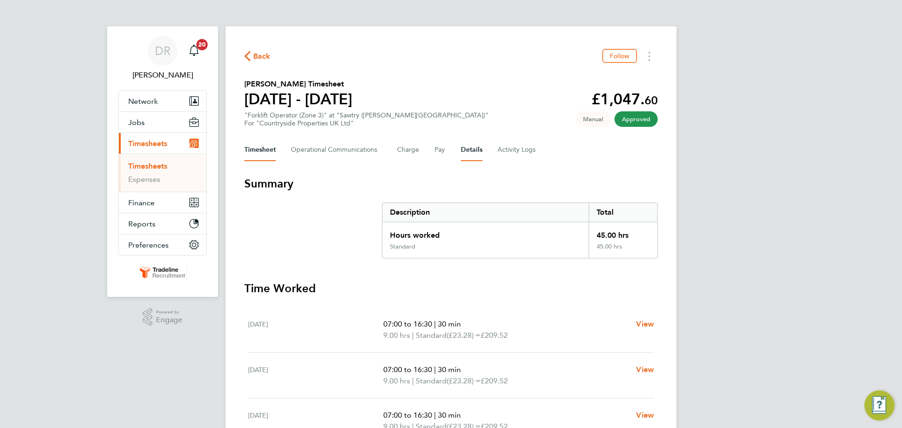
click at [473, 148] on button "Details" at bounding box center [472, 150] width 22 height 23
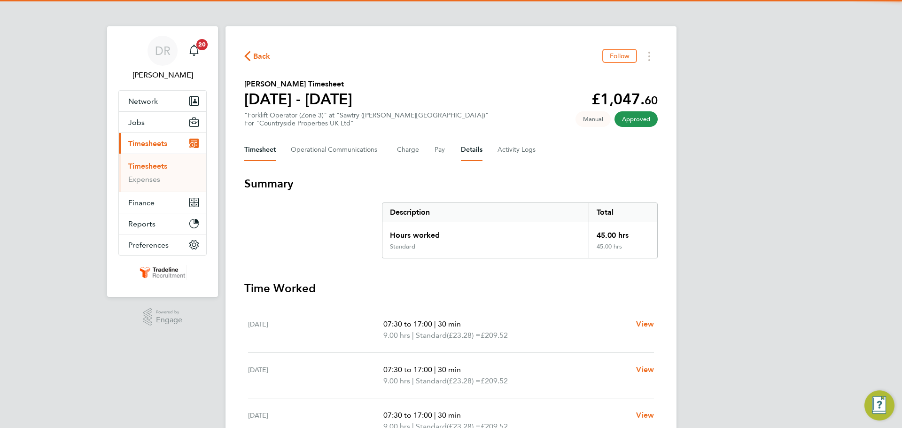
click at [464, 150] on button "Details" at bounding box center [472, 150] width 22 height 23
click at [472, 154] on button "Details" at bounding box center [472, 150] width 22 height 23
click at [462, 148] on button "Details" at bounding box center [472, 150] width 22 height 23
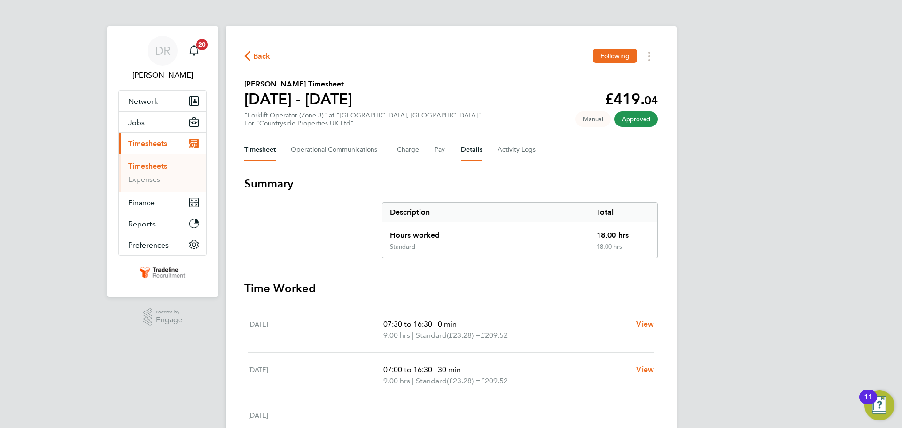
click at [468, 148] on button "Details" at bounding box center [472, 150] width 22 height 23
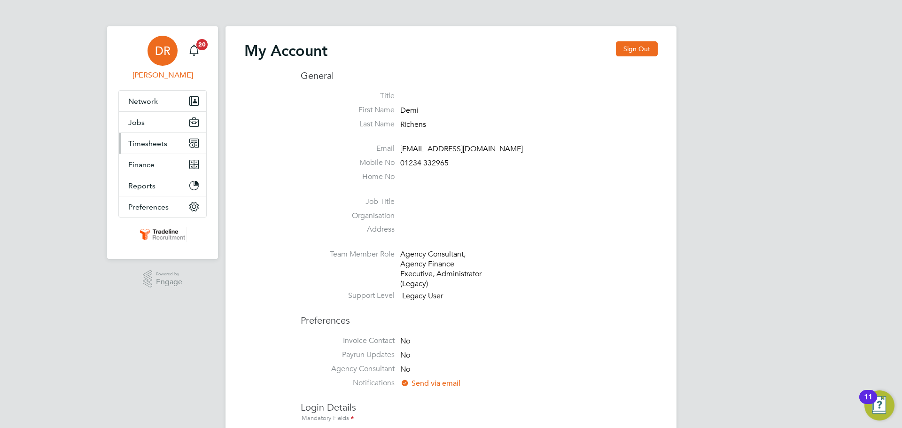
click at [131, 141] on span "Timesheets" at bounding box center [147, 143] width 39 height 9
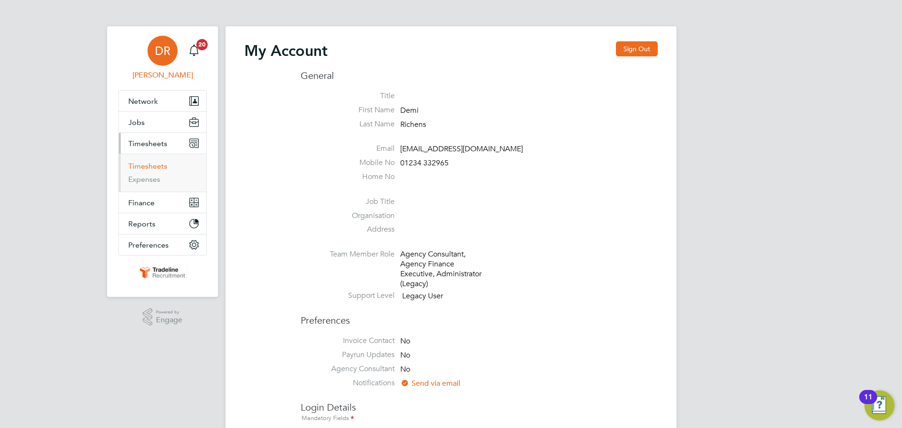
click at [144, 162] on link "Timesheets" at bounding box center [147, 166] width 39 height 9
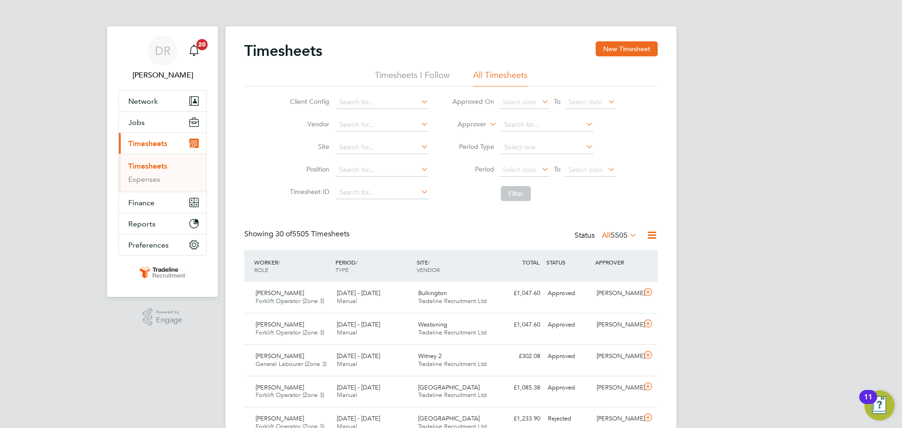
click at [483, 126] on label "Approver" at bounding box center [465, 124] width 42 height 9
click at [475, 133] on li "Worker" at bounding box center [463, 135] width 47 height 12
click at [520, 124] on input at bounding box center [547, 124] width 93 height 13
click at [558, 150] on b "Simp" at bounding box center [566, 151] width 16 height 8
type input "[PERSON_NAME]"
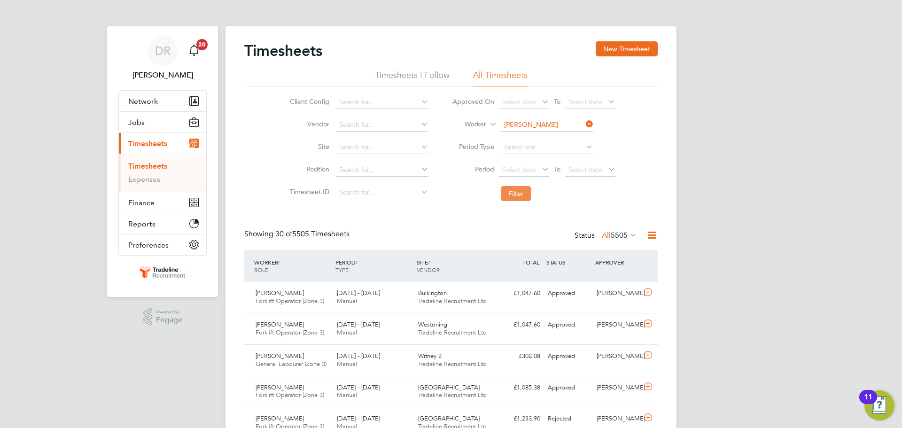
click at [513, 201] on button "Filter" at bounding box center [516, 193] width 30 height 15
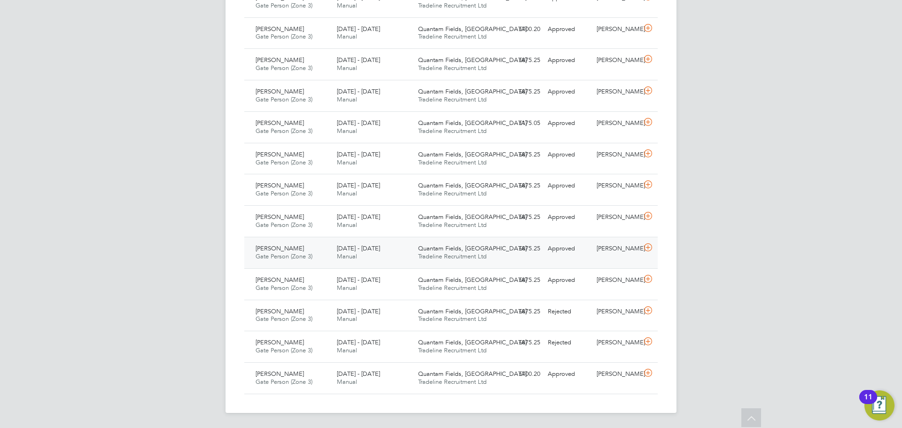
click at [652, 251] on icon at bounding box center [649, 248] width 12 height 8
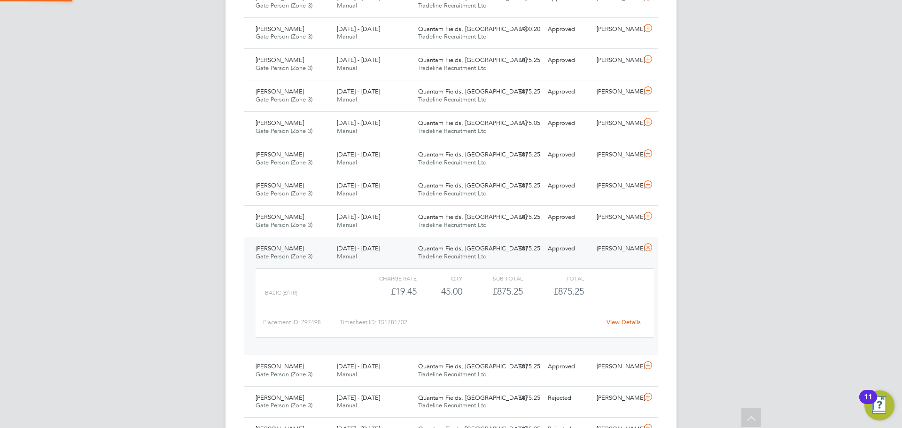
click at [625, 321] on link "View Details" at bounding box center [624, 322] width 34 height 8
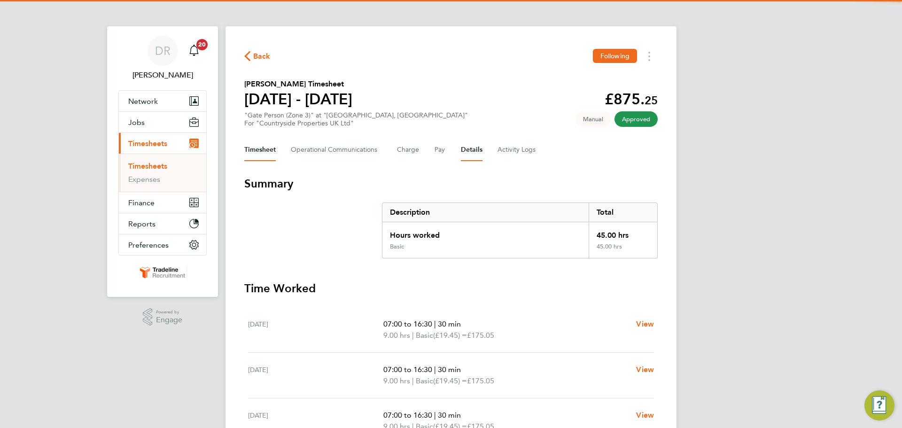
click at [478, 154] on button "Details" at bounding box center [472, 150] width 22 height 23
